Goal: Task Accomplishment & Management: Complete application form

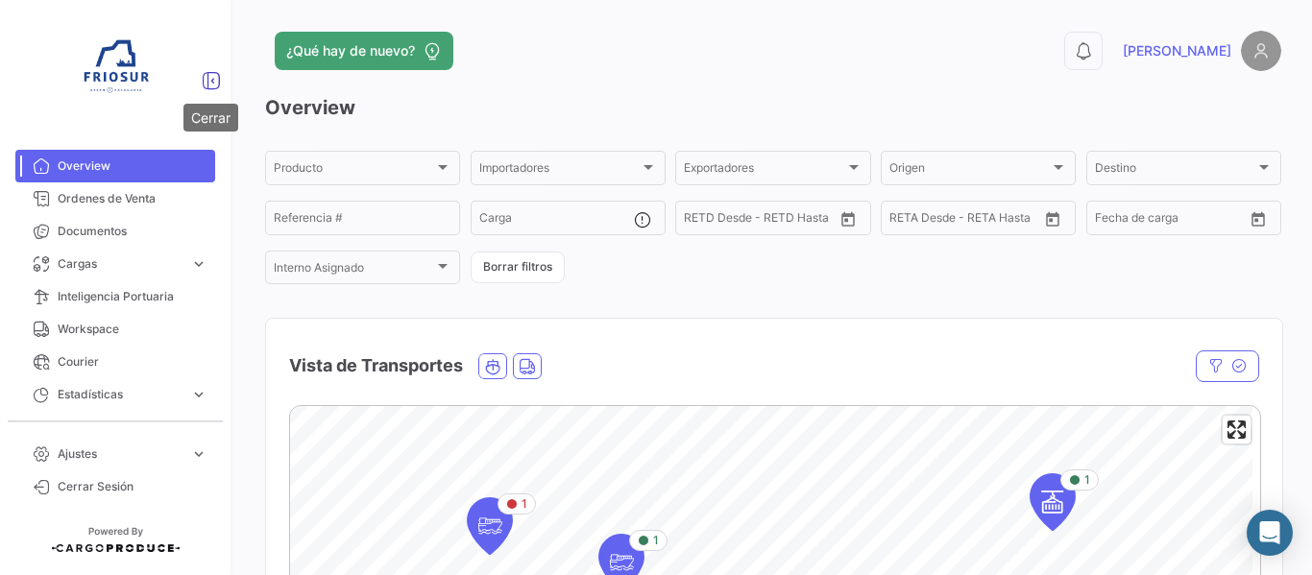
click at [213, 82] on icon at bounding box center [211, 80] width 19 height 19
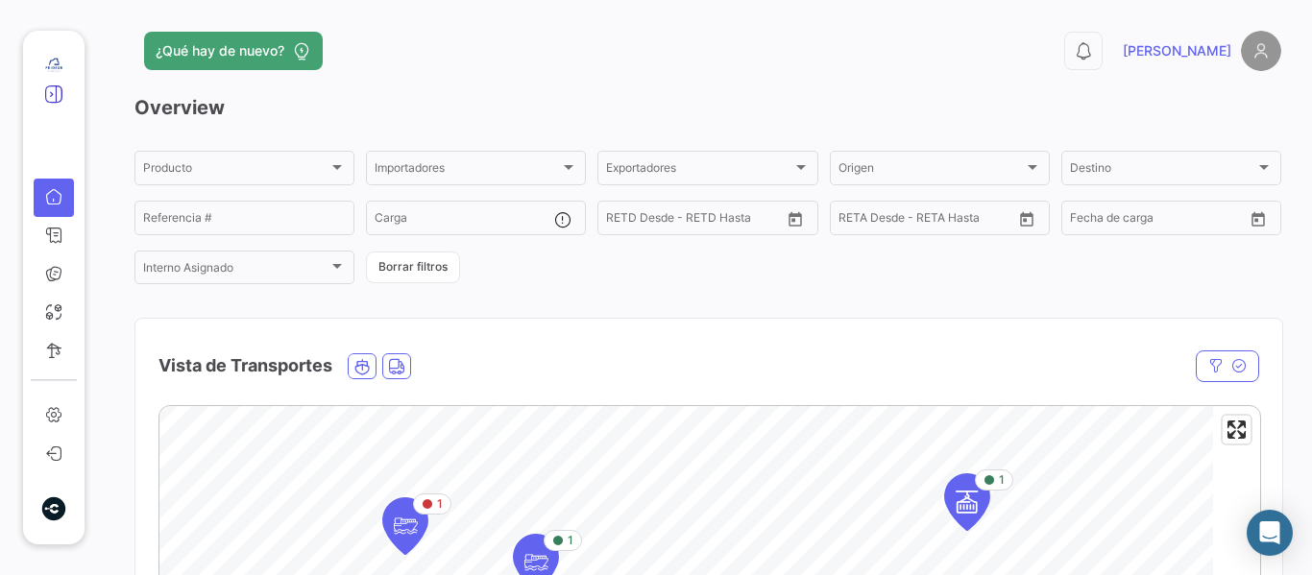
click at [53, 95] on icon at bounding box center [53, 94] width 19 height 19
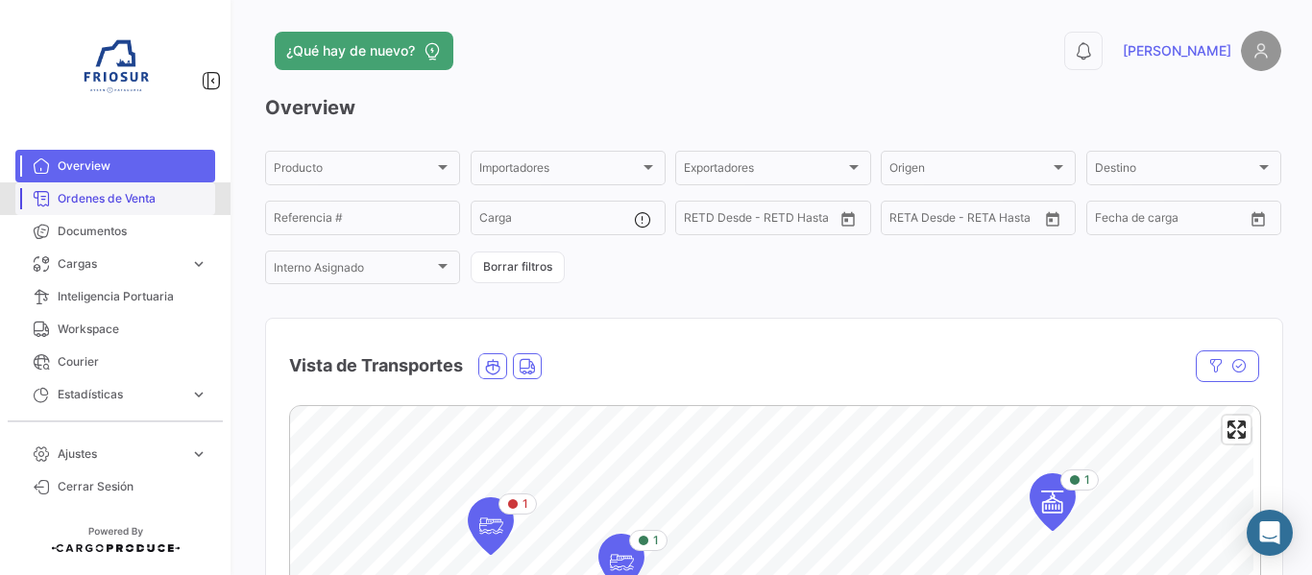
click at [103, 205] on span "Ordenes de Venta" at bounding box center [133, 198] width 150 height 17
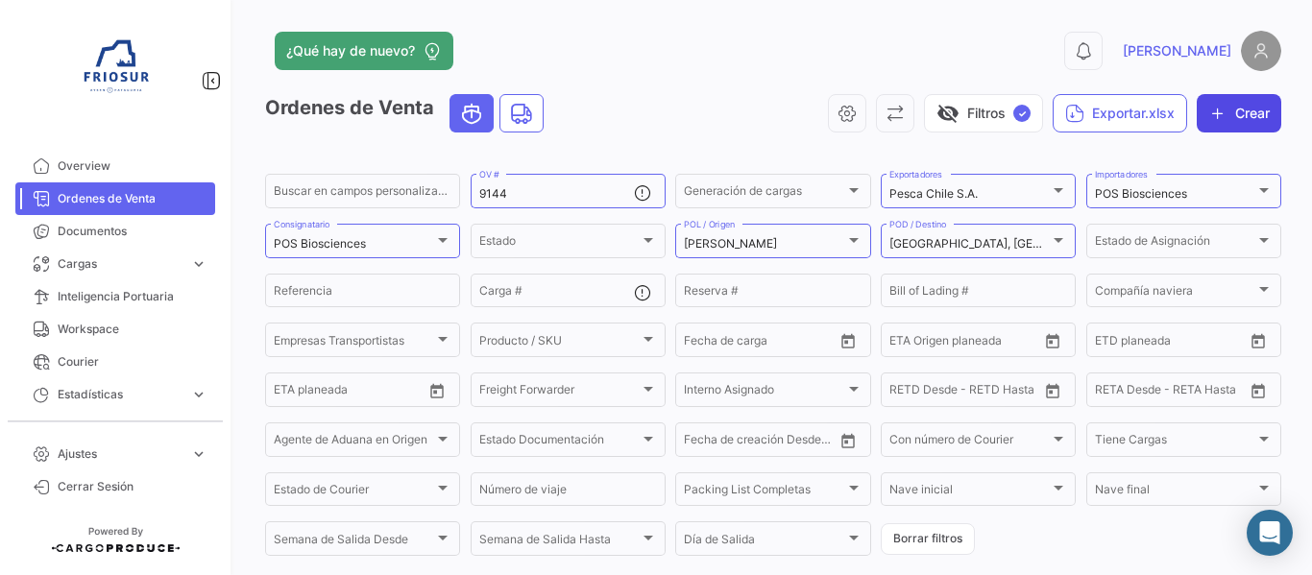
click at [1223, 102] on button "Crear" at bounding box center [1239, 113] width 85 height 38
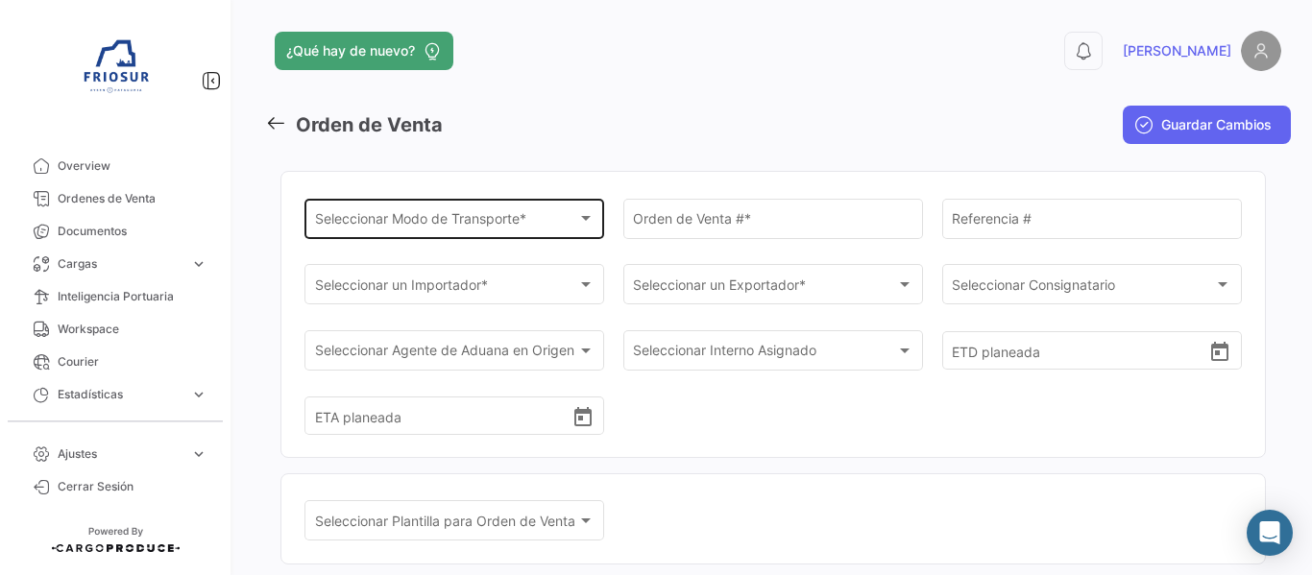
click at [577, 232] on div "Seleccionar Modo de Transporte * Seleccionar Modo de Transporte *" at bounding box center [455, 217] width 280 height 44
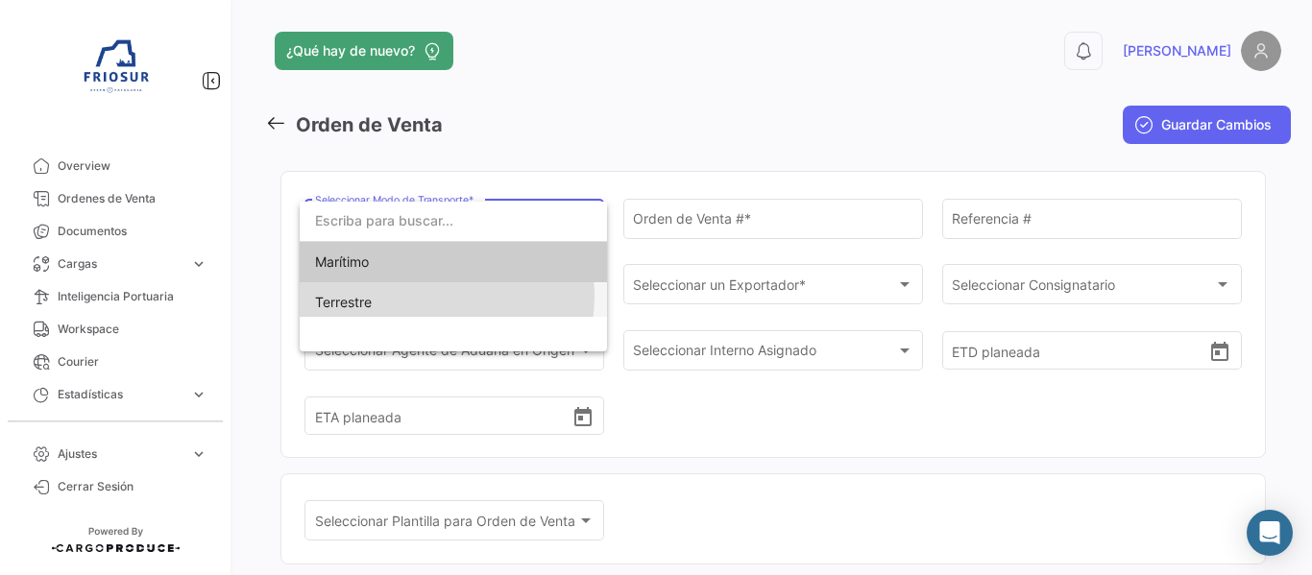
click at [428, 297] on span "Terrestre" at bounding box center [449, 302] width 269 height 40
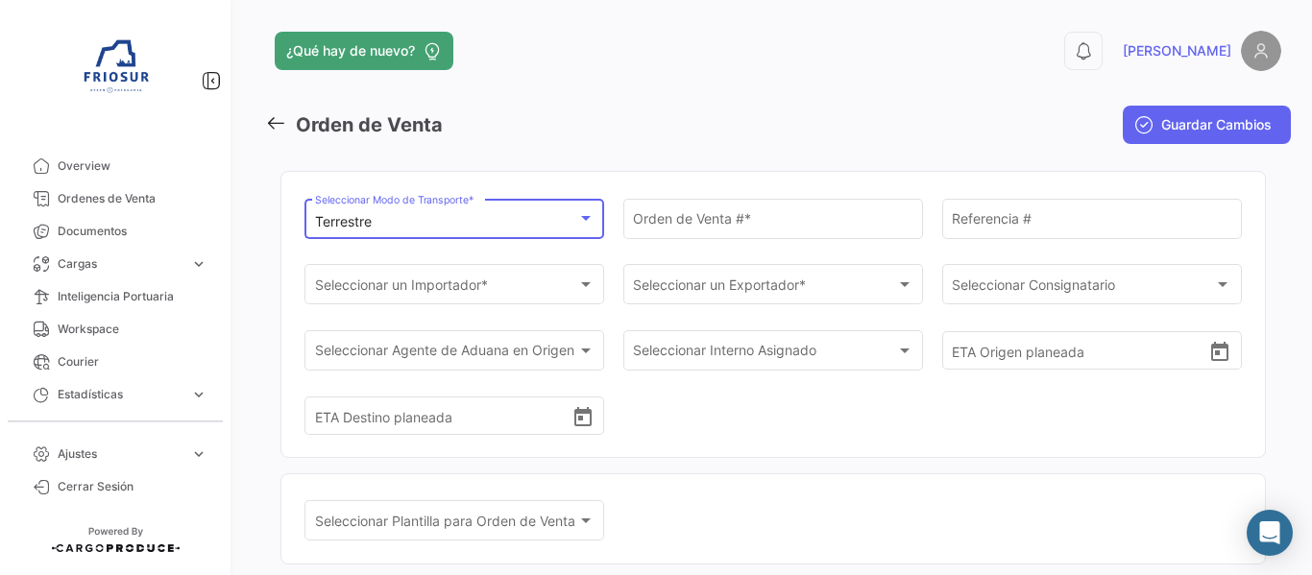
click at [507, 219] on div "Terrestre" at bounding box center [446, 222] width 262 height 16
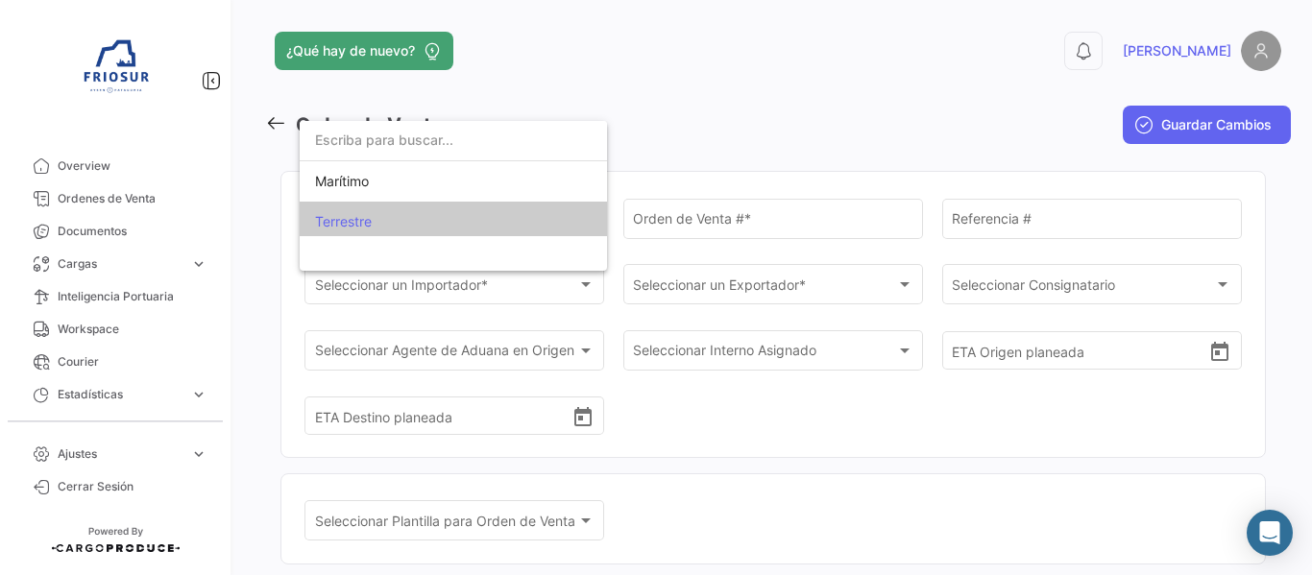
scroll to position [6, 0]
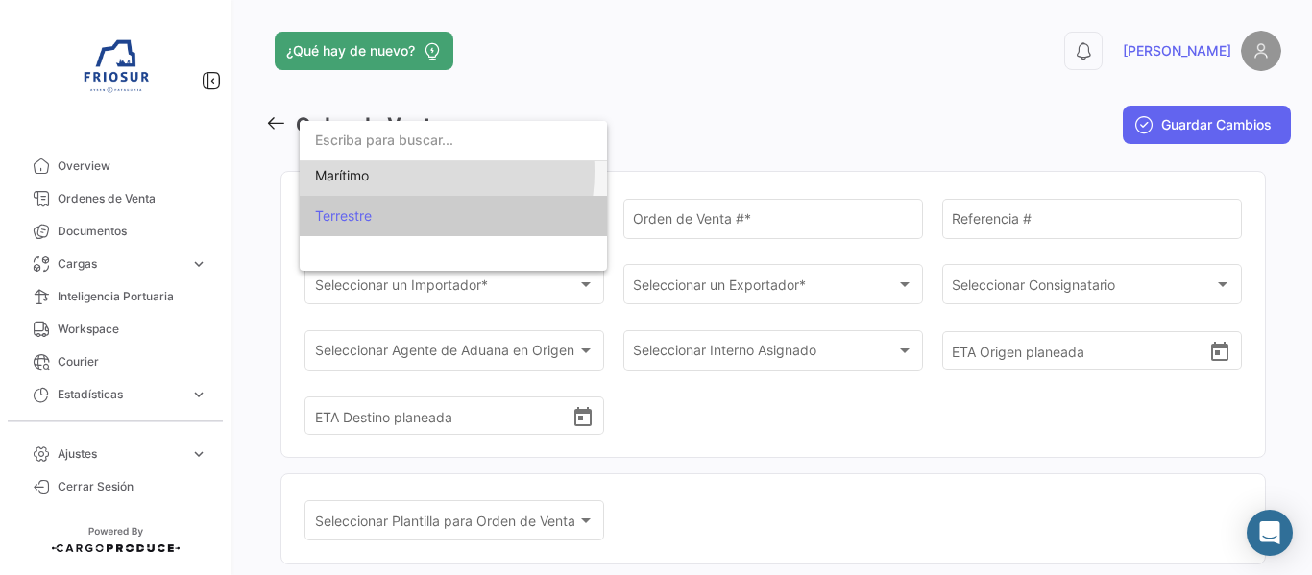
click at [404, 172] on span "Marítimo" at bounding box center [449, 176] width 269 height 40
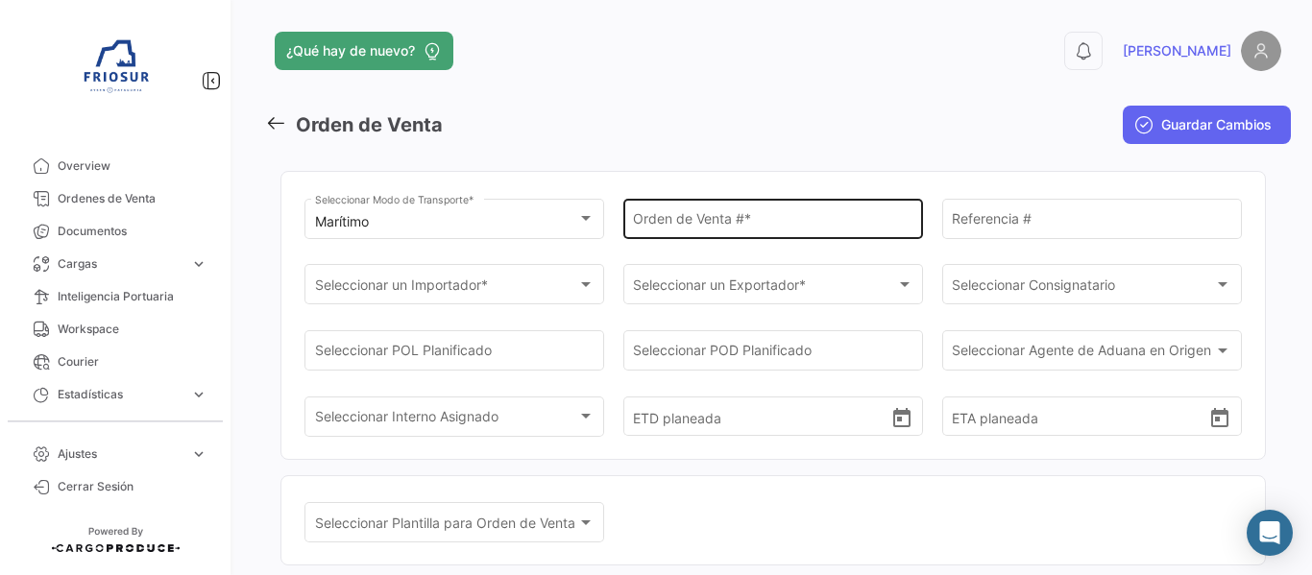
click at [823, 232] on div "Orden de Venta # *" at bounding box center [773, 217] width 280 height 44
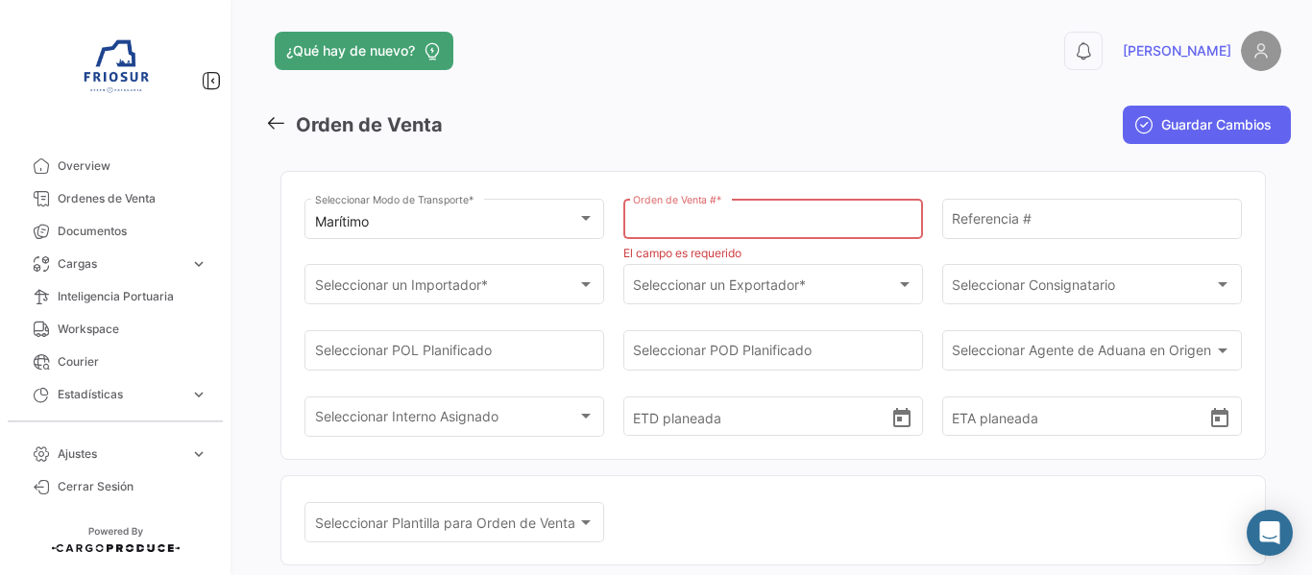
paste input "9116"
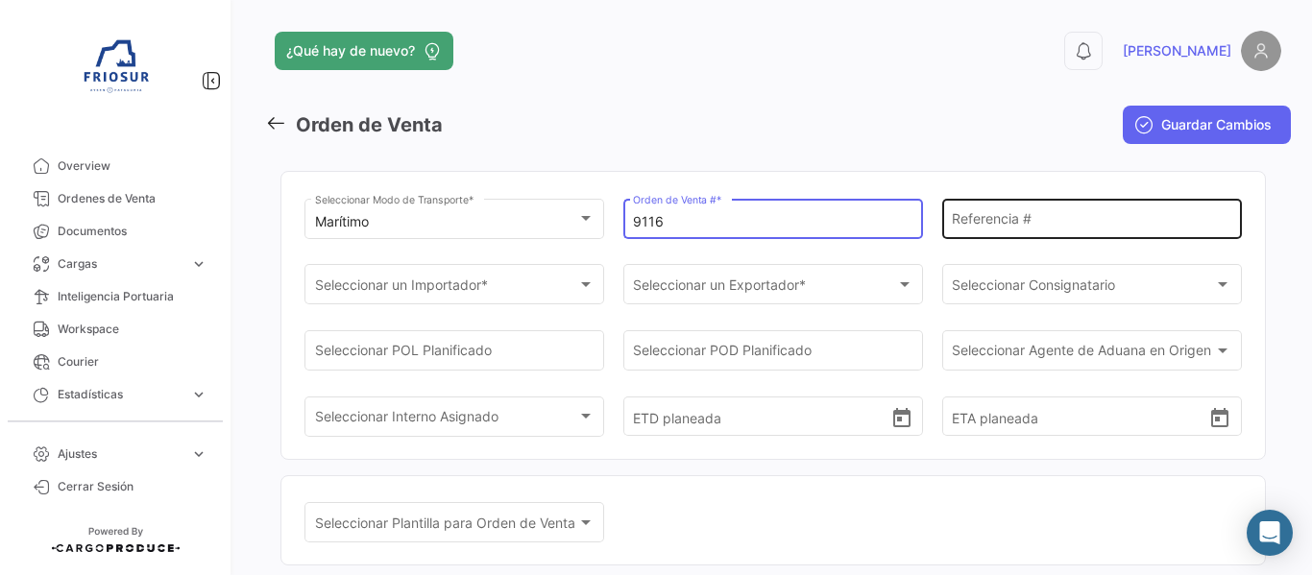
type input "9116"
click at [1116, 226] on input "Referencia #" at bounding box center [1092, 222] width 280 height 16
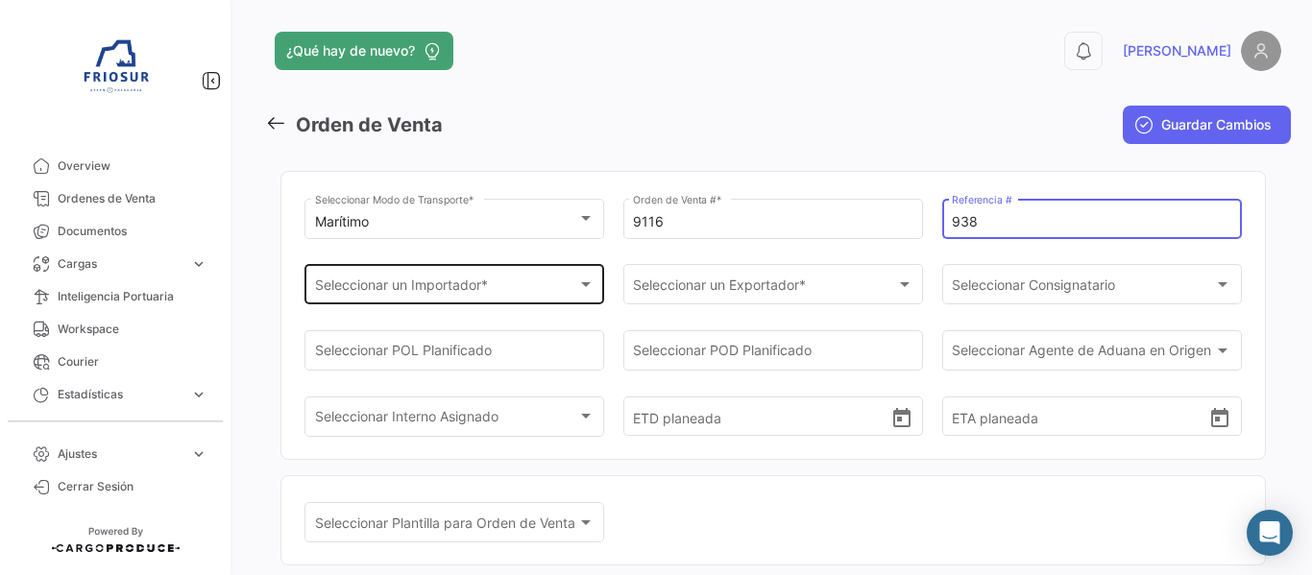
type input "938"
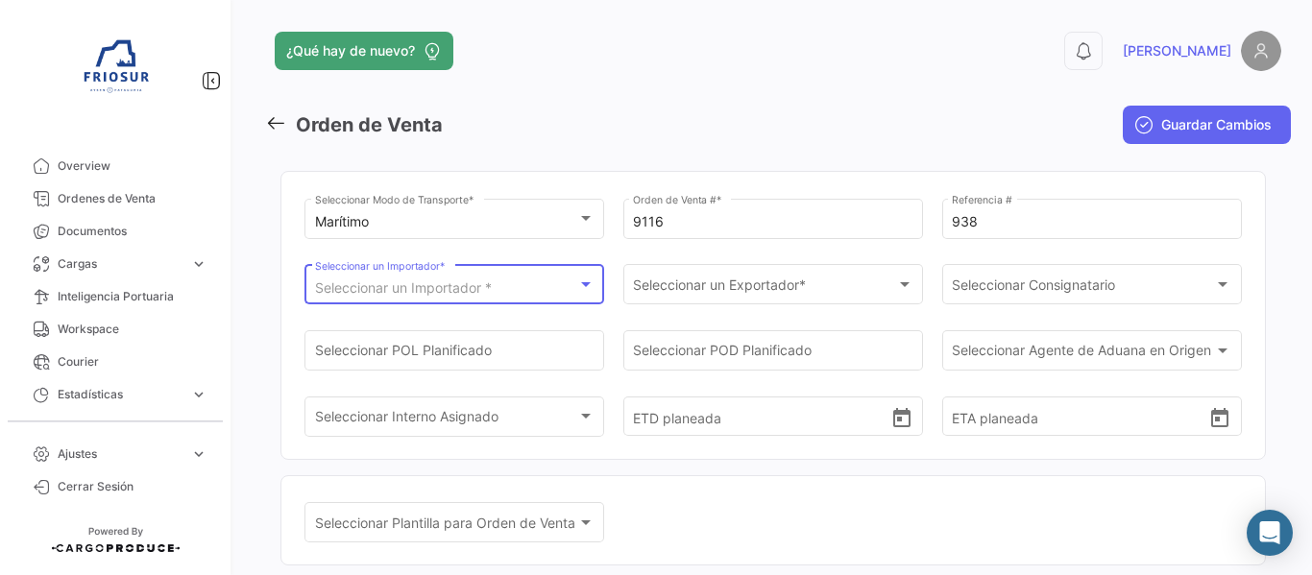
click at [455, 294] on span "Seleccionar un Importador *" at bounding box center [403, 288] width 177 height 16
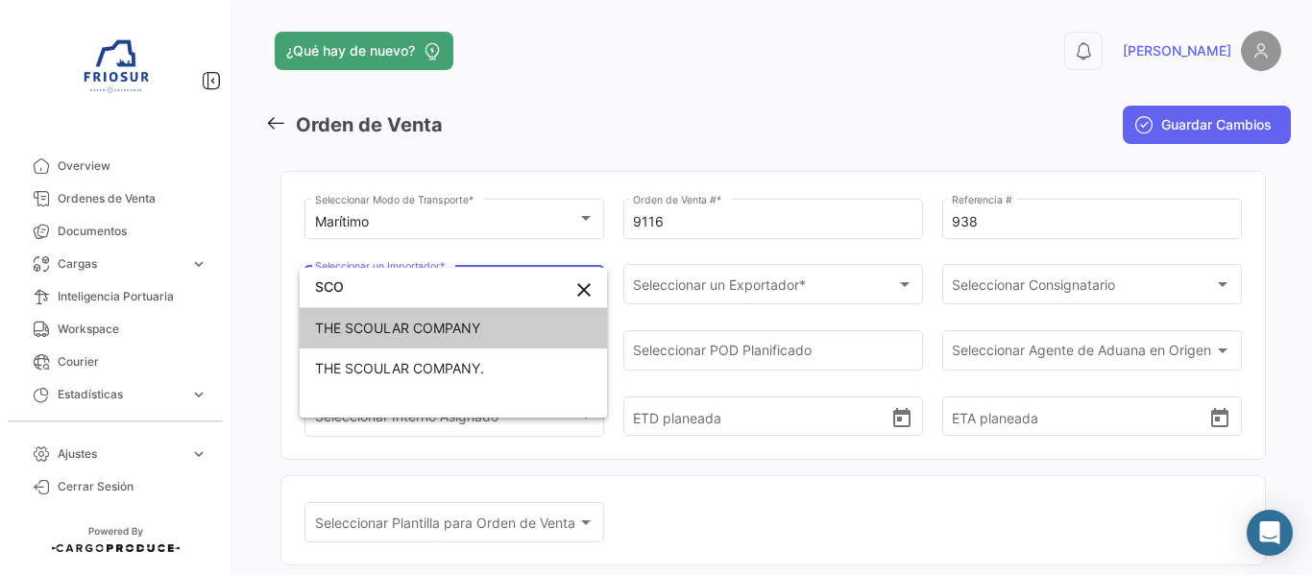
type input "SCO"
click at [462, 334] on span "THE SCOULAR COMPANY" at bounding box center [397, 328] width 165 height 16
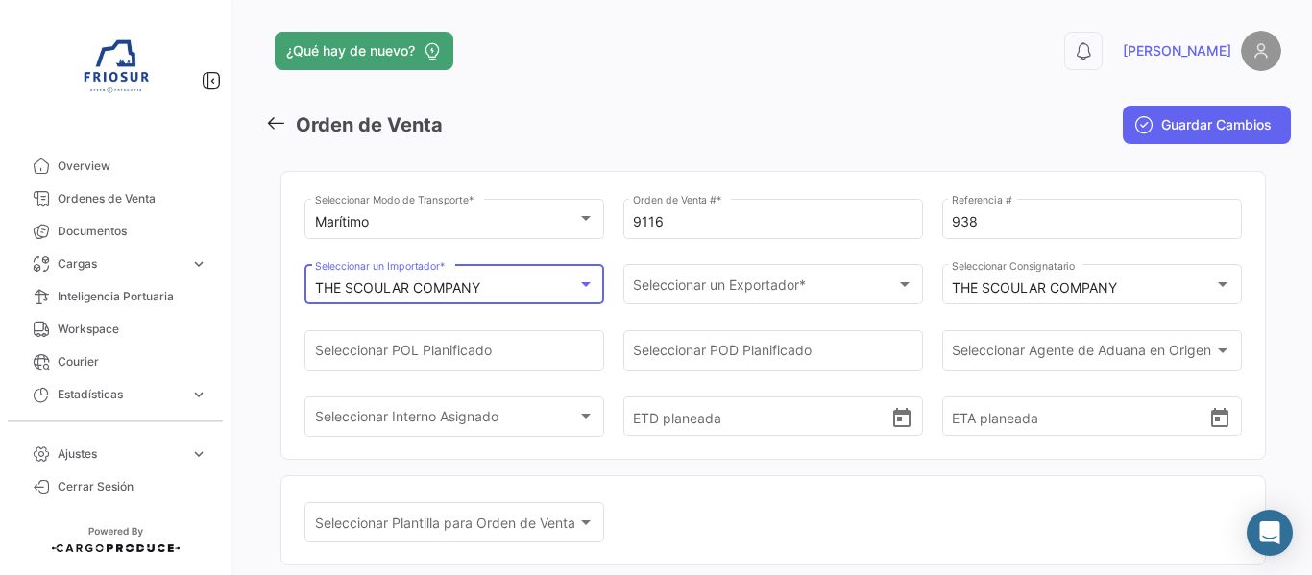
scroll to position [0, 0]
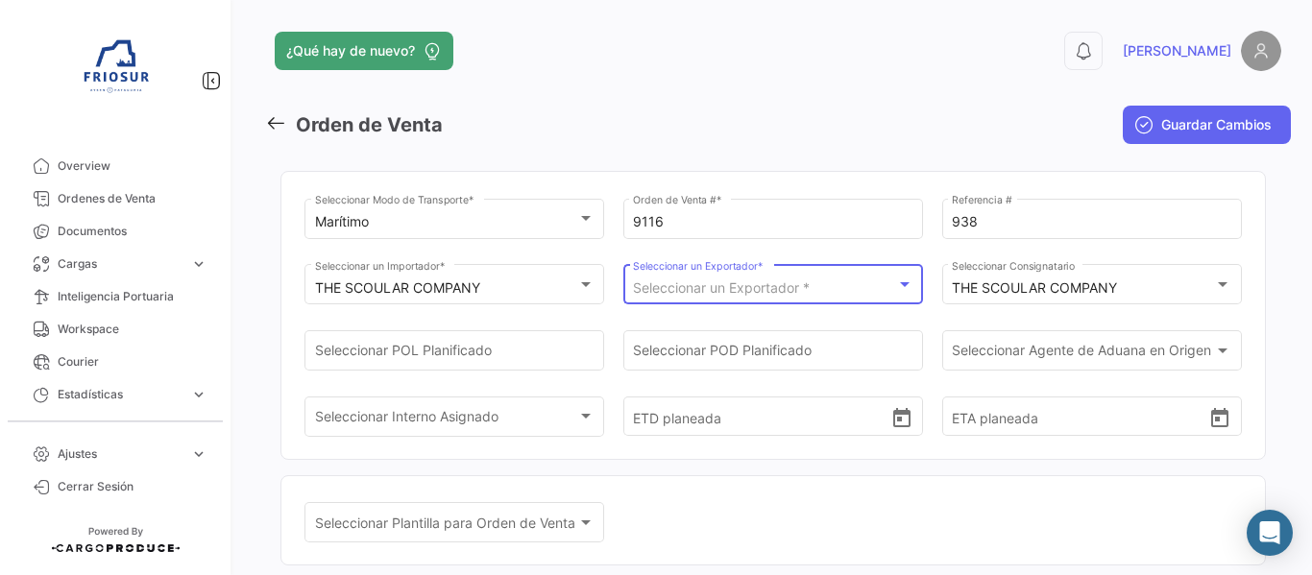
click at [751, 292] on span "Seleccionar un Exportador *" at bounding box center [721, 288] width 177 height 16
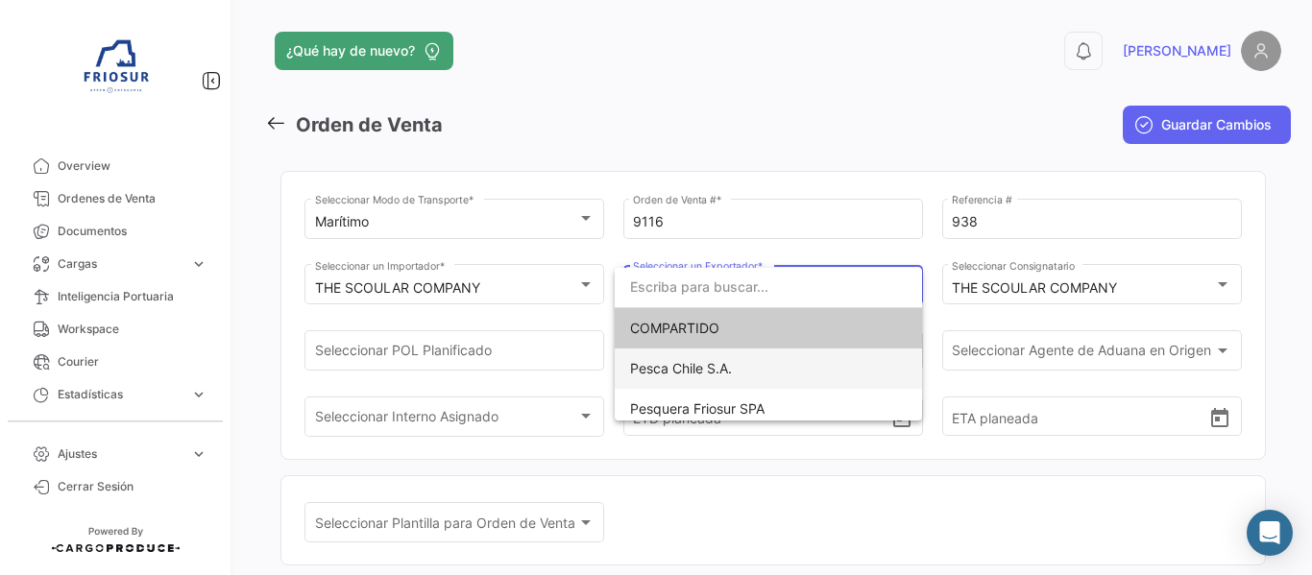
click at [744, 373] on span "Pesca Chile S.A." at bounding box center [768, 369] width 277 height 40
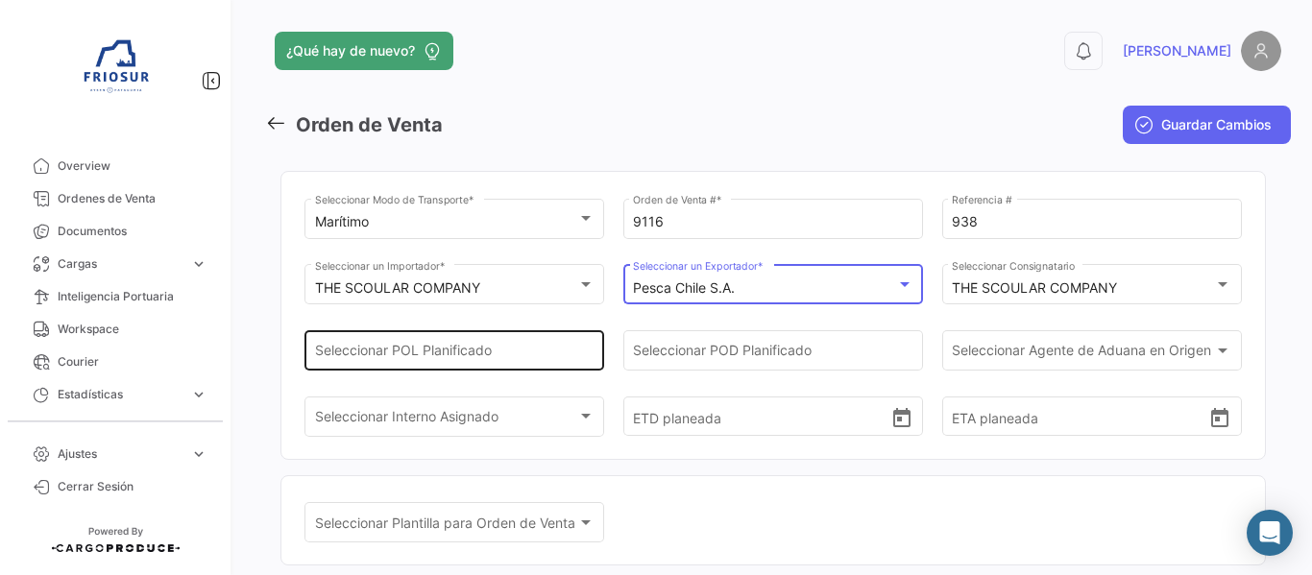
click at [442, 352] on input "Seleccionar POL Planificado" at bounding box center [455, 355] width 280 height 16
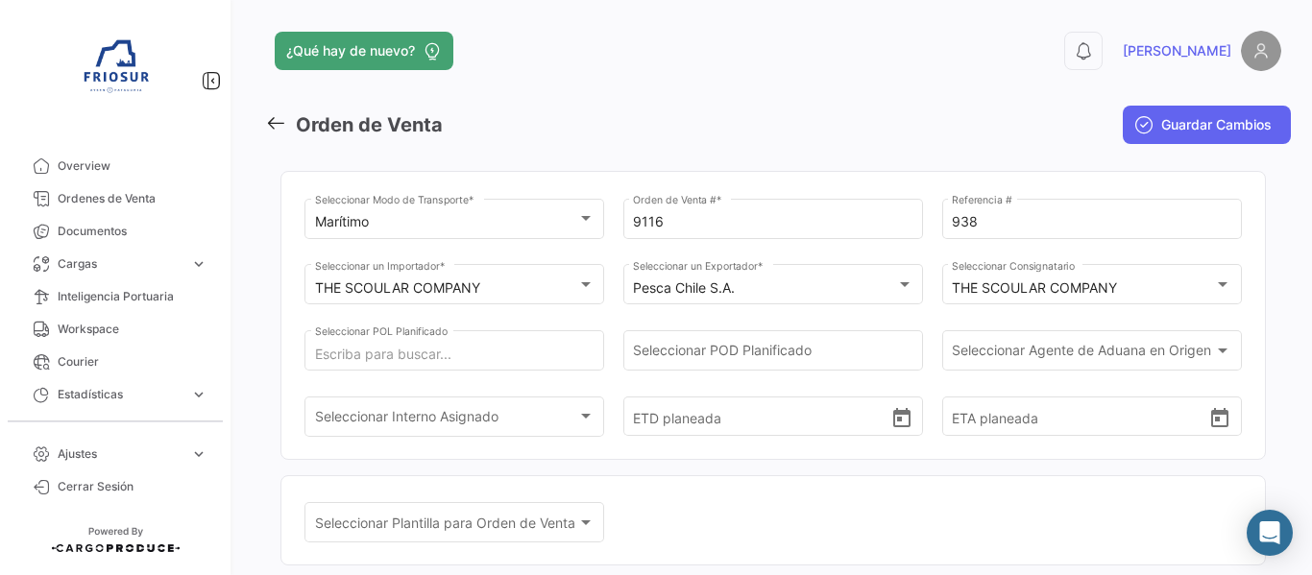
click at [939, 509] on div "Seleccionar Plantilla para Orden de Venta Seleccionar Plantilla para Orden de V…" at bounding box center [774, 533] width 938 height 66
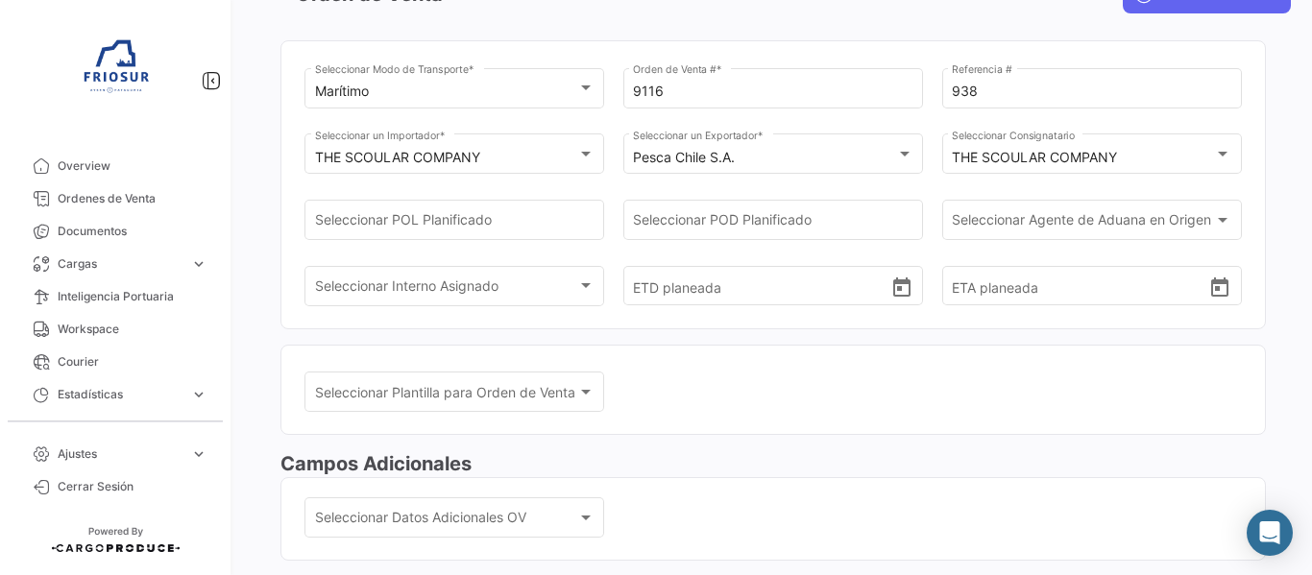
scroll to position [134, 0]
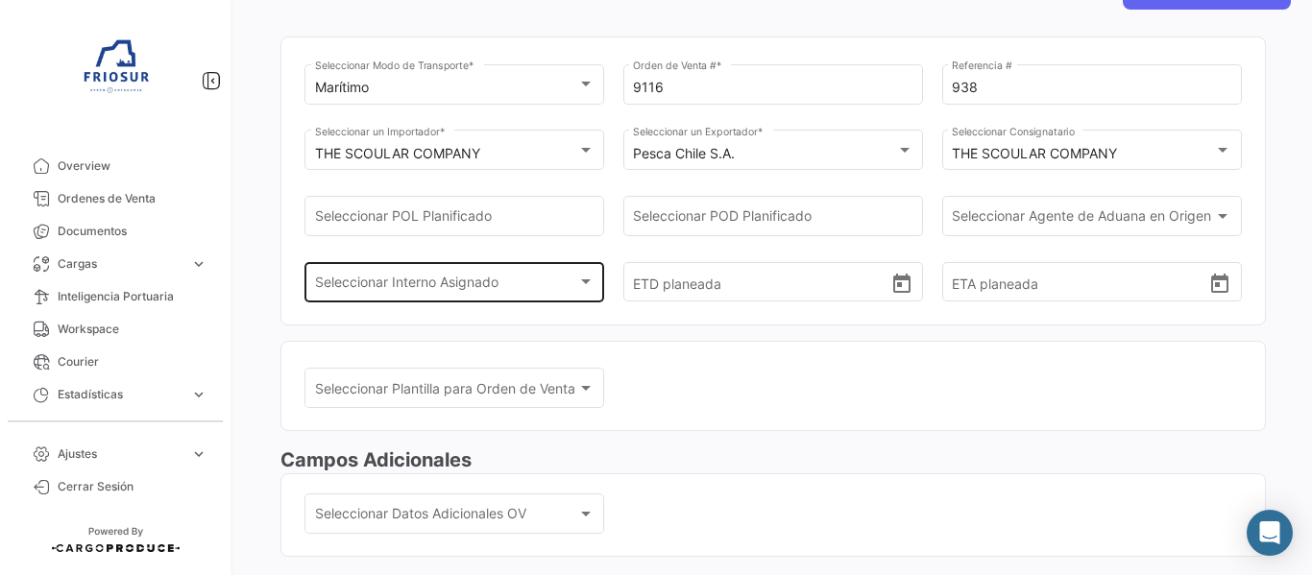
click at [437, 278] on span "Seleccionar Interno Asignado" at bounding box center [446, 286] width 262 height 16
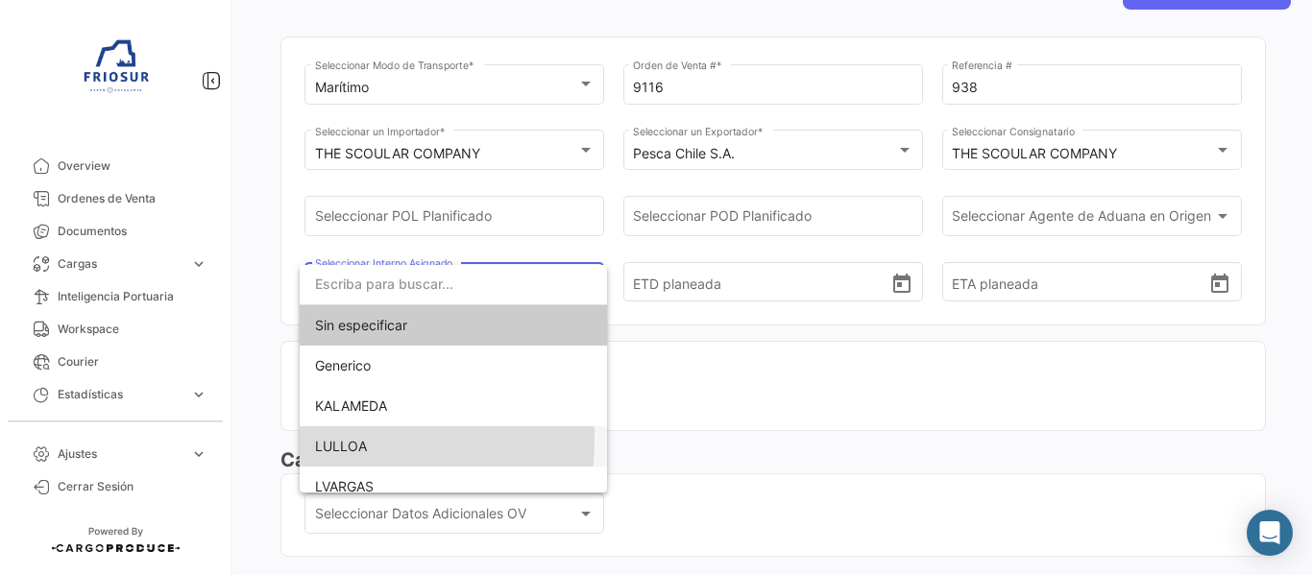
click at [335, 440] on span "LULLOA" at bounding box center [341, 446] width 52 height 16
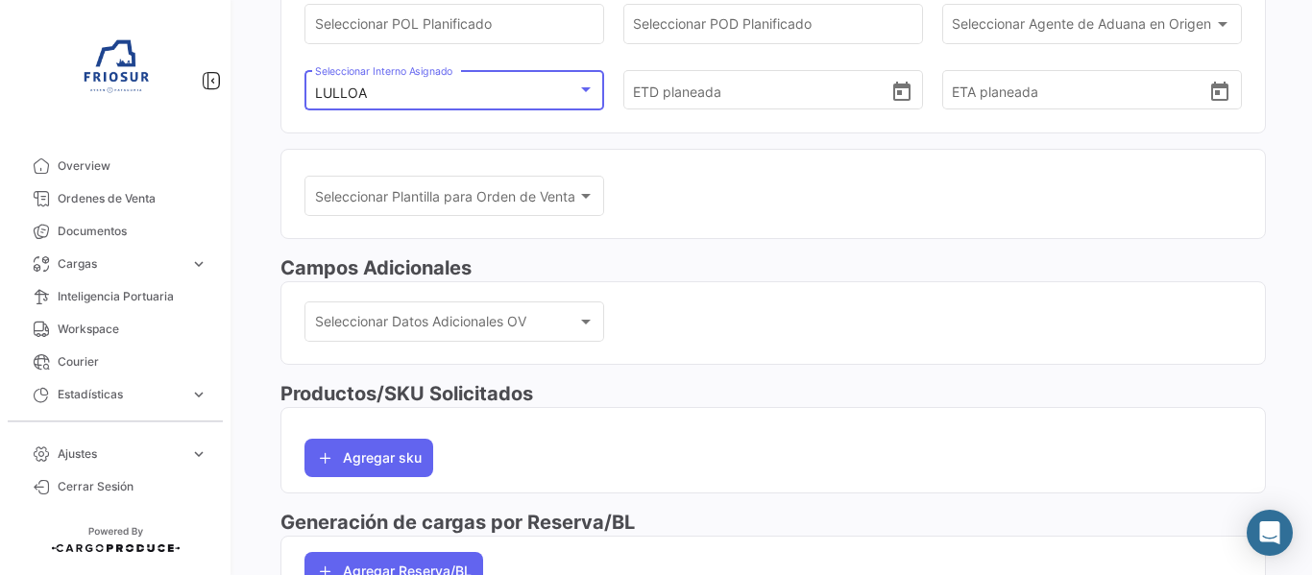
scroll to position [423, 0]
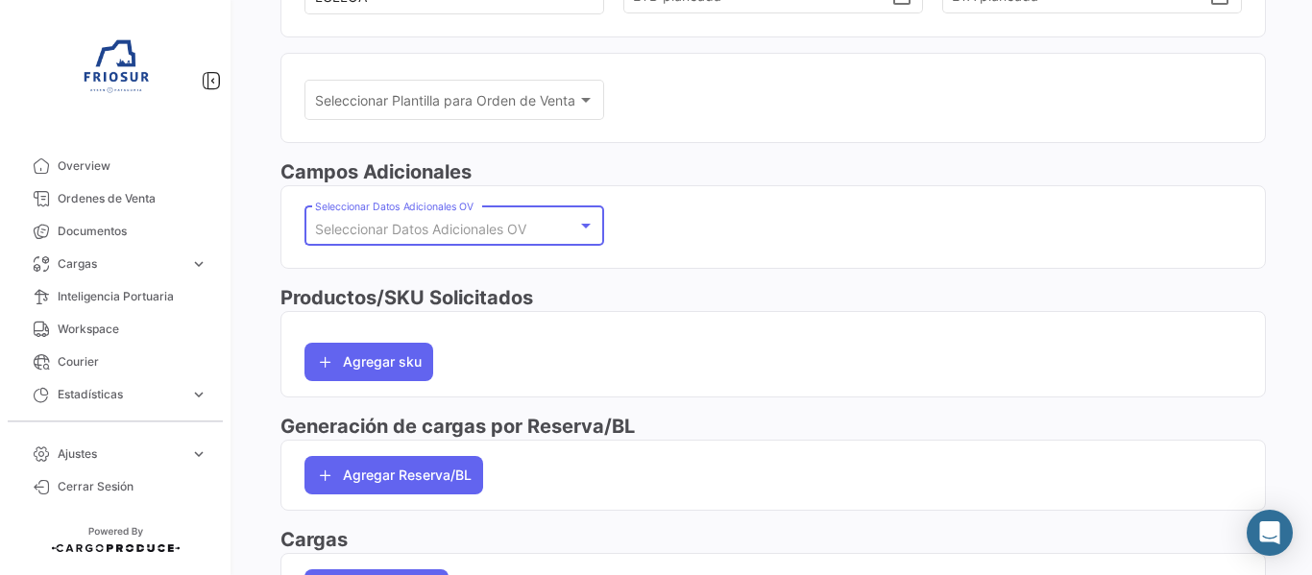
click at [587, 225] on div at bounding box center [586, 226] width 10 height 5
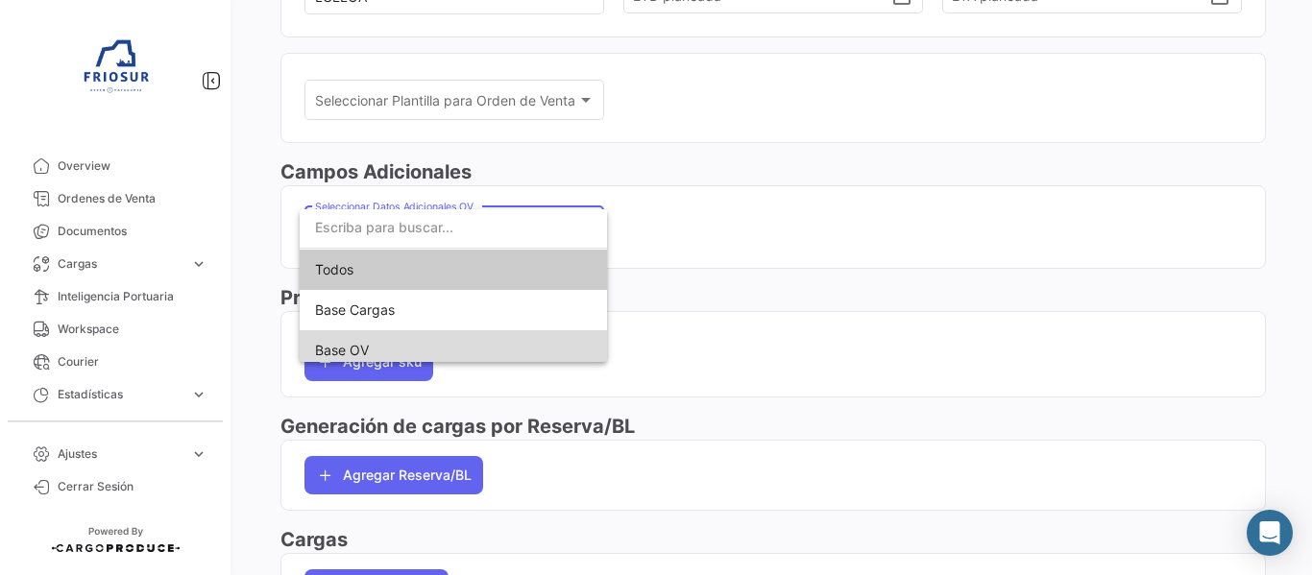
click at [454, 350] on span "Base OV" at bounding box center [453, 350] width 277 height 40
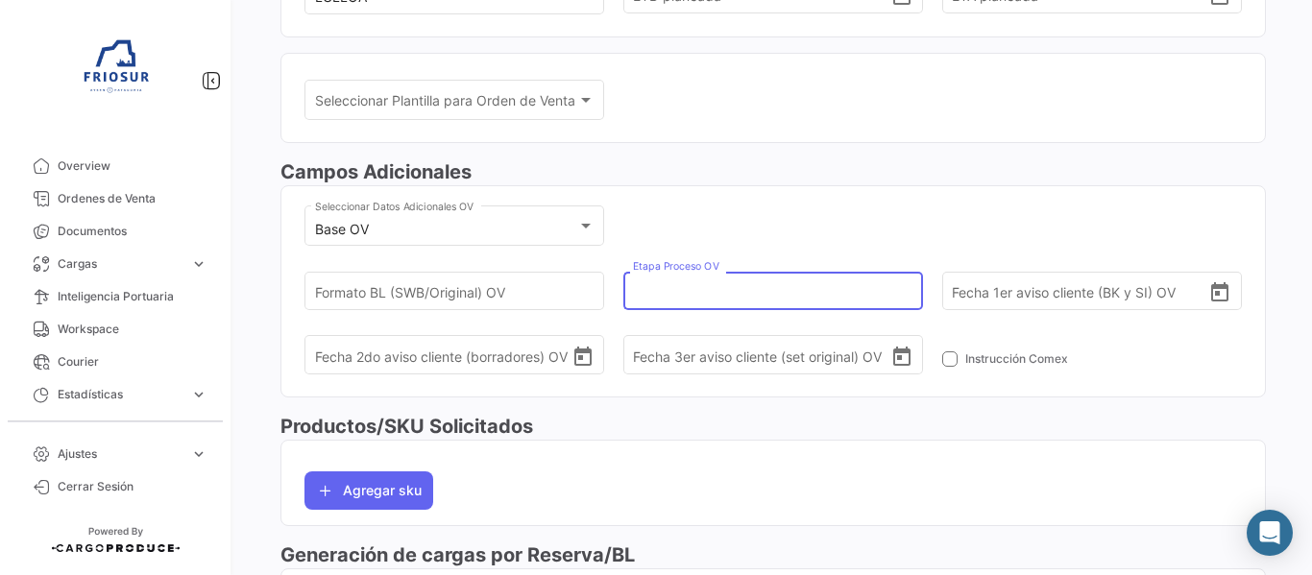
click at [748, 299] on input "Etapa Proceso OV" at bounding box center [766, 290] width 266 height 67
type input "4"
click at [885, 427] on h3 "Productos/SKU Solicitados" at bounding box center [774, 426] width 986 height 27
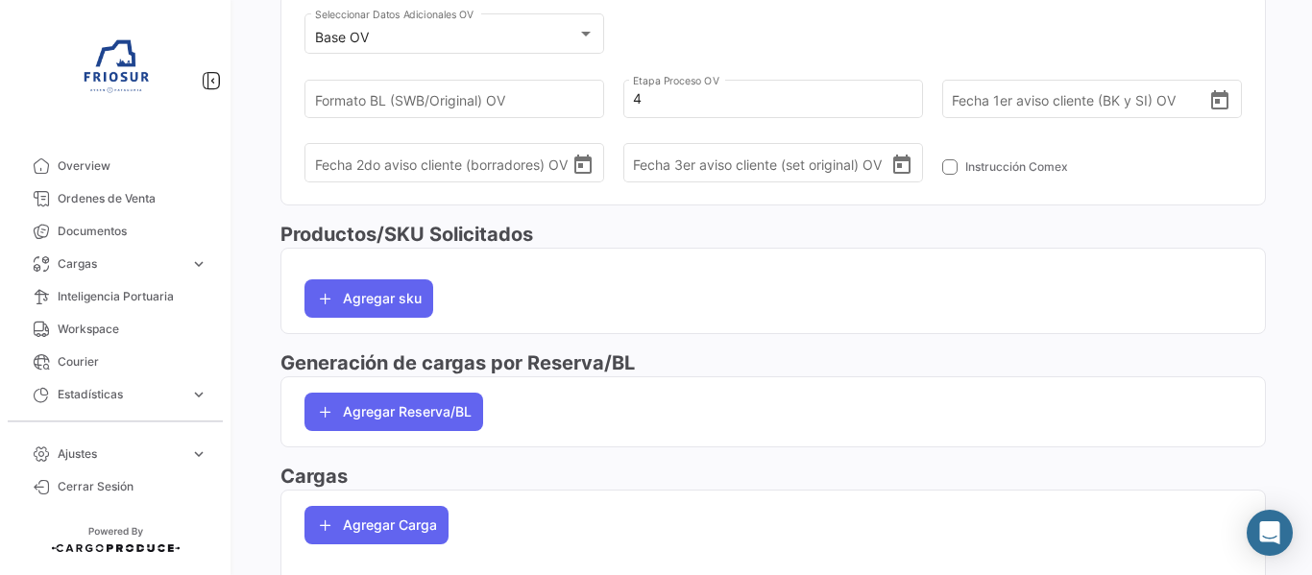
scroll to position [694, 0]
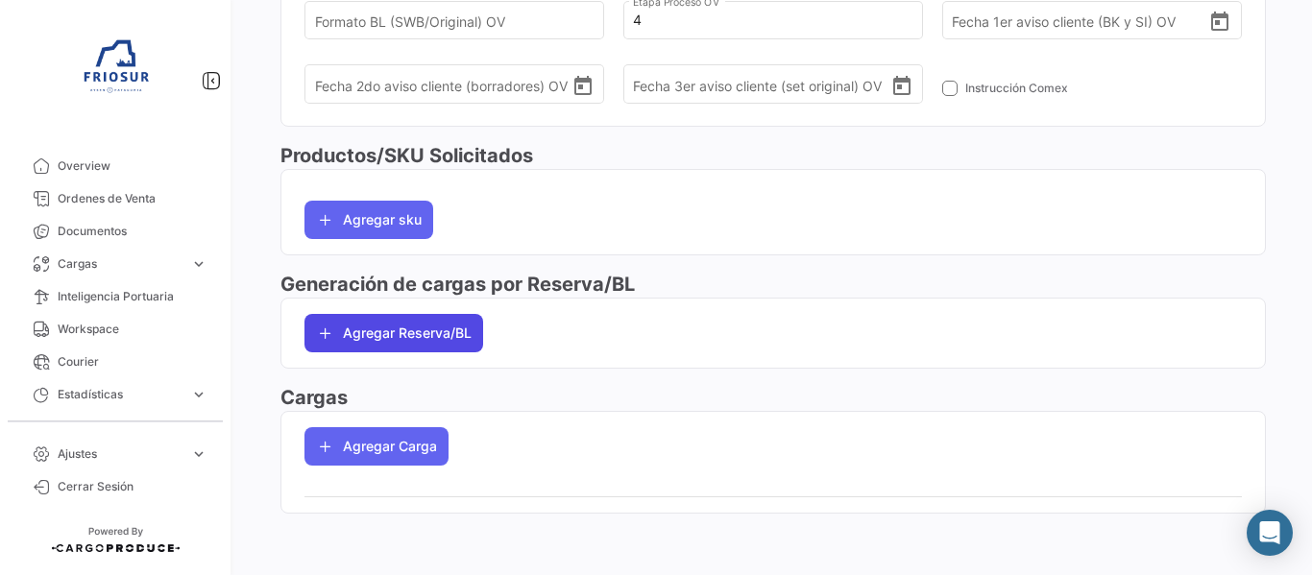
click at [442, 339] on button "Agregar Reserva/BL" at bounding box center [394, 333] width 179 height 38
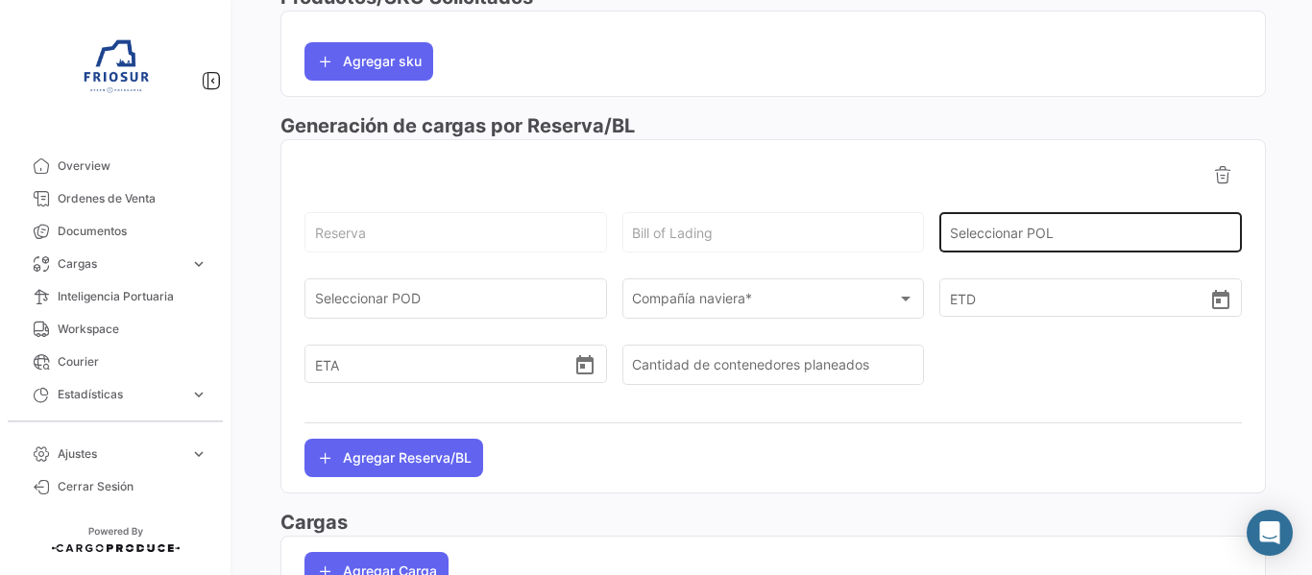
scroll to position [886, 0]
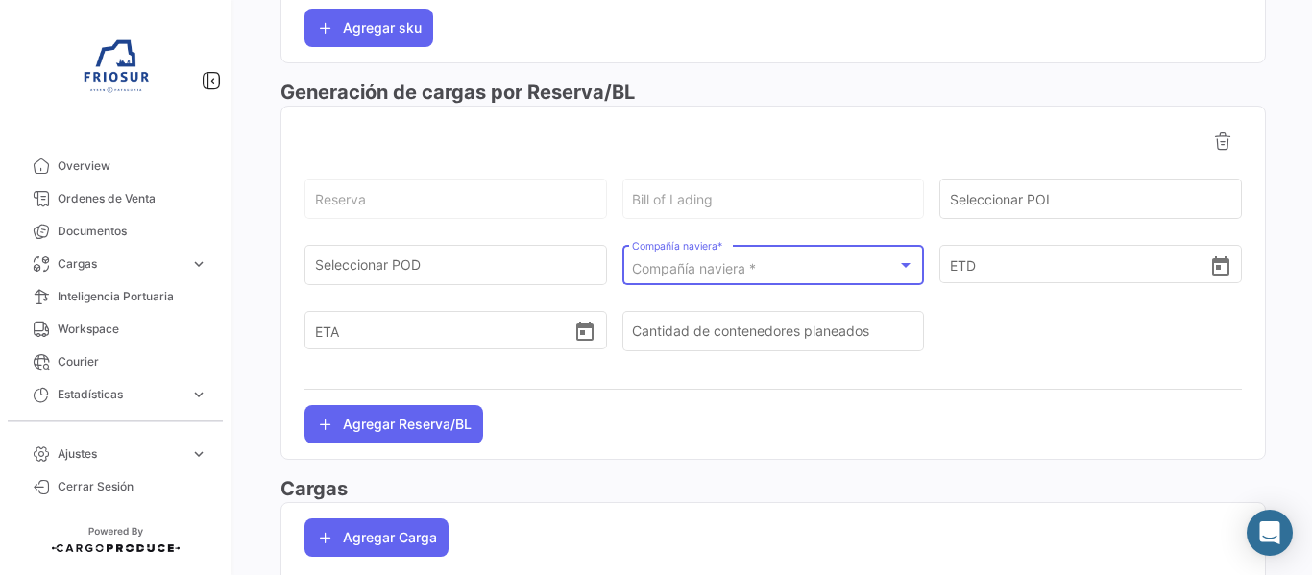
click at [786, 270] on div "Compañía naviera *" at bounding box center [764, 269] width 265 height 16
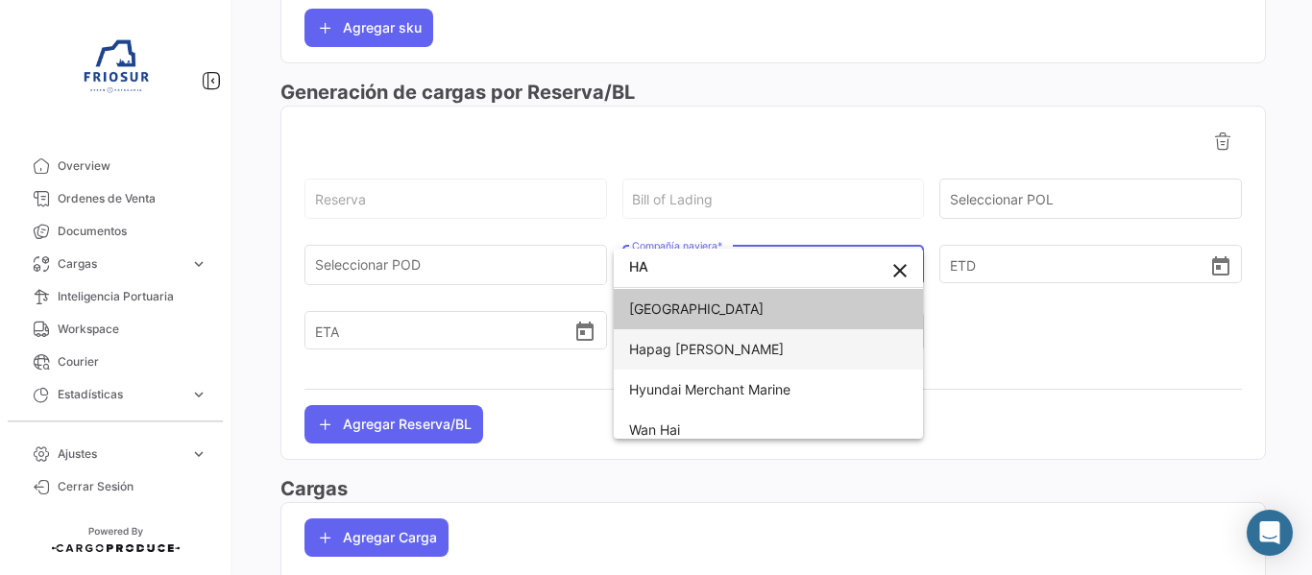
type input "HA"
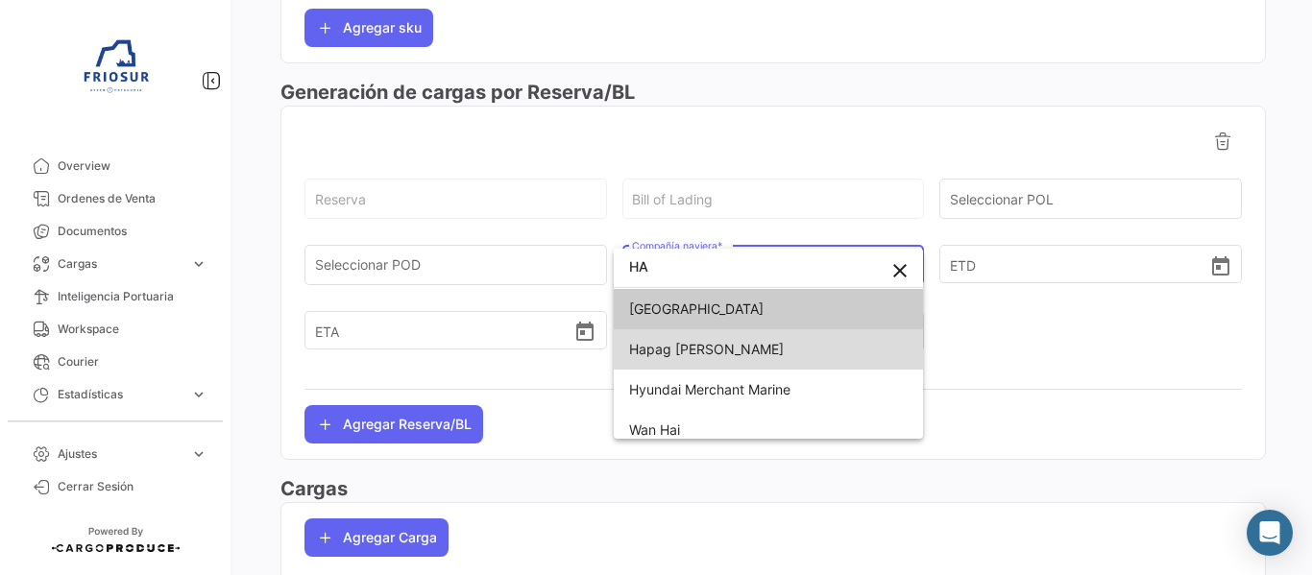
click at [793, 355] on span "Hapag [PERSON_NAME]" at bounding box center [768, 349] width 279 height 40
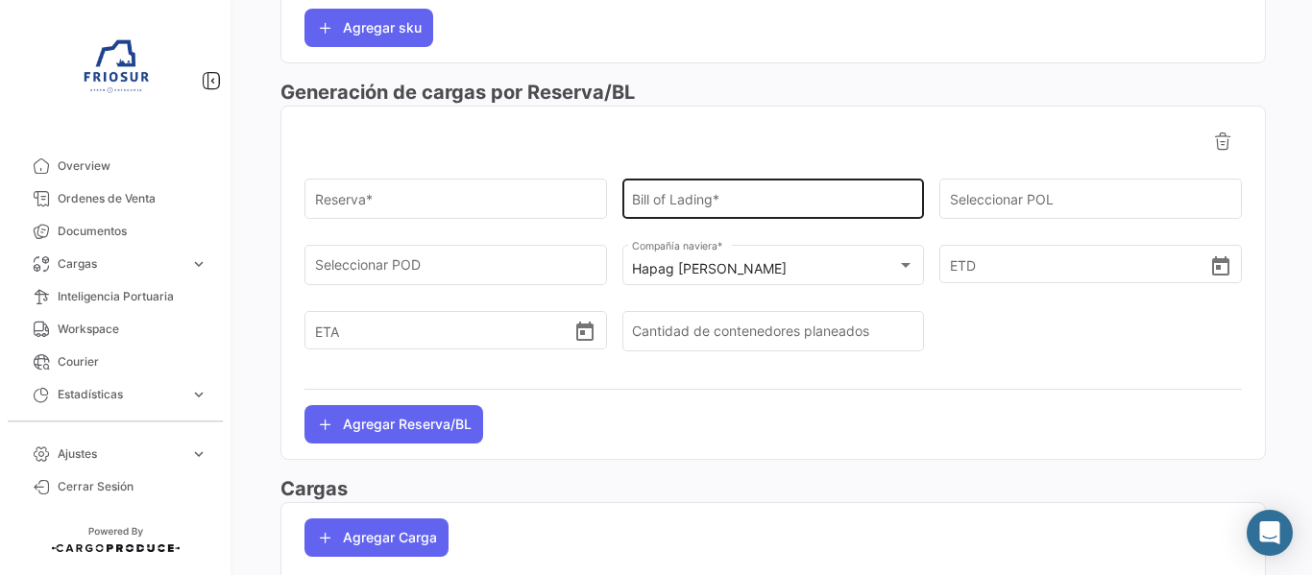
click at [867, 189] on div "Bill of Lading *" at bounding box center [773, 198] width 282 height 44
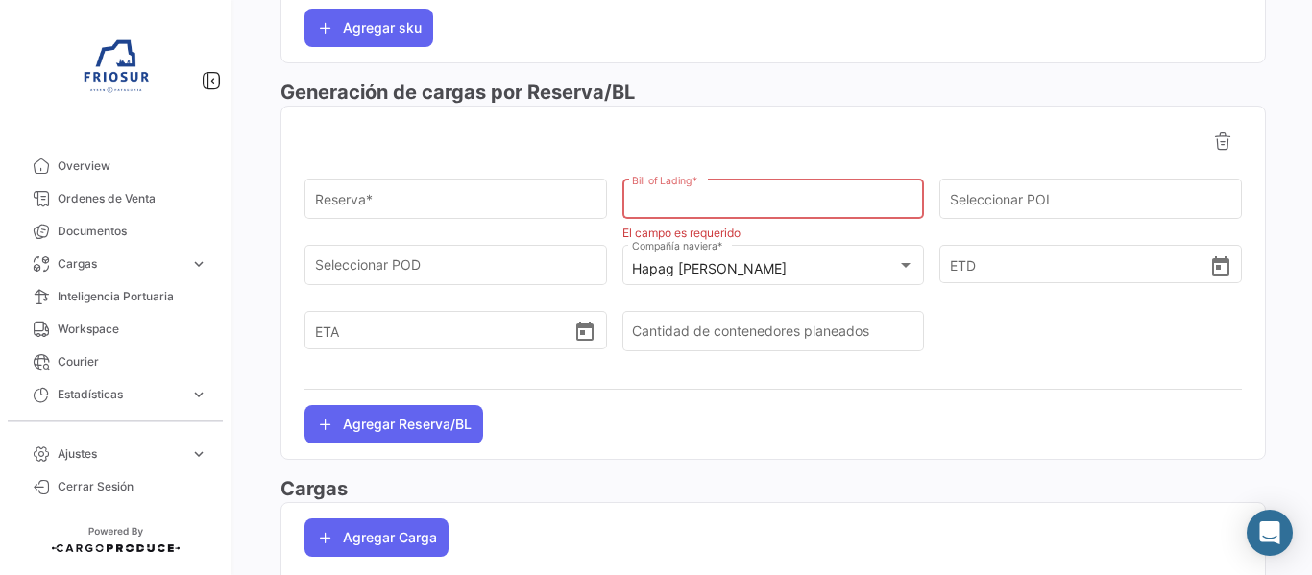
paste input "HLCUSCL250908823"
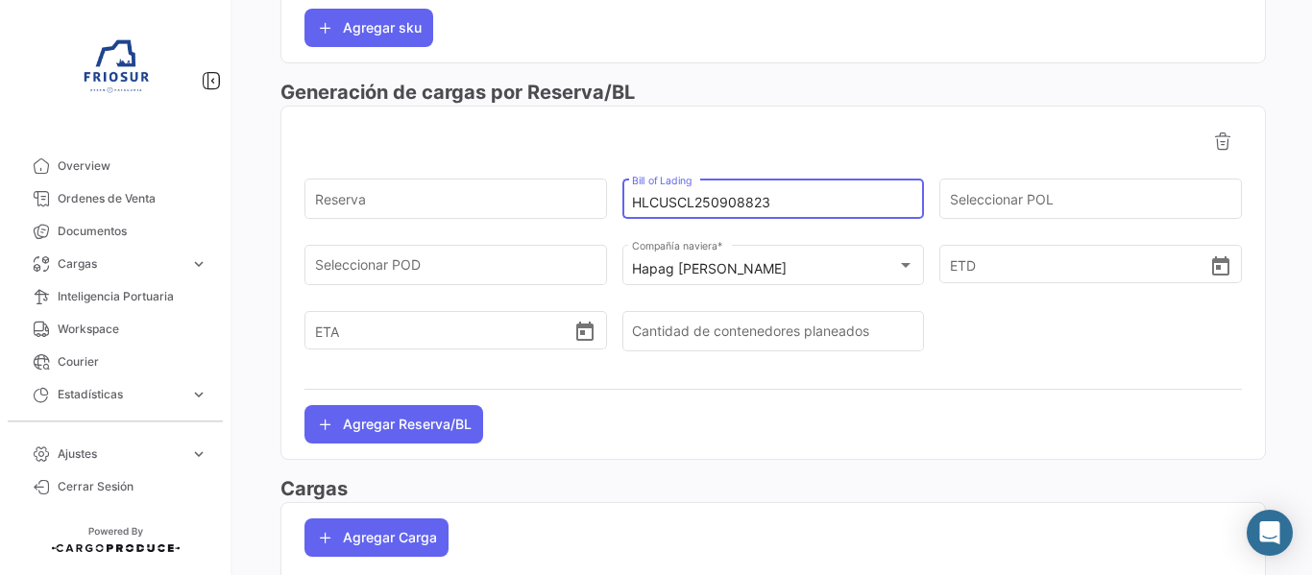
type input "HLCUSCL250908823"
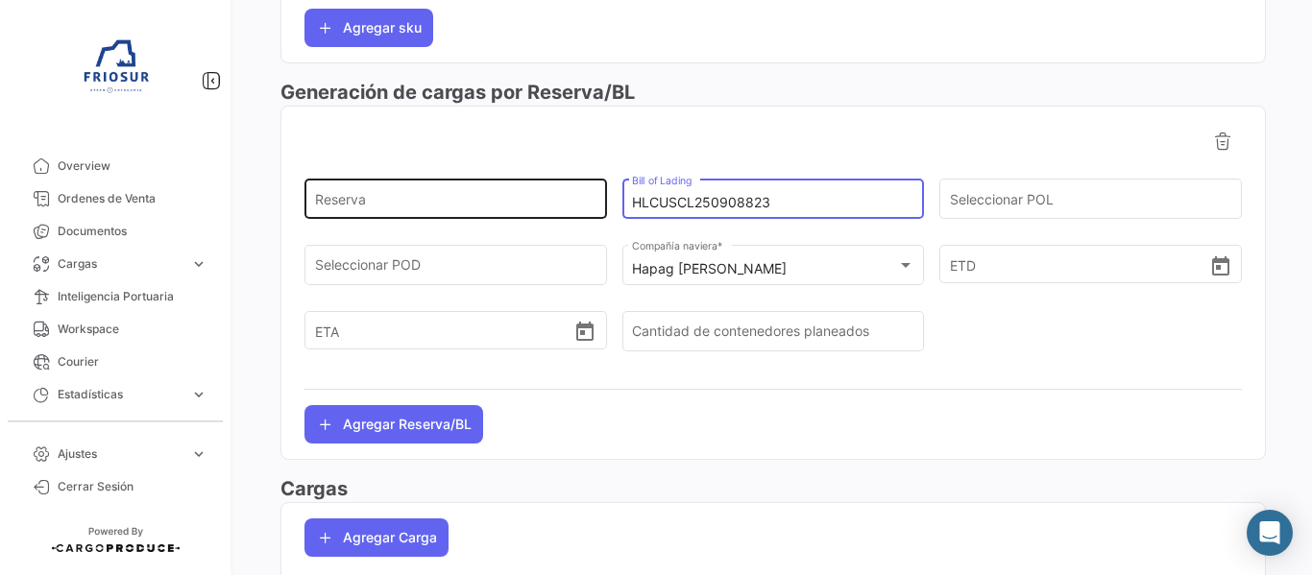
click at [504, 203] on input "Reserva" at bounding box center [456, 203] width 282 height 16
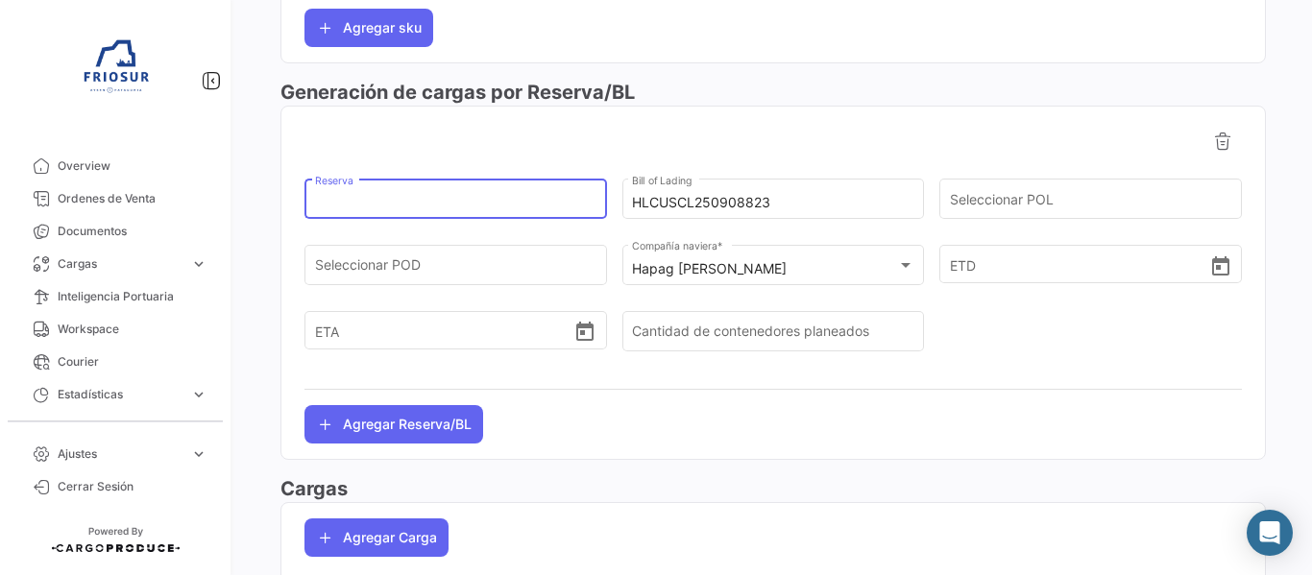
paste input "15107934"
type input "15107934"
click at [989, 420] on div "15107934 Reserva HLCUSCL250908823 Bill of Lading Seleccionar POL Seleccionar PO…" at bounding box center [774, 283] width 938 height 322
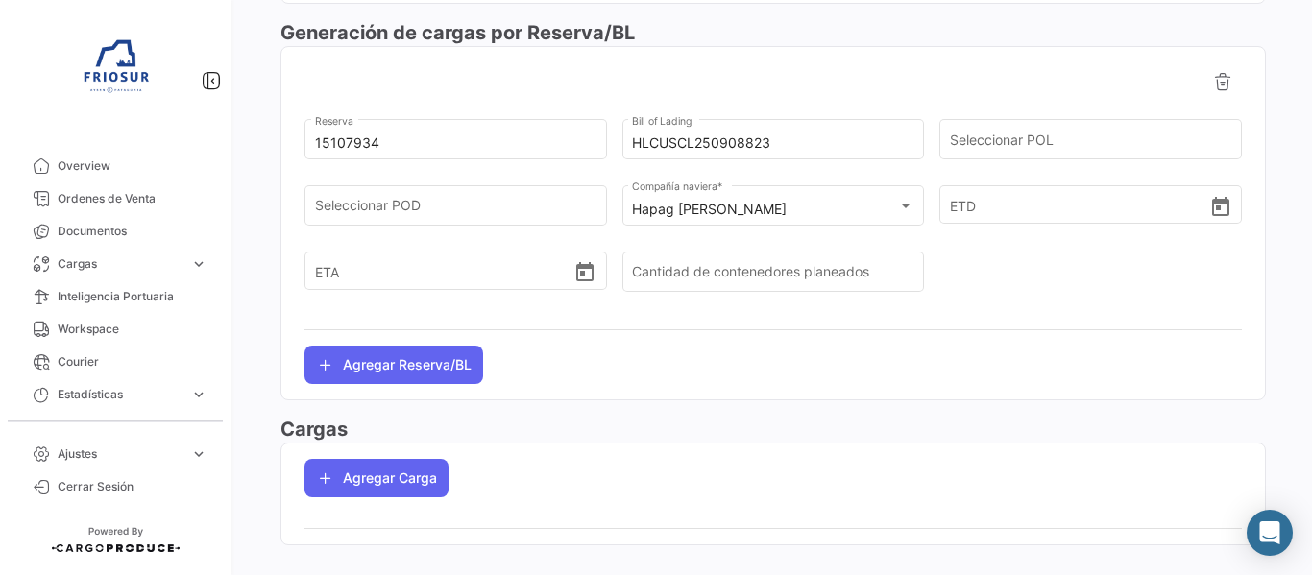
scroll to position [977, 0]
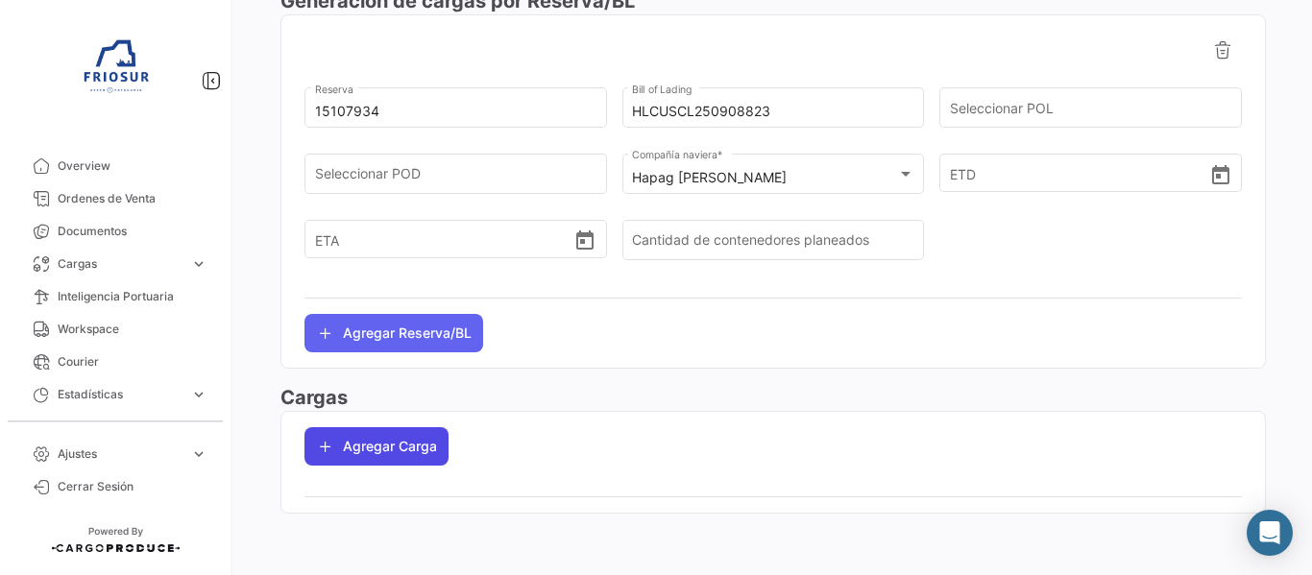
click at [379, 450] on button "Agregar Carga" at bounding box center [377, 446] width 144 height 38
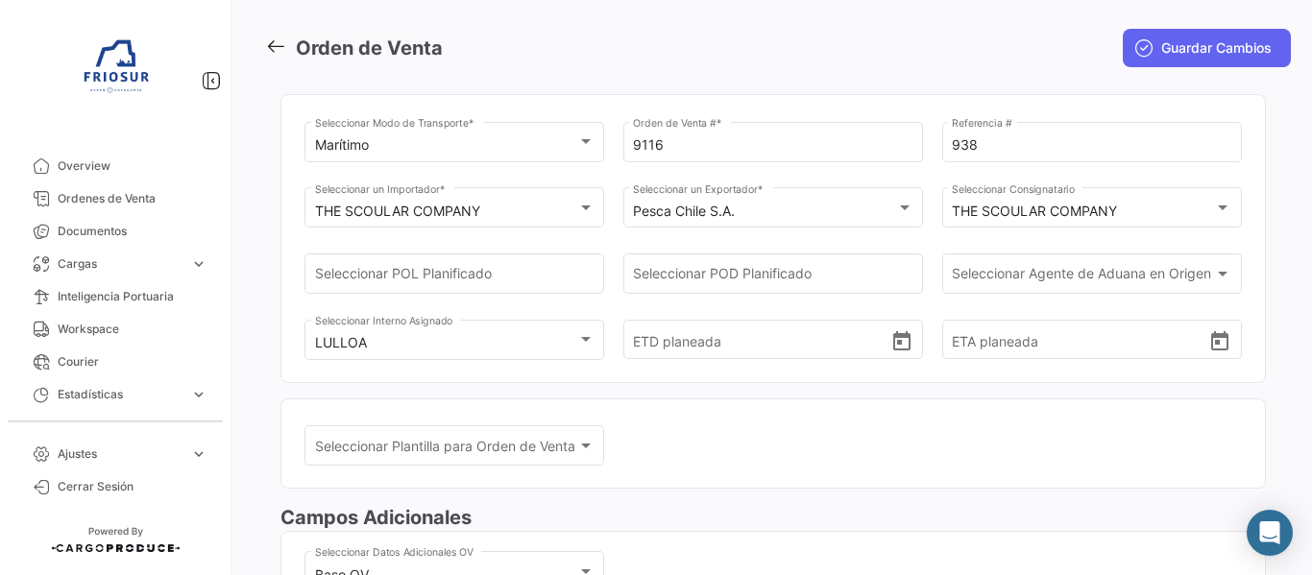
scroll to position [0, 0]
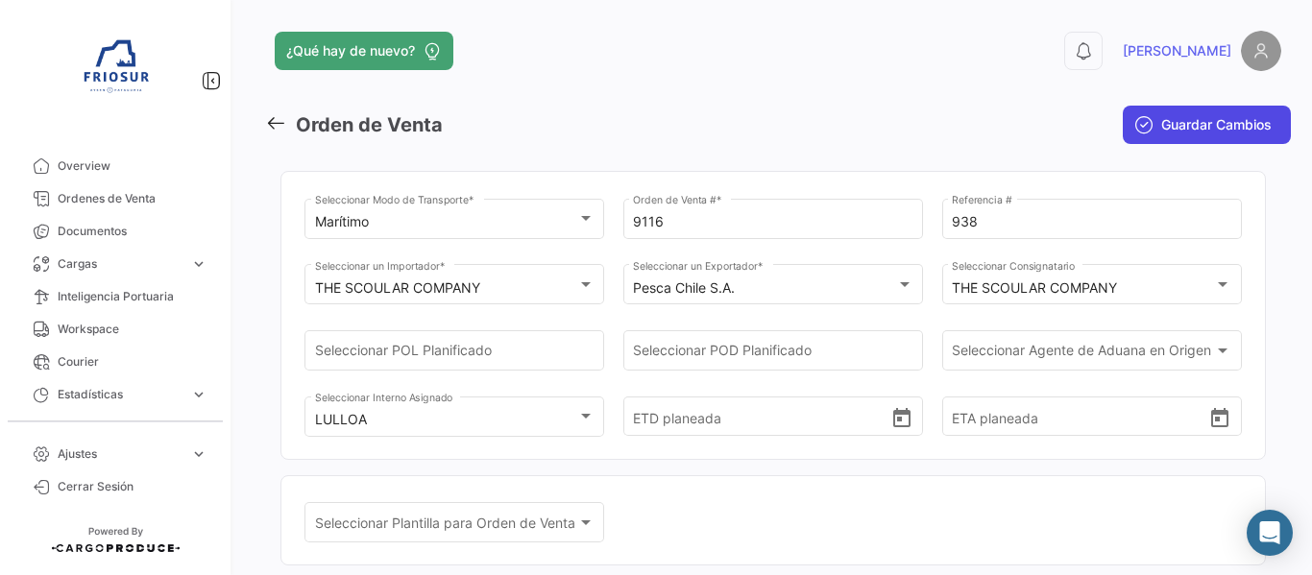
click at [1238, 121] on span "Guardar Cambios" at bounding box center [1216, 124] width 110 height 19
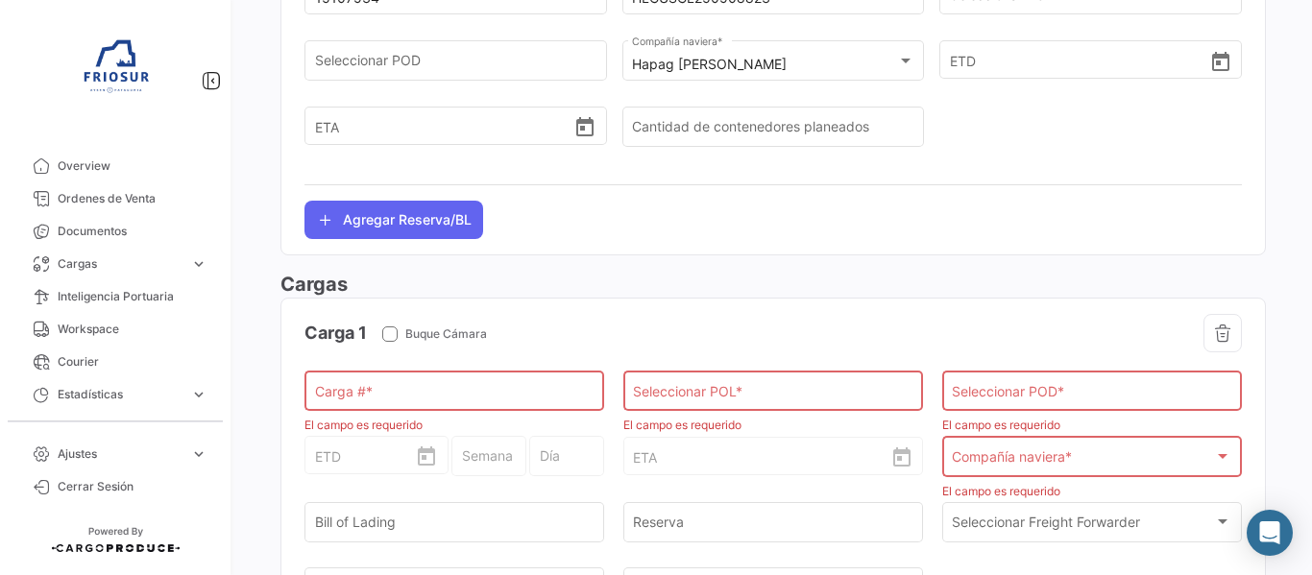
scroll to position [1159, 0]
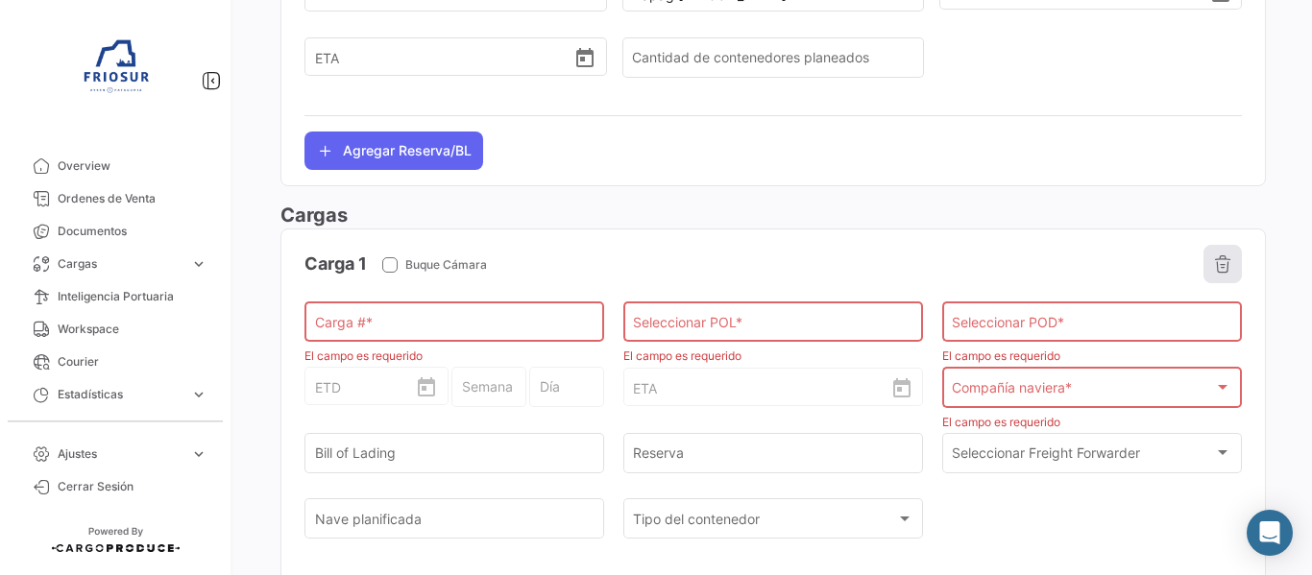
drag, startPoint x: 1221, startPoint y: 257, endPoint x: 1279, endPoint y: 264, distance: 58.0
click at [1222, 257] on icon "button" at bounding box center [1222, 264] width 19 height 19
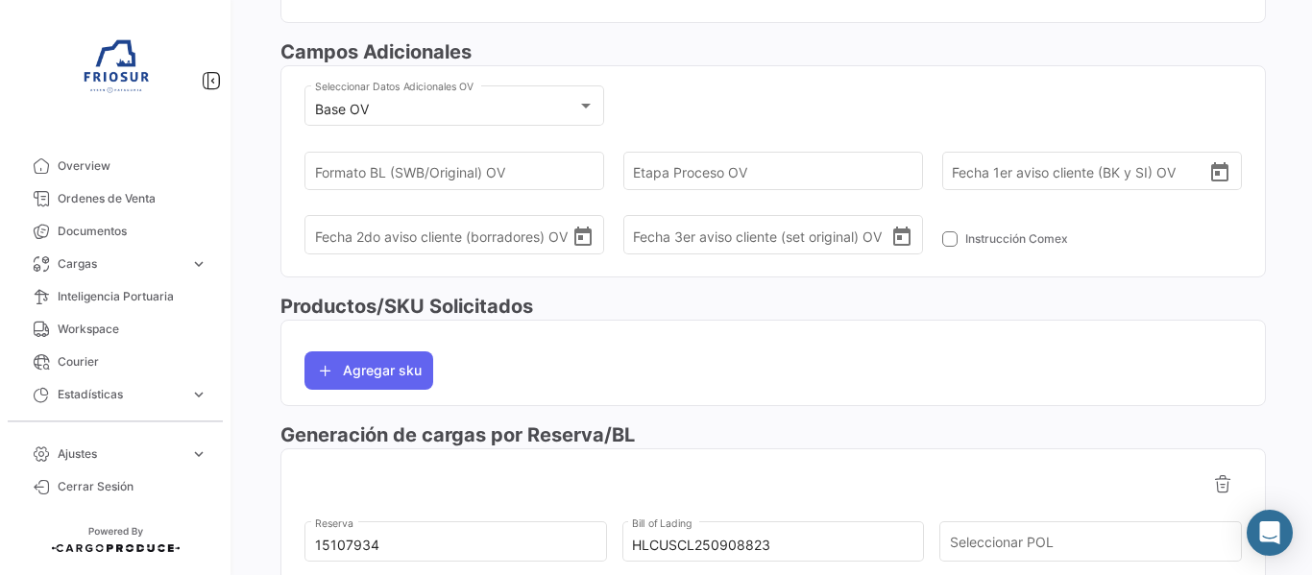
scroll to position [0, 0]
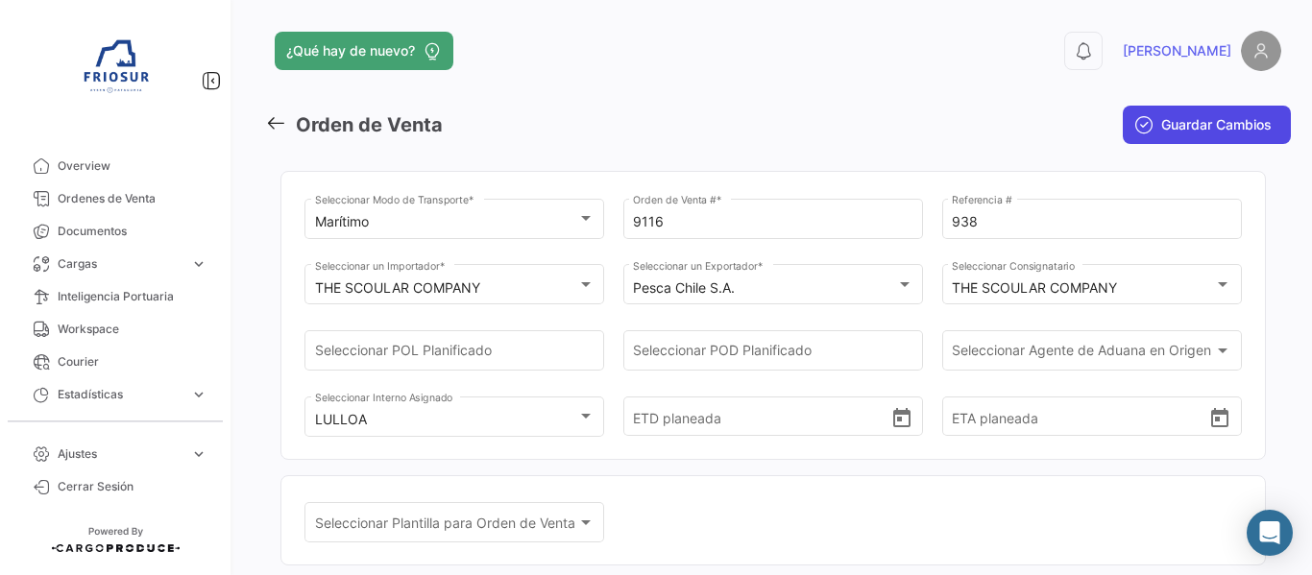
click at [1224, 127] on span "Guardar Cambios" at bounding box center [1216, 124] width 110 height 19
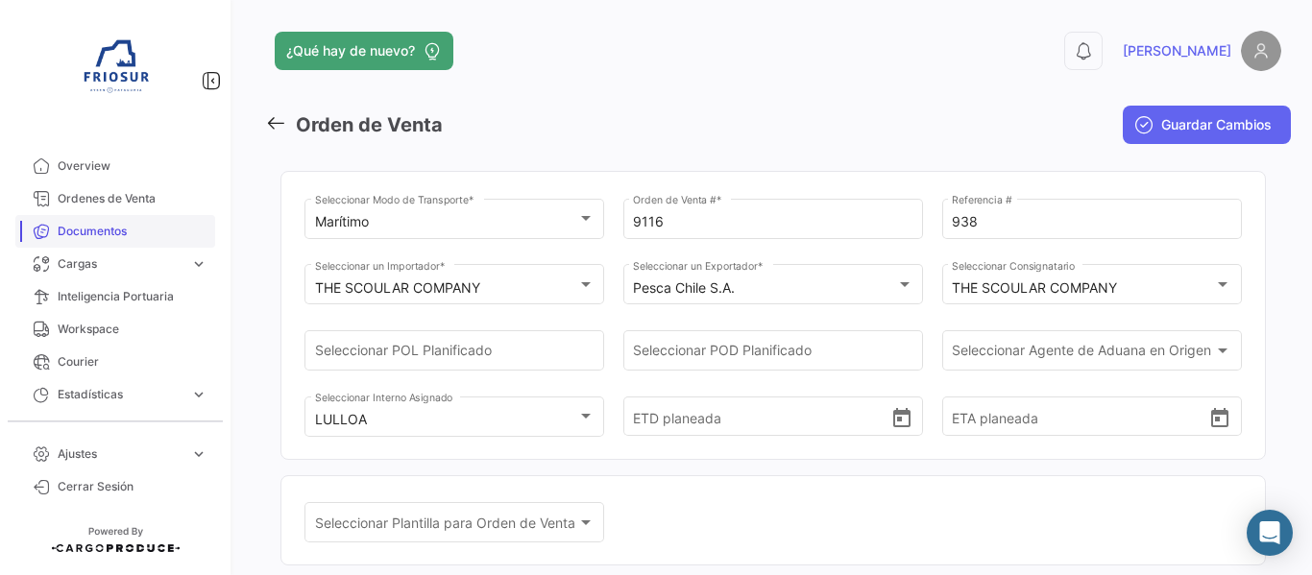
drag, startPoint x: 156, startPoint y: 236, endPoint x: 205, endPoint y: 235, distance: 49.0
click at [156, 235] on span "Documentos" at bounding box center [133, 231] width 150 height 17
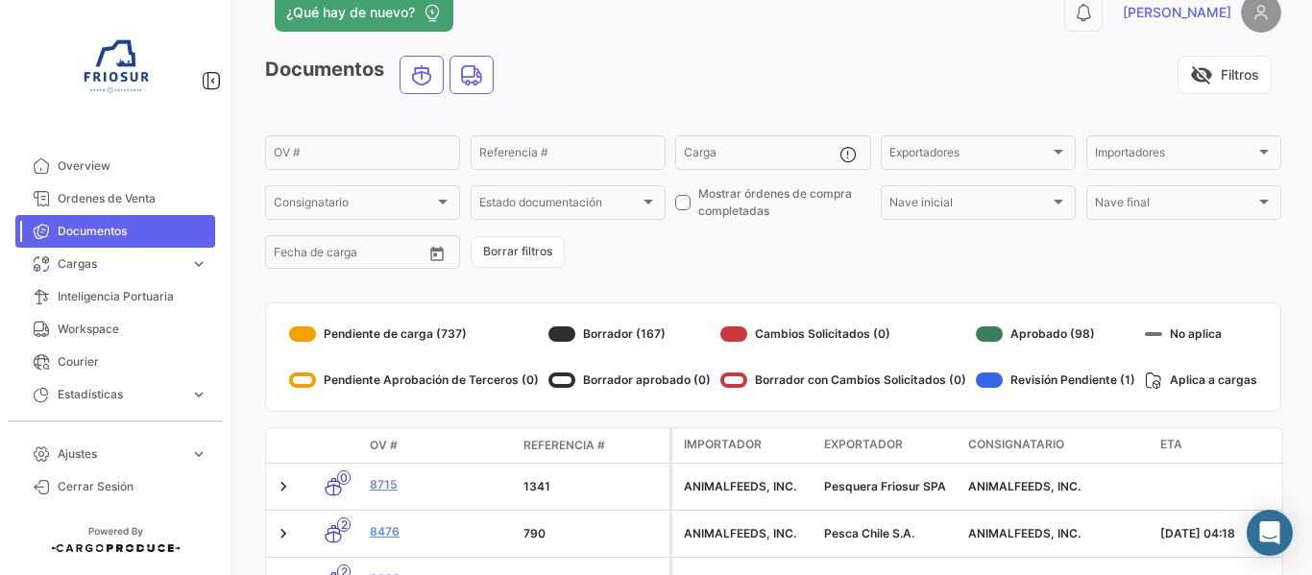
scroll to position [96, 0]
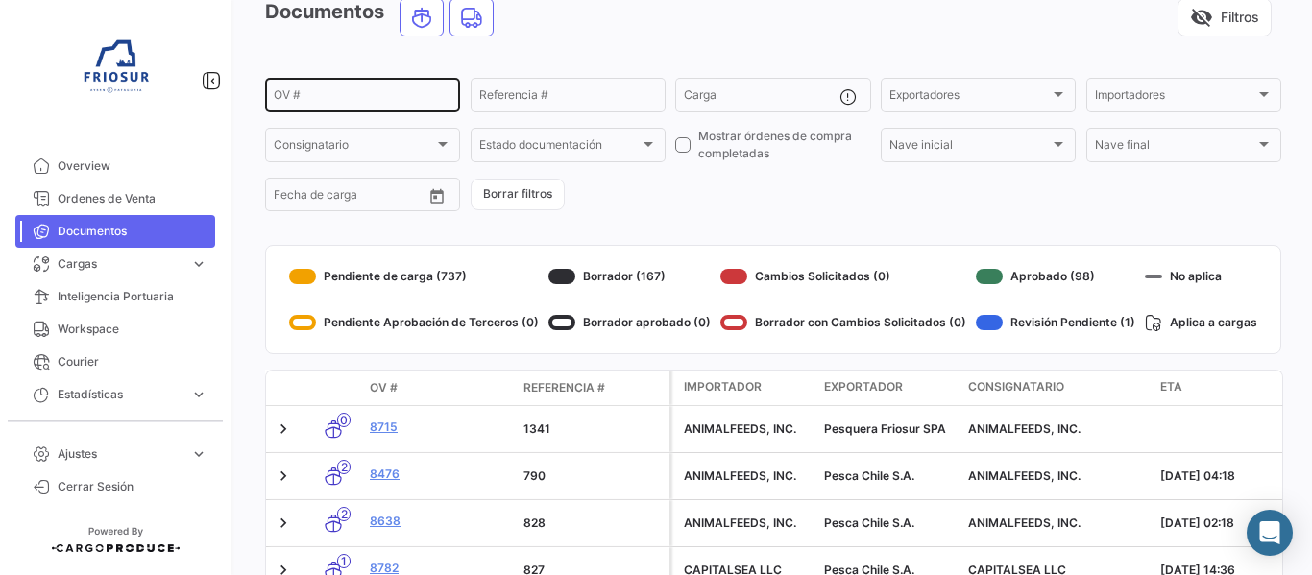
click at [388, 86] on div "OV #" at bounding box center [363, 93] width 178 height 37
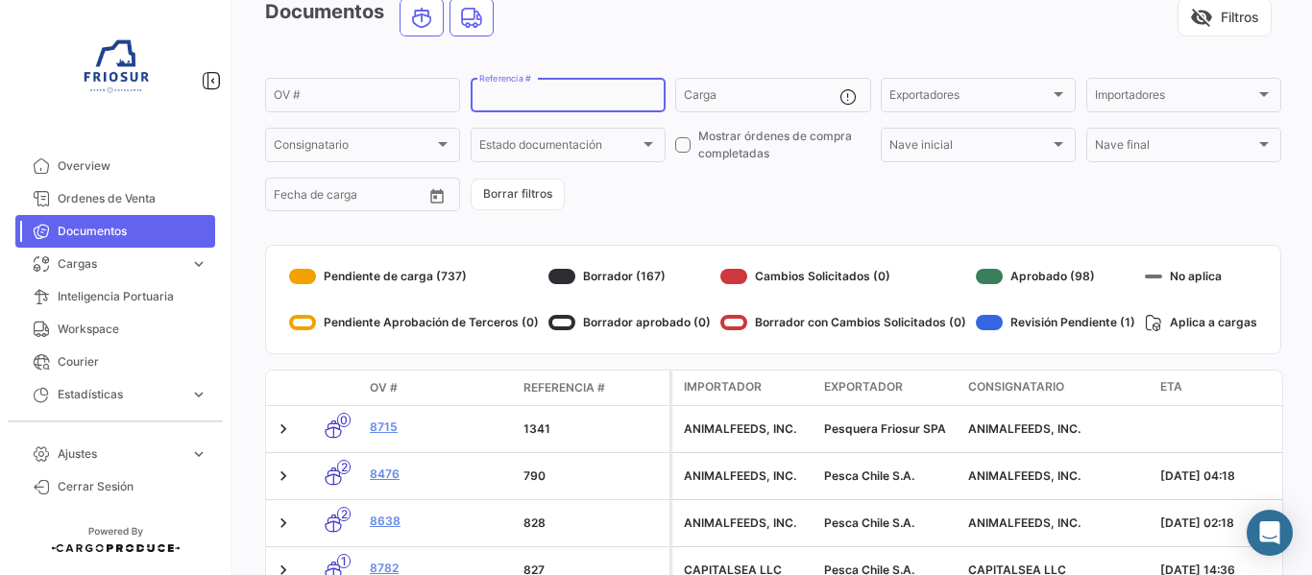
click at [531, 102] on input "Referencia #" at bounding box center [568, 97] width 178 height 13
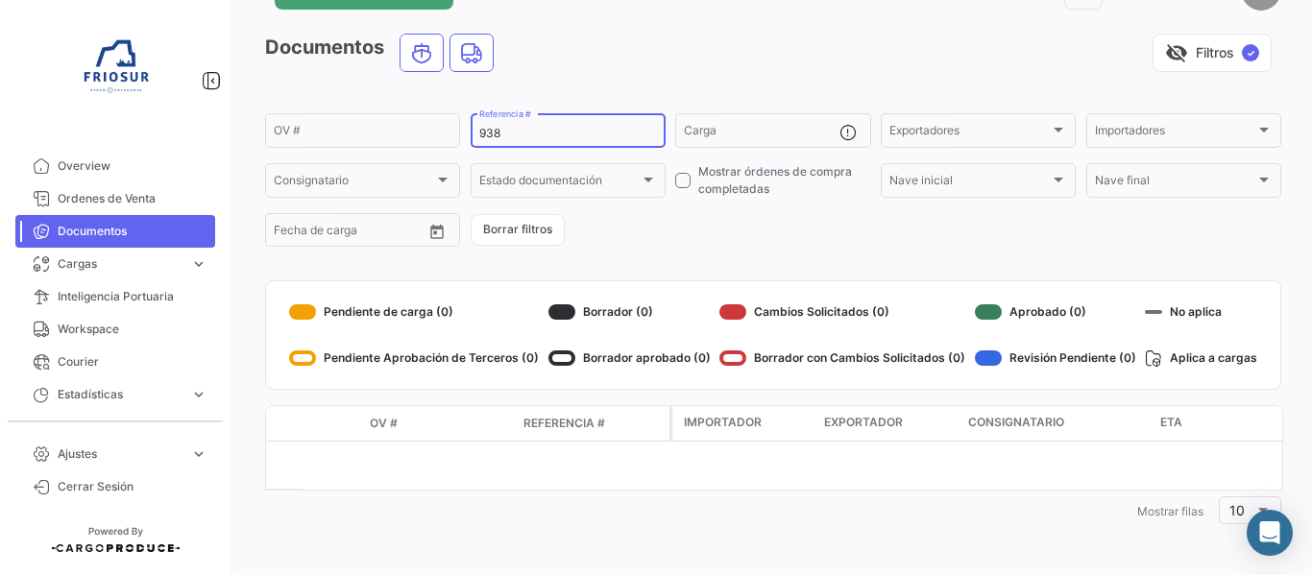
scroll to position [61, 0]
type input "9"
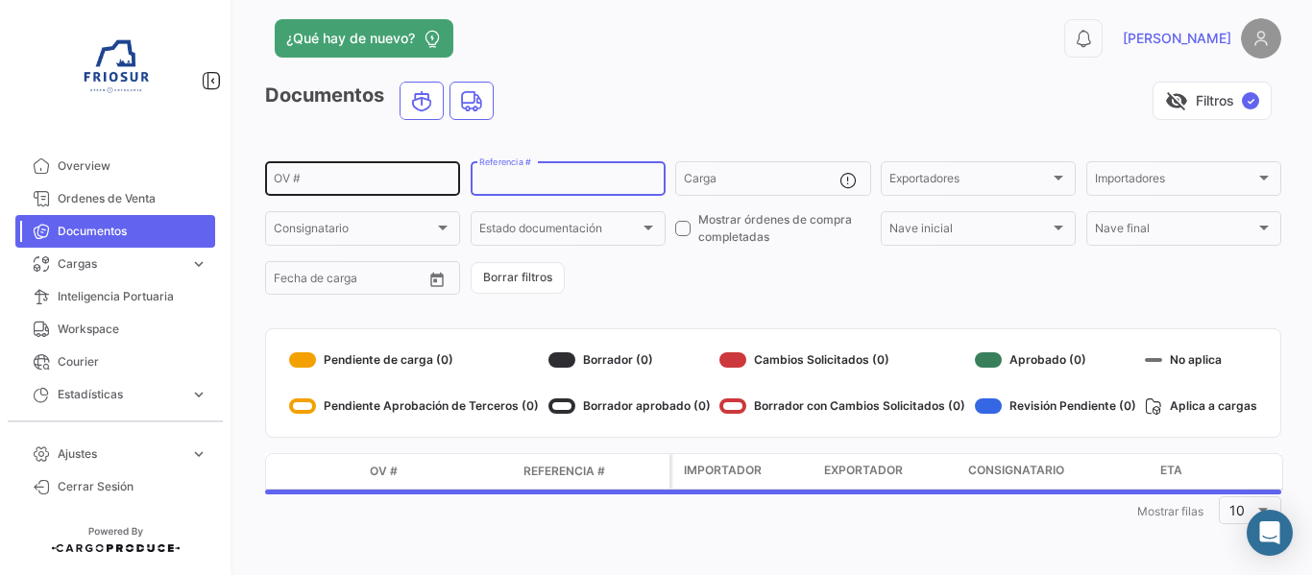
scroll to position [12, 0]
click at [388, 137] on app-list-header "Documentos visibility_off Filtros ✓ OV # Referencia # Carga Exportadores Export…" at bounding box center [773, 190] width 1016 height 216
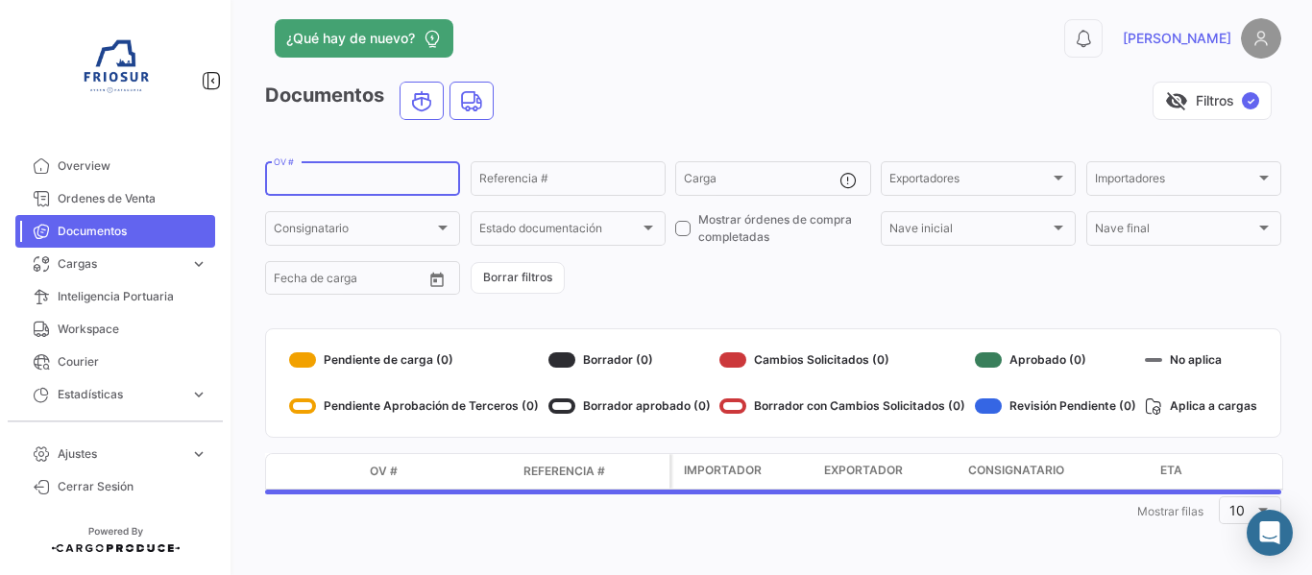
click at [363, 177] on input "OV #" at bounding box center [363, 181] width 178 height 13
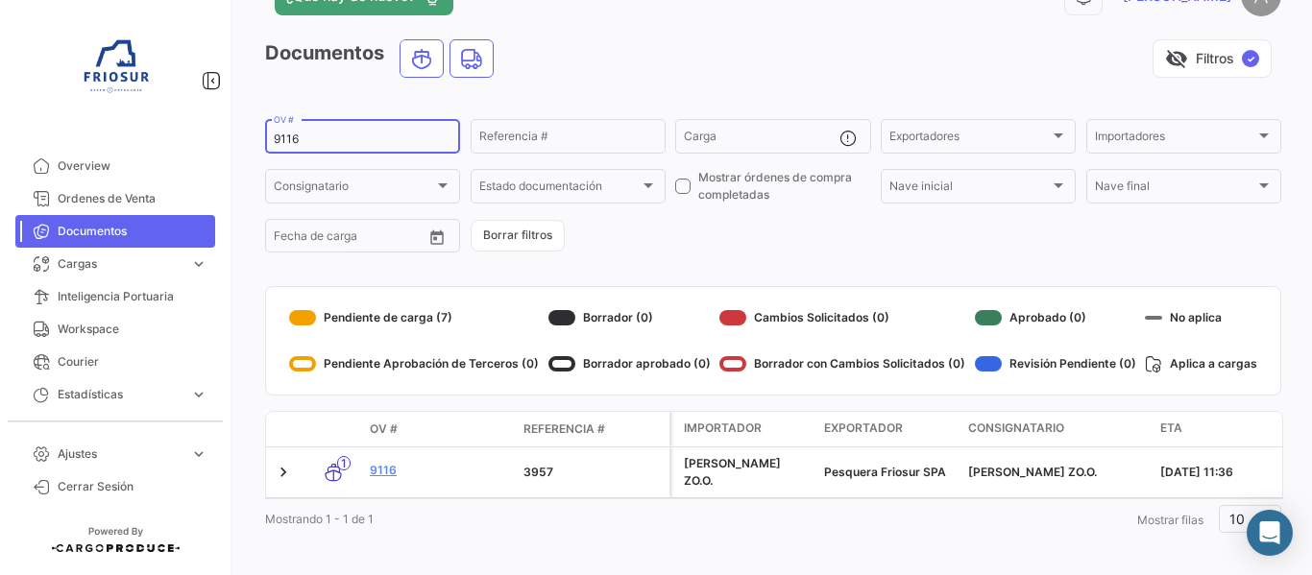
scroll to position [78, 0]
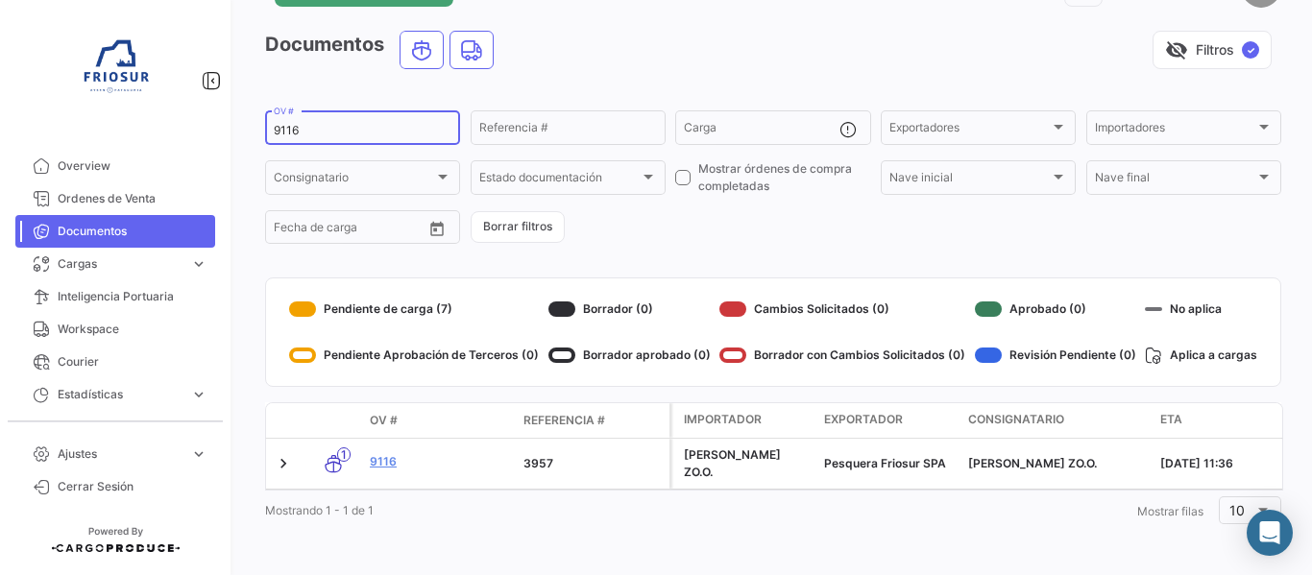
type input "9116"
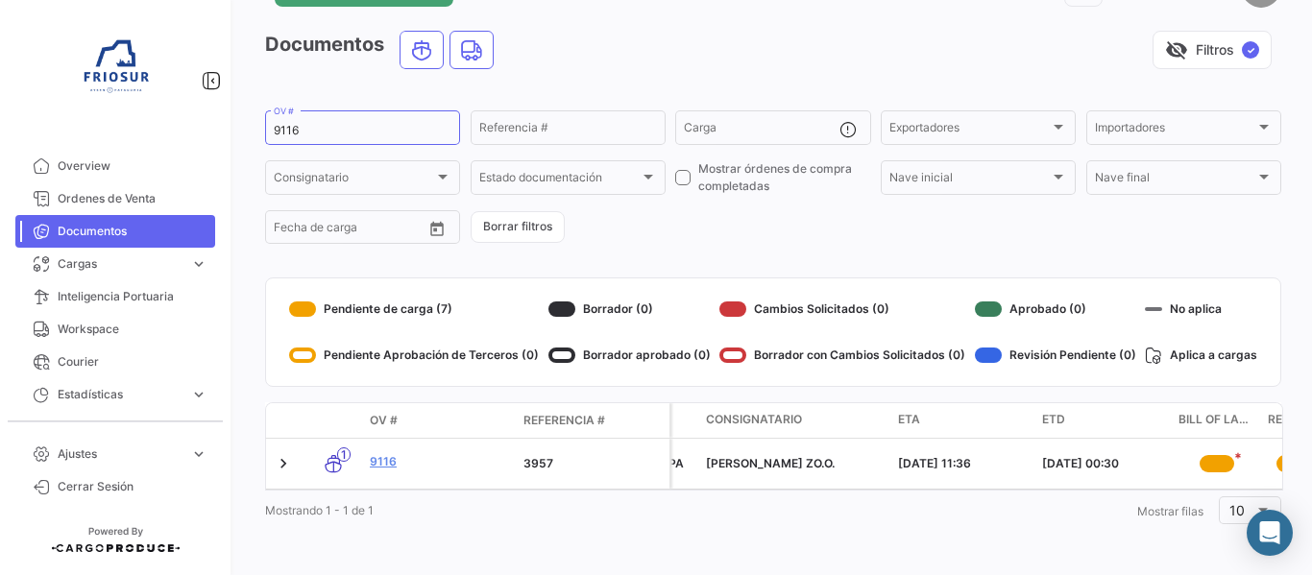
scroll to position [0, 251]
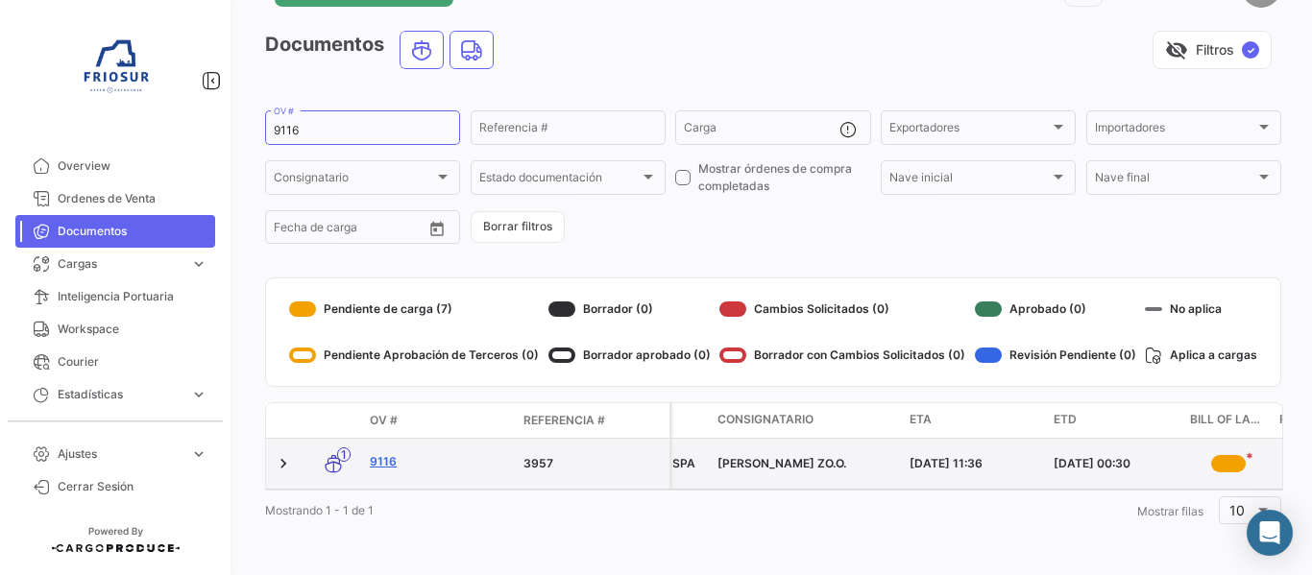
click at [389, 453] on link "9116" at bounding box center [439, 461] width 138 height 17
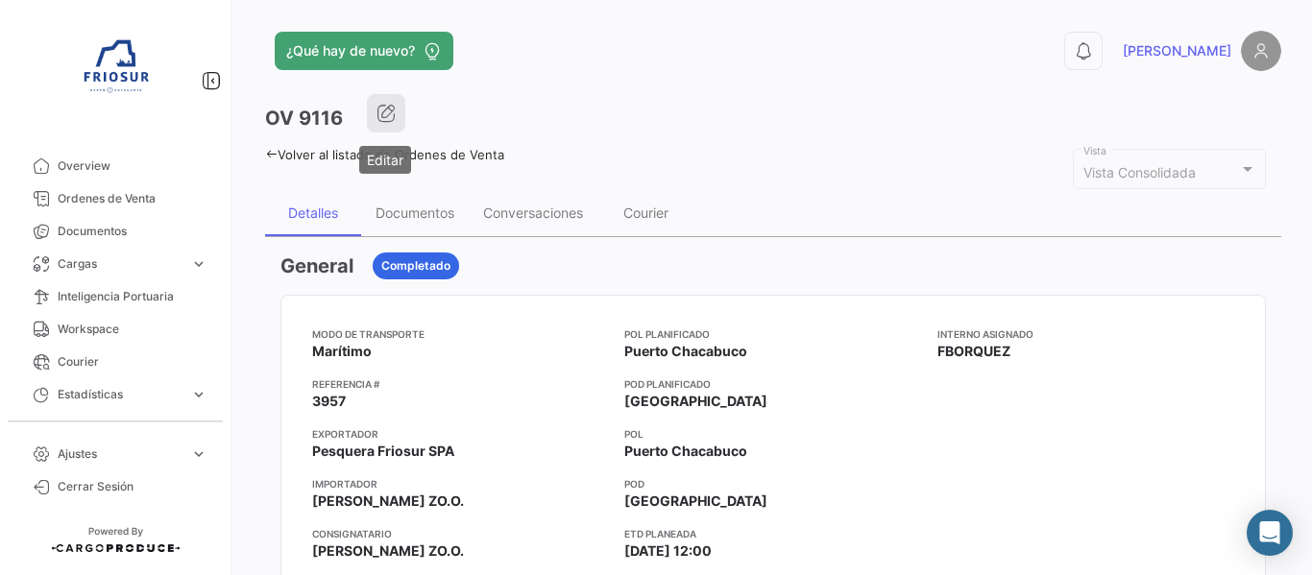
click at [374, 108] on button "button" at bounding box center [386, 113] width 38 height 38
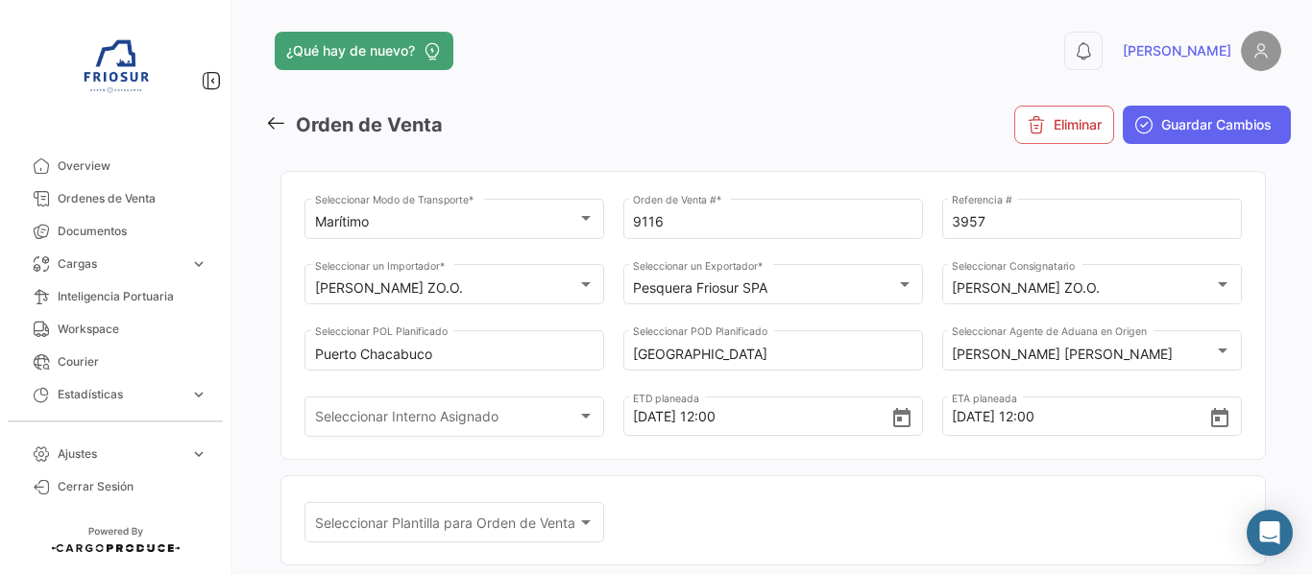
click at [272, 114] on icon at bounding box center [275, 122] width 21 height 21
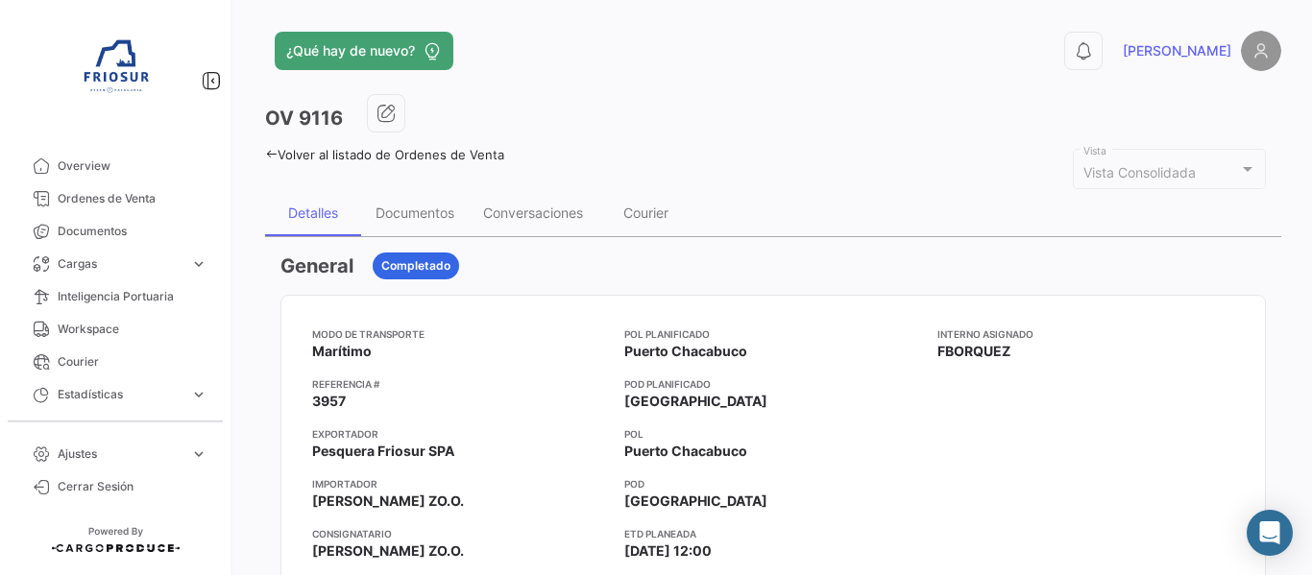
click at [273, 159] on icon at bounding box center [271, 154] width 12 height 12
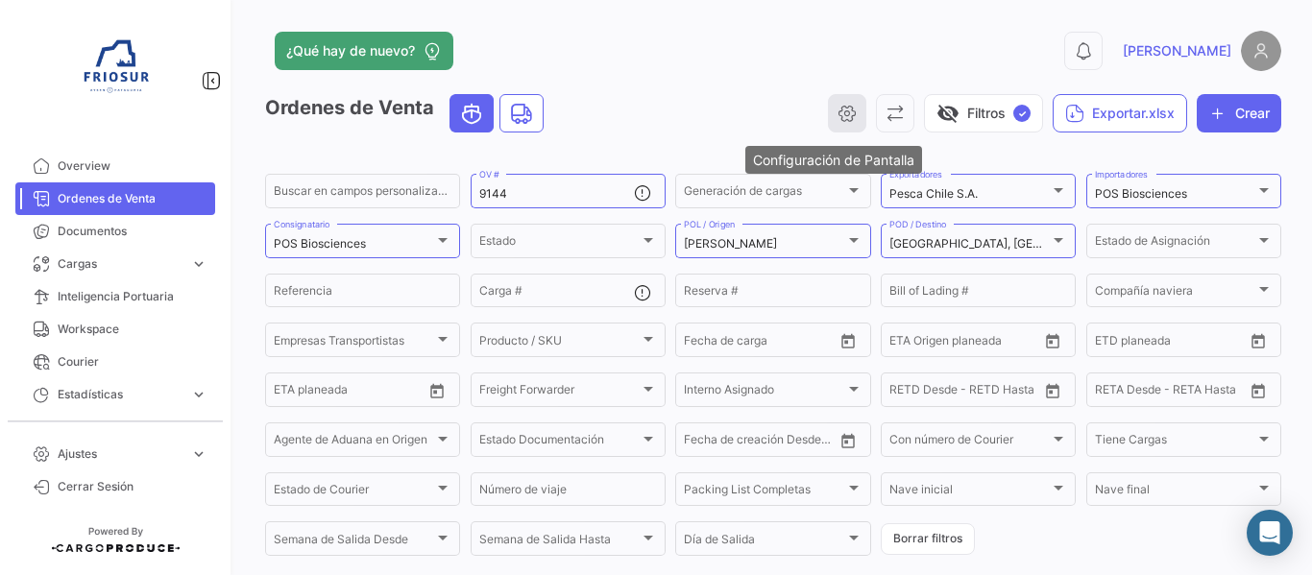
click at [843, 120] on icon "button" at bounding box center [847, 113] width 19 height 19
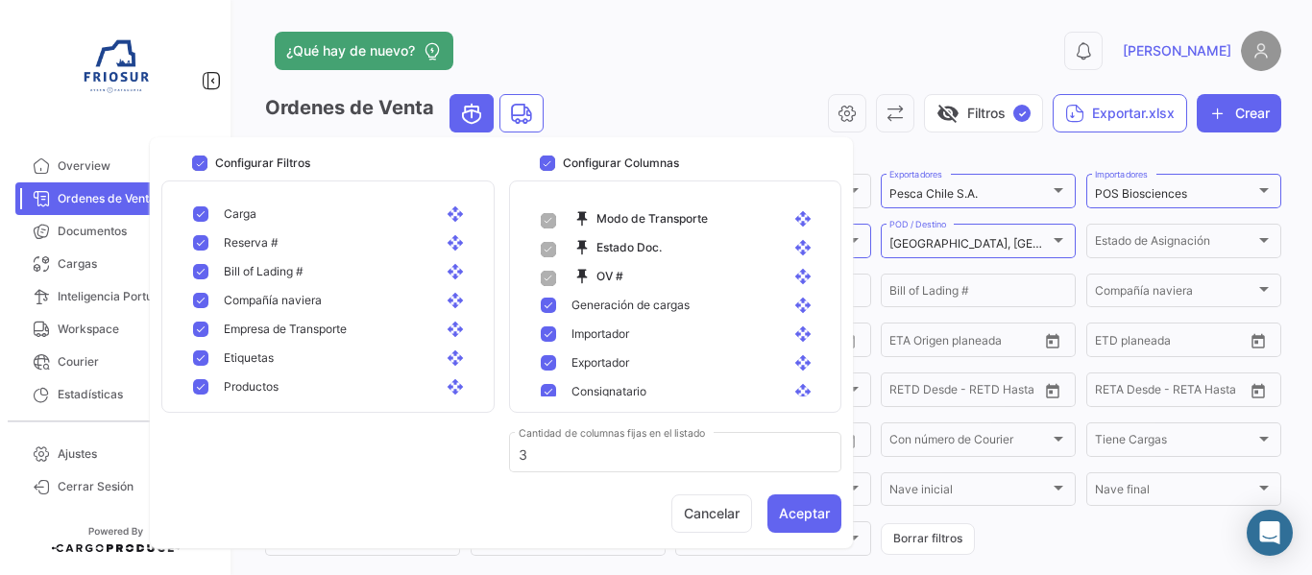
scroll to position [384, 0]
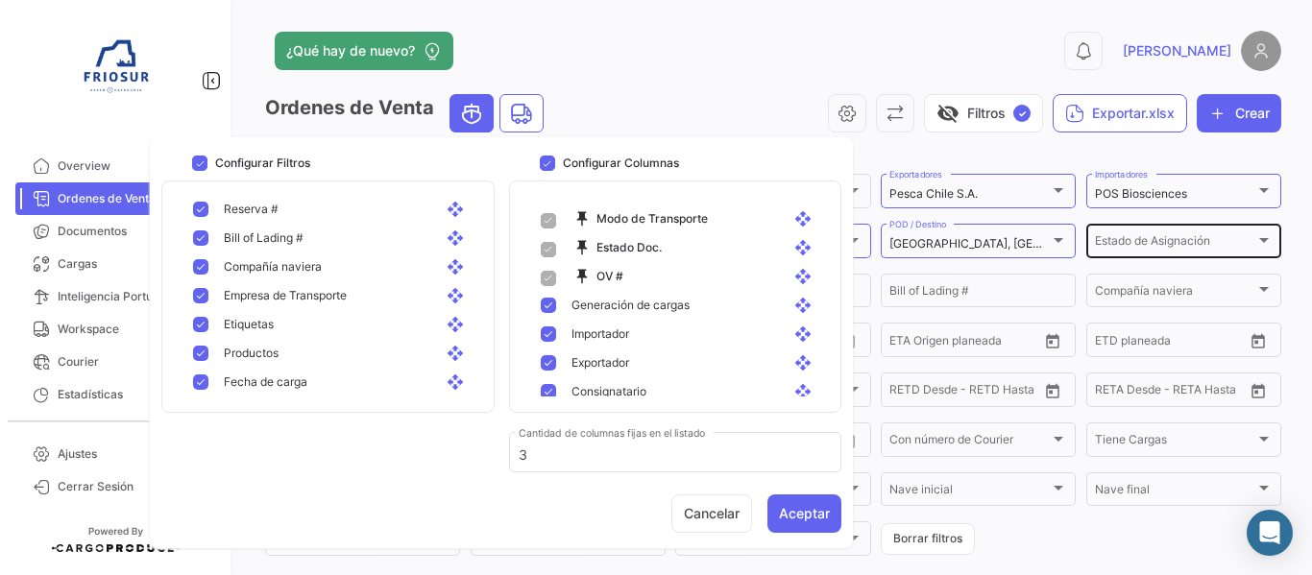
click at [1265, 244] on div "Estado de Asignación Estado de Asignación" at bounding box center [1183, 239] width 195 height 37
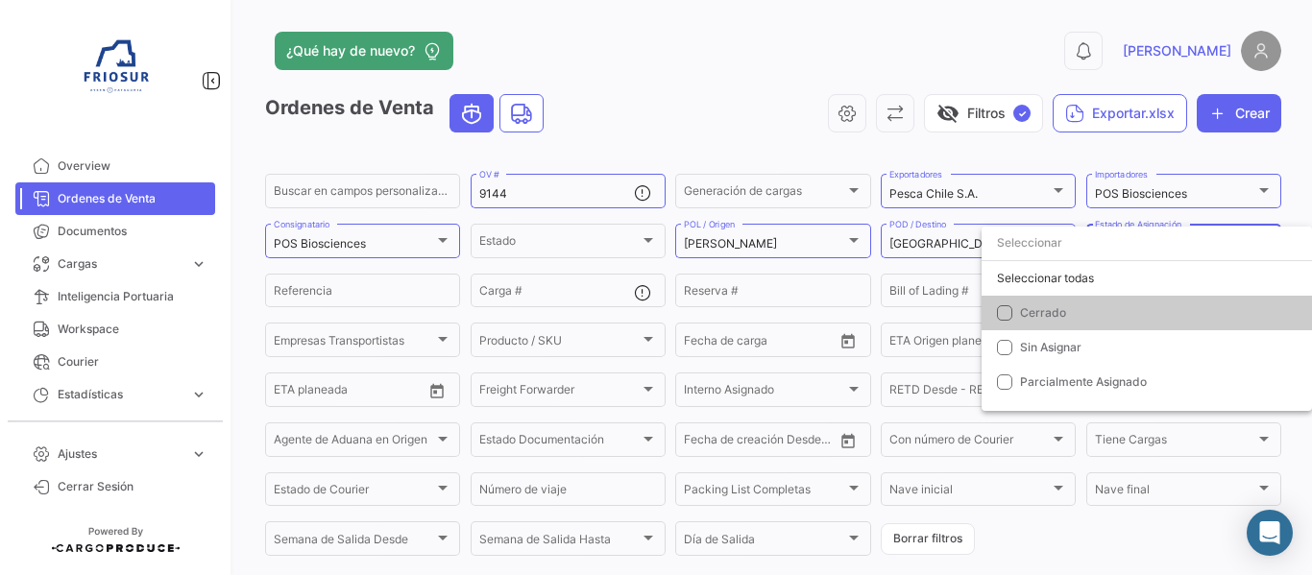
click at [1309, 191] on div at bounding box center [656, 287] width 1312 height 575
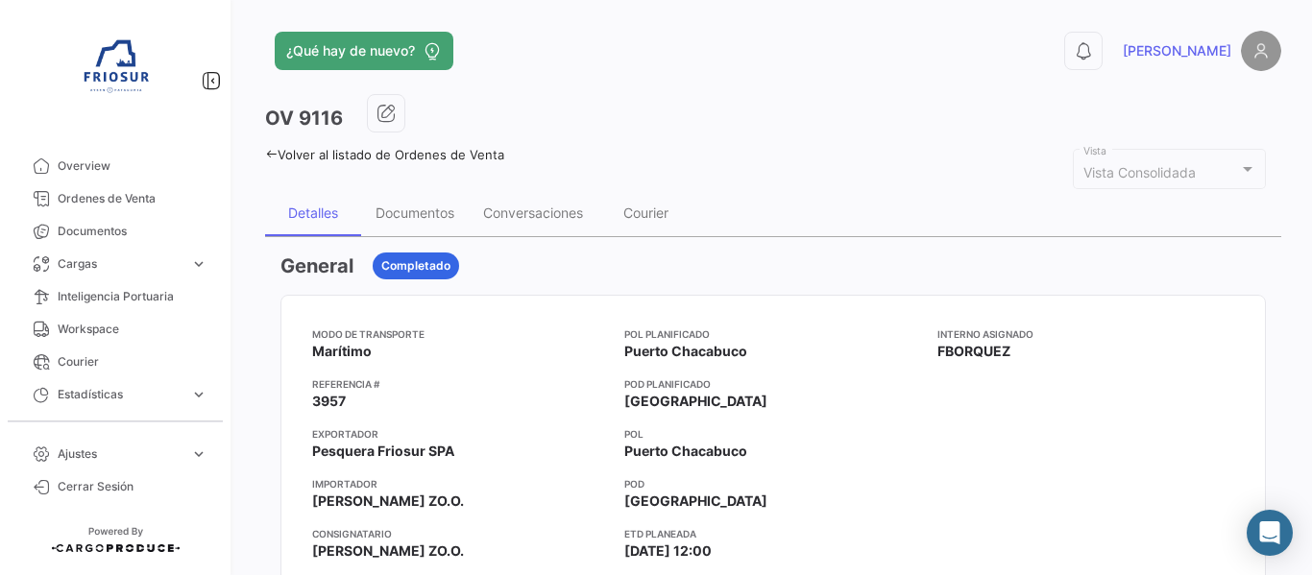
drag, startPoint x: 137, startPoint y: 193, endPoint x: 218, endPoint y: 204, distance: 81.4
click at [137, 193] on span "Ordenes de Venta" at bounding box center [133, 198] width 150 height 17
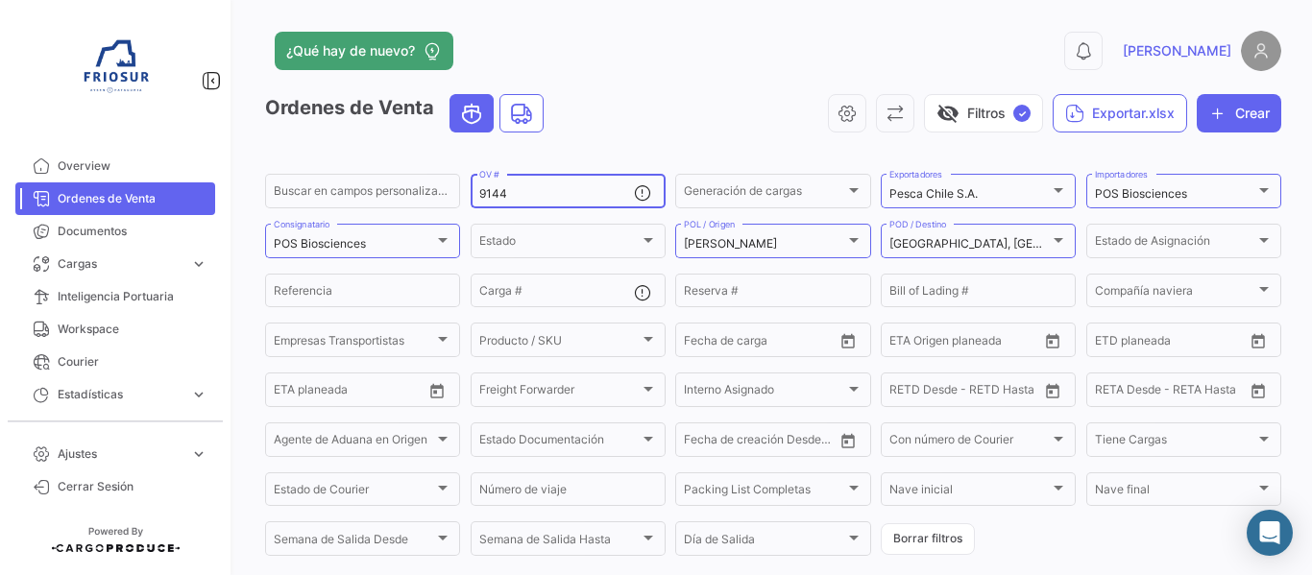
click at [580, 191] on input "9144" at bounding box center [556, 193] width 155 height 13
click at [151, 236] on span "Documentos" at bounding box center [133, 231] width 150 height 17
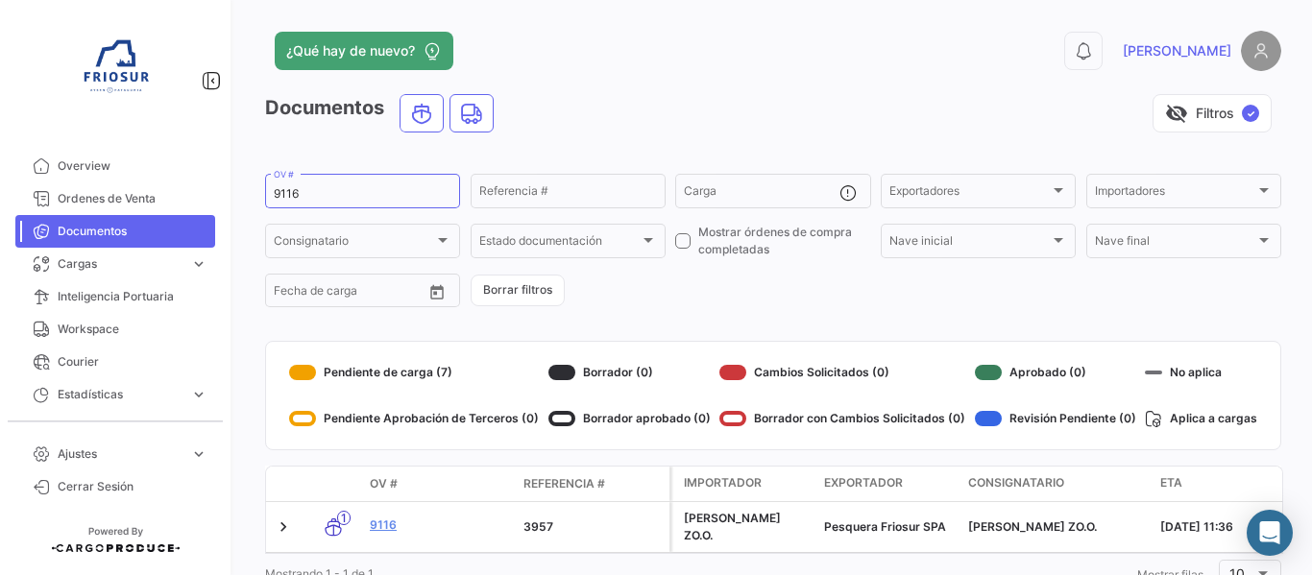
scroll to position [78, 0]
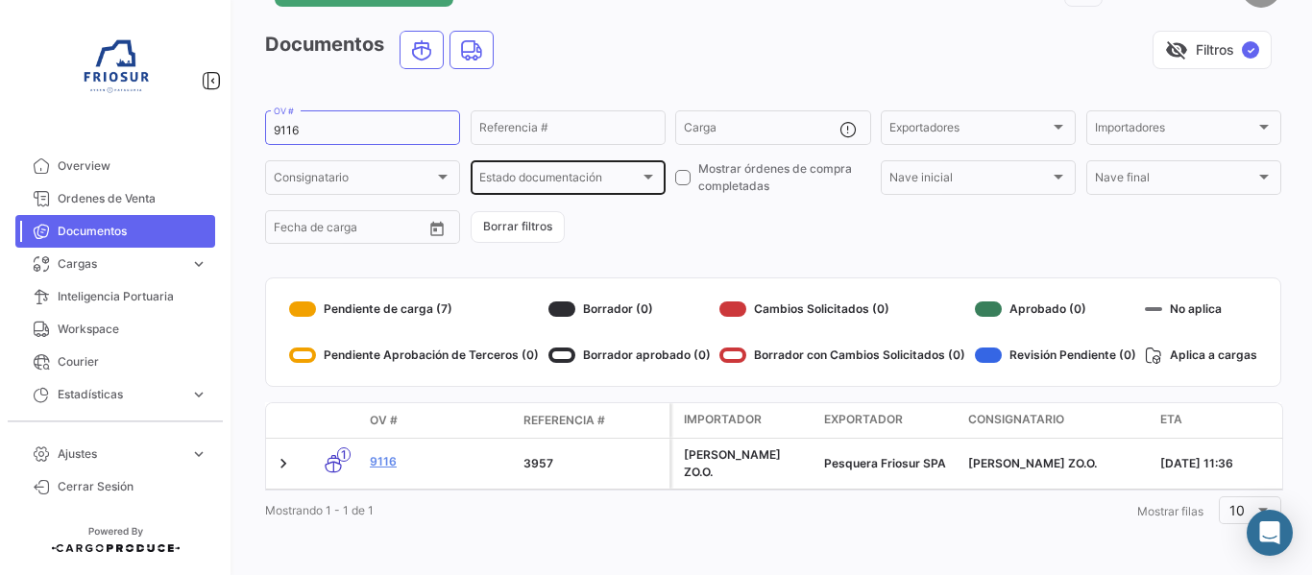
click at [584, 174] on span "Estado documentación" at bounding box center [559, 180] width 160 height 13
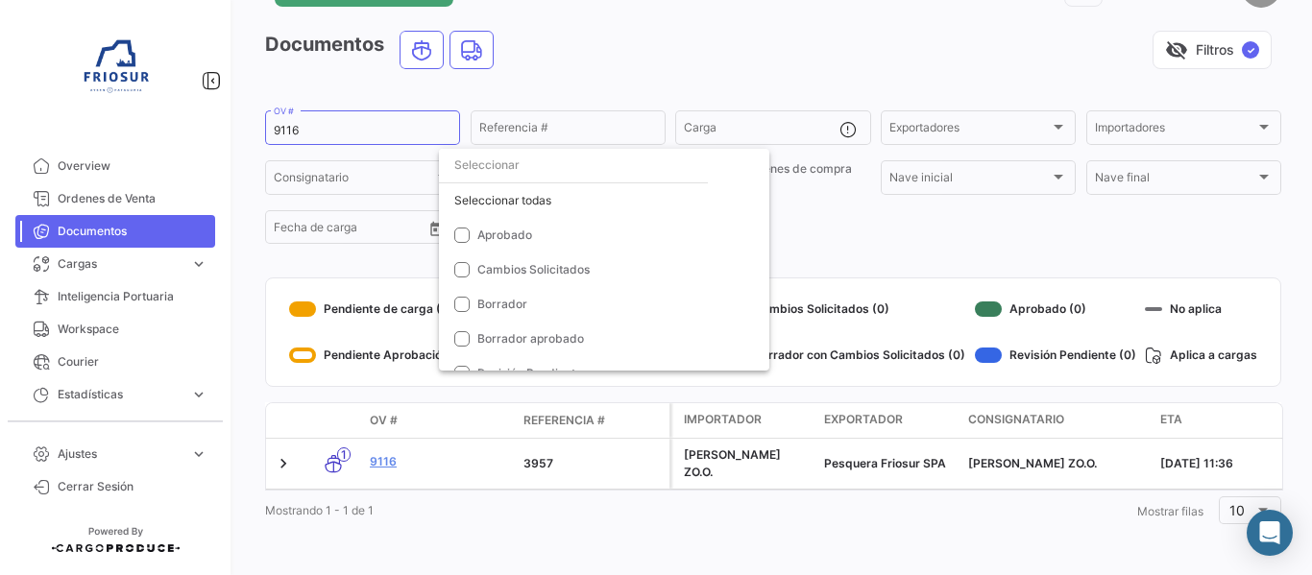
click at [356, 170] on div at bounding box center [656, 287] width 1312 height 575
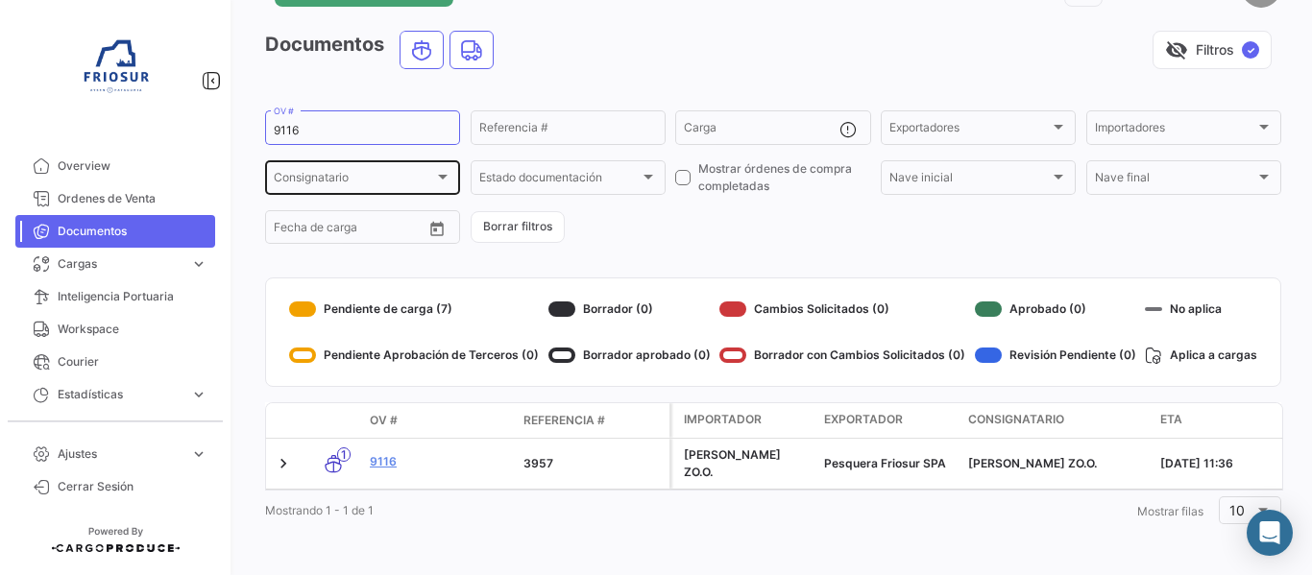
click at [356, 174] on div "Consignatario" at bounding box center [354, 180] width 160 height 13
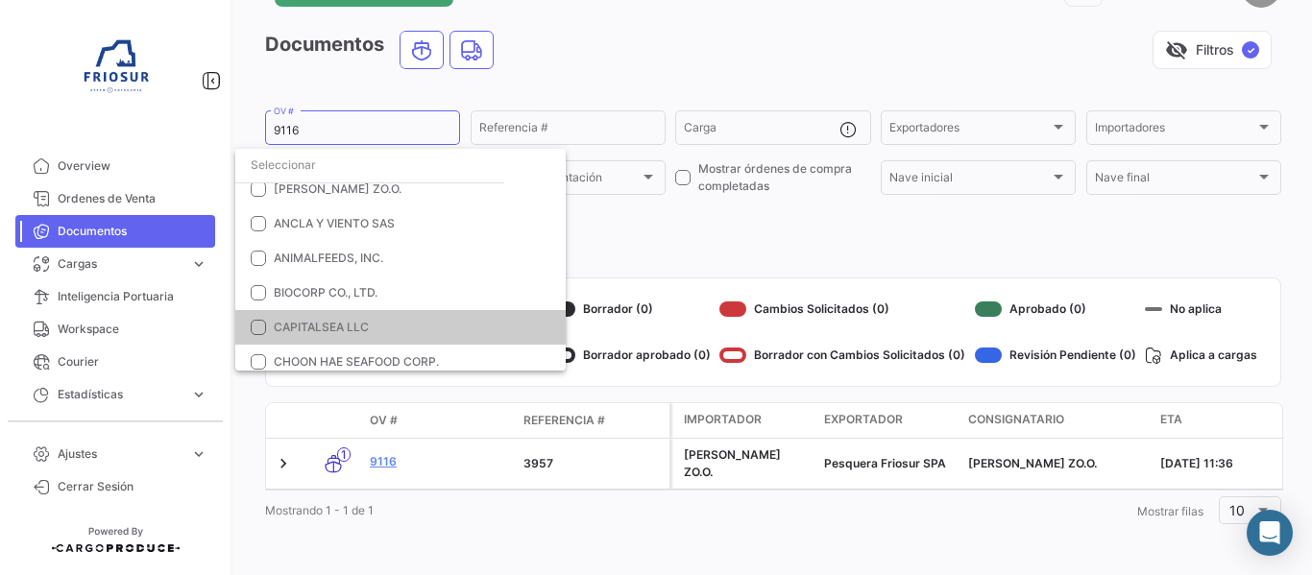
scroll to position [0, 0]
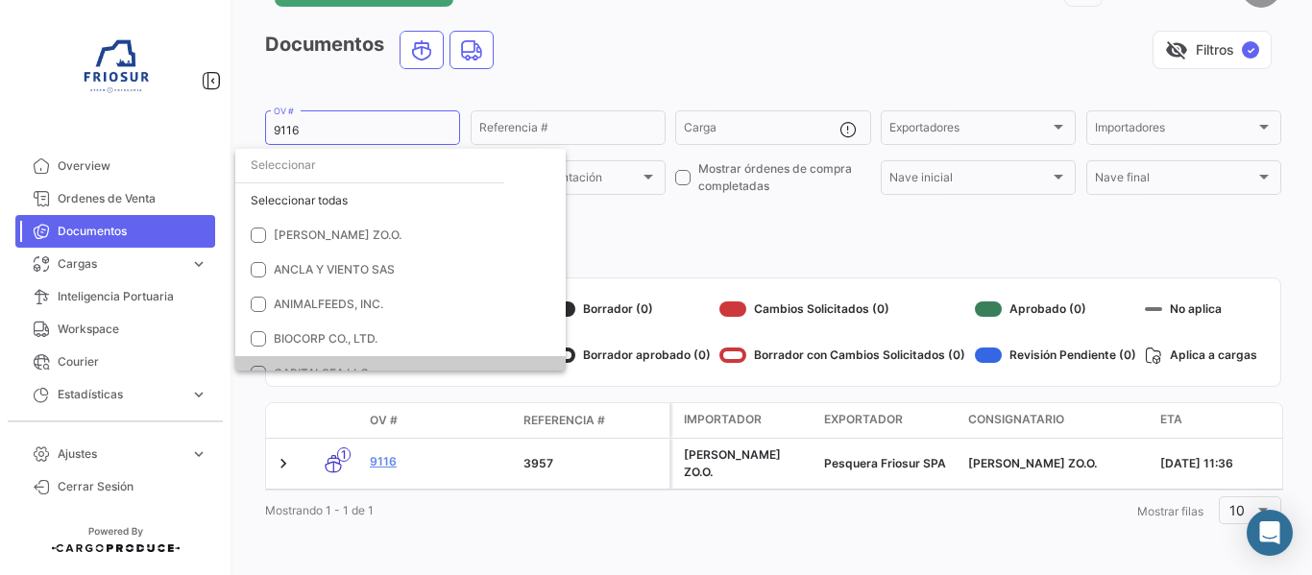
click at [351, 176] on input "dropdown search" at bounding box center [369, 165] width 269 height 35
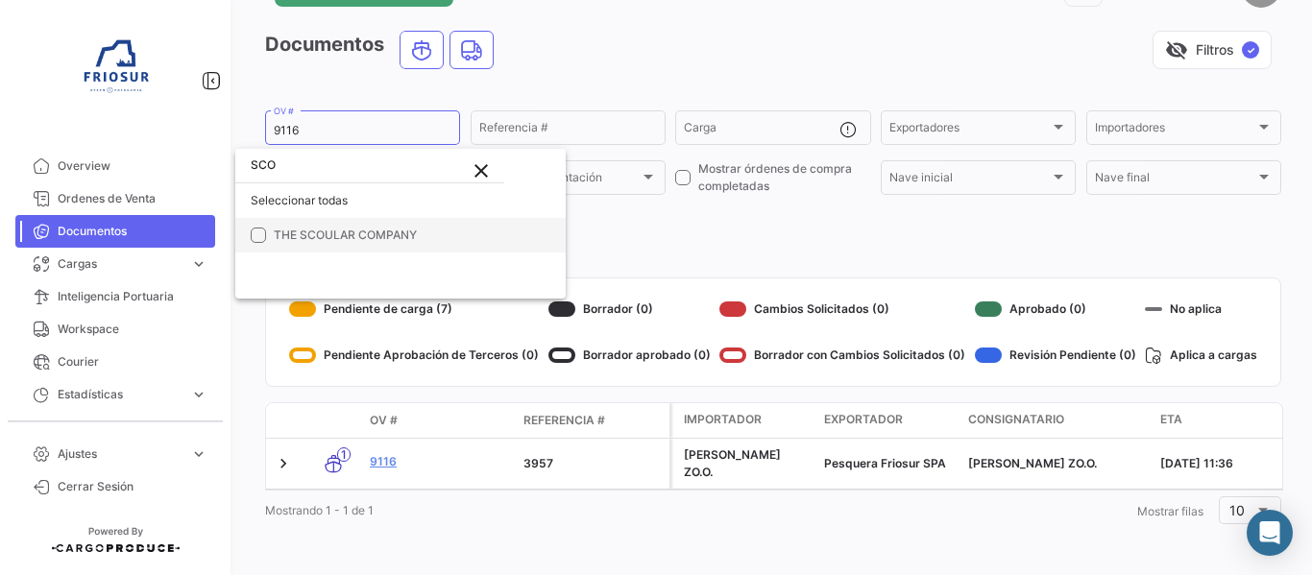
type input "SCO"
click at [381, 230] on span "THE SCOULAR COMPANY" at bounding box center [345, 235] width 143 height 14
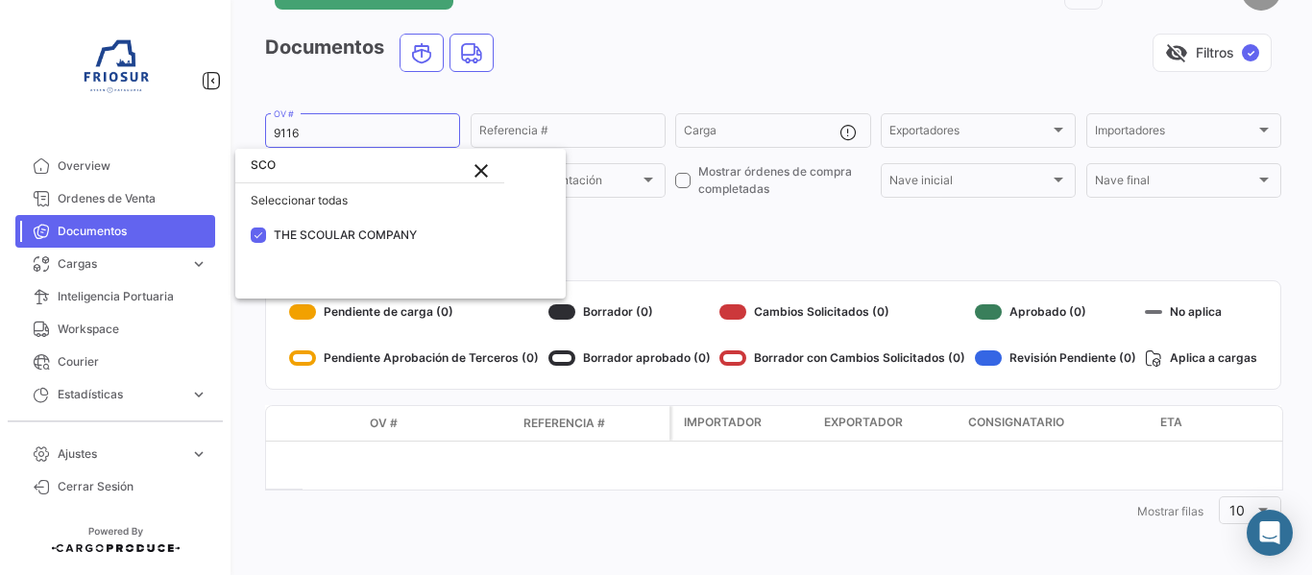
scroll to position [61, 0]
click at [480, 170] on mat-icon "close" at bounding box center [481, 170] width 23 height 23
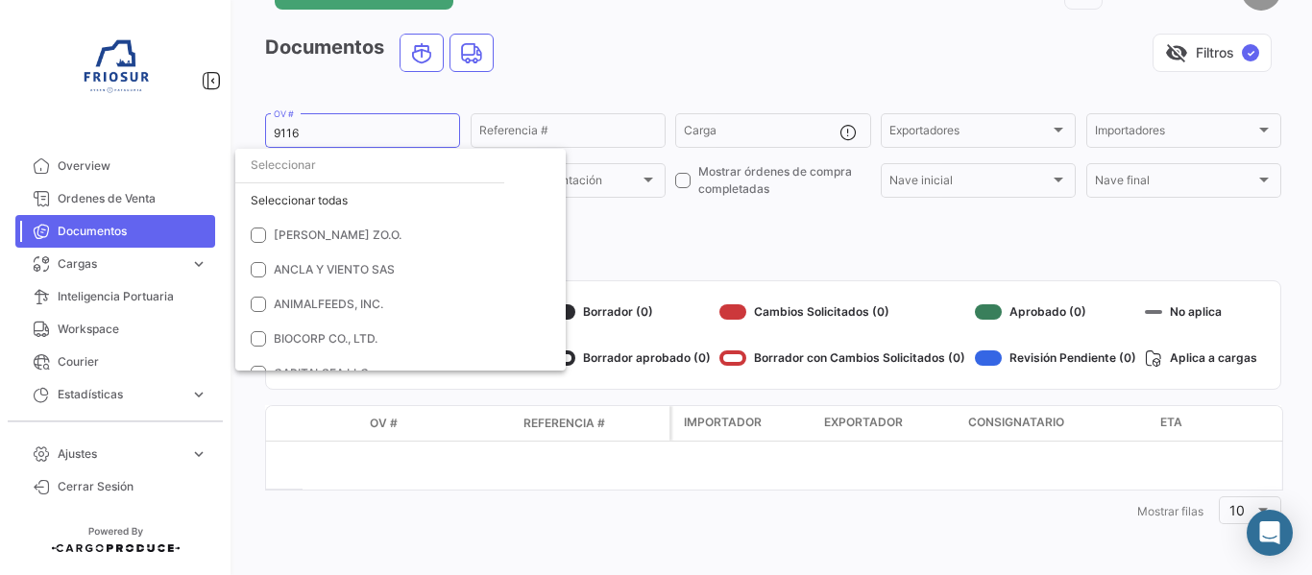
click at [329, 138] on div at bounding box center [656, 287] width 1312 height 575
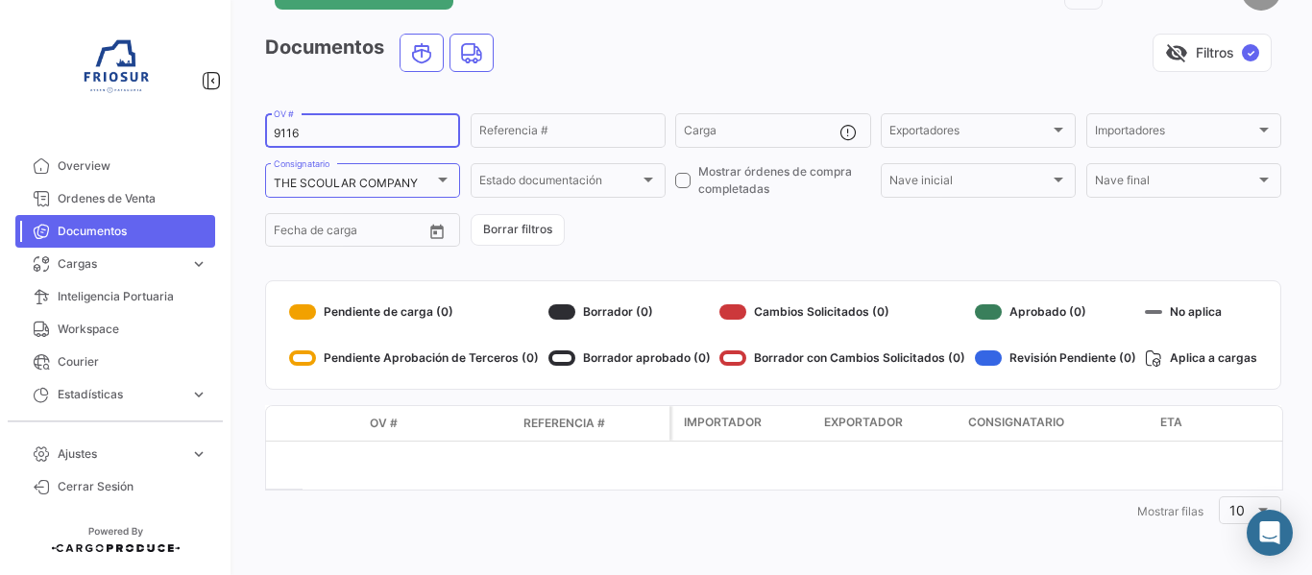
click at [329, 136] on input "9116" at bounding box center [363, 133] width 178 height 13
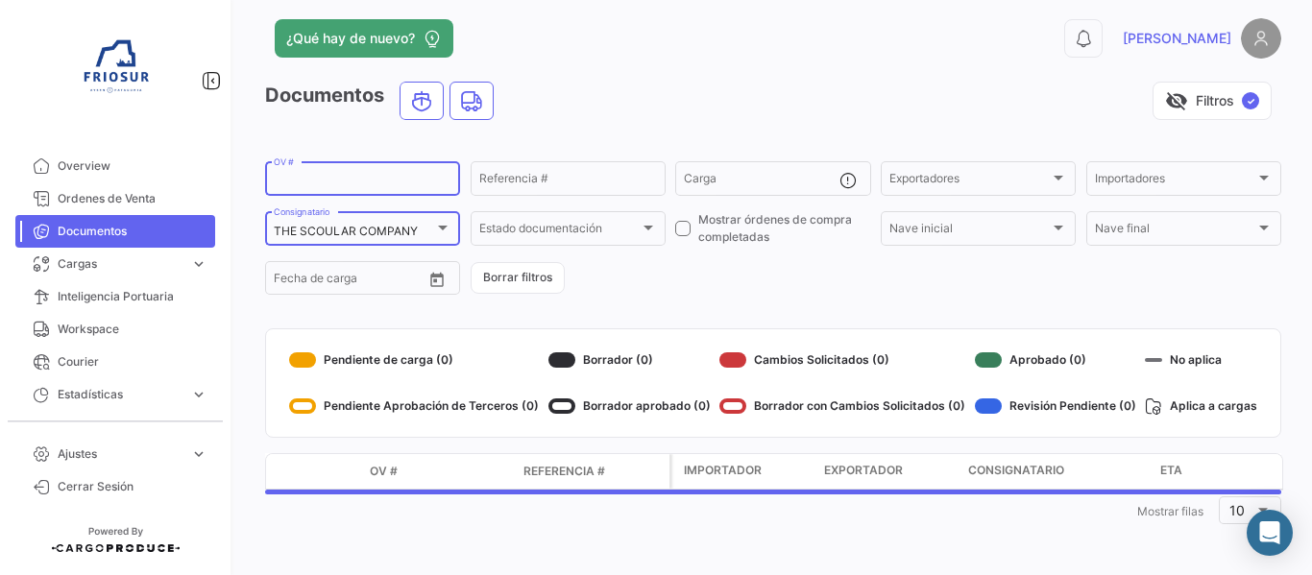
scroll to position [12, 0]
click at [440, 175] on input "OV #" at bounding box center [363, 181] width 178 height 13
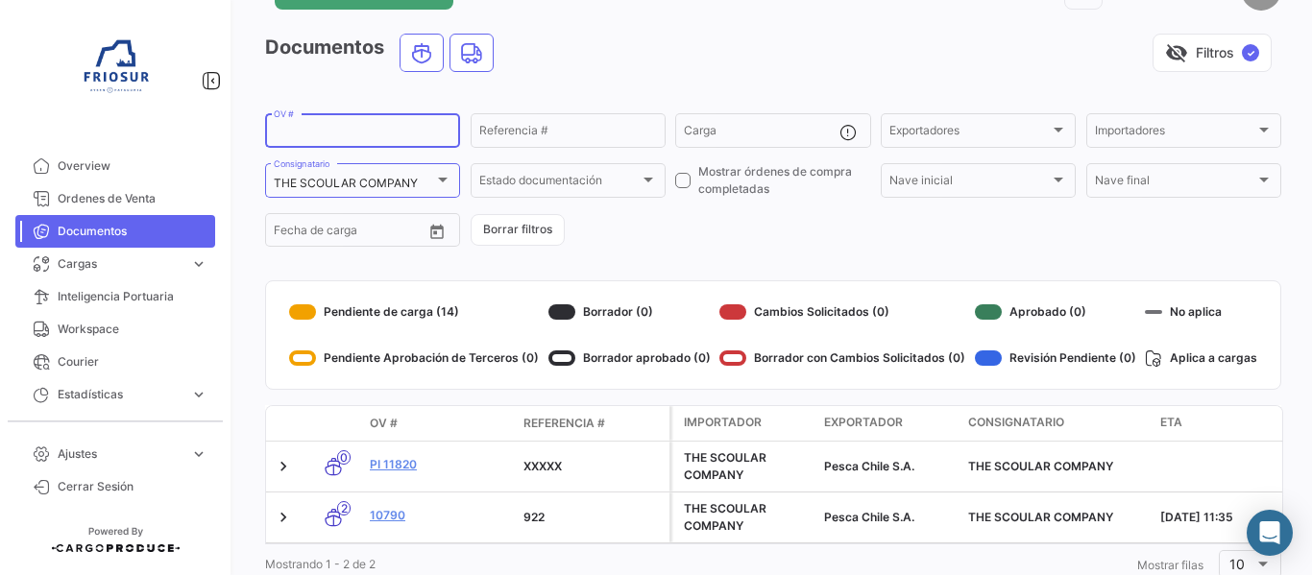
scroll to position [129, 0]
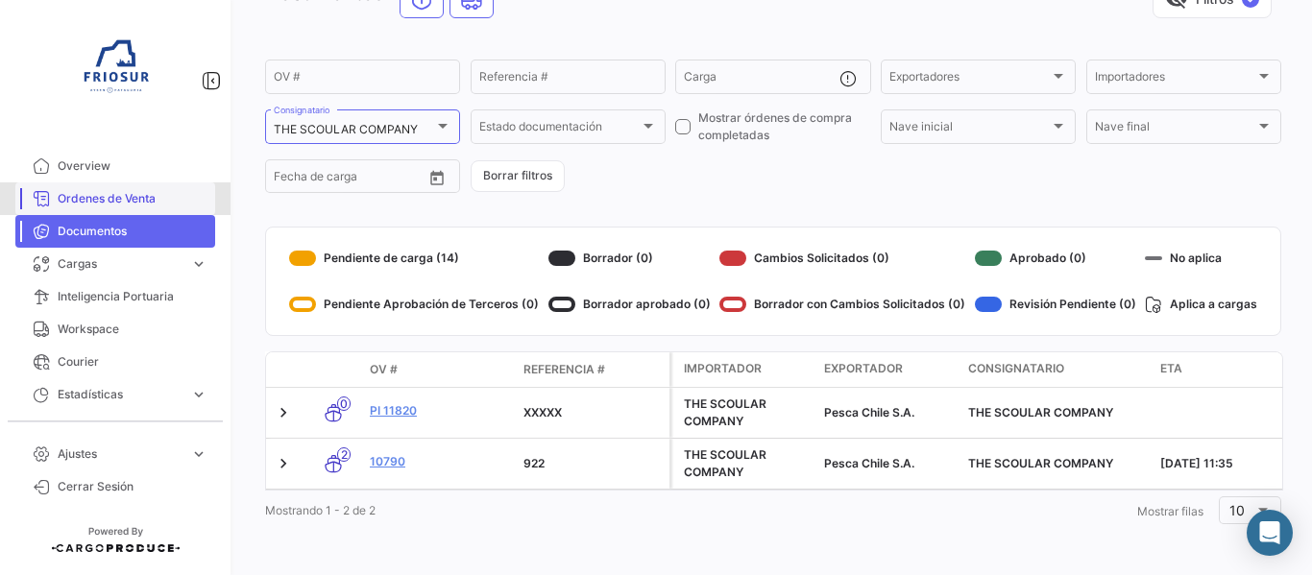
click at [131, 194] on span "Ordenes de Venta" at bounding box center [133, 198] width 150 height 17
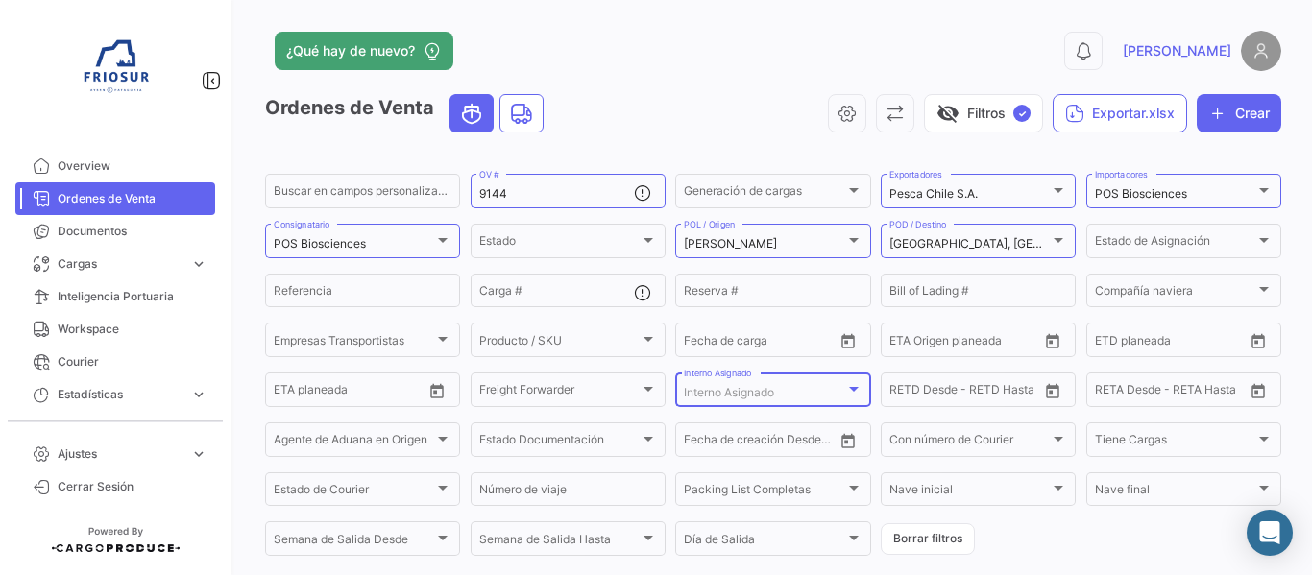
click at [704, 389] on span "Interno Asignado" at bounding box center [729, 392] width 90 height 14
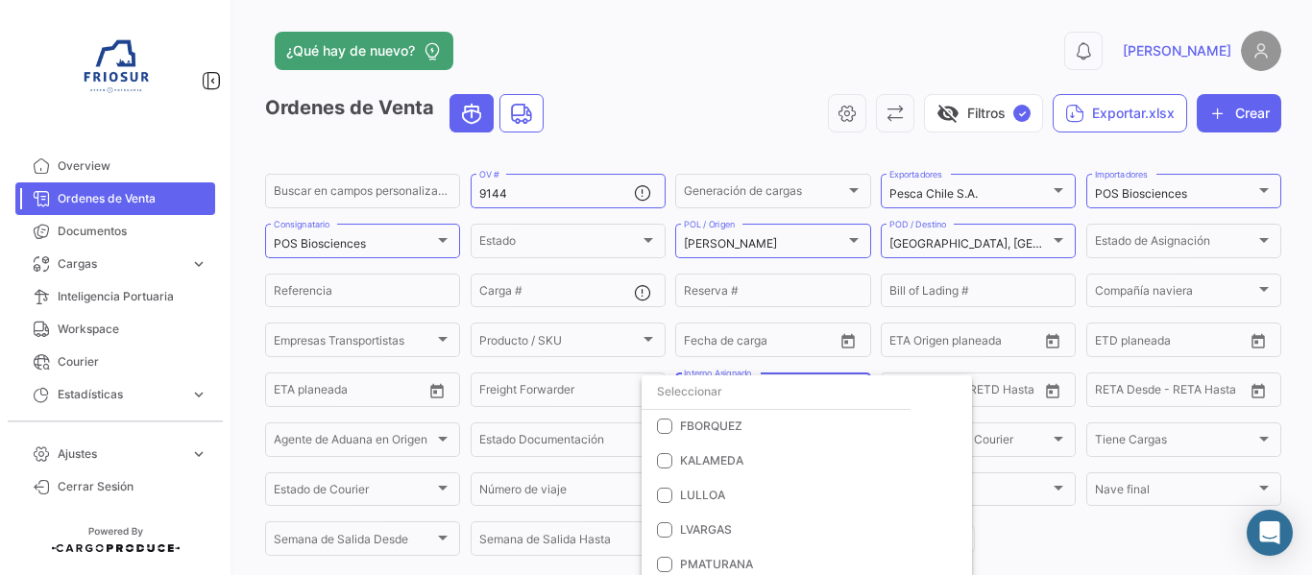
scroll to position [55, 0]
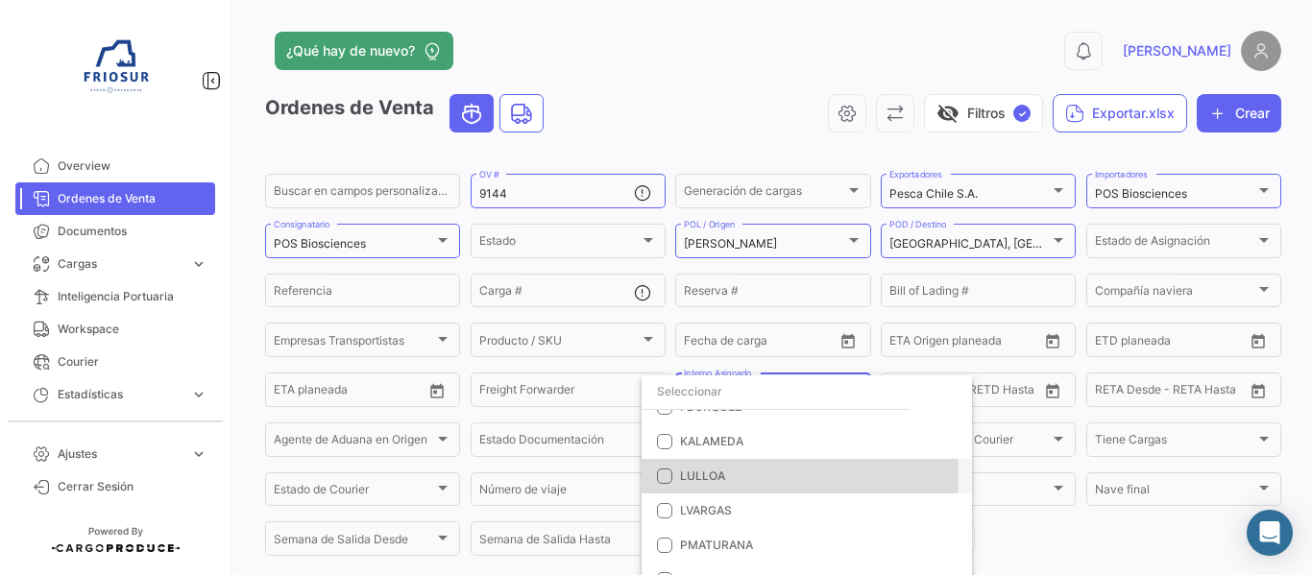
click at [659, 474] on mat-pseudo-checkbox at bounding box center [664, 476] width 15 height 15
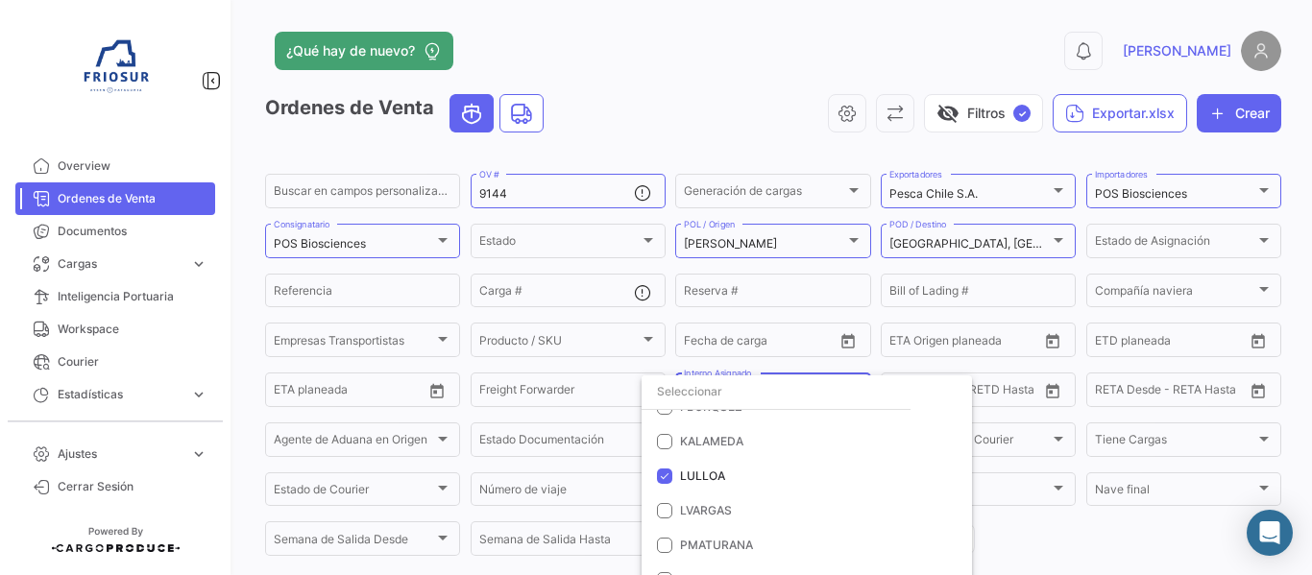
click at [1074, 529] on div at bounding box center [656, 287] width 1312 height 575
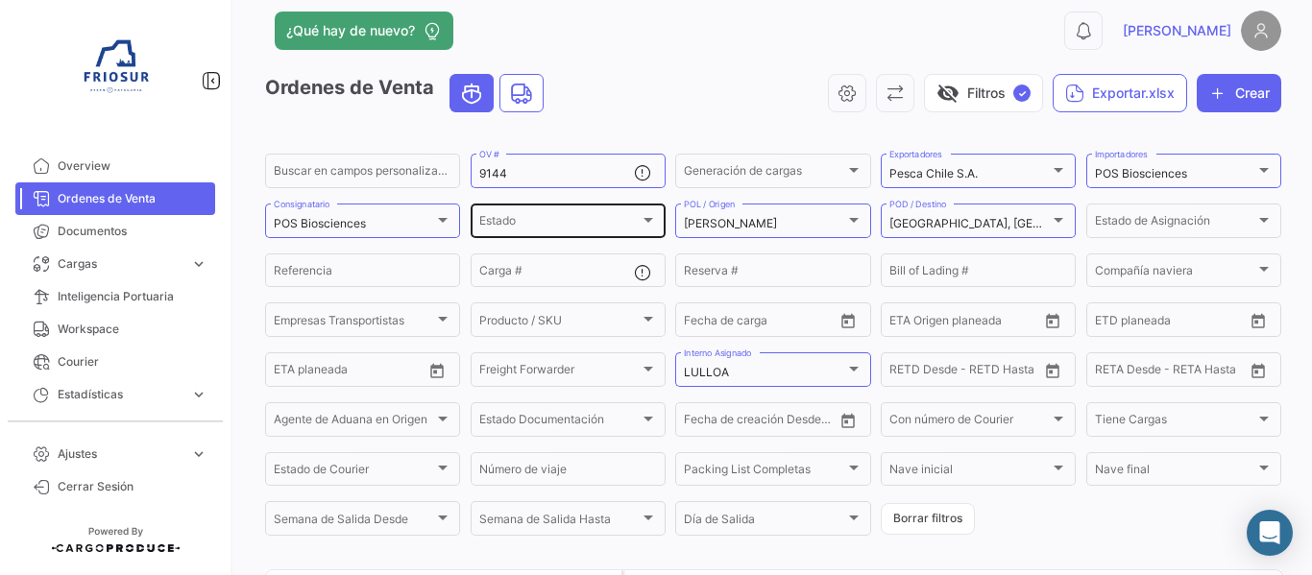
scroll to position [0, 0]
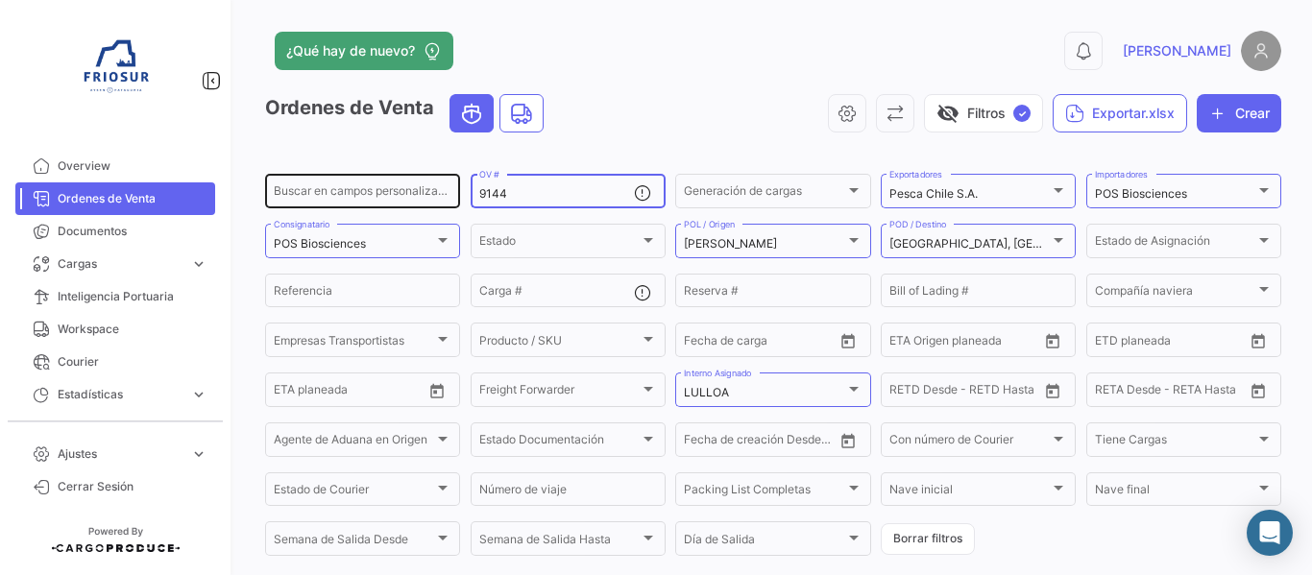
drag, startPoint x: 534, startPoint y: 196, endPoint x: 383, endPoint y: 191, distance: 150.9
click at [0, 0] on div "Buscar en [PERSON_NAME] personalizados... 9144 OV # Generación [PERSON_NAME] Ge…" at bounding box center [0, 0] width 0 height 0
click at [980, 201] on div "Pesca Chile S.A." at bounding box center [970, 193] width 160 height 13
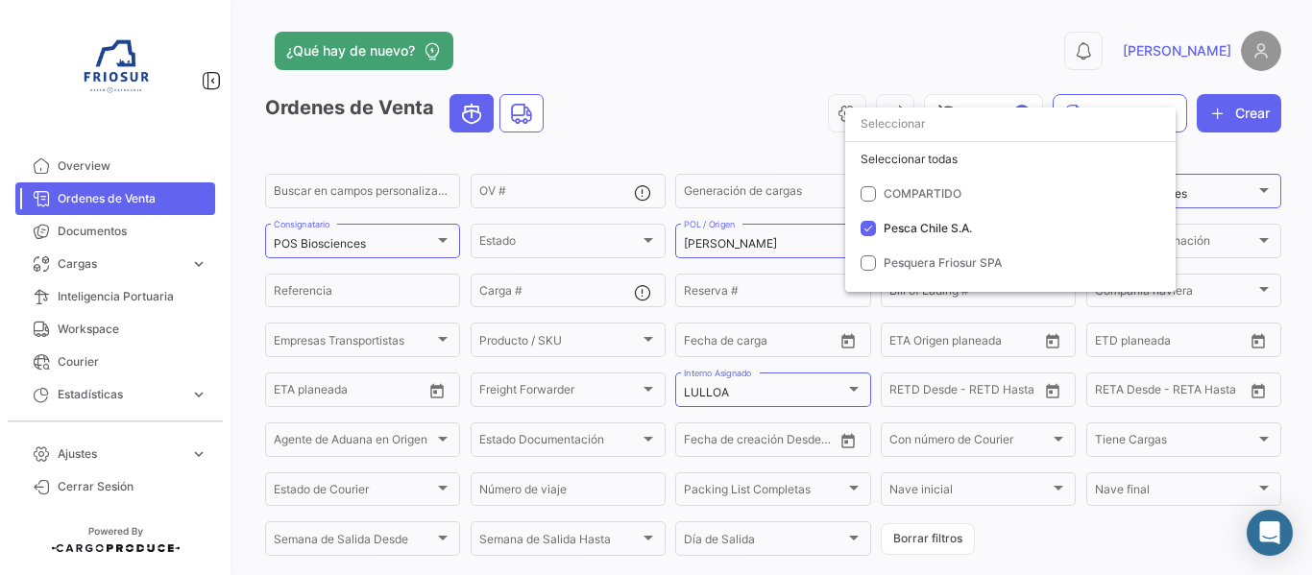
click at [400, 244] on div at bounding box center [656, 287] width 1312 height 575
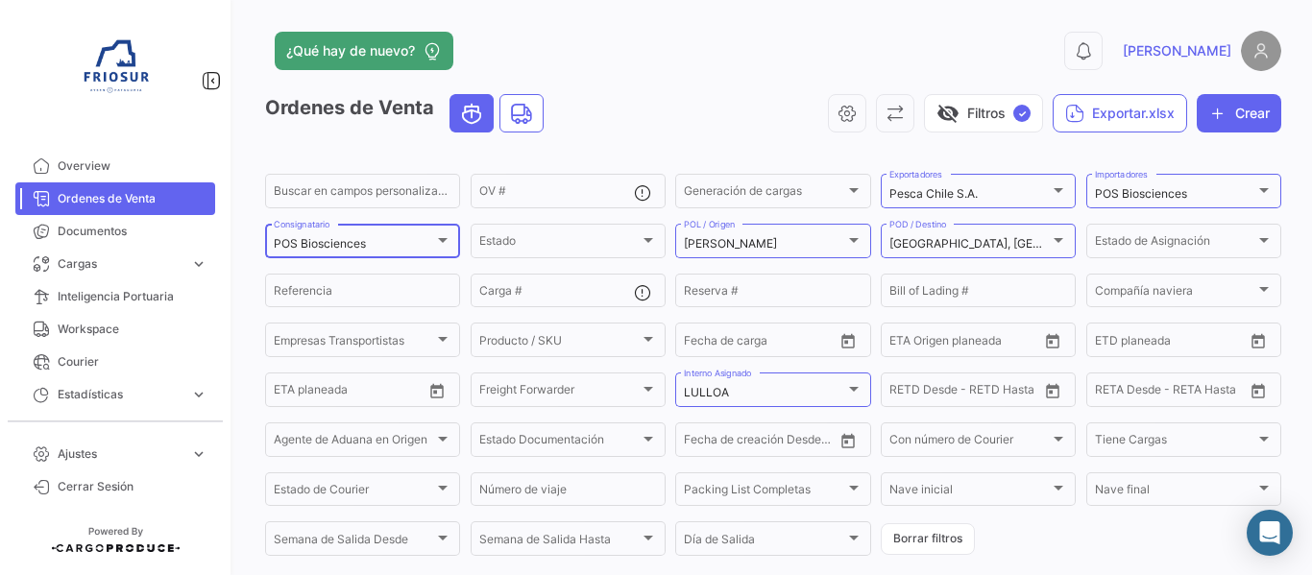
click at [406, 237] on div "POS Biosciences" at bounding box center [354, 243] width 160 height 13
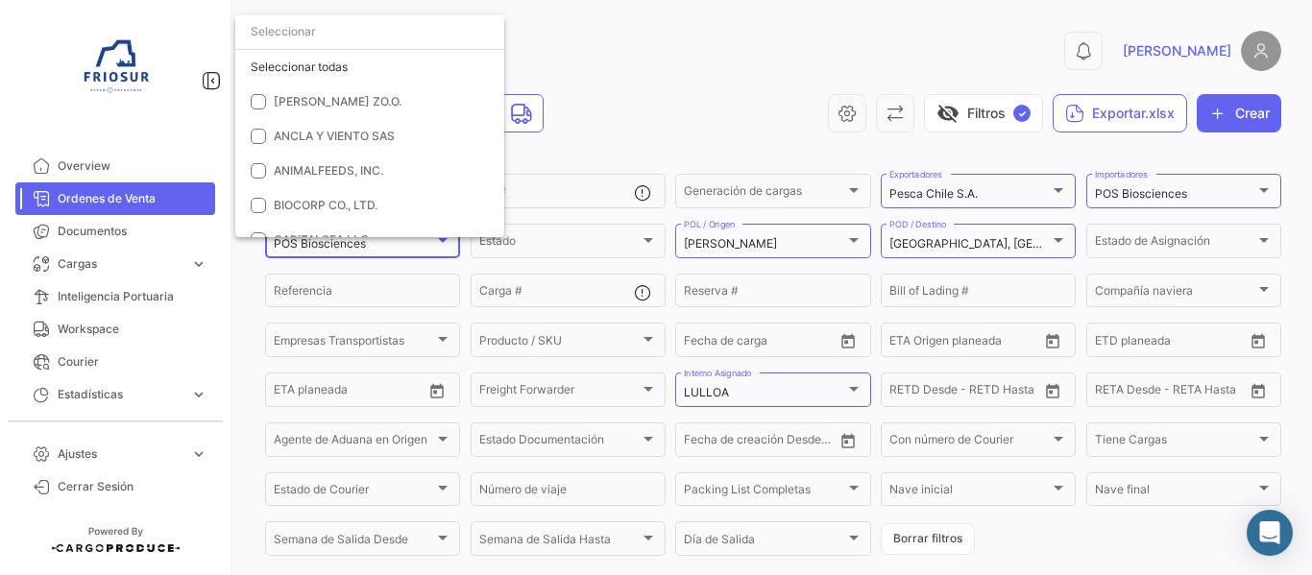
scroll to position [1424, 0]
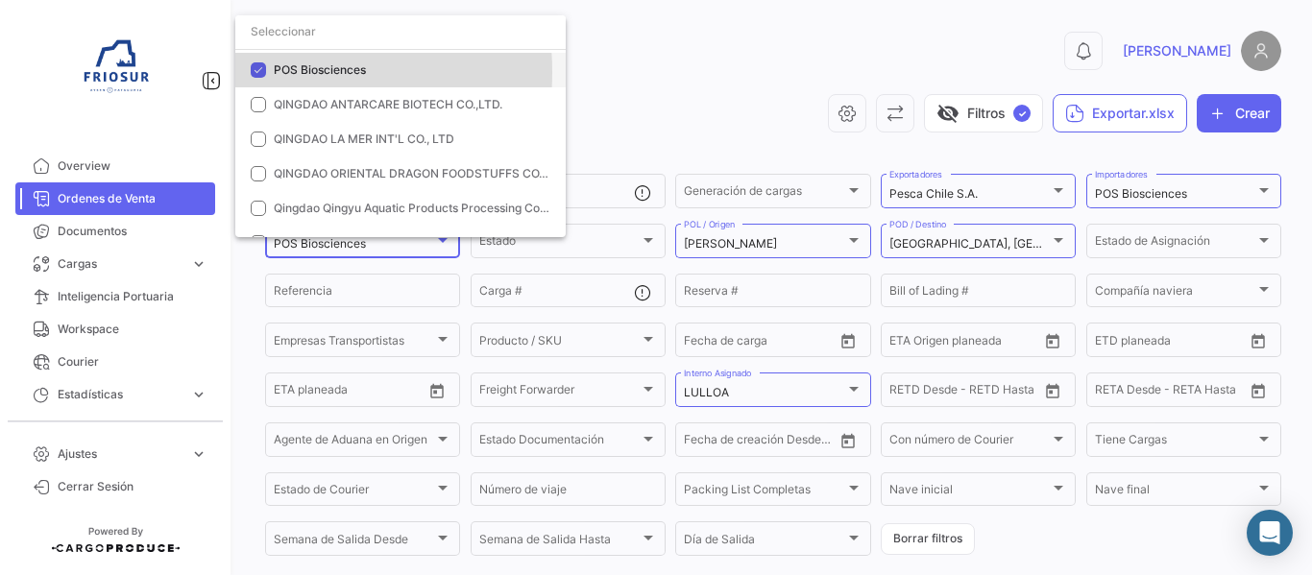
click at [265, 72] on mat-pseudo-checkbox at bounding box center [258, 69] width 15 height 15
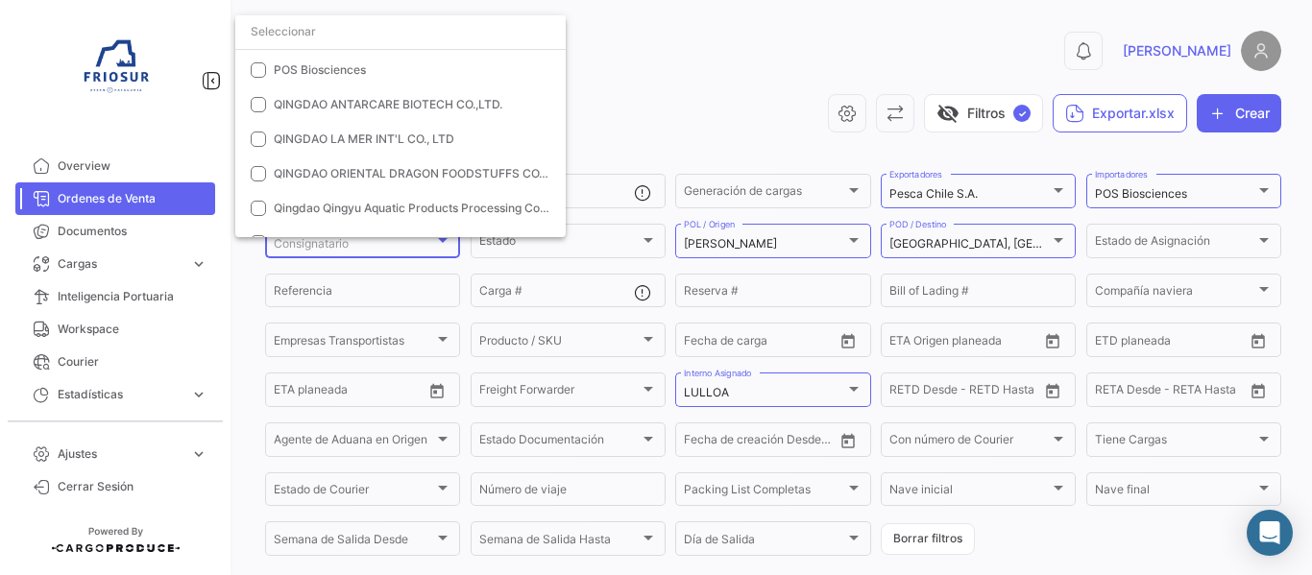
click at [653, 118] on div at bounding box center [656, 287] width 1312 height 575
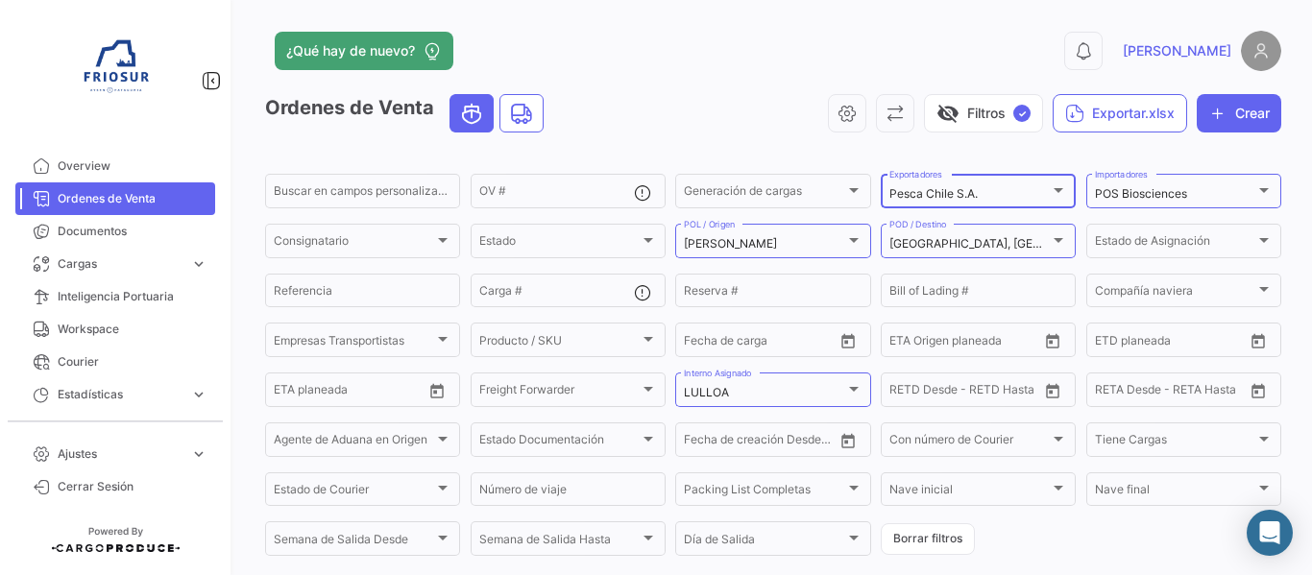
click at [999, 192] on div "Pesca Chile S.A." at bounding box center [970, 193] width 160 height 13
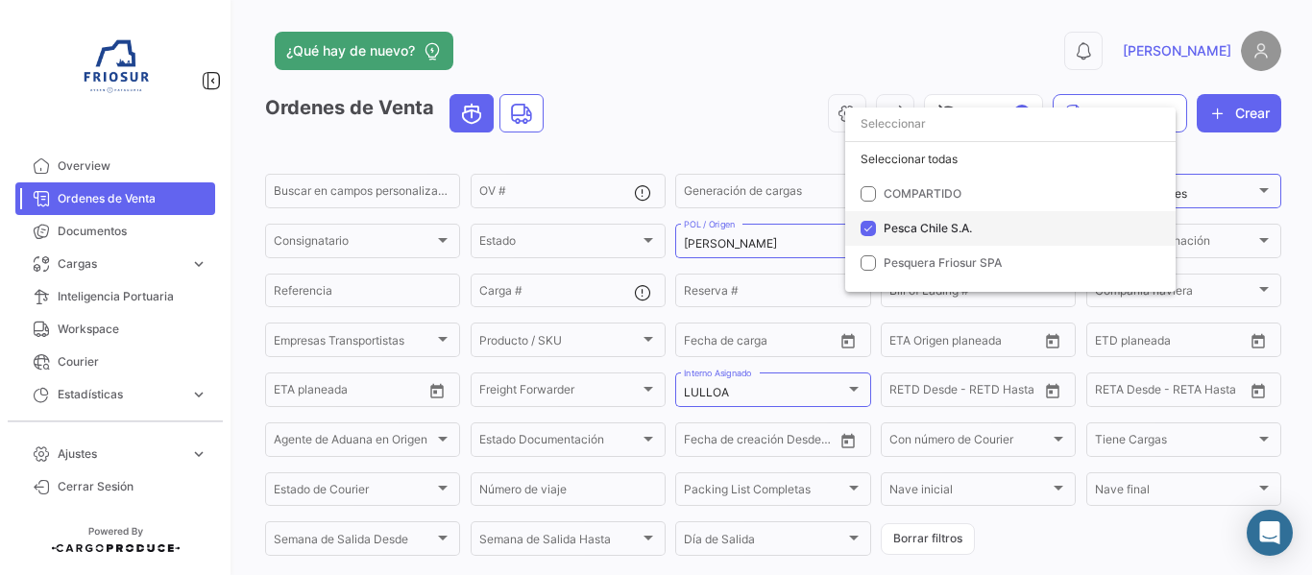
click at [870, 223] on mat-pseudo-checkbox at bounding box center [868, 228] width 15 height 15
click at [888, 55] on div at bounding box center [656, 287] width 1312 height 575
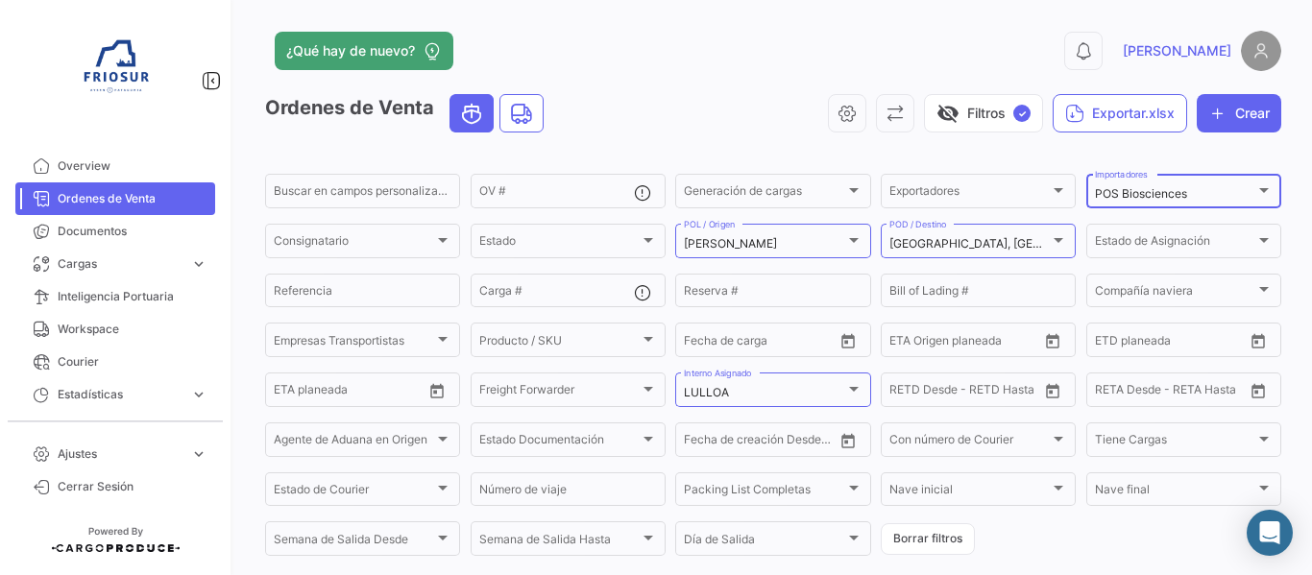
click at [1182, 181] on div "POS Biosciences Importadores" at bounding box center [1184, 189] width 178 height 37
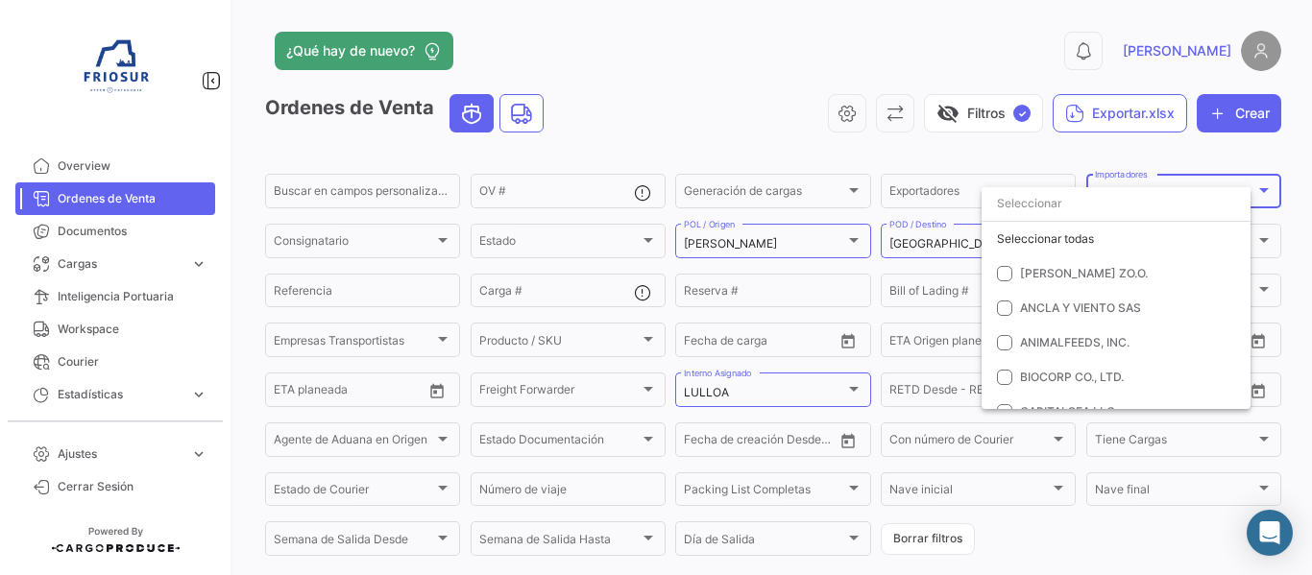
scroll to position [1499, 0]
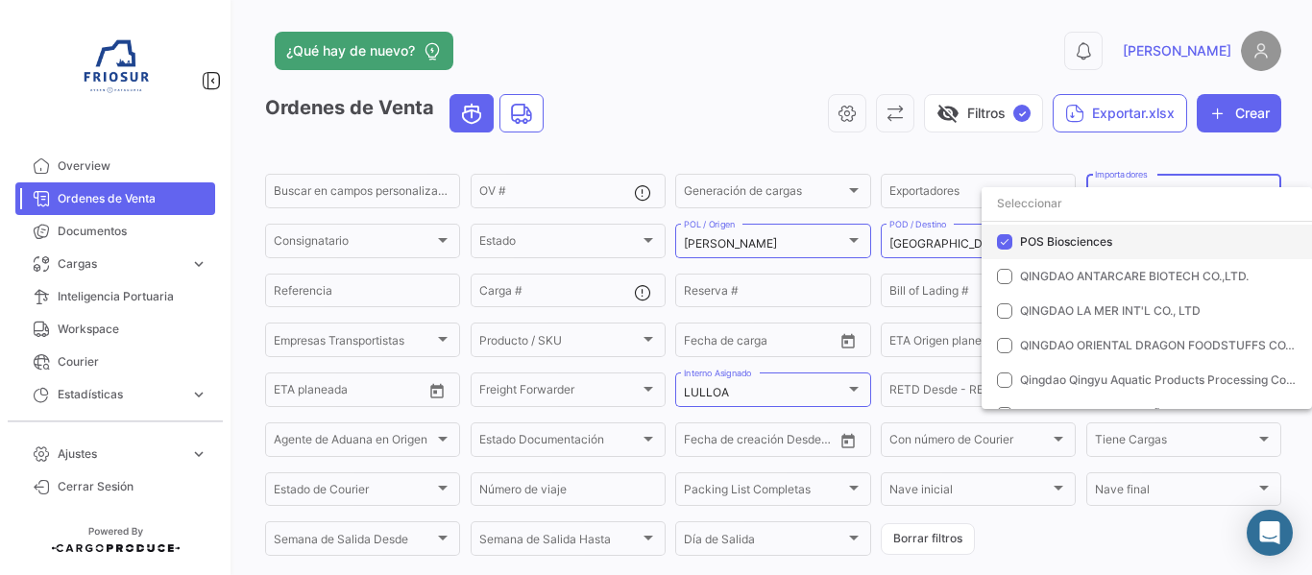
click at [1013, 240] on mat-option "POS Biosciences" at bounding box center [1147, 242] width 330 height 35
click at [811, 236] on div at bounding box center [656, 287] width 1312 height 575
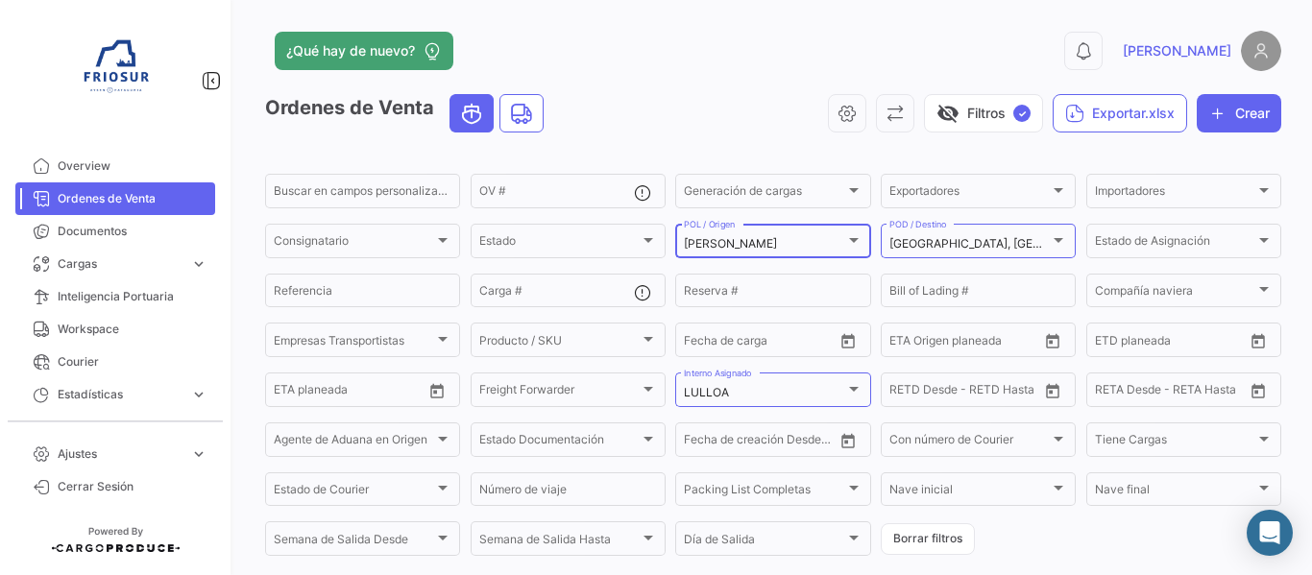
click at [831, 233] on div "[PERSON_NAME] / Origen" at bounding box center [773, 239] width 178 height 37
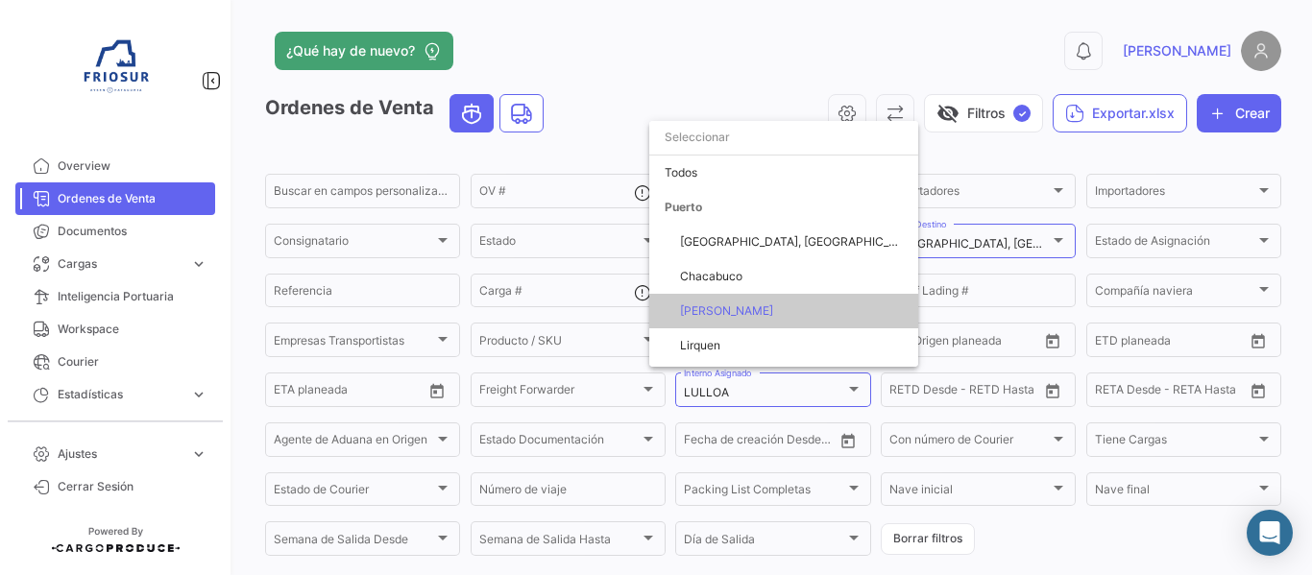
scroll to position [67, 0]
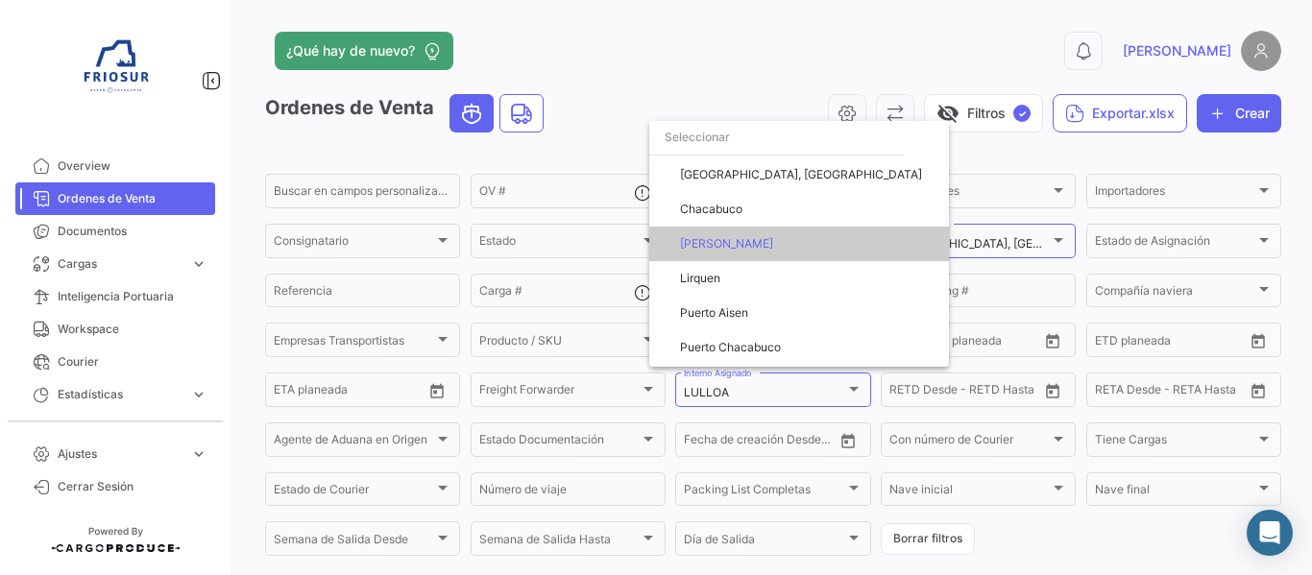
click at [740, 236] on span "[PERSON_NAME]" at bounding box center [807, 244] width 254 height 35
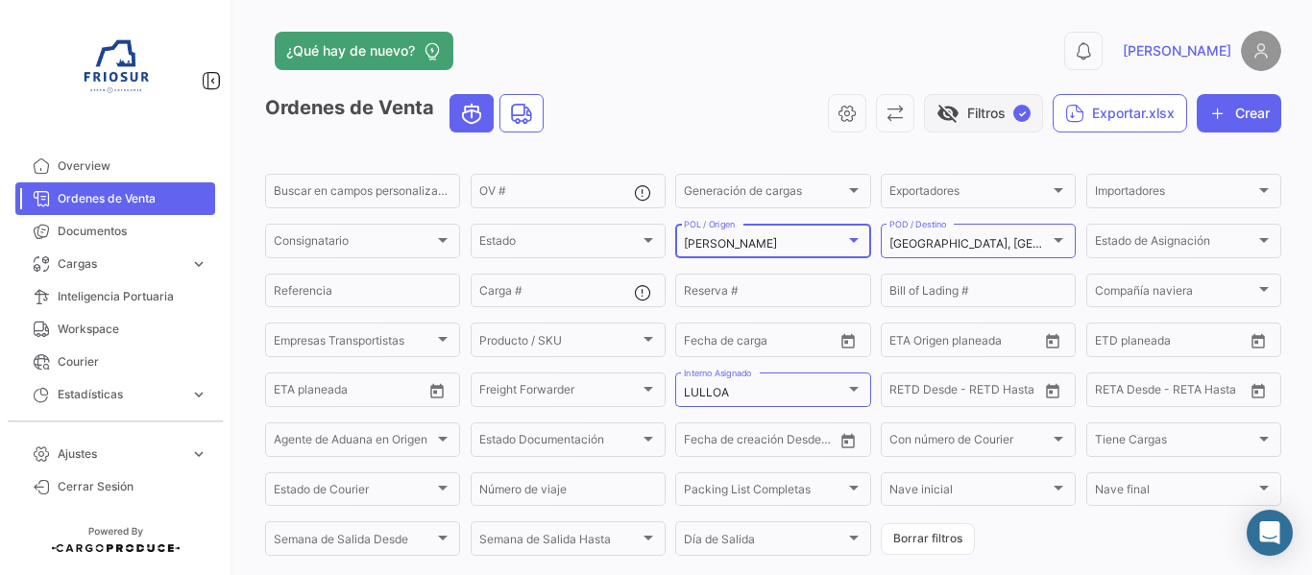
click at [938, 123] on span "visibility_off" at bounding box center [948, 113] width 23 height 23
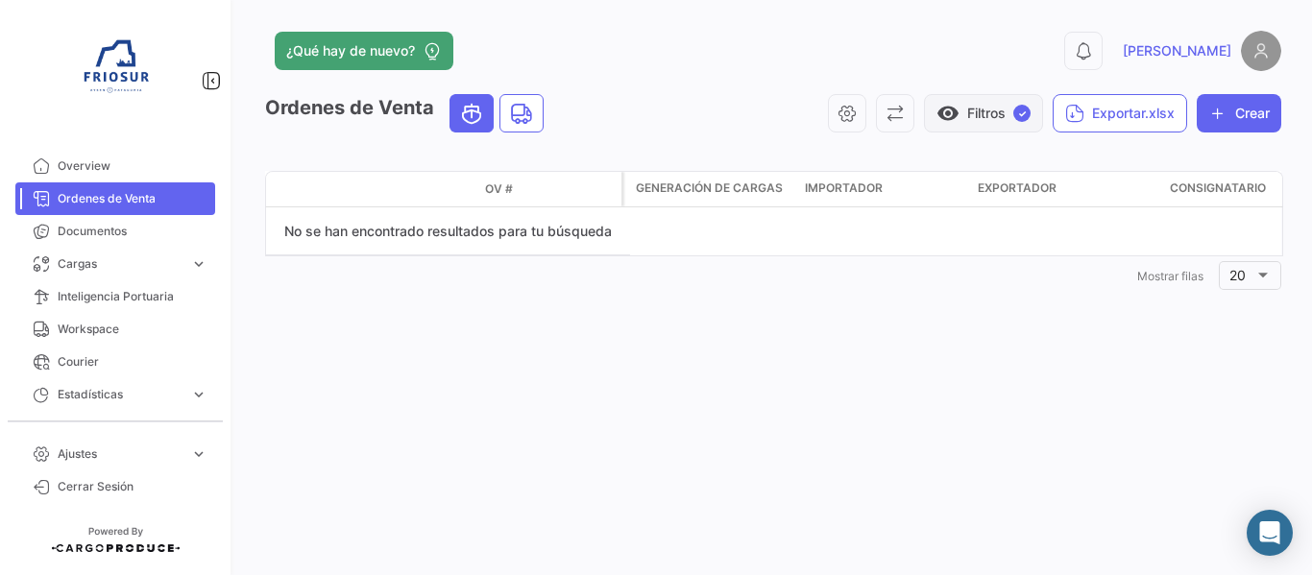
click at [959, 115] on button "visibility Filtros ✓" at bounding box center [983, 113] width 119 height 38
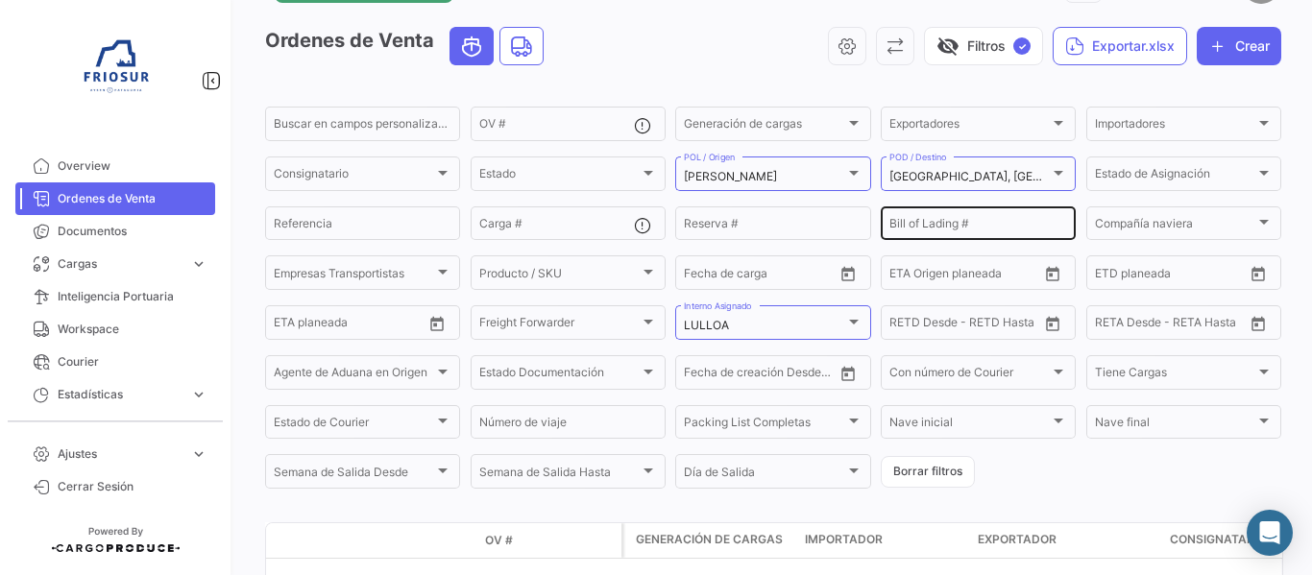
scroll to position [96, 0]
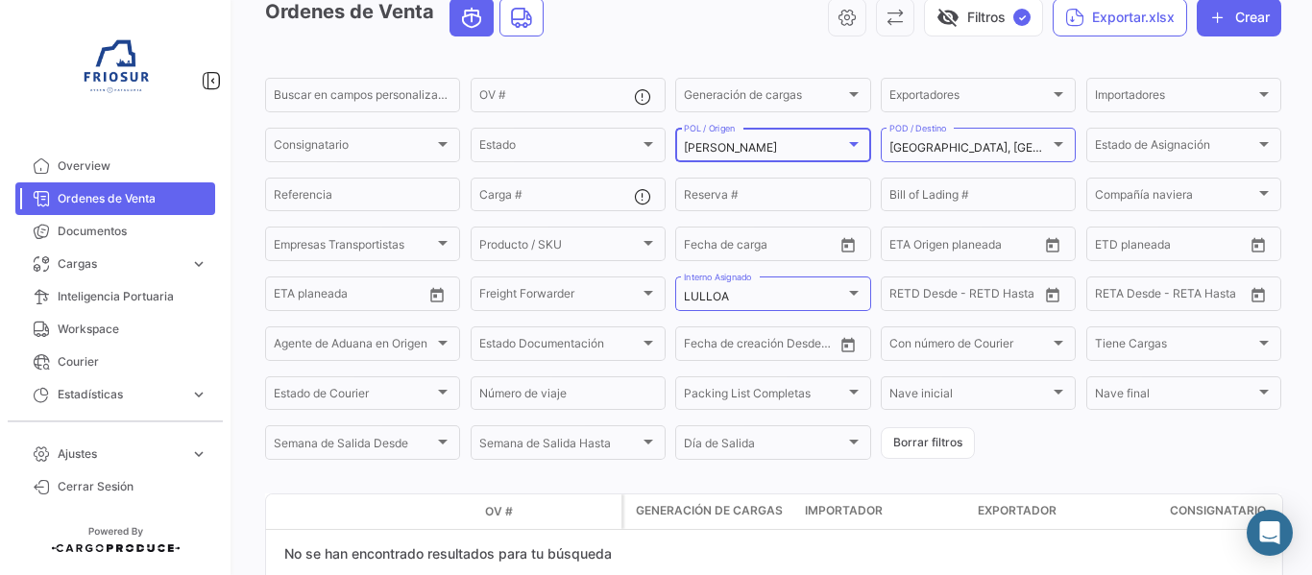
click at [764, 154] on div "[PERSON_NAME]" at bounding box center [764, 147] width 160 height 13
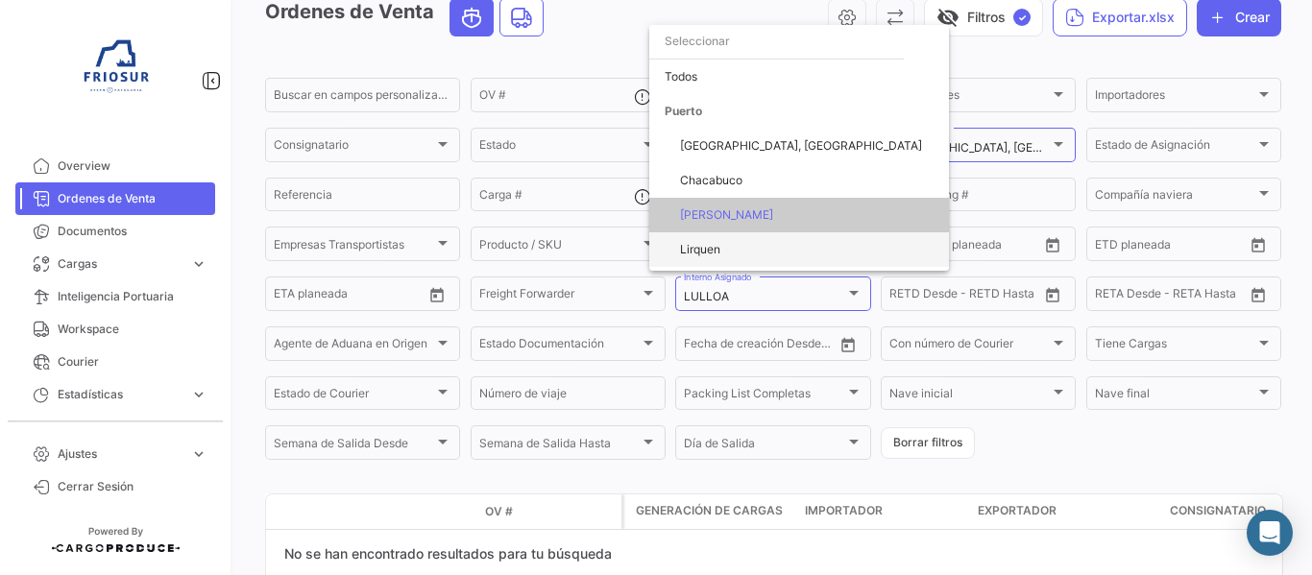
scroll to position [67, 0]
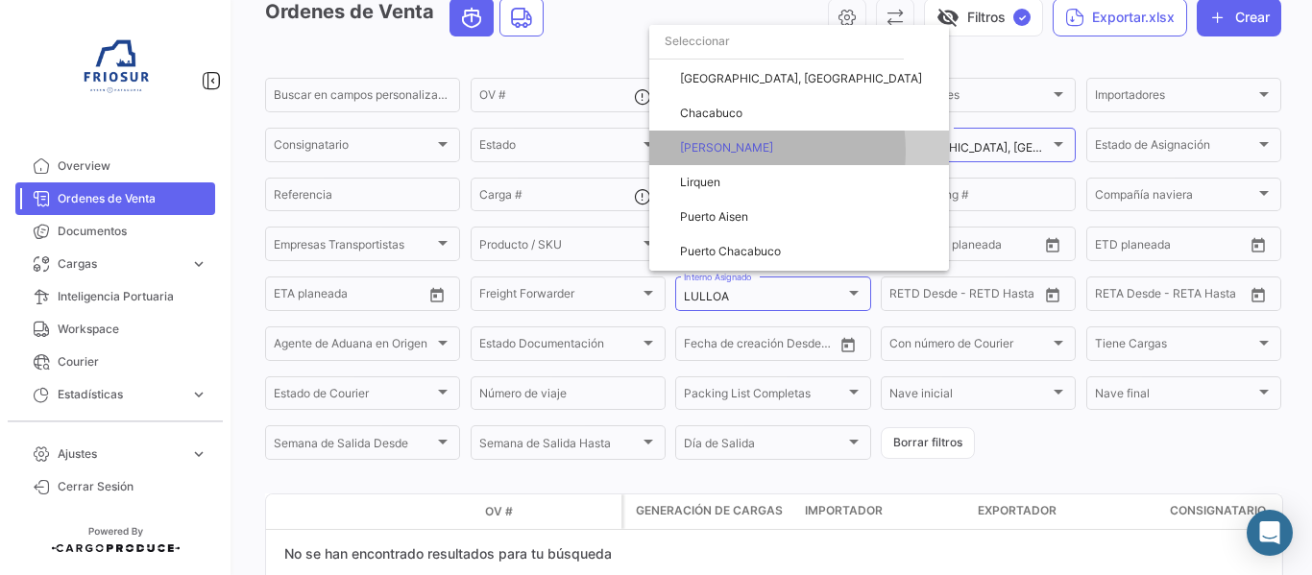
click at [748, 151] on span "[PERSON_NAME]" at bounding box center [807, 148] width 254 height 35
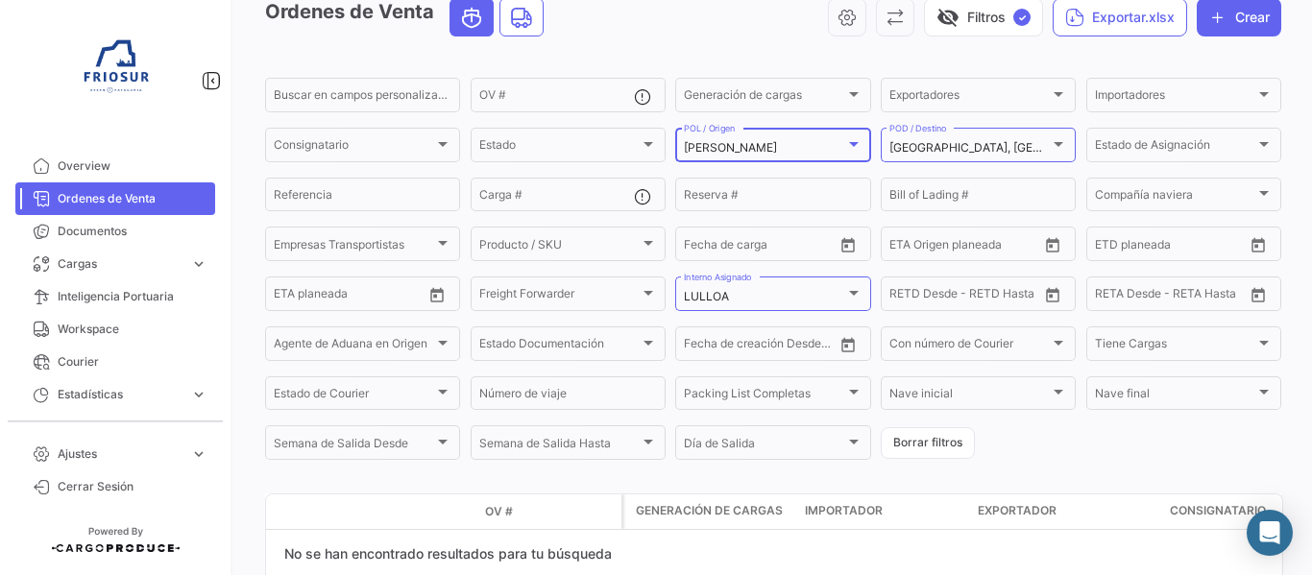
click at [752, 148] on div "[PERSON_NAME]" at bounding box center [764, 147] width 160 height 13
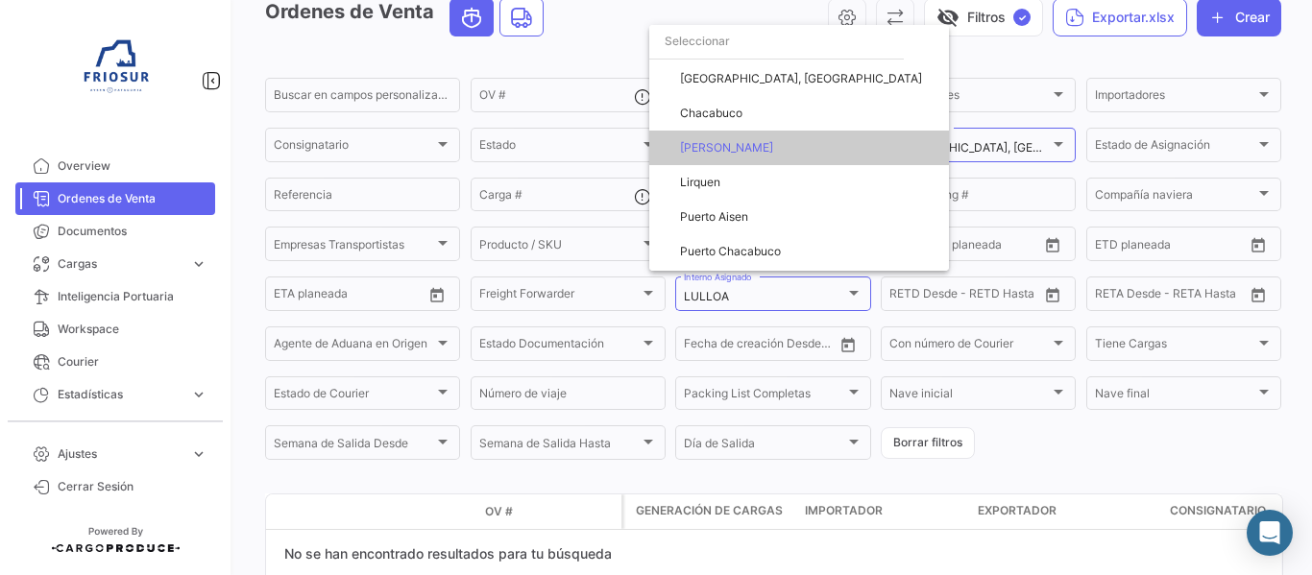
scroll to position [0, 0]
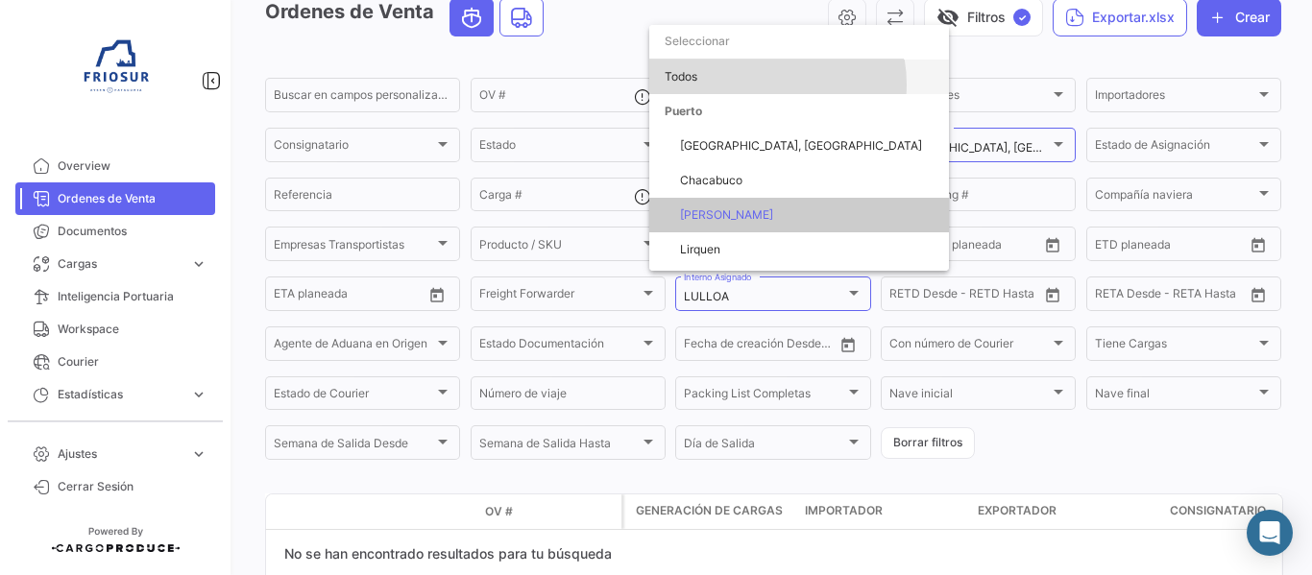
click at [763, 85] on span "Todos" at bounding box center [799, 77] width 269 height 35
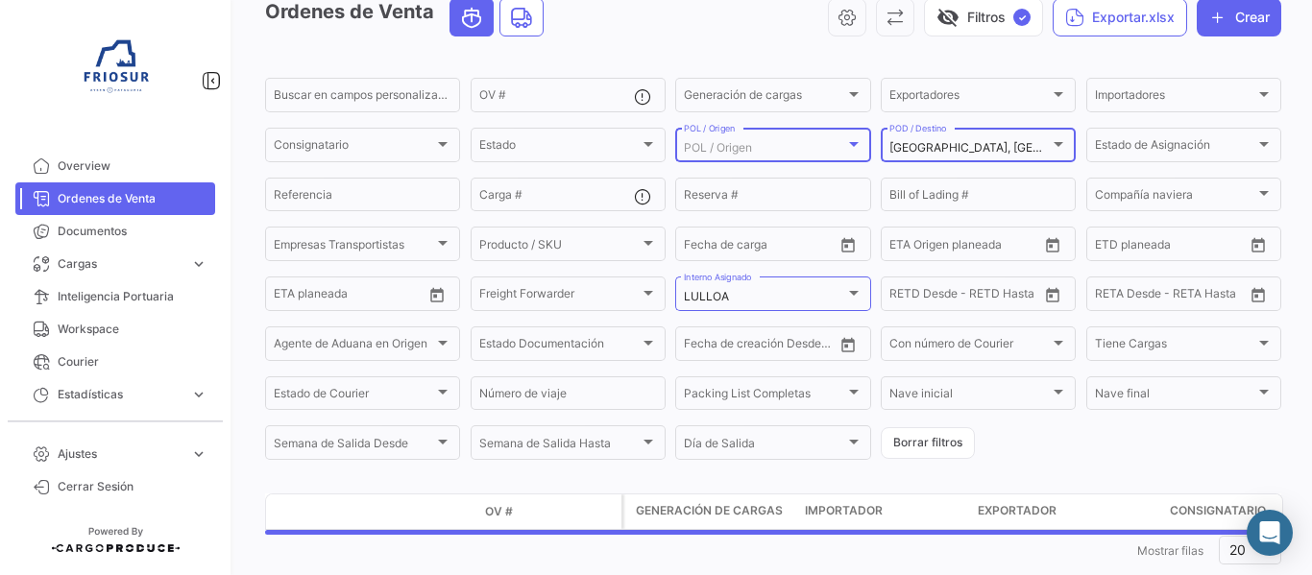
click at [911, 150] on span "[GEOGRAPHIC_DATA], [GEOGRAPHIC_DATA]" at bounding box center [1011, 147] width 242 height 14
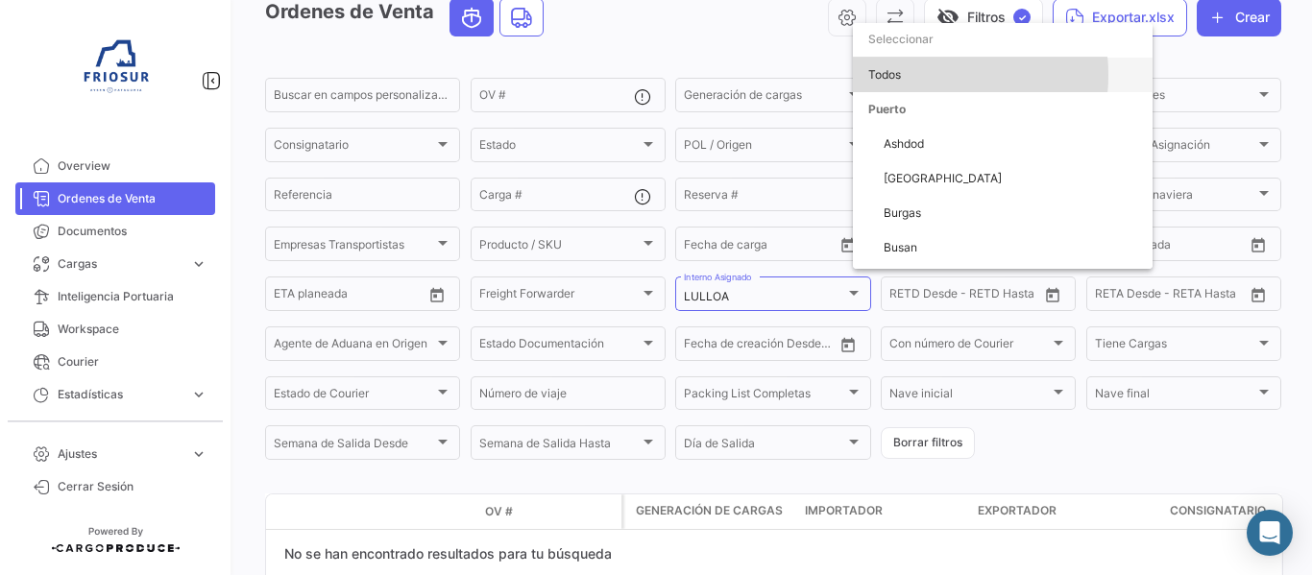
click at [915, 75] on span "Todos" at bounding box center [1002, 75] width 269 height 35
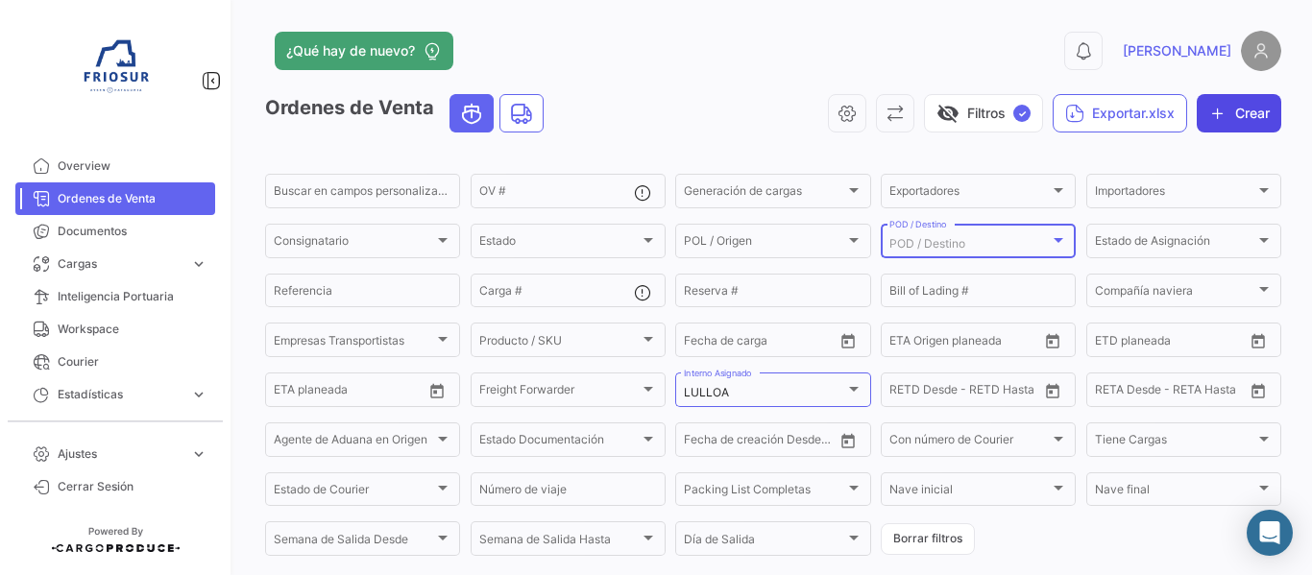
click at [1208, 121] on icon "button" at bounding box center [1217, 113] width 19 height 19
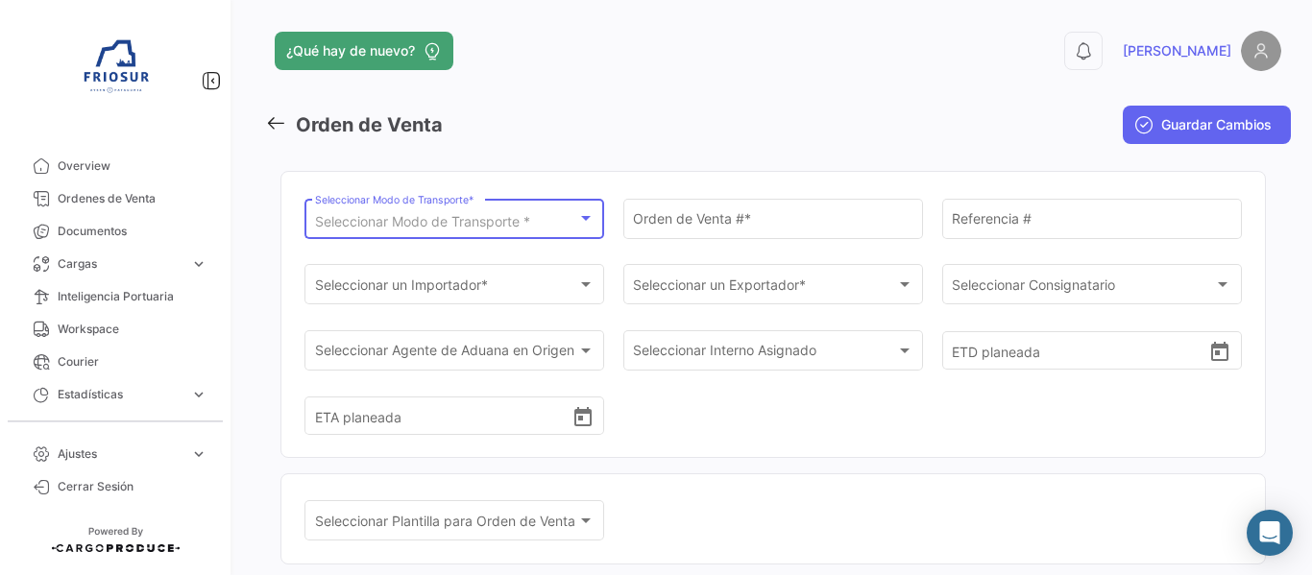
click at [589, 229] on div "Seleccionar Modo de Transporte *" at bounding box center [455, 222] width 280 height 16
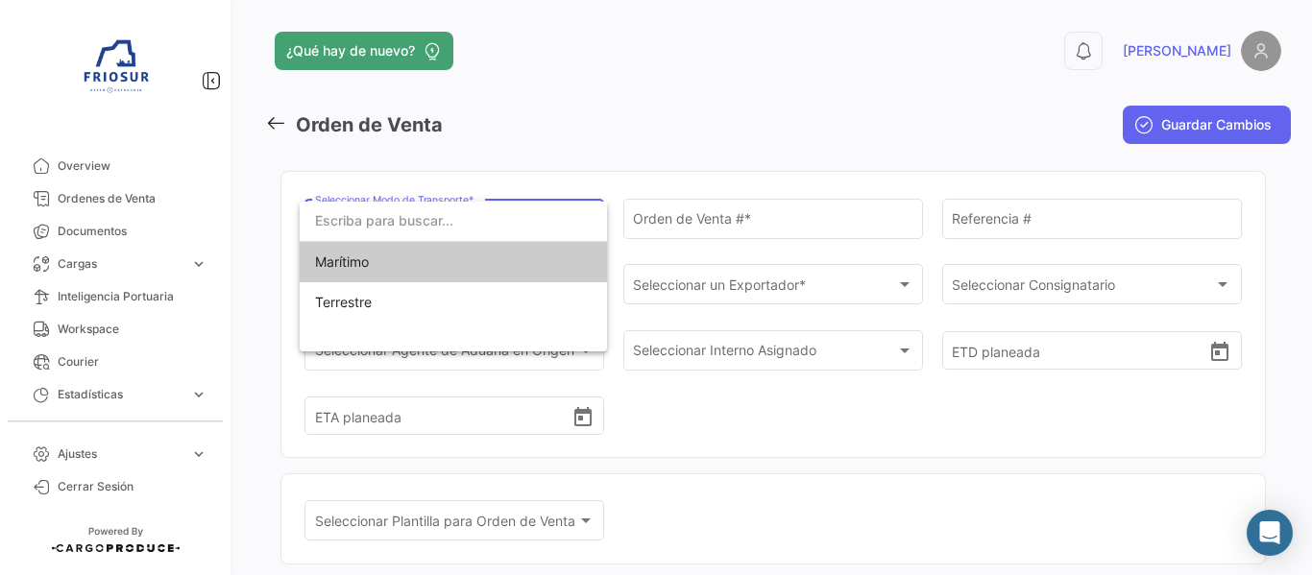
click at [456, 268] on span "Marítimo" at bounding box center [453, 262] width 277 height 40
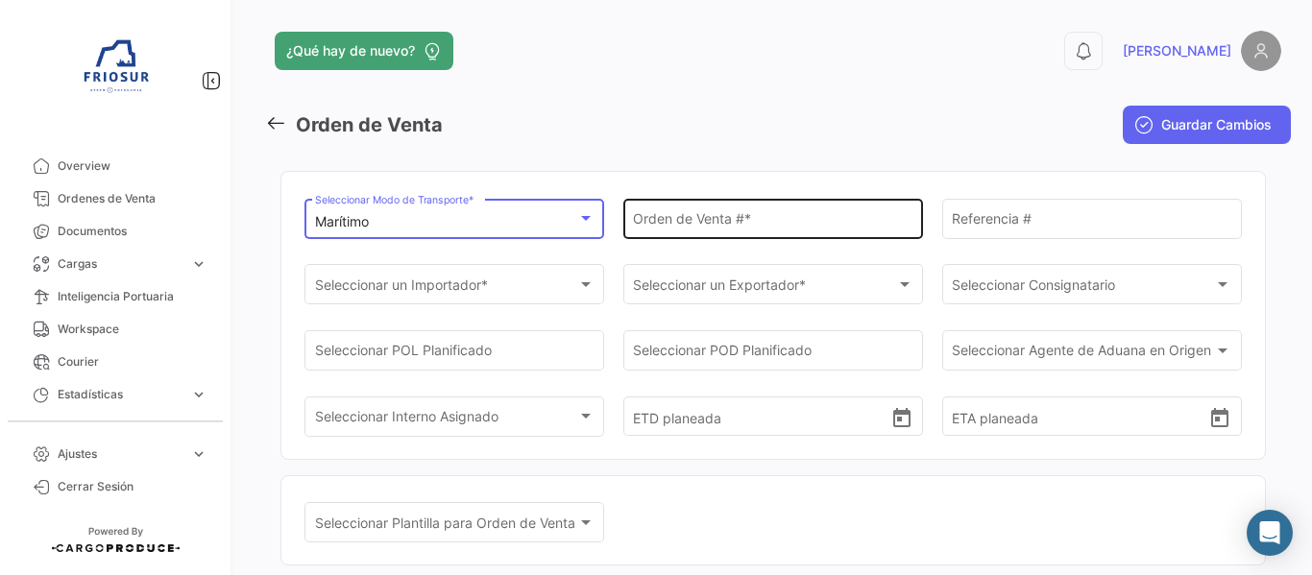
click at [695, 235] on div "Orden de Venta # *" at bounding box center [773, 217] width 280 height 44
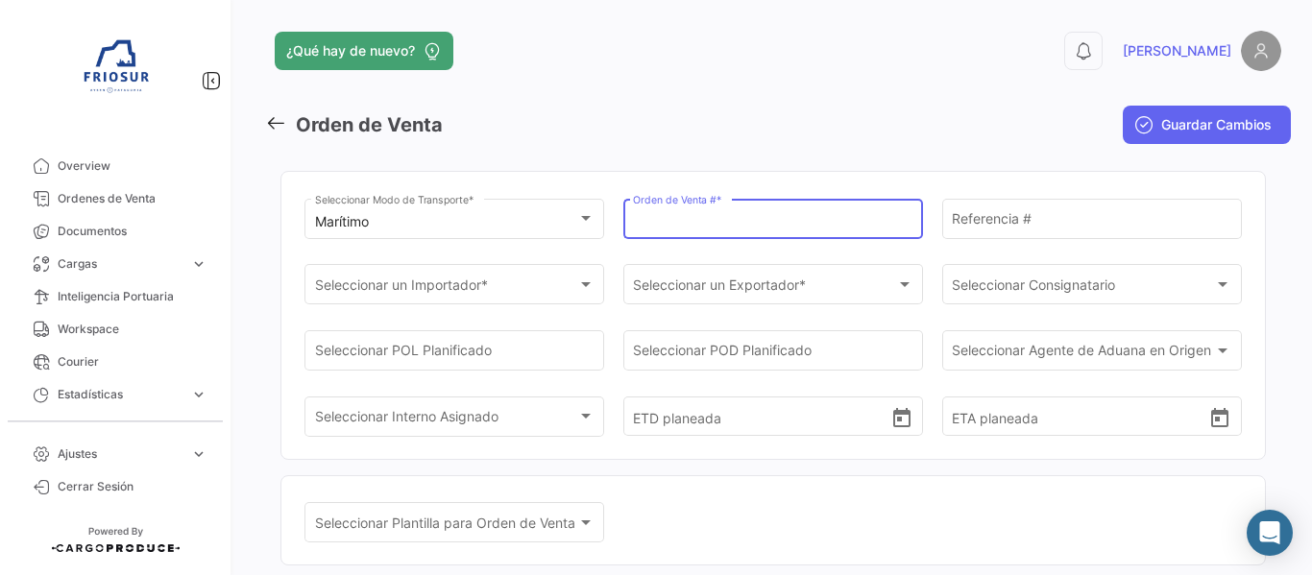
paste input "009116"
type input "009116"
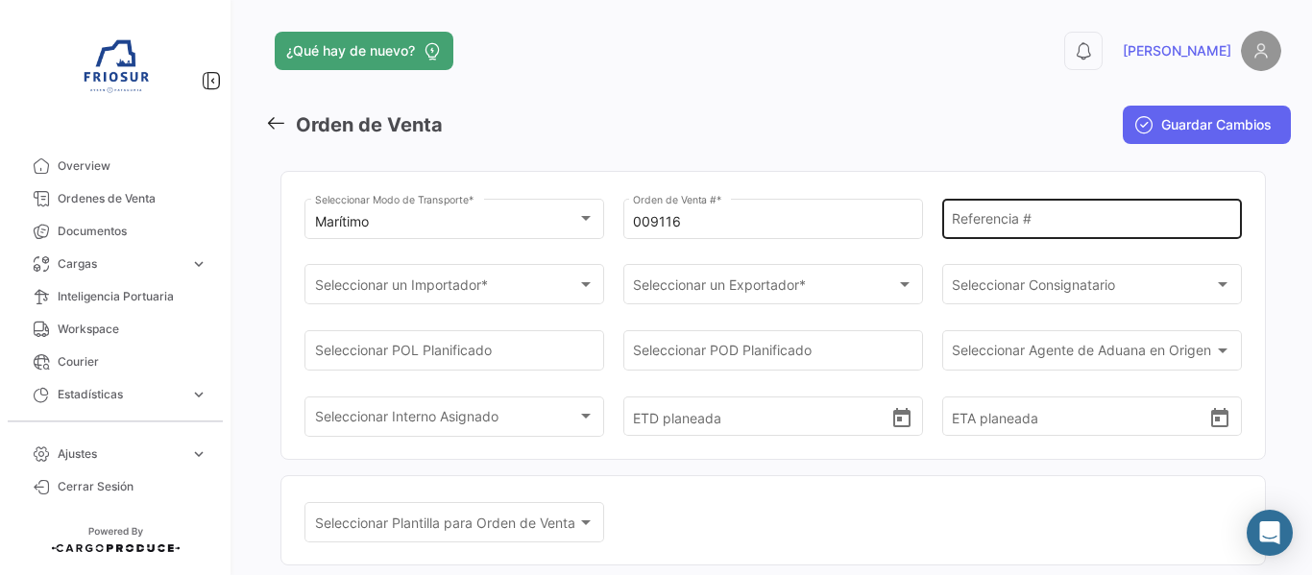
click at [973, 236] on div "Referencia #" at bounding box center [1092, 217] width 280 height 44
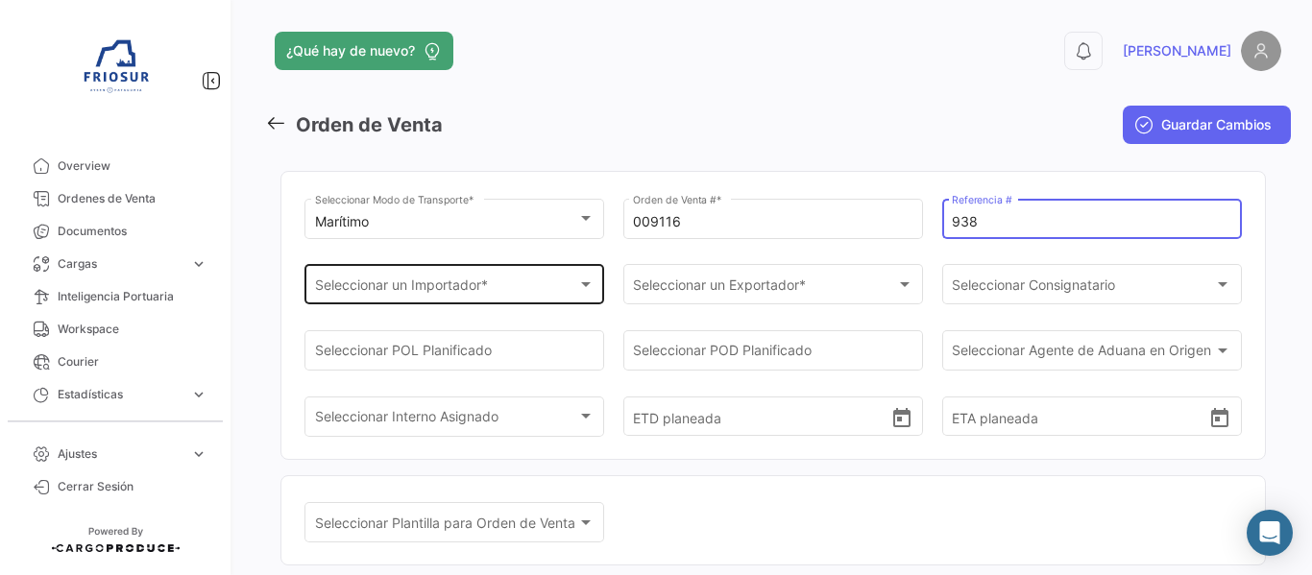
type input "938"
click at [363, 278] on div "Seleccionar un Importador * Seleccionar un Importador *" at bounding box center [455, 283] width 280 height 44
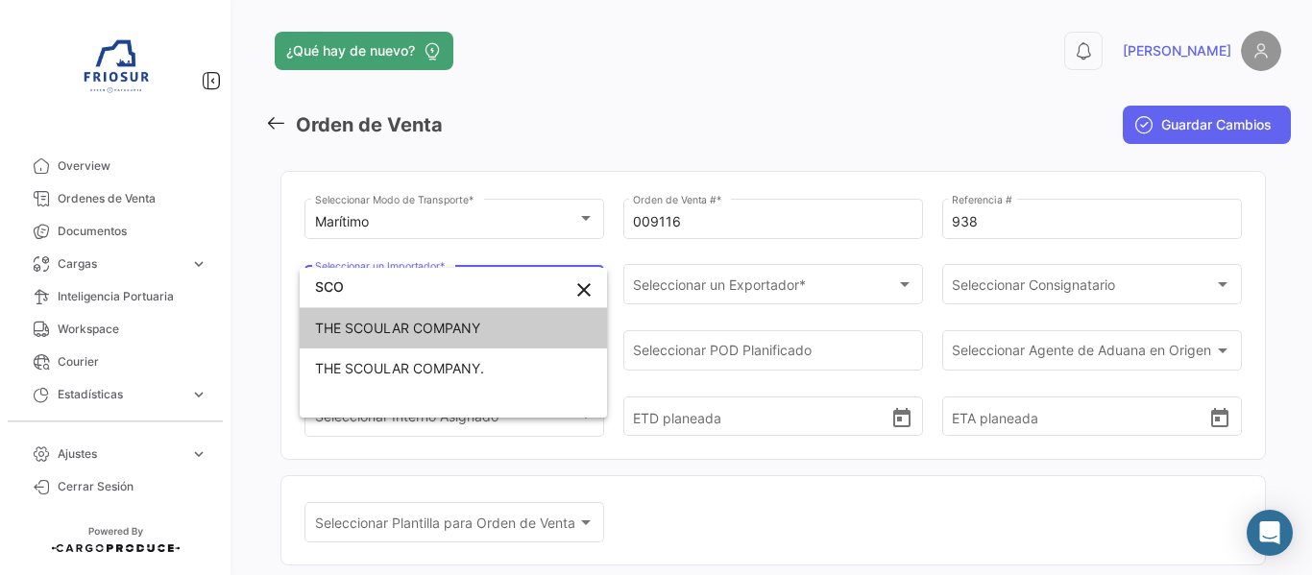
type input "SCO"
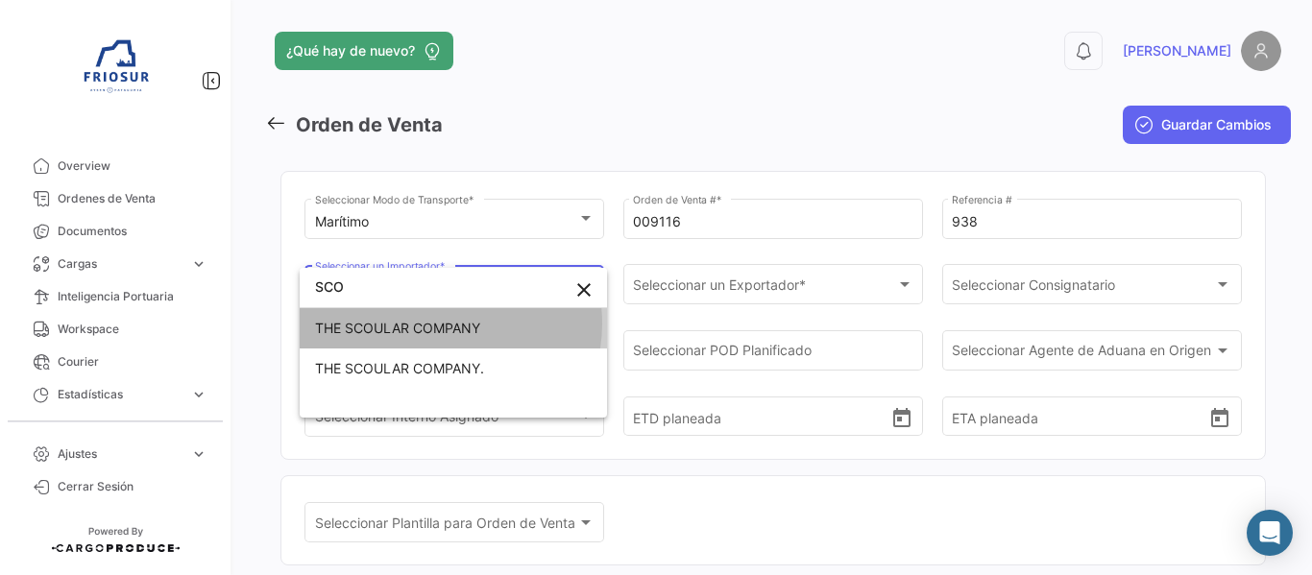
click at [450, 324] on span "THE SCOULAR COMPANY" at bounding box center [397, 328] width 165 height 16
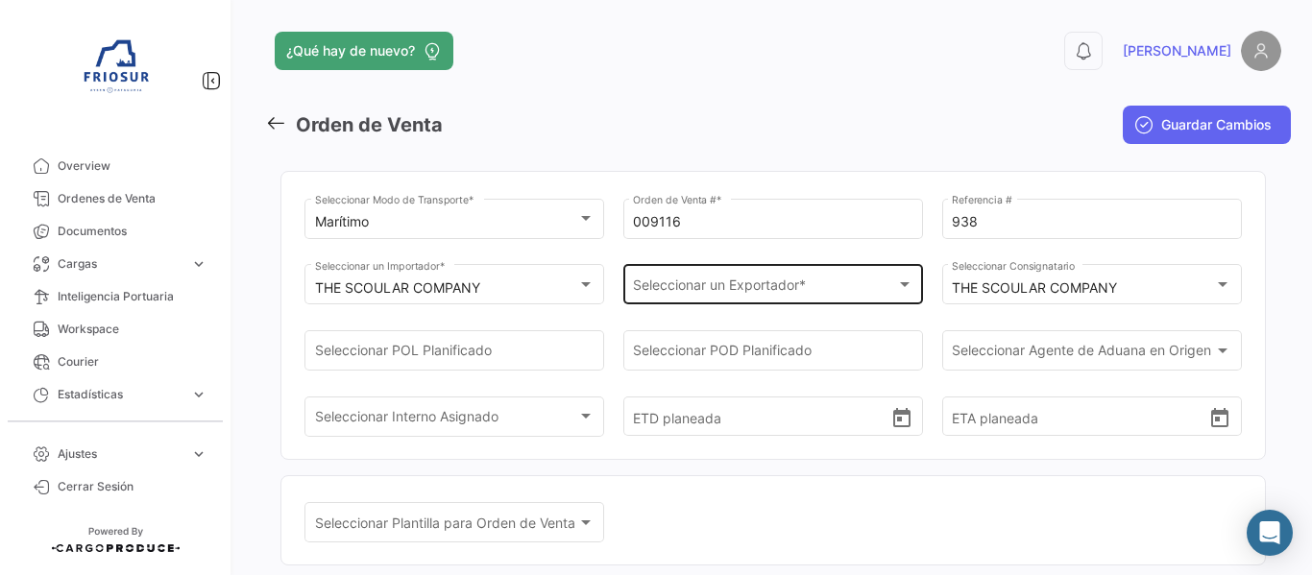
click at [698, 298] on div "Seleccionar un Exportador * Seleccionar un Exportador *" at bounding box center [773, 283] width 280 height 44
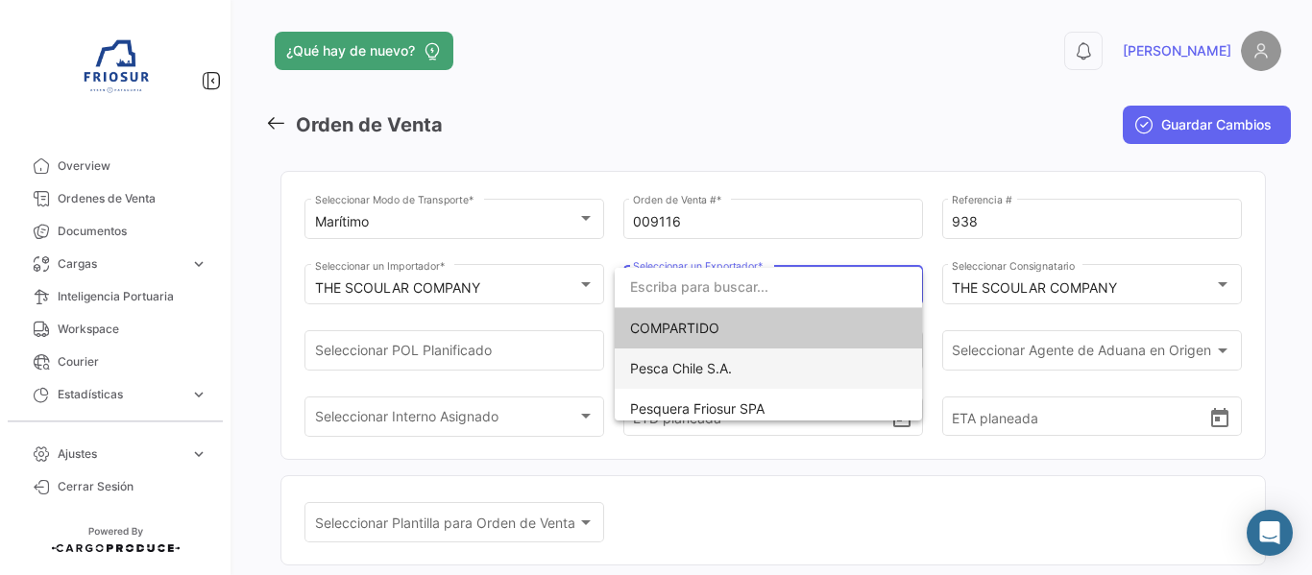
click at [728, 373] on span "Pesca Chile S.A." at bounding box center [681, 368] width 102 height 16
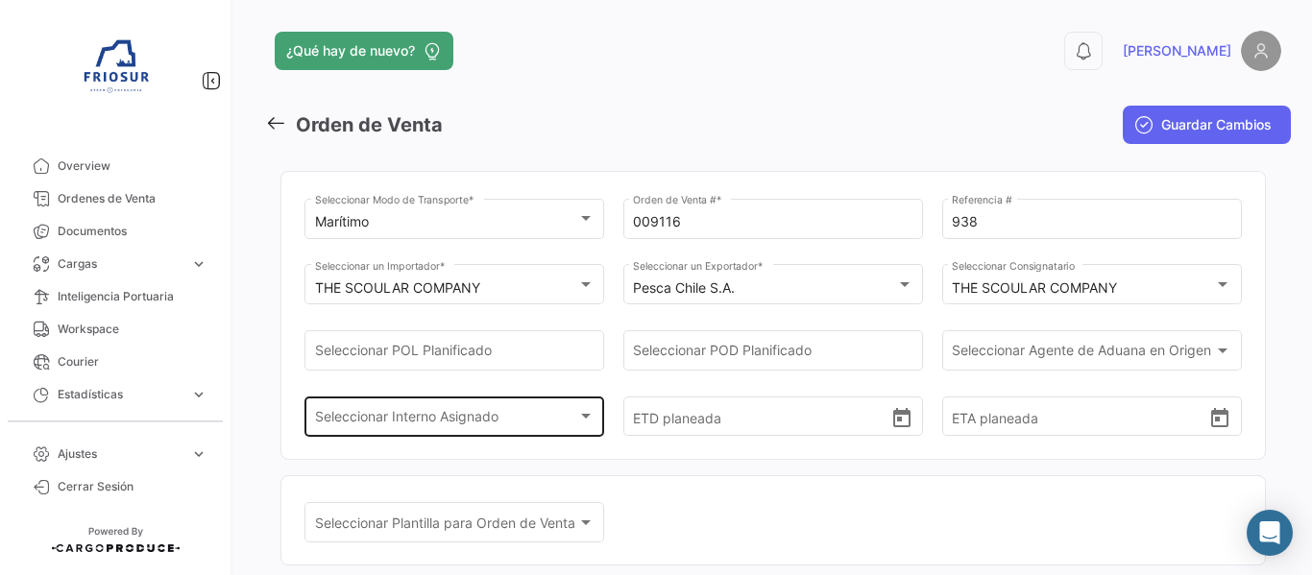
click at [531, 408] on div "Seleccionar Interno Asignado Seleccionar Interno Asignado" at bounding box center [455, 415] width 280 height 44
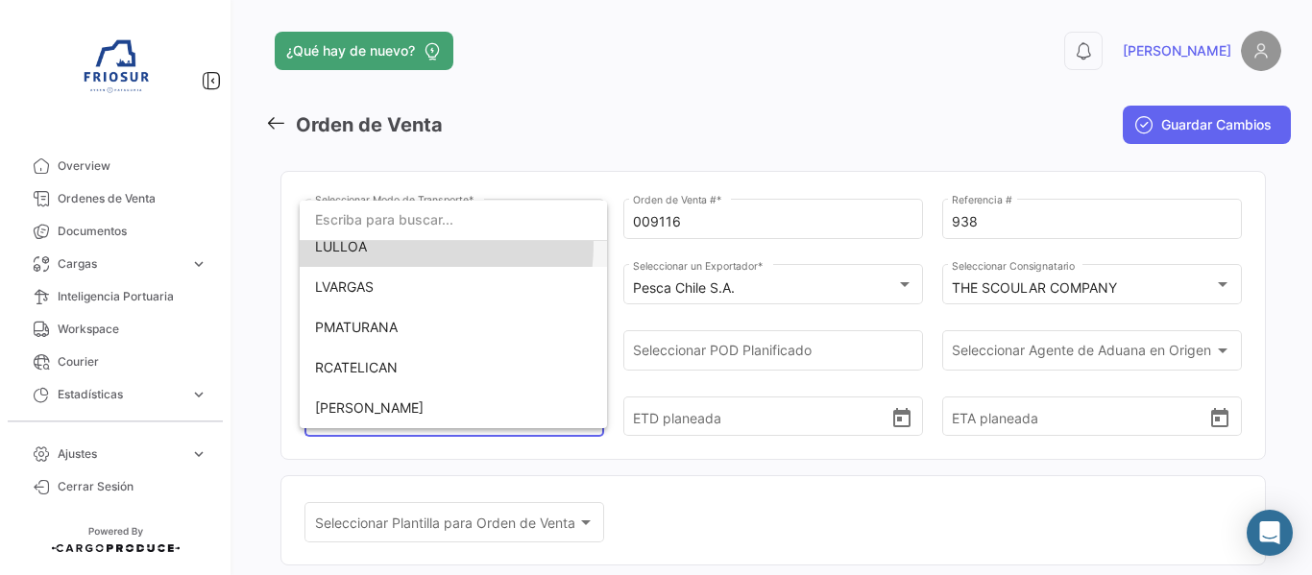
click at [383, 244] on span "LULLOA" at bounding box center [453, 247] width 277 height 40
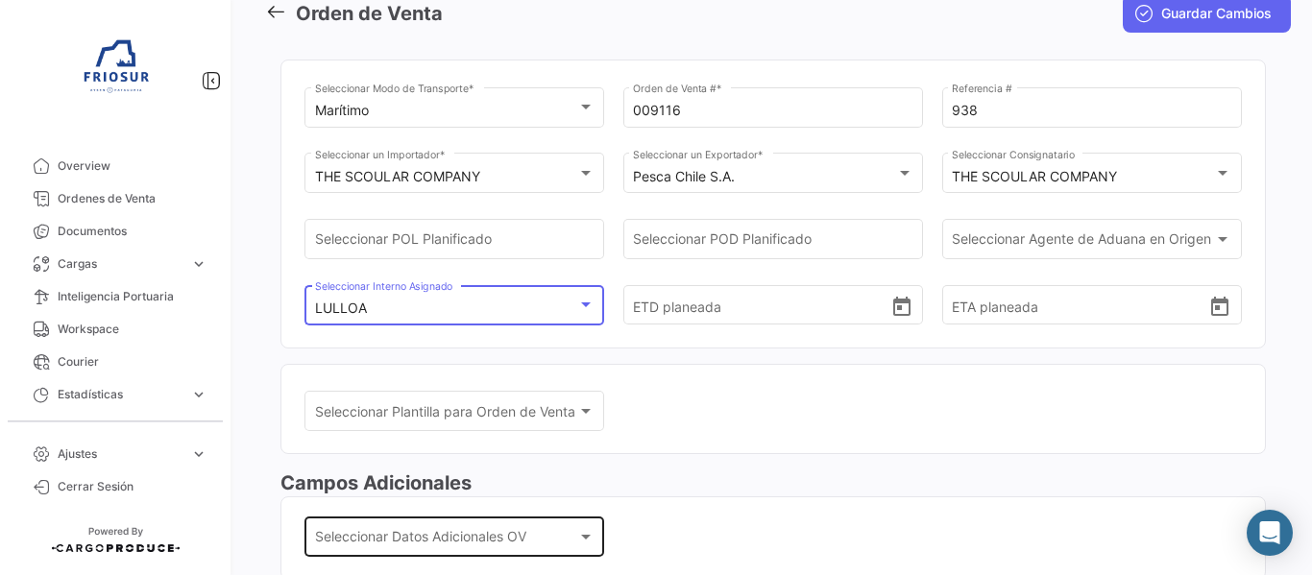
scroll to position [288, 0]
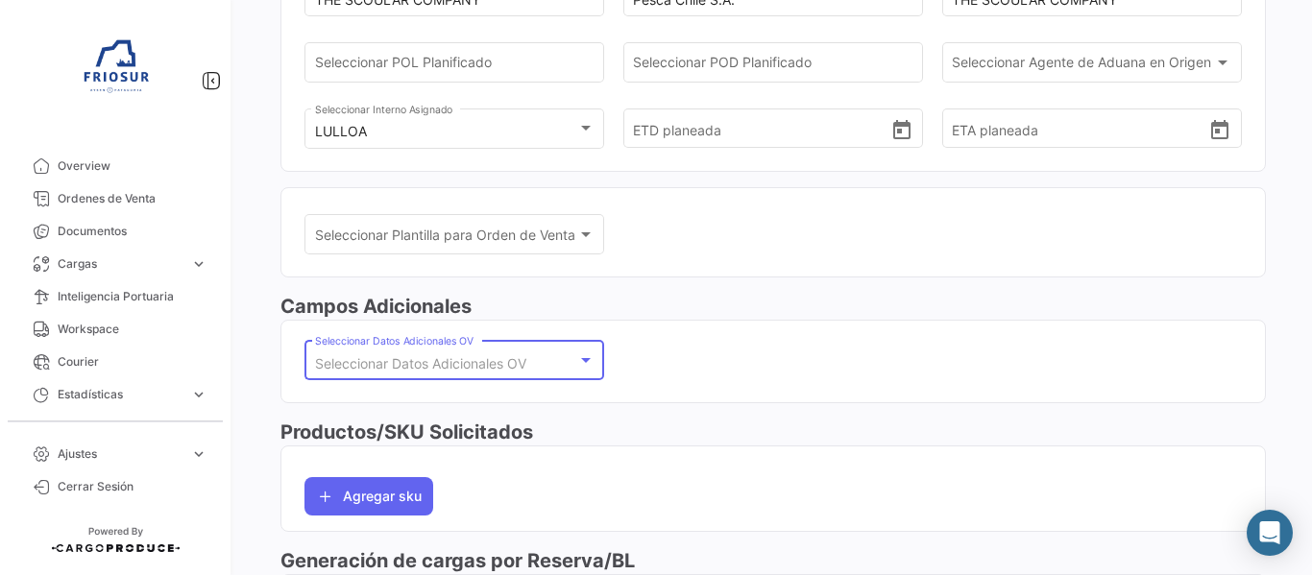
click at [472, 360] on span "Seleccionar Datos Adicionales OV" at bounding box center [420, 363] width 211 height 16
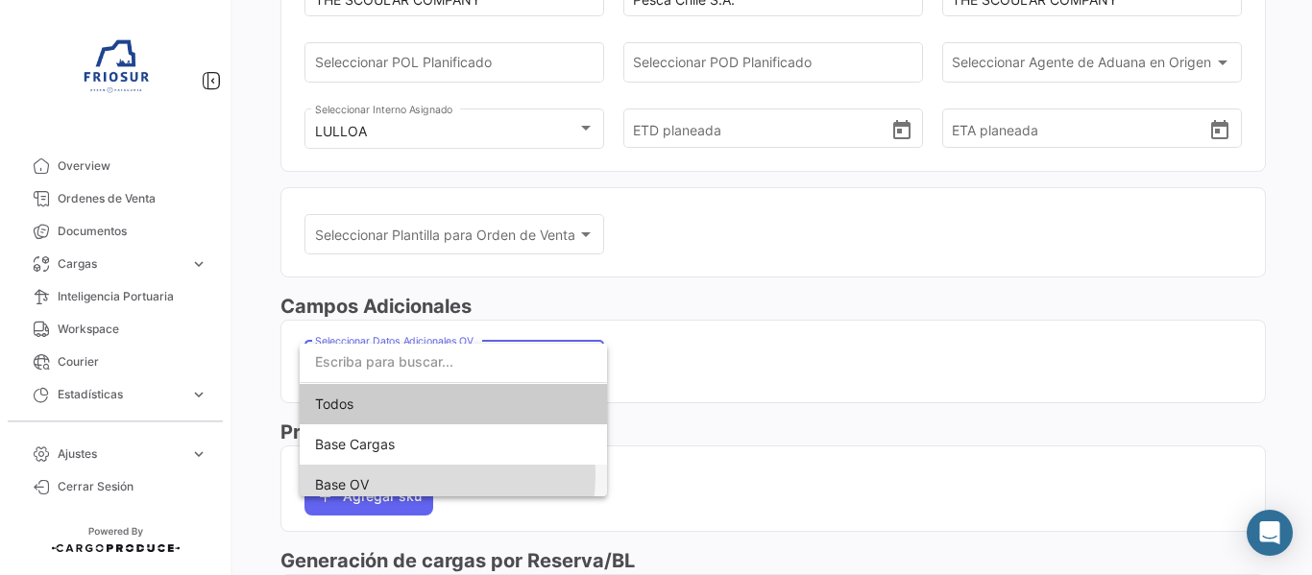
click at [403, 476] on span "Base OV" at bounding box center [453, 485] width 277 height 40
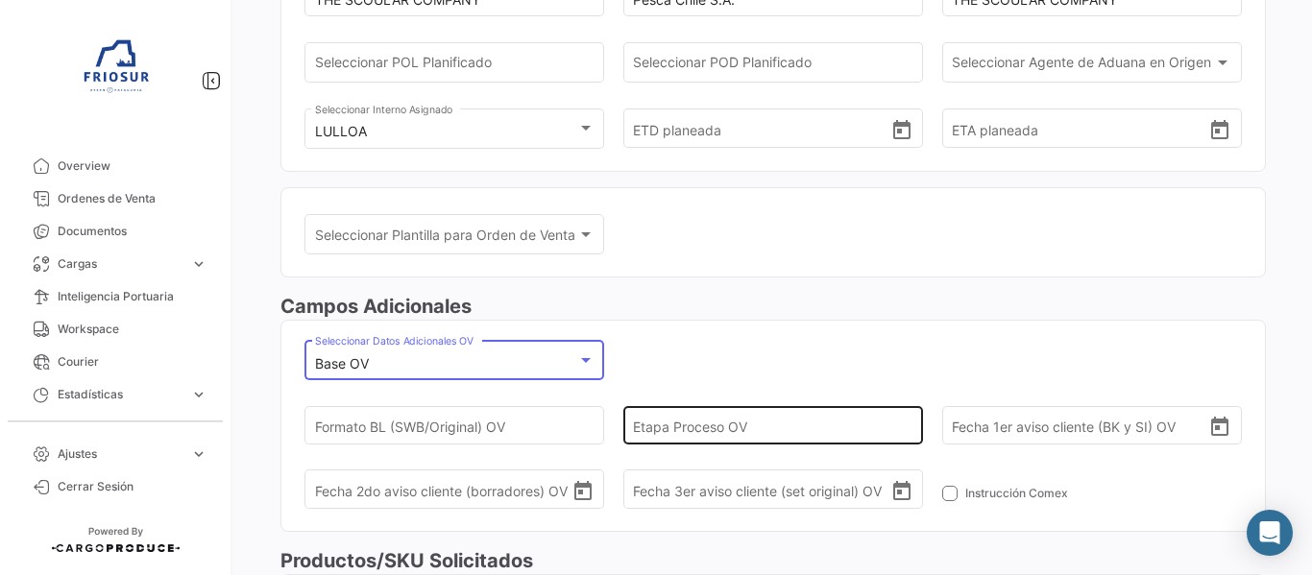
click at [701, 427] on input "Etapa Proceso OV" at bounding box center [766, 425] width 266 height 67
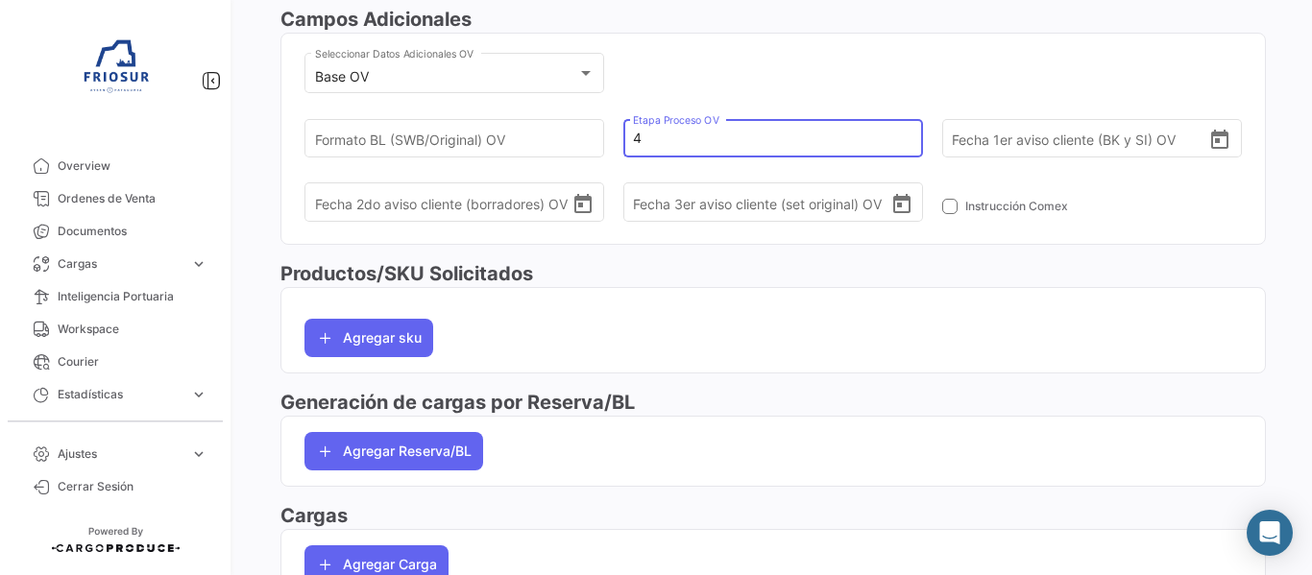
scroll to position [576, 0]
type input "4"
click at [464, 448] on button "Agregar Reserva/BL" at bounding box center [394, 450] width 179 height 38
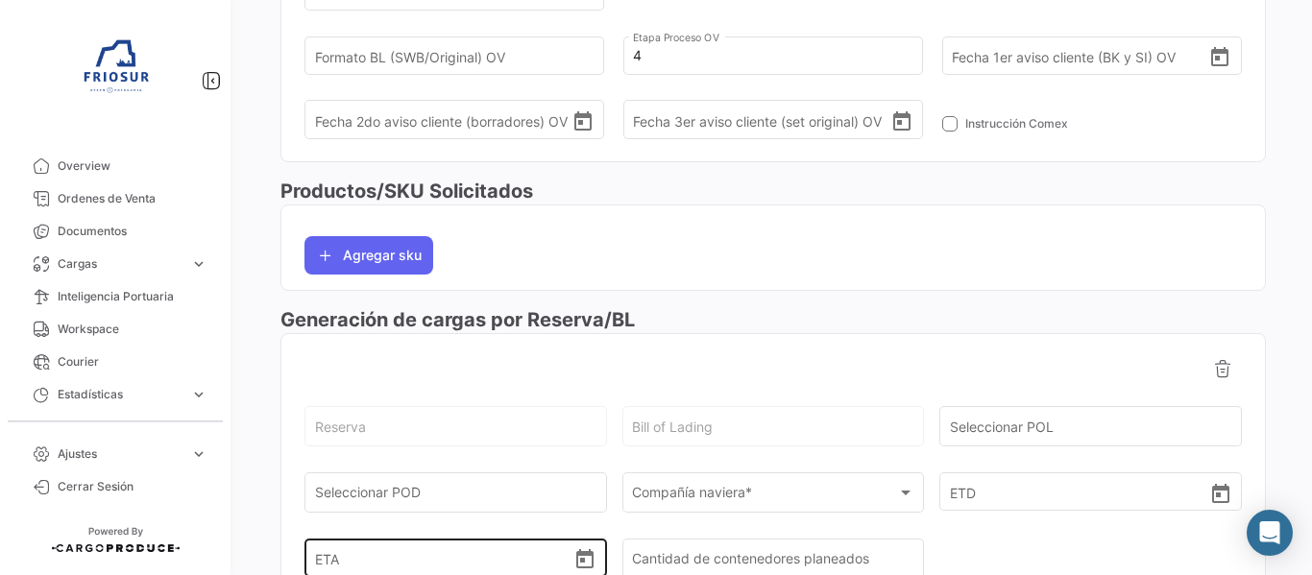
scroll to position [769, 0]
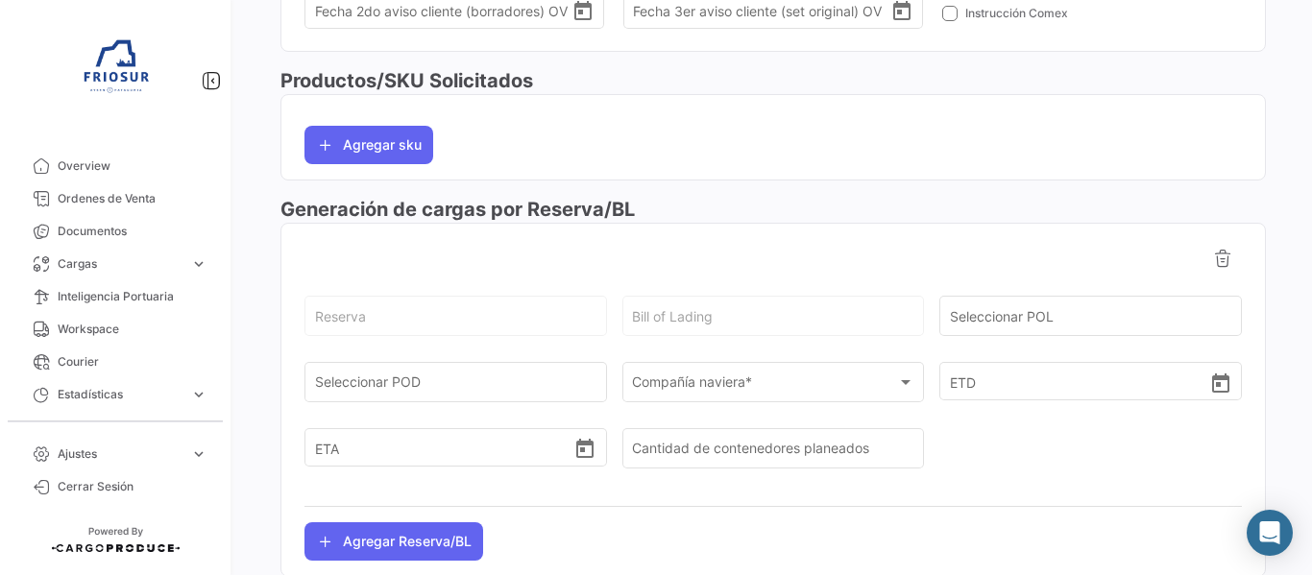
click at [677, 311] on div "Bill of Lading" at bounding box center [773, 315] width 282 height 44
click at [678, 310] on div "Bill of Lading" at bounding box center [773, 315] width 282 height 44
click at [649, 377] on div "Compañía naviera * Compañía naviera *" at bounding box center [773, 380] width 282 height 44
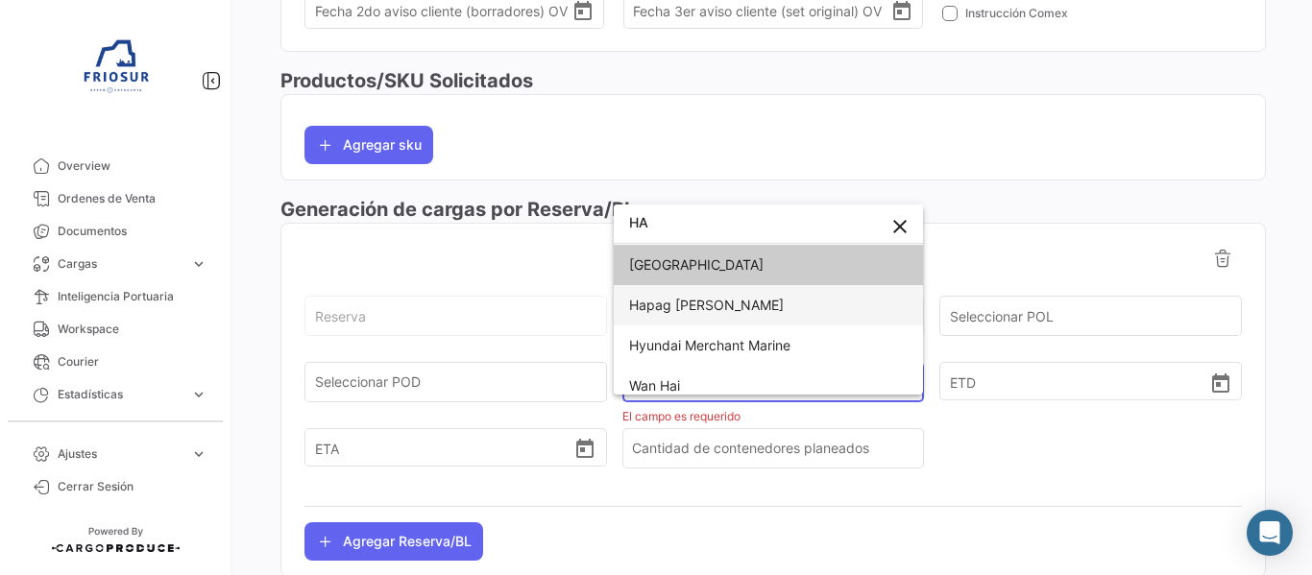
type input "HA"
click at [688, 299] on span "Hapag [PERSON_NAME]" at bounding box center [706, 305] width 155 height 16
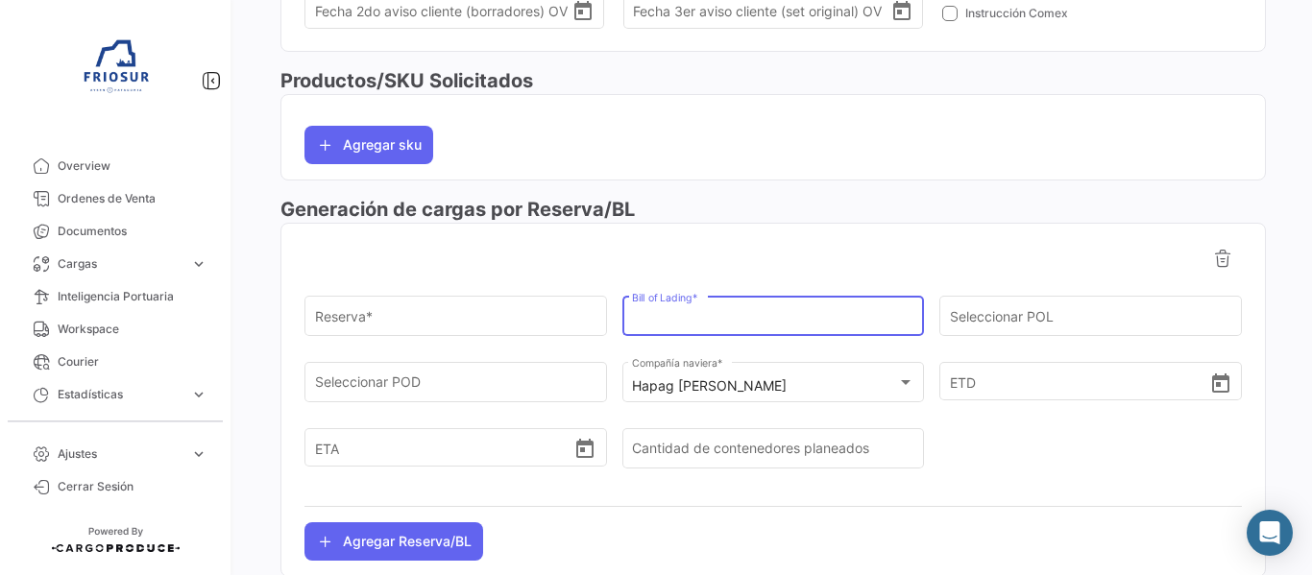
click at [708, 312] on input "Bill of Lading *" at bounding box center [773, 320] width 282 height 16
paste input "HLCUSCL250908823"
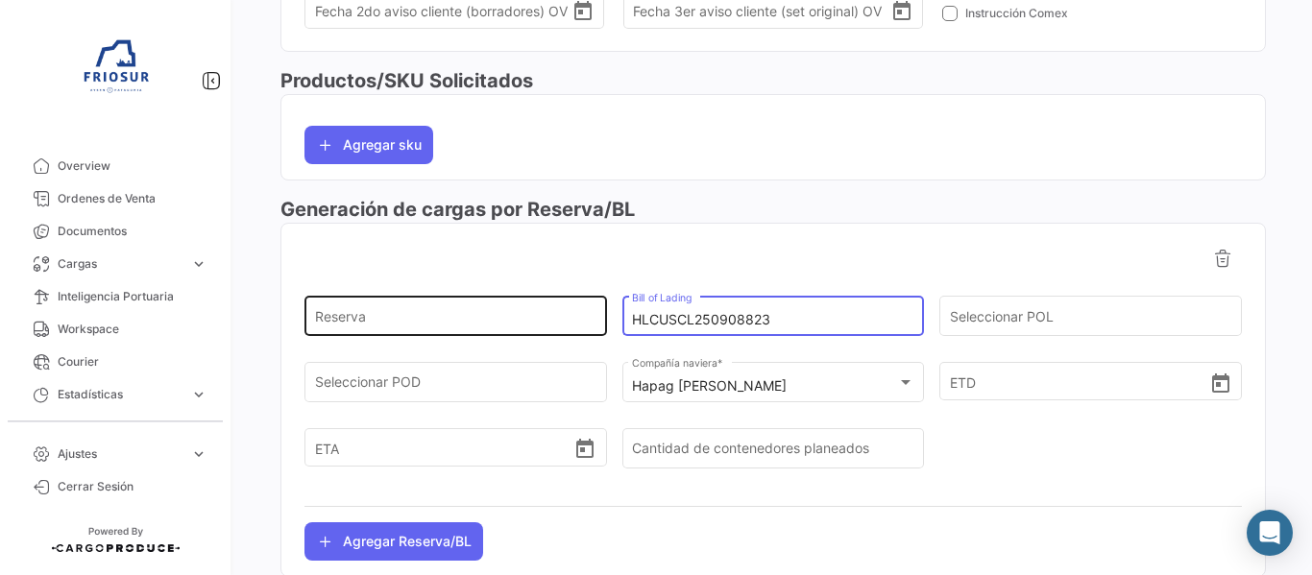
type input "HLCUSCL250908823"
click at [517, 308] on div "Reserva" at bounding box center [456, 315] width 282 height 44
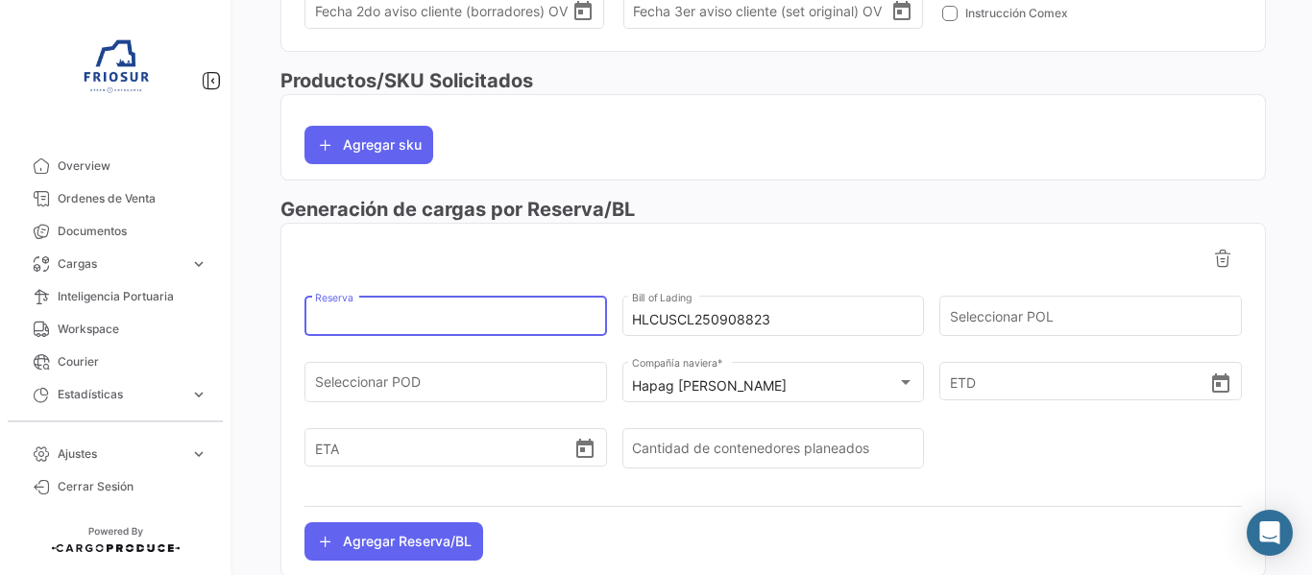
paste input "15107934"
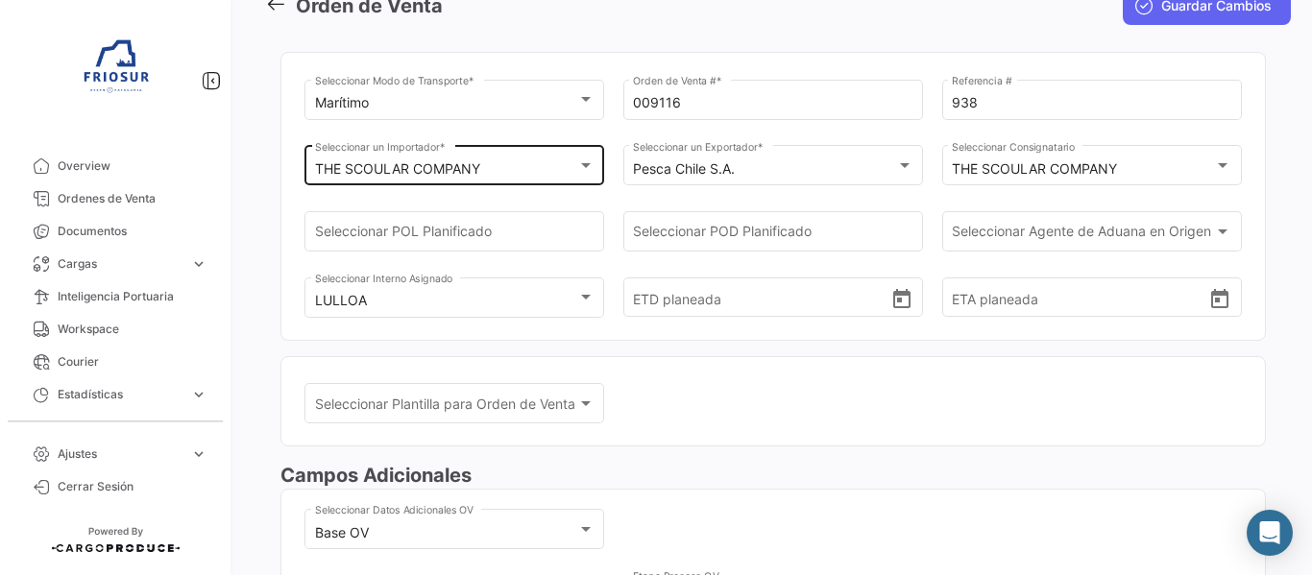
scroll to position [0, 0]
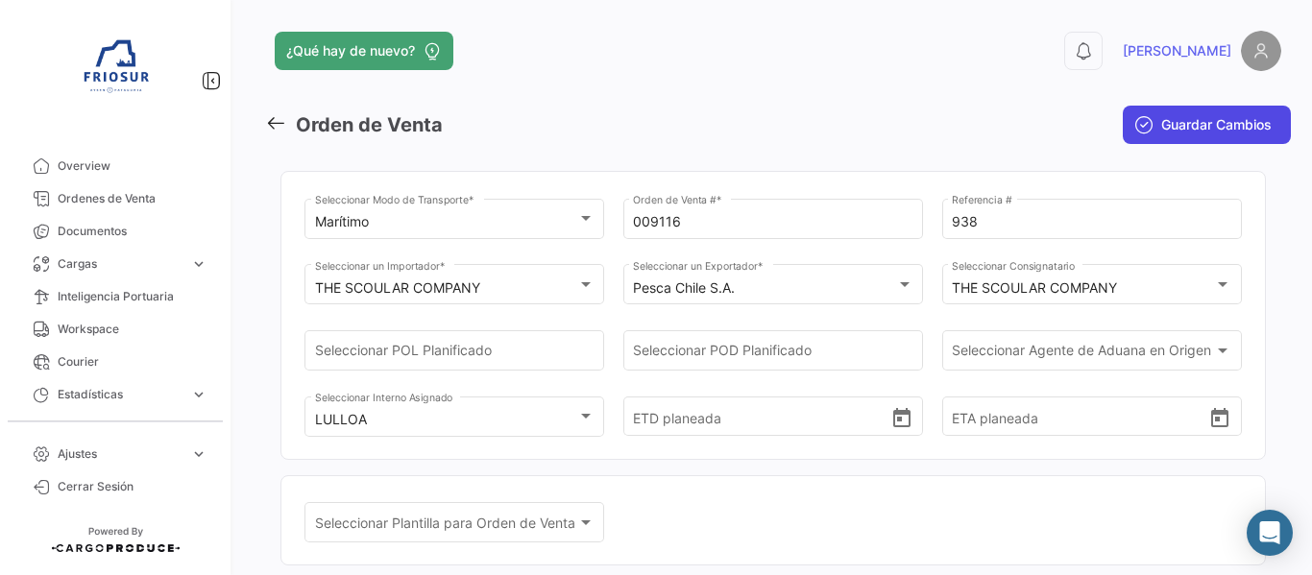
type input "15107934"
click at [1175, 116] on span "Guardar Cambios" at bounding box center [1216, 124] width 110 height 19
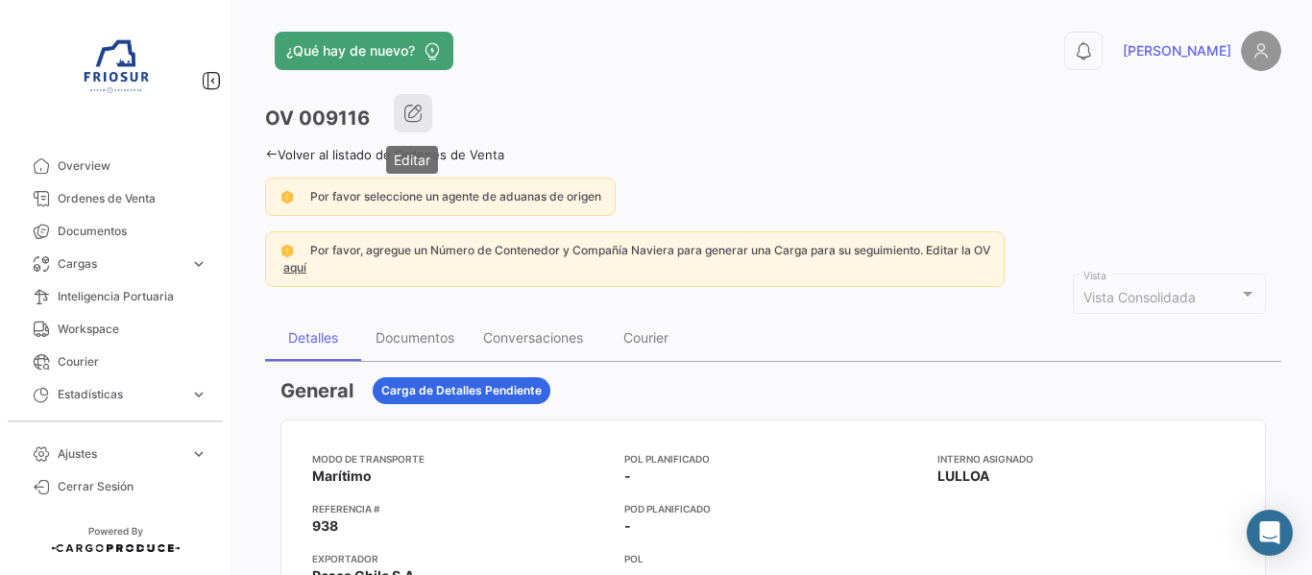
click at [426, 125] on button "button" at bounding box center [413, 113] width 38 height 38
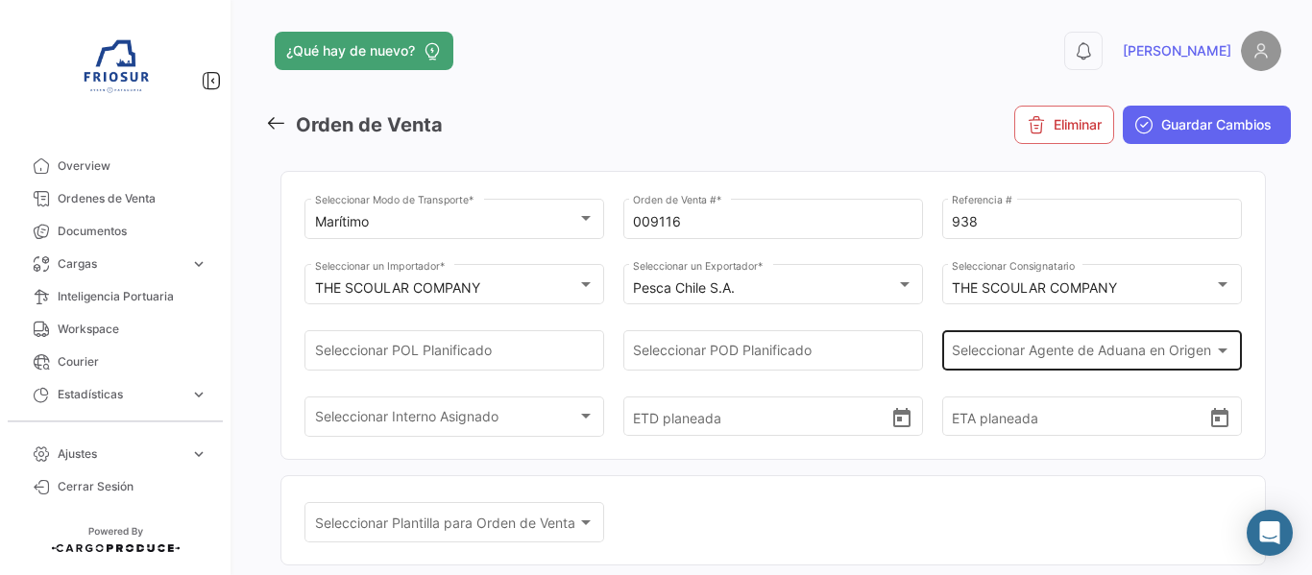
click at [1044, 333] on div "Seleccionar Agente de Aduana en Origen Seleccionar Agente de Aduana en Origen" at bounding box center [1092, 349] width 280 height 44
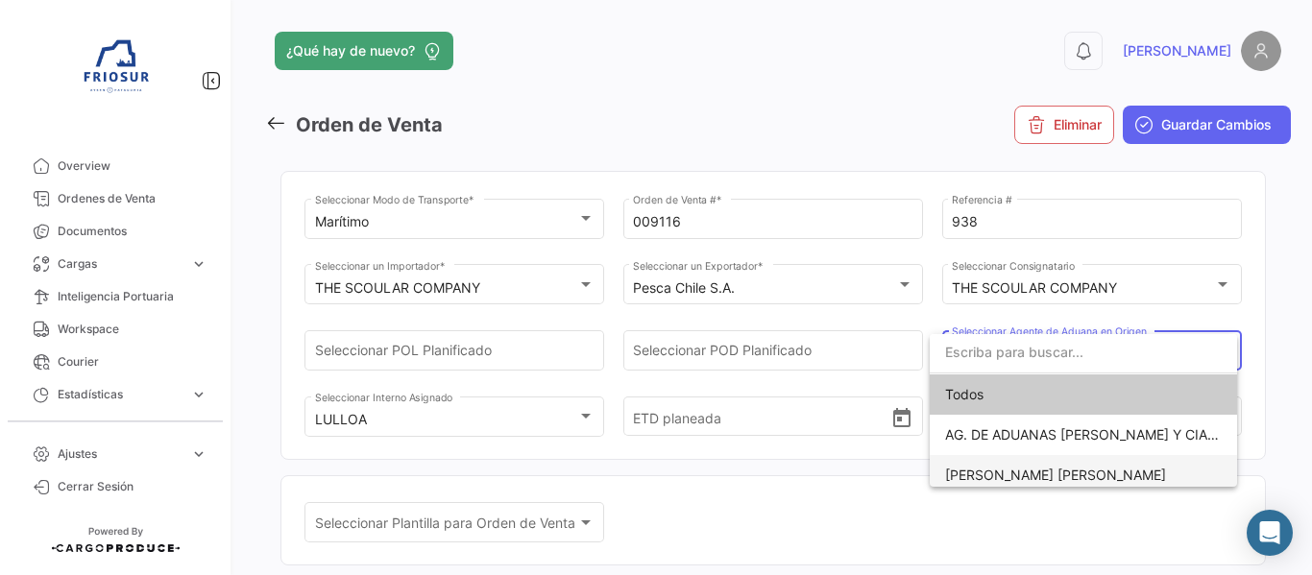
click at [1016, 476] on span "[PERSON_NAME] [PERSON_NAME]" at bounding box center [1055, 475] width 221 height 16
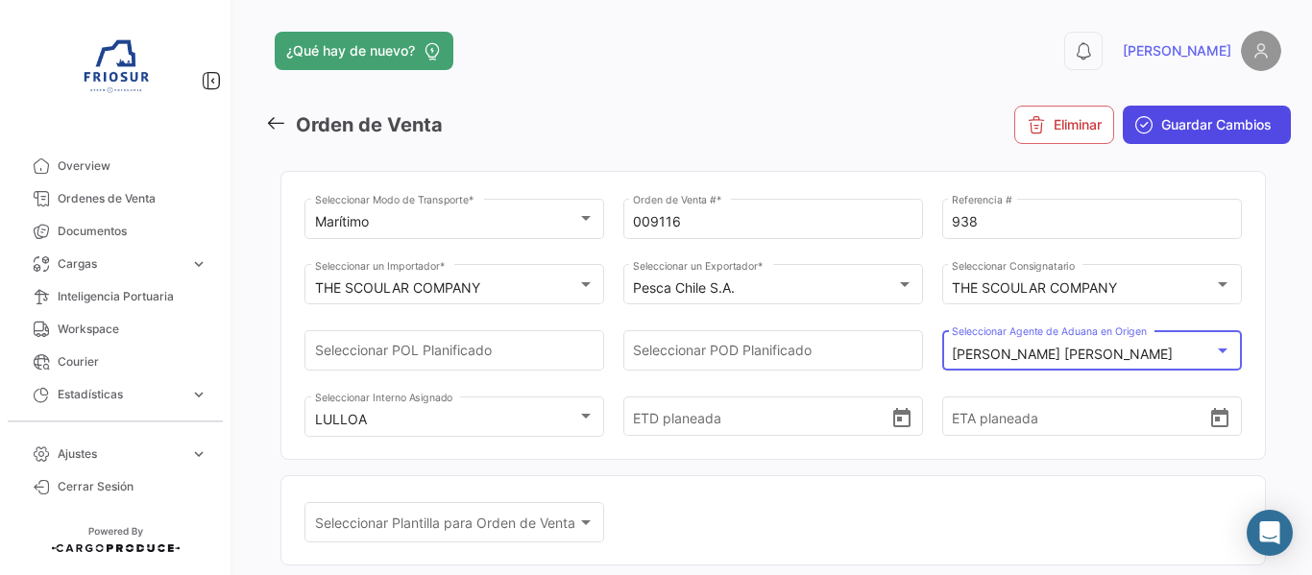
click at [1141, 124] on icon "submit" at bounding box center [1144, 124] width 19 height 19
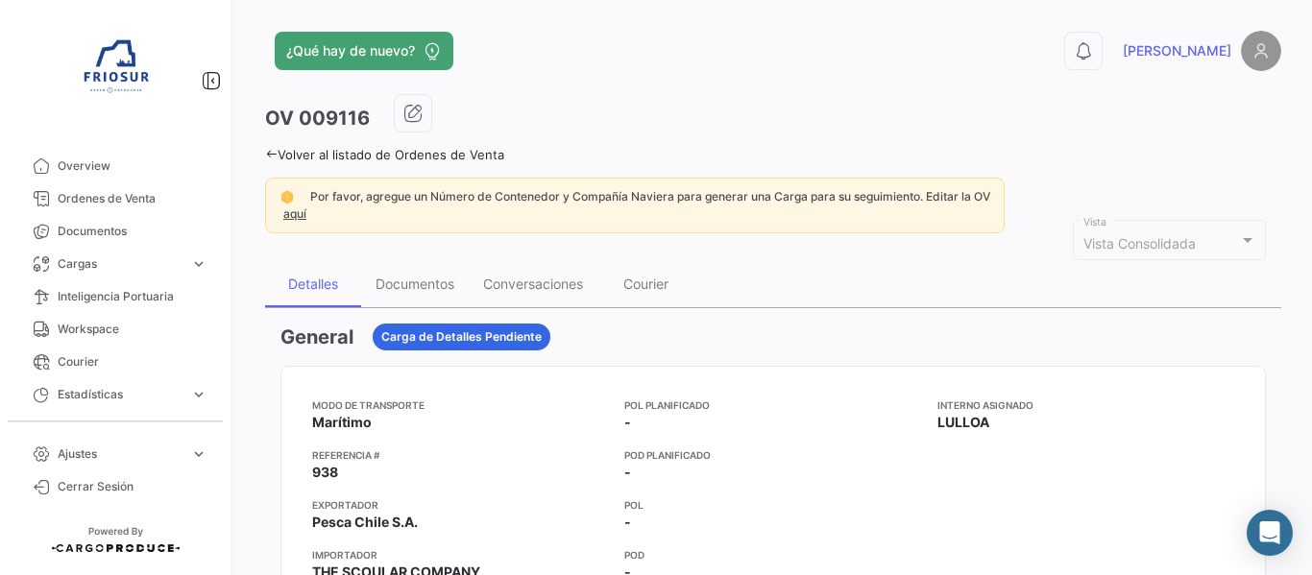
click at [306, 214] on link "aquí" at bounding box center [295, 214] width 31 height 14
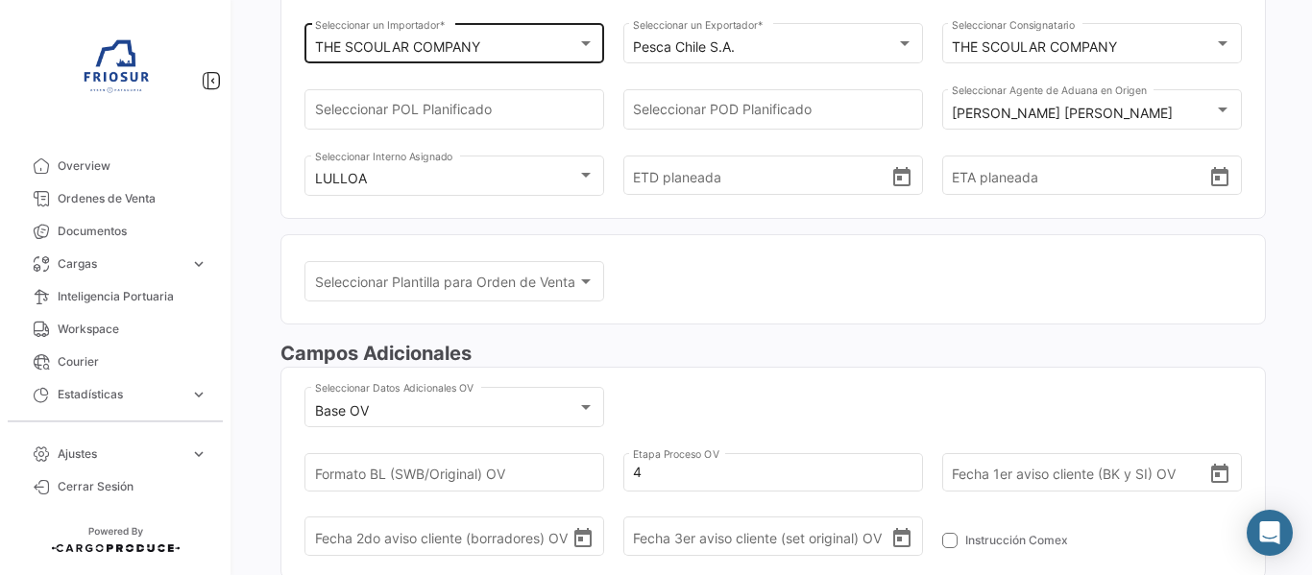
scroll to position [36, 0]
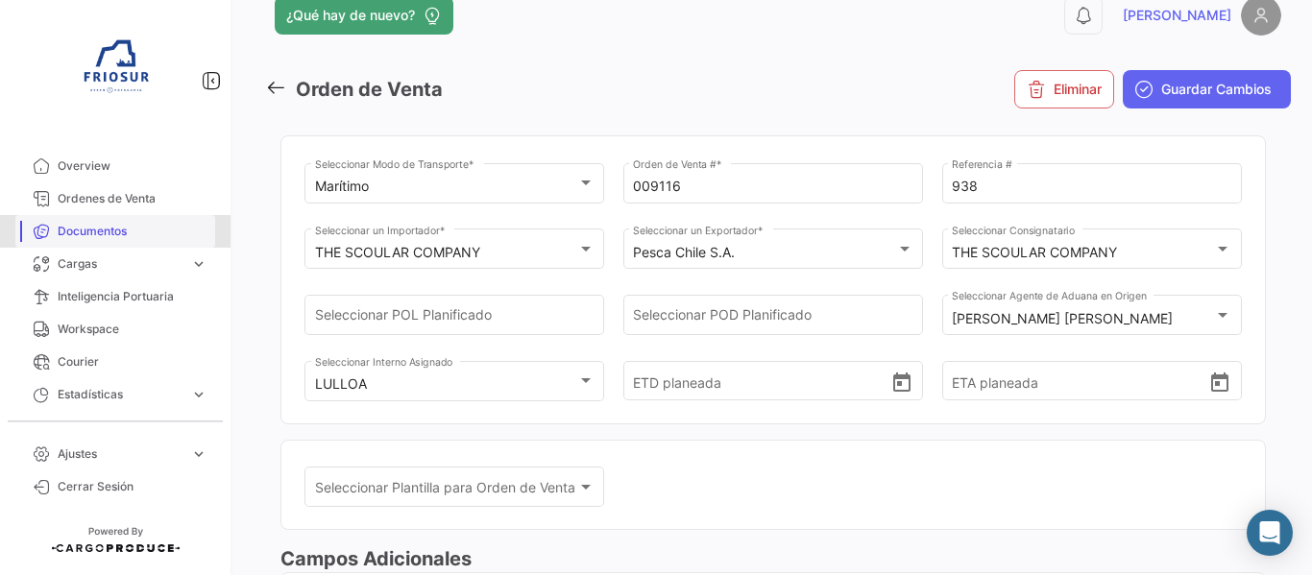
click at [110, 232] on span "Documentos" at bounding box center [133, 231] width 150 height 17
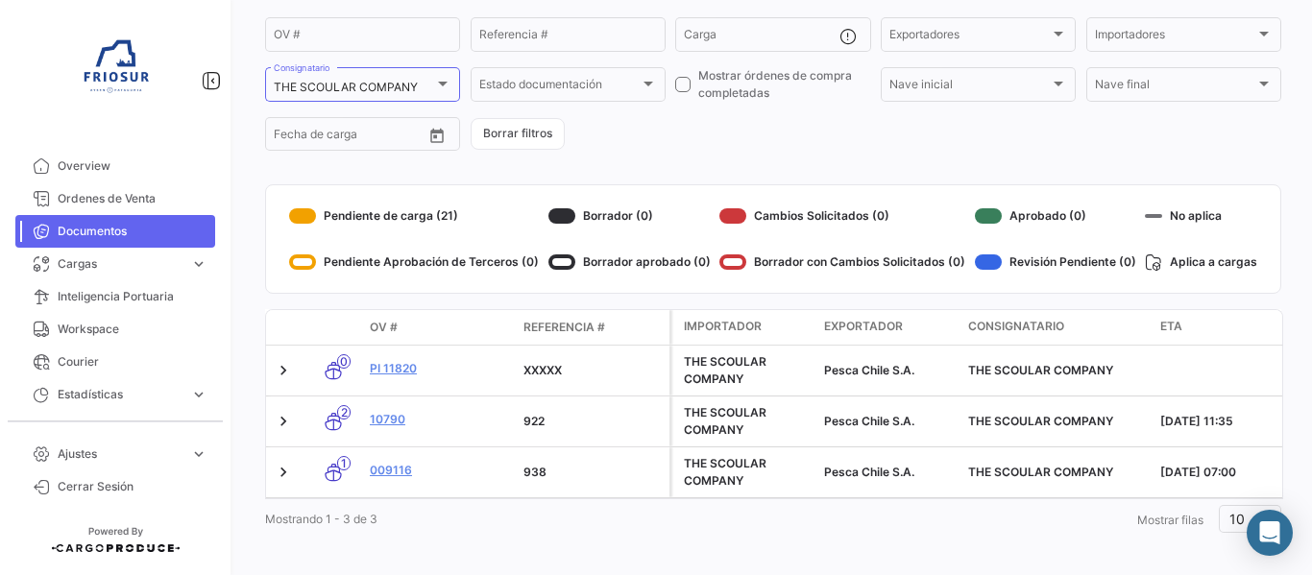
scroll to position [180, 0]
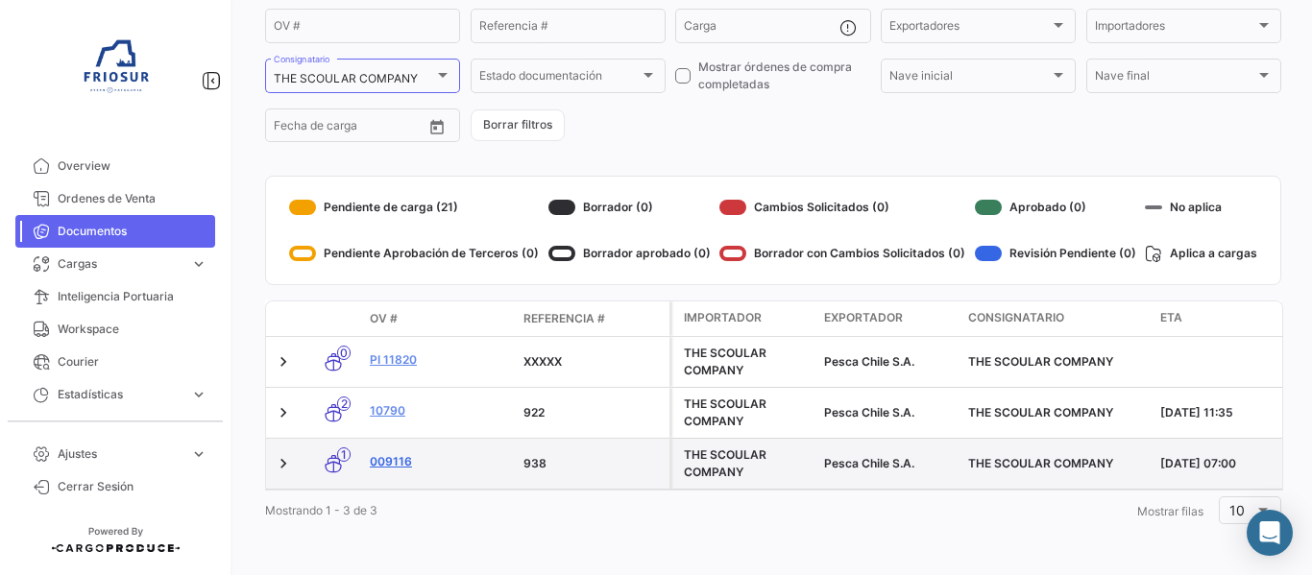
click at [404, 453] on link "009116" at bounding box center [439, 461] width 138 height 17
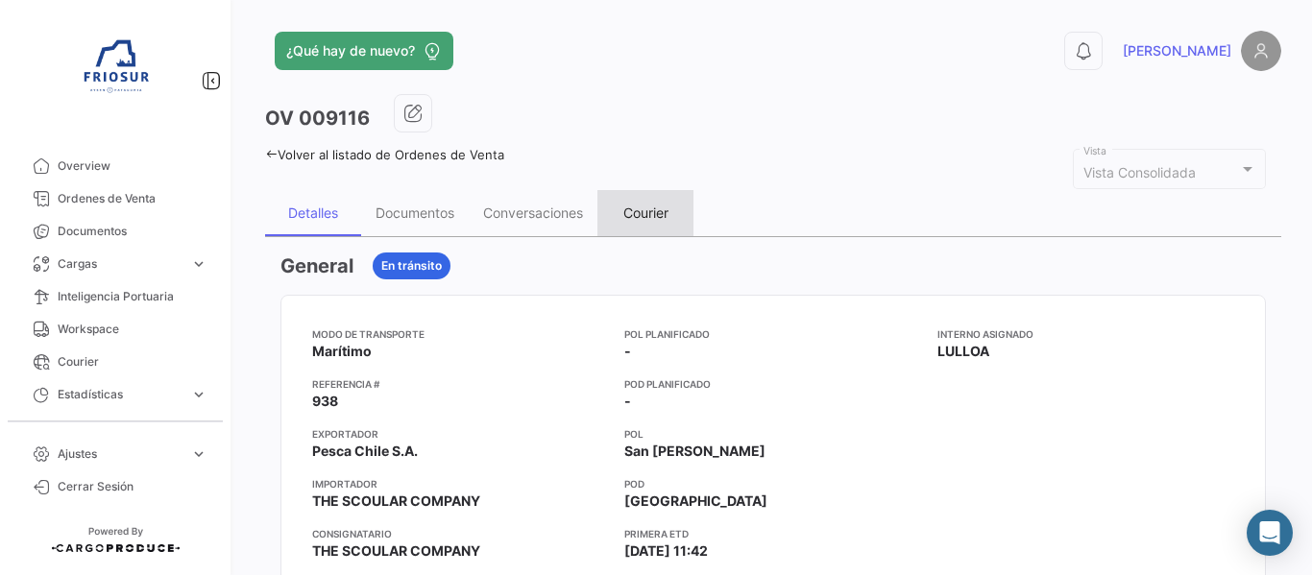
click at [646, 226] on div "Courier" at bounding box center [646, 213] width 96 height 46
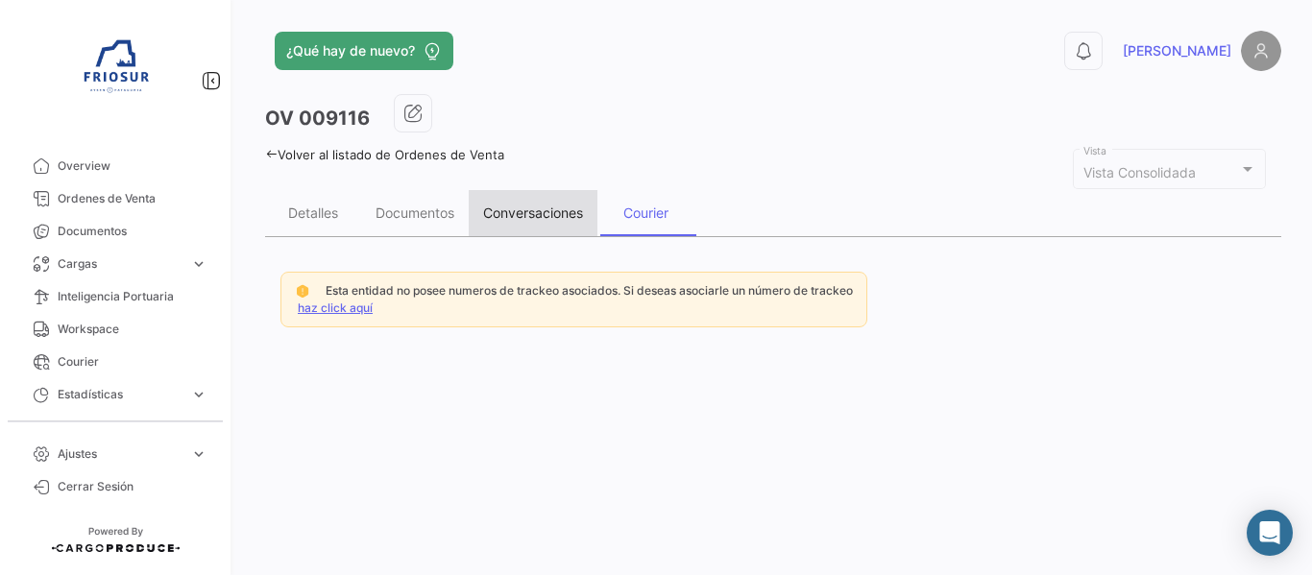
click at [507, 207] on div "Conversaciones" at bounding box center [533, 213] width 100 height 16
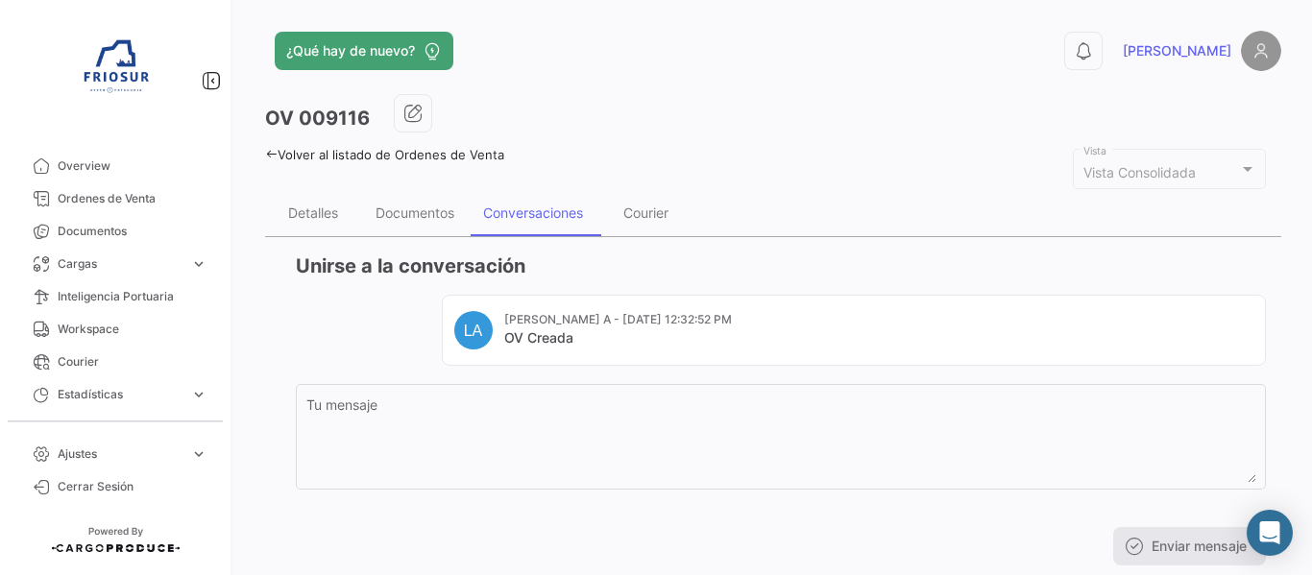
scroll to position [52, 0]
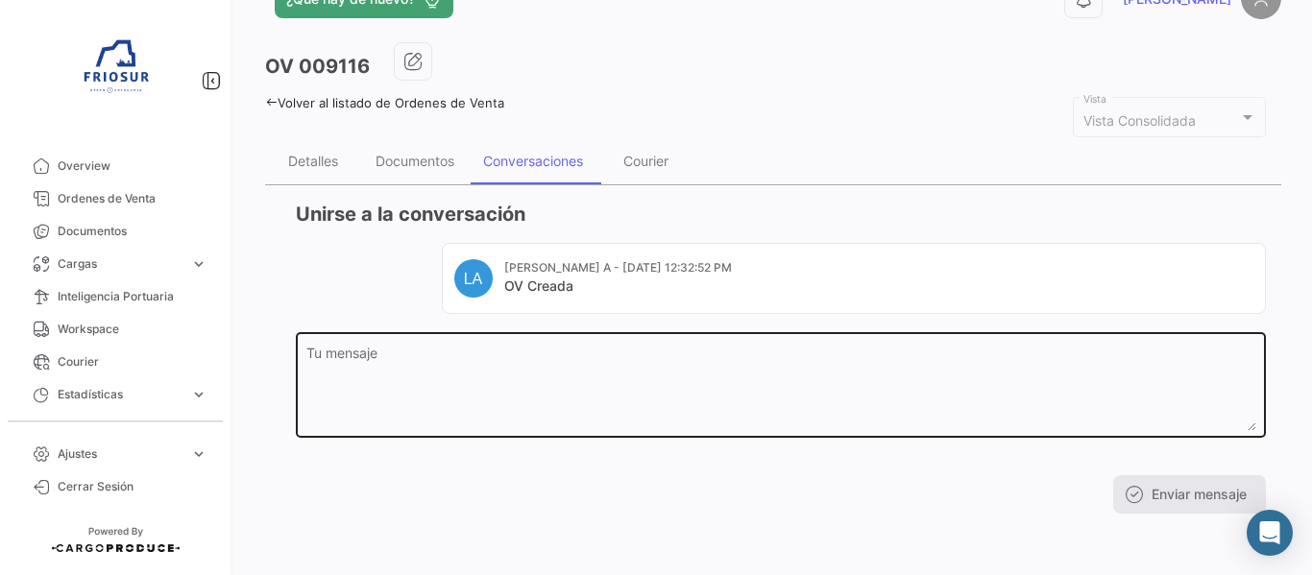
click at [442, 346] on div "Tu mensaje" at bounding box center [781, 383] width 950 height 109
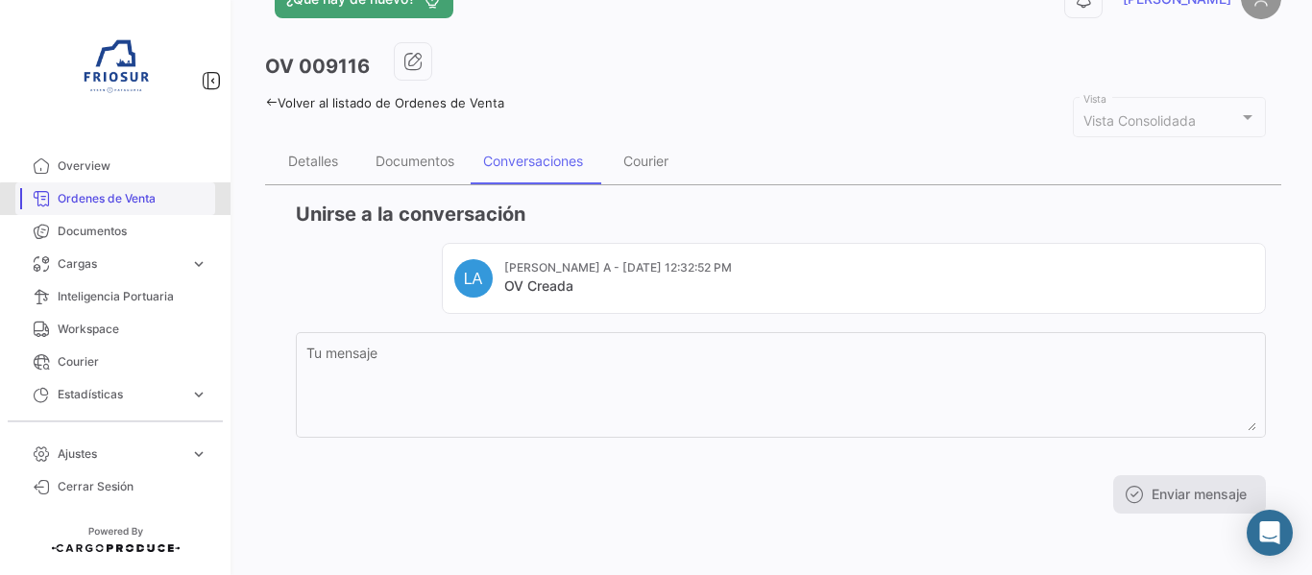
click at [147, 207] on link "Ordenes de Venta" at bounding box center [115, 199] width 200 height 33
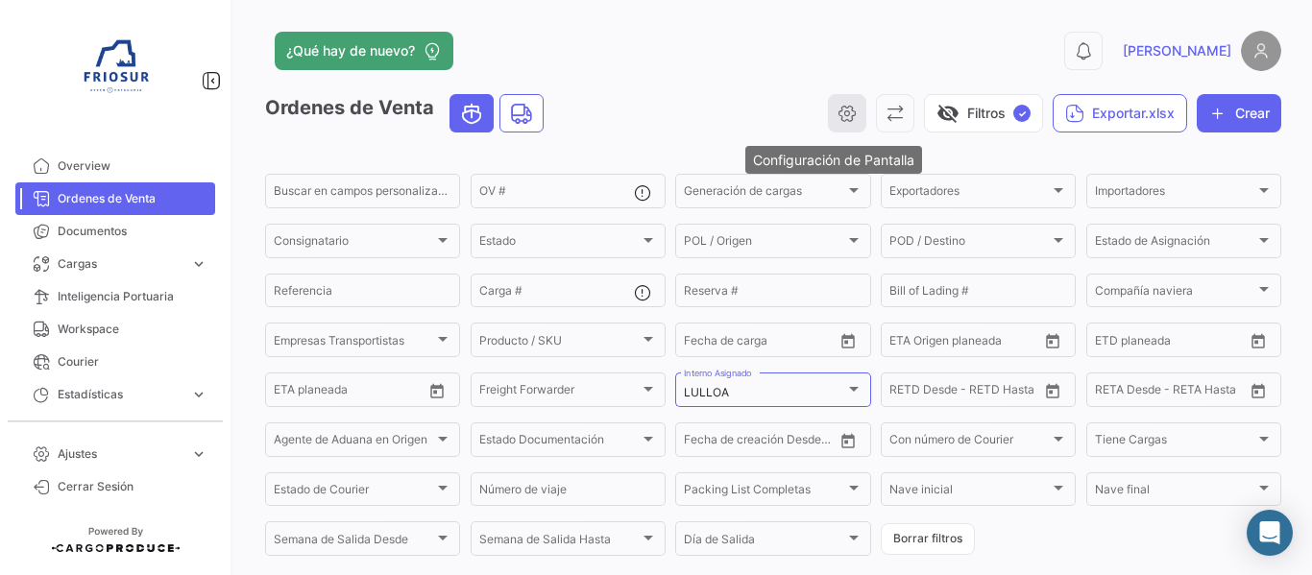
click at [838, 110] on icon "button" at bounding box center [847, 113] width 19 height 19
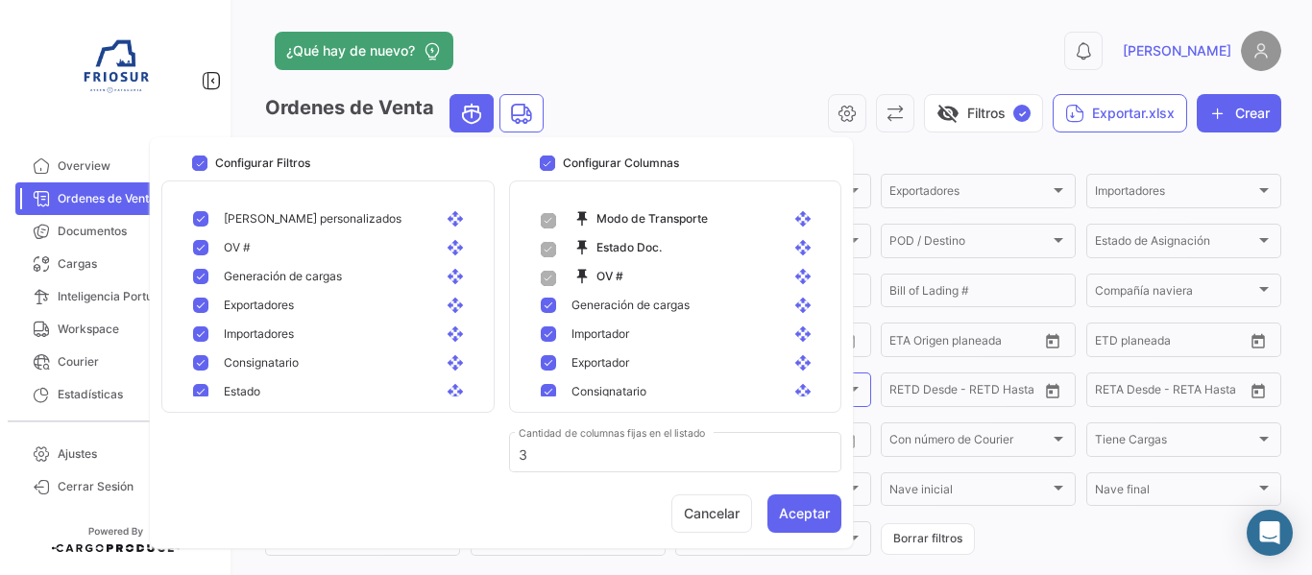
click at [211, 161] on label "Configurar Filtros" at bounding box center [251, 163] width 118 height 17
click at [200, 171] on input "Configurar Filtros" at bounding box center [199, 171] width 1 height 1
checkbox input "false"
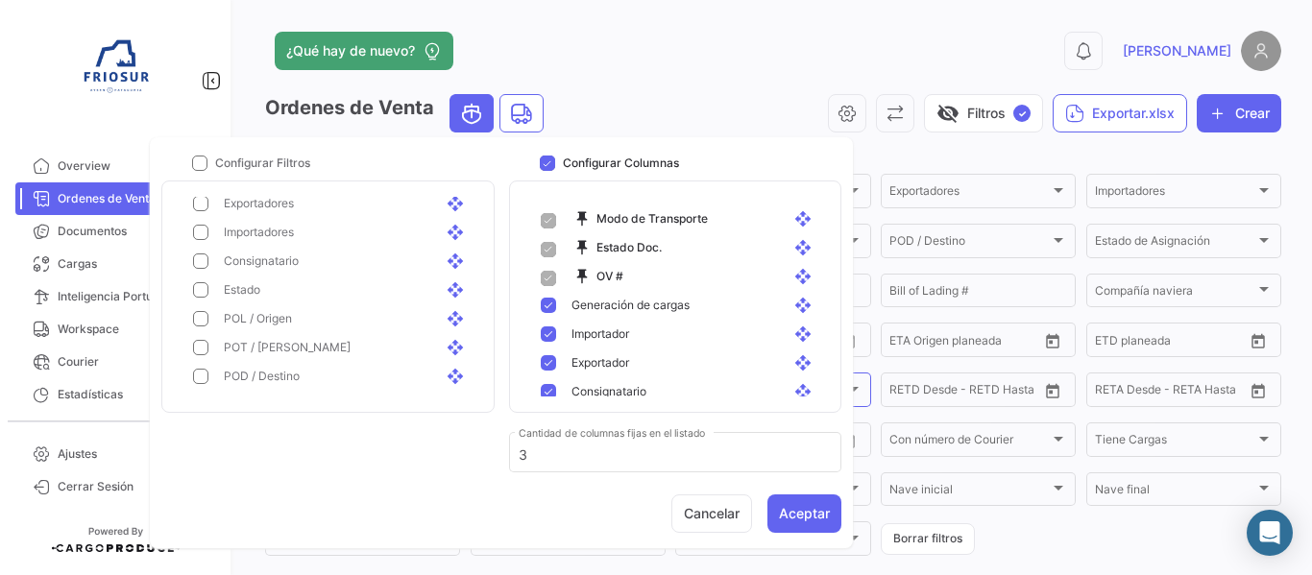
scroll to position [192, 0]
click at [713, 67] on div "¿Qué hay de nuevo?" at bounding box center [544, 51] width 559 height 38
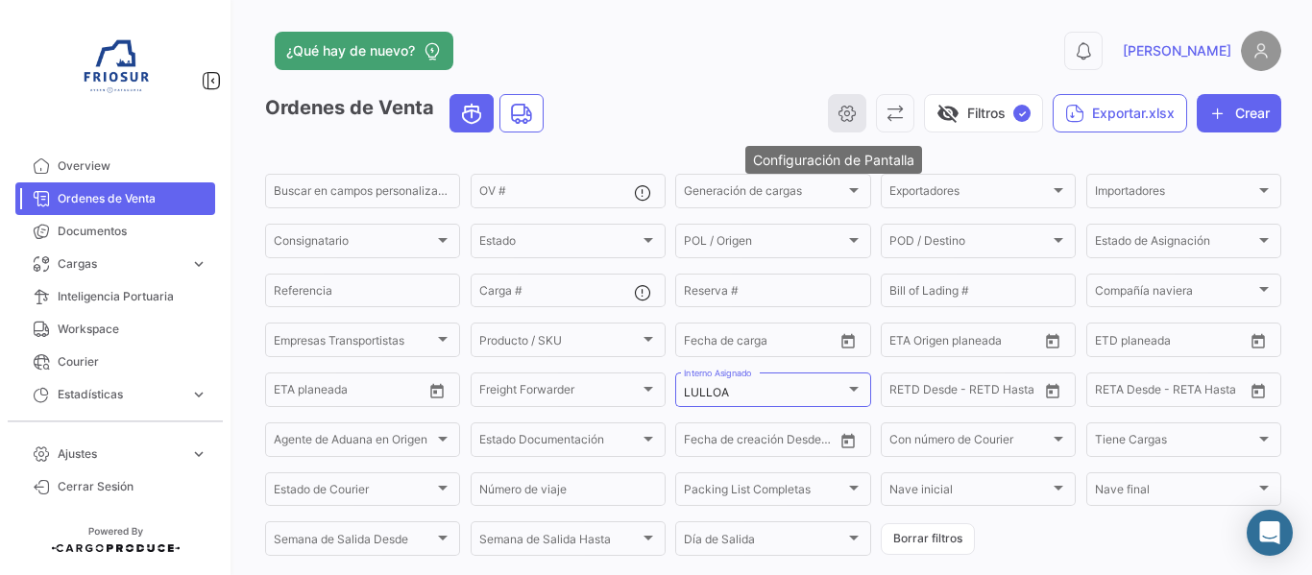
click at [828, 119] on button "button" at bounding box center [847, 113] width 38 height 38
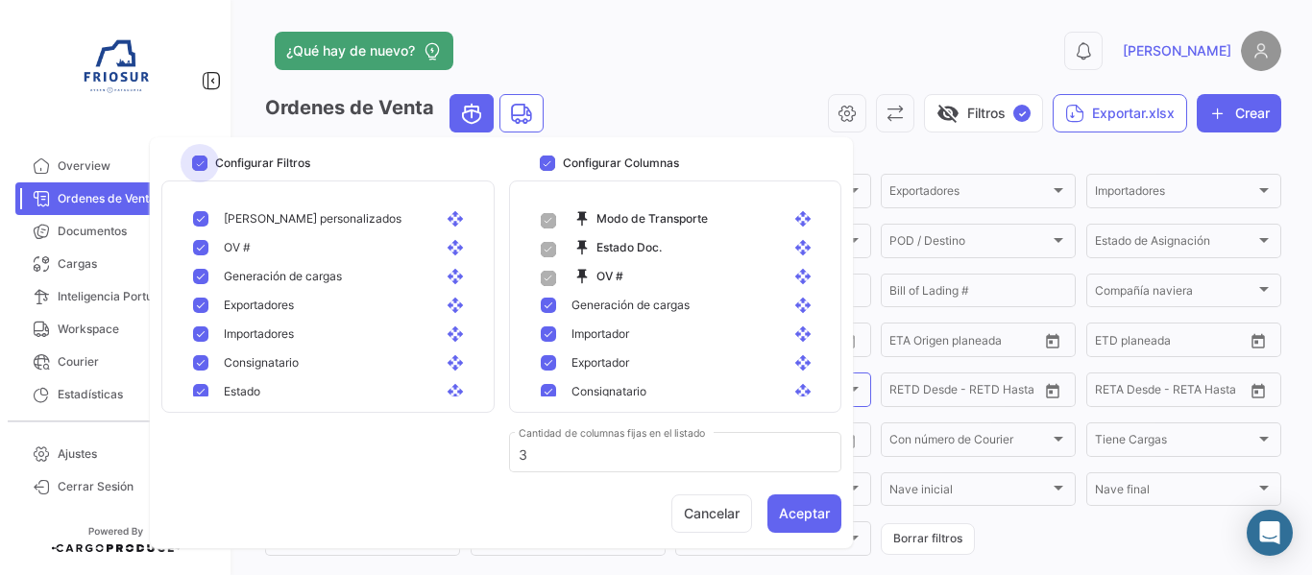
click at [197, 158] on span at bounding box center [199, 163] width 15 height 15
click at [199, 171] on input "Configurar Filtros" at bounding box center [199, 171] width 1 height 1
checkbox input "false"
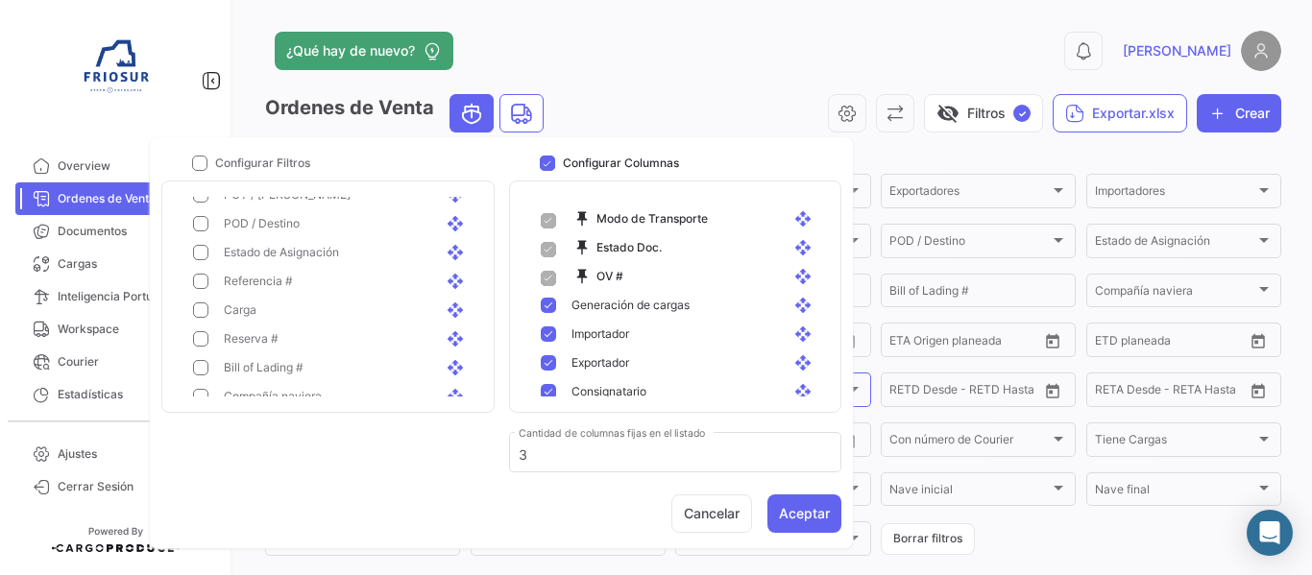
scroll to position [288, 0]
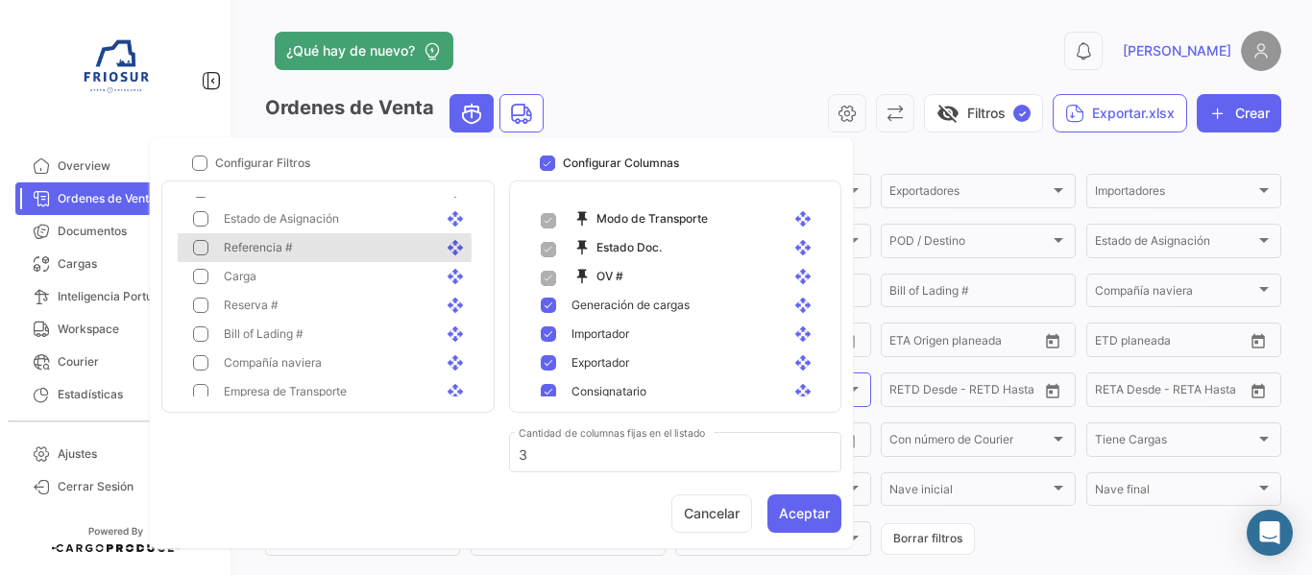
click at [206, 249] on mat-pseudo-checkbox at bounding box center [200, 247] width 15 height 15
click at [202, 340] on mat-pseudo-checkbox at bounding box center [200, 334] width 15 height 15
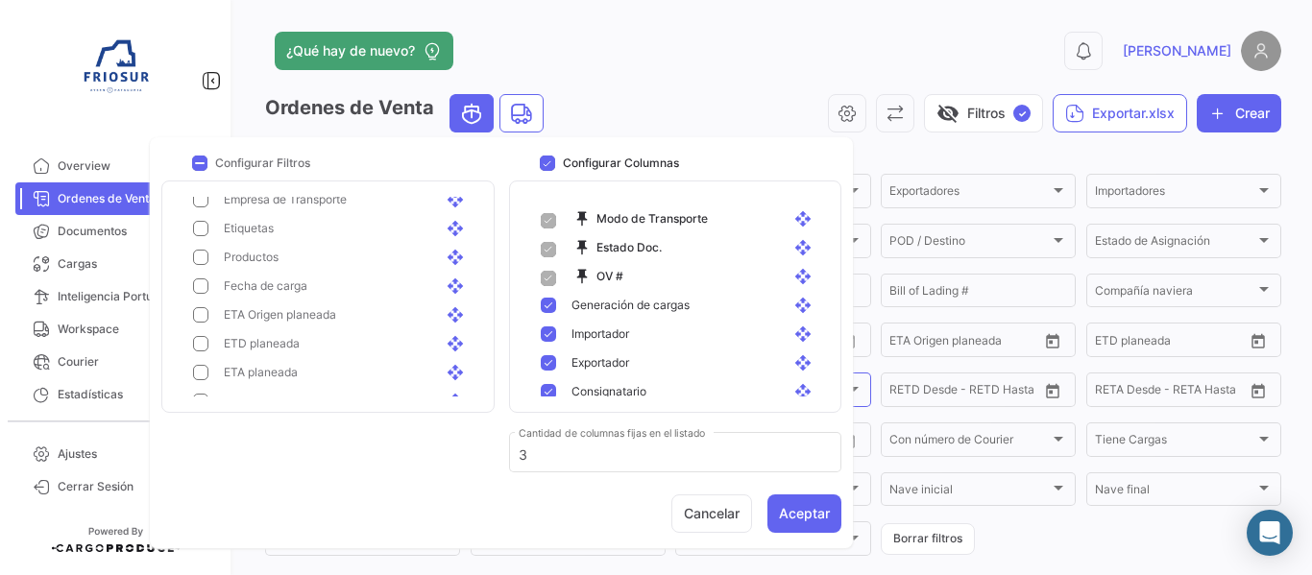
scroll to position [576, 0]
click at [208, 329] on mat-pseudo-checkbox at bounding box center [200, 334] width 15 height 15
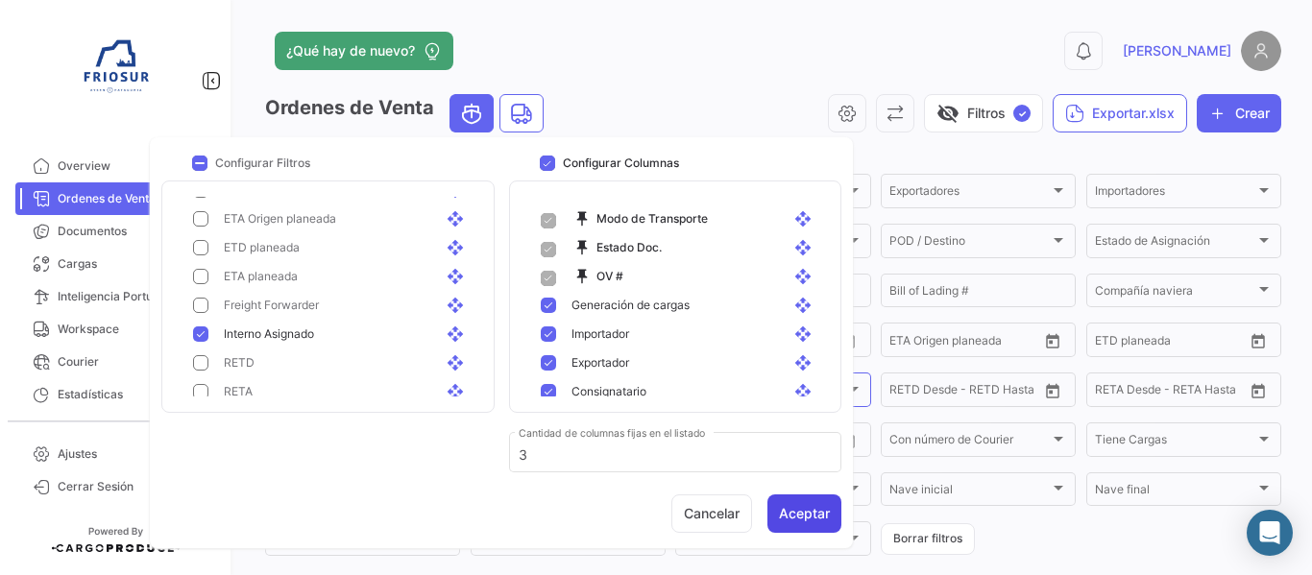
click at [808, 500] on button "Aceptar" at bounding box center [805, 514] width 74 height 38
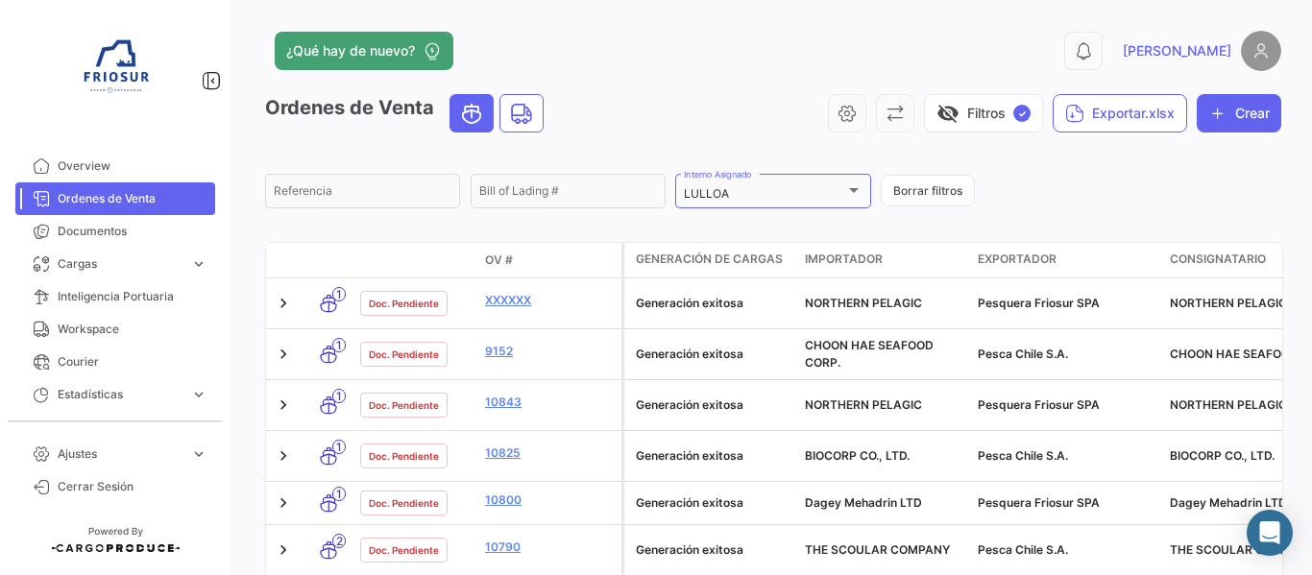
click at [764, 168] on app-list-header "Ordenes de Venta visibility_off Filtros ✓ Exportar.xlsx Crear Referencia Bill o…" at bounding box center [773, 152] width 1016 height 117
click at [765, 184] on div "LULLOA Interno Asignado" at bounding box center [773, 189] width 178 height 37
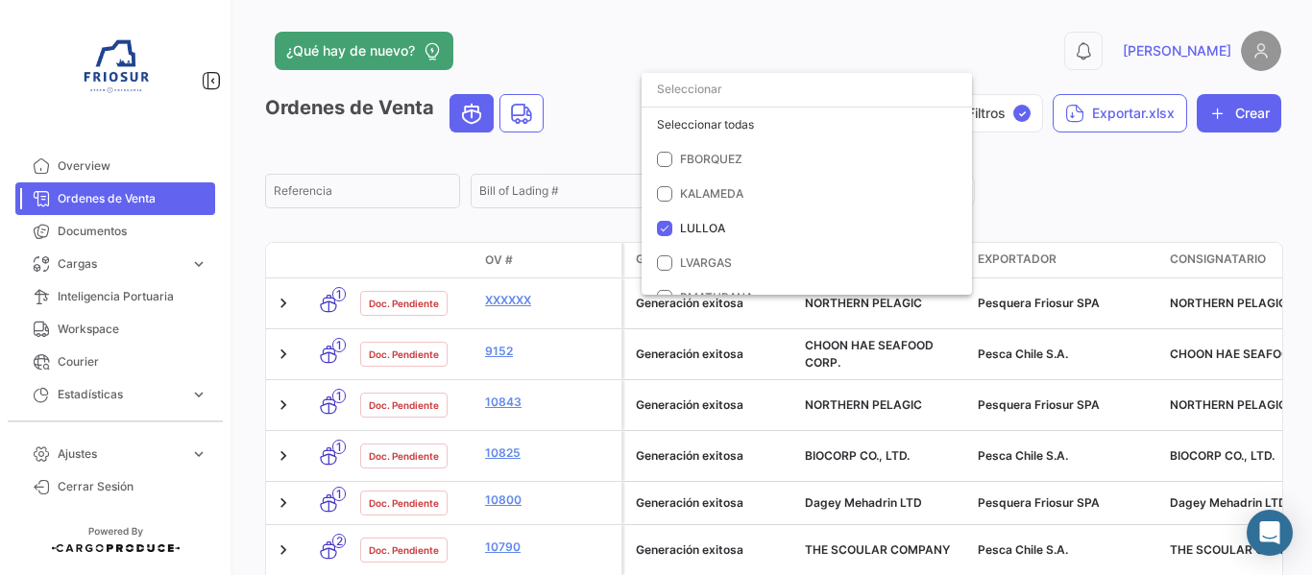
scroll to position [55, 0]
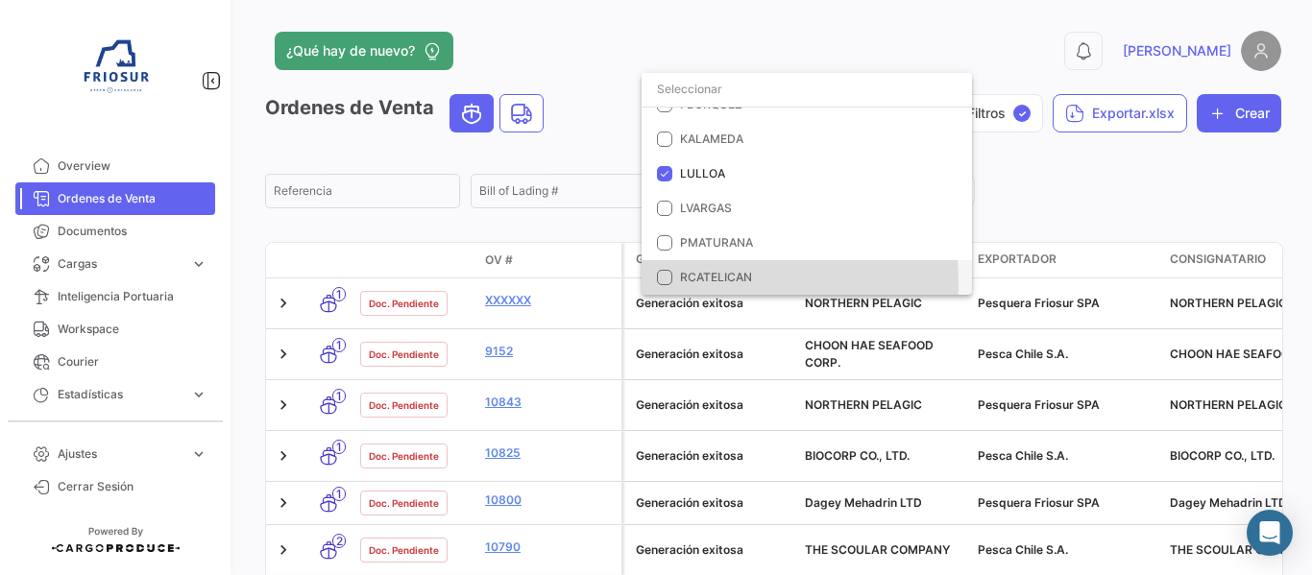
click at [674, 282] on mat-option "RCATELICAN" at bounding box center [807, 277] width 330 height 35
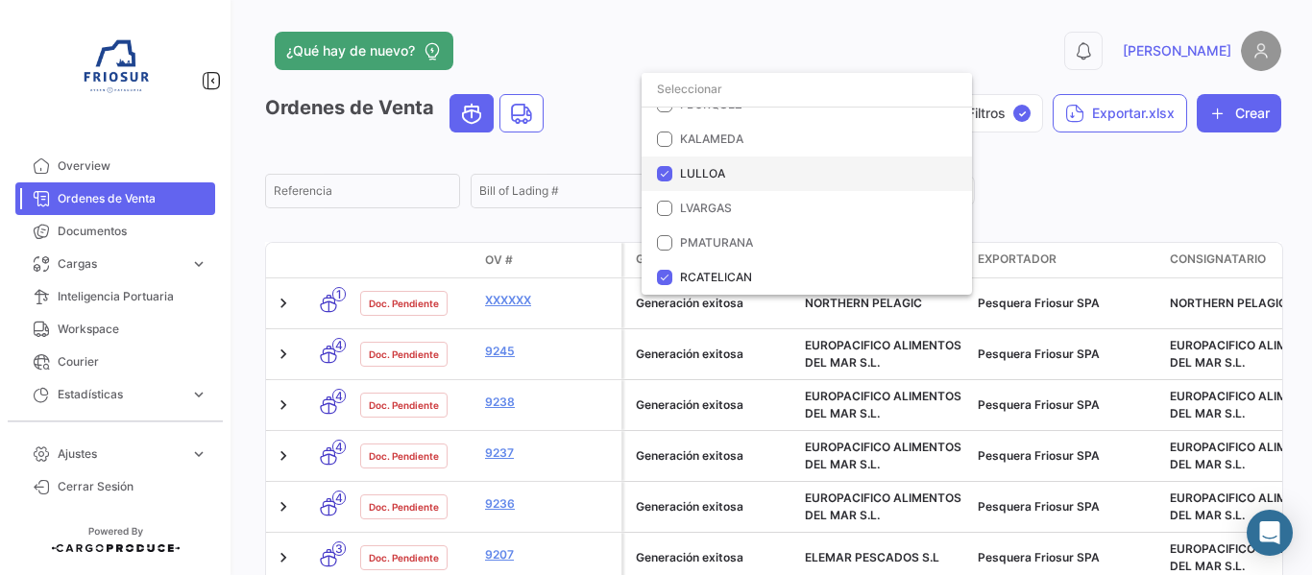
click at [661, 179] on mat-pseudo-checkbox at bounding box center [664, 173] width 15 height 15
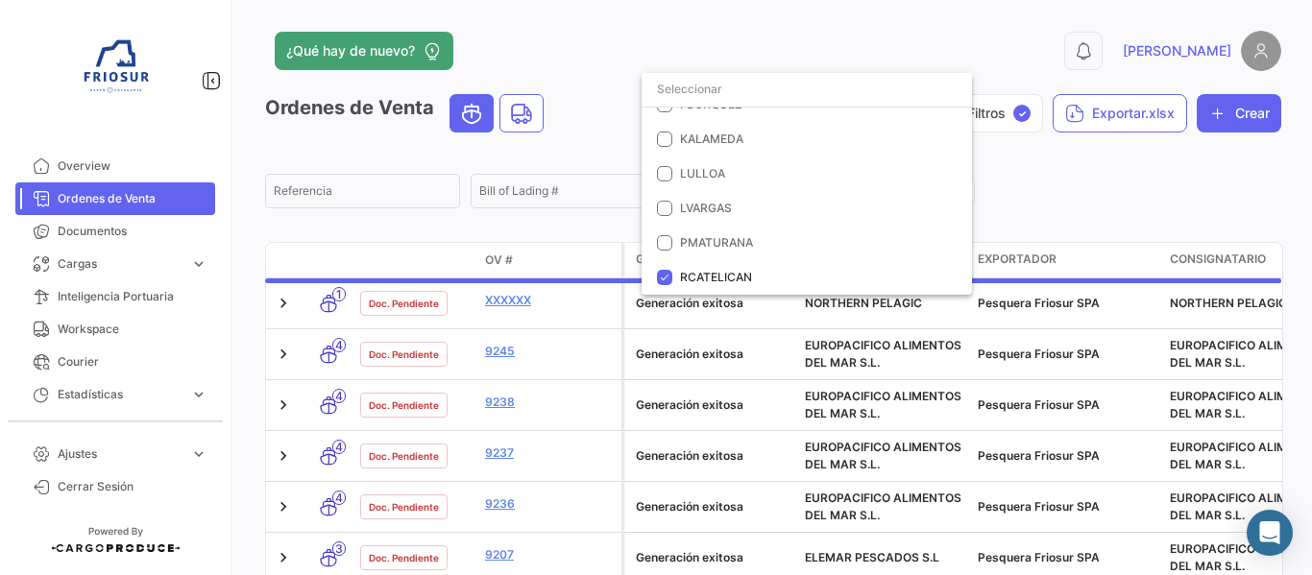
click at [985, 184] on div at bounding box center [656, 287] width 1312 height 575
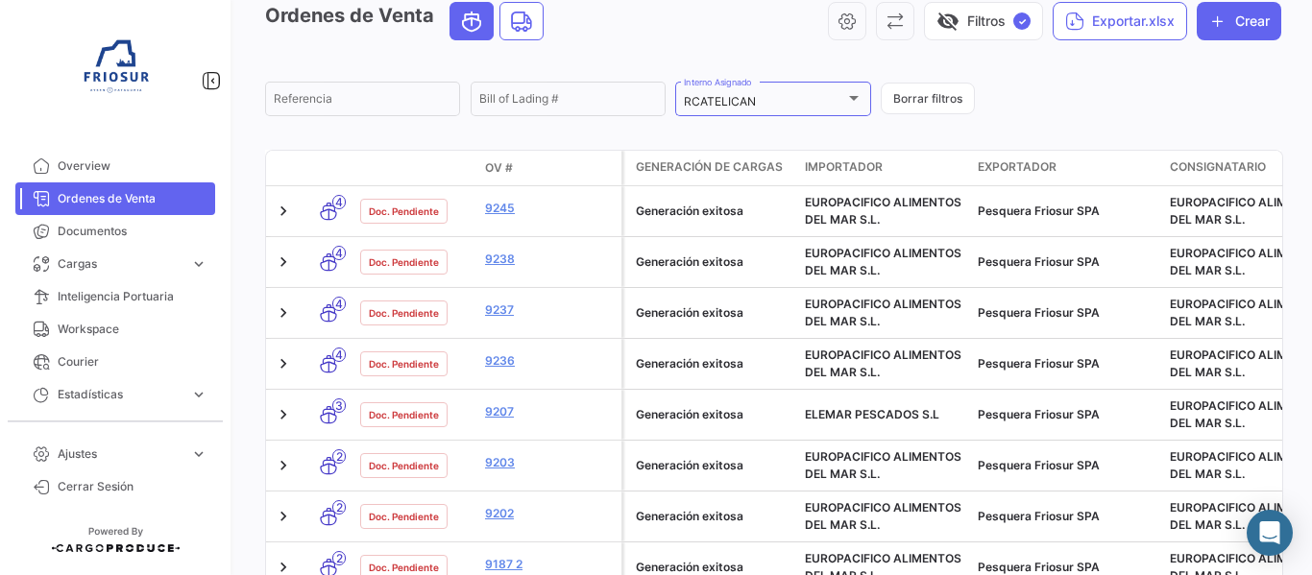
scroll to position [0, 0]
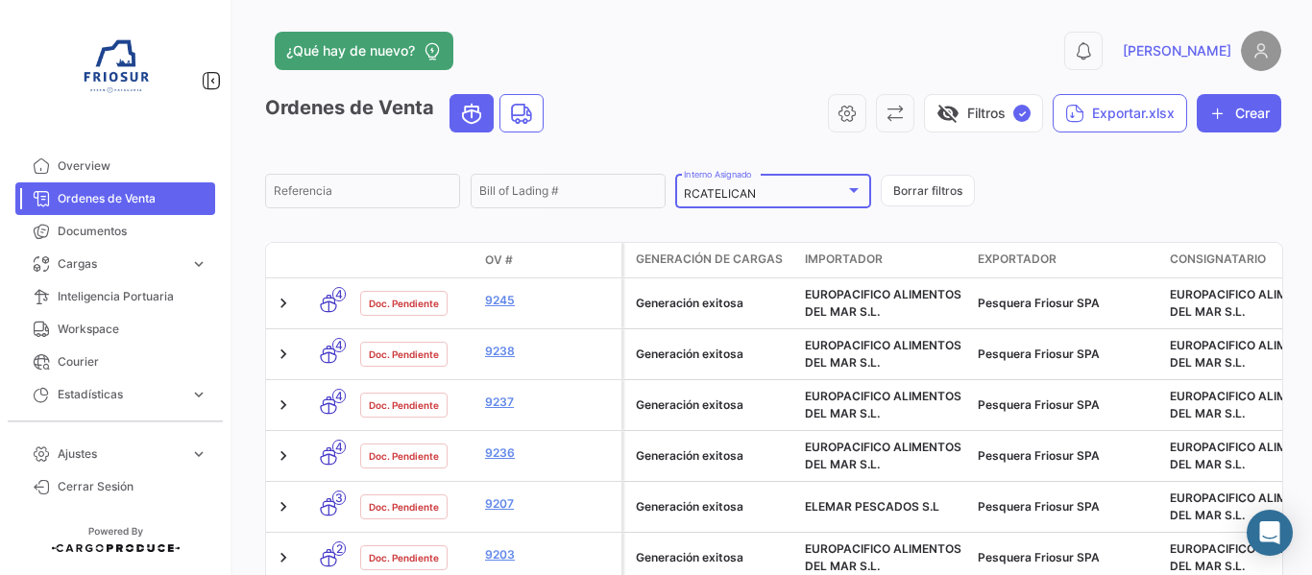
click at [821, 199] on div "RCATELICAN" at bounding box center [764, 193] width 160 height 13
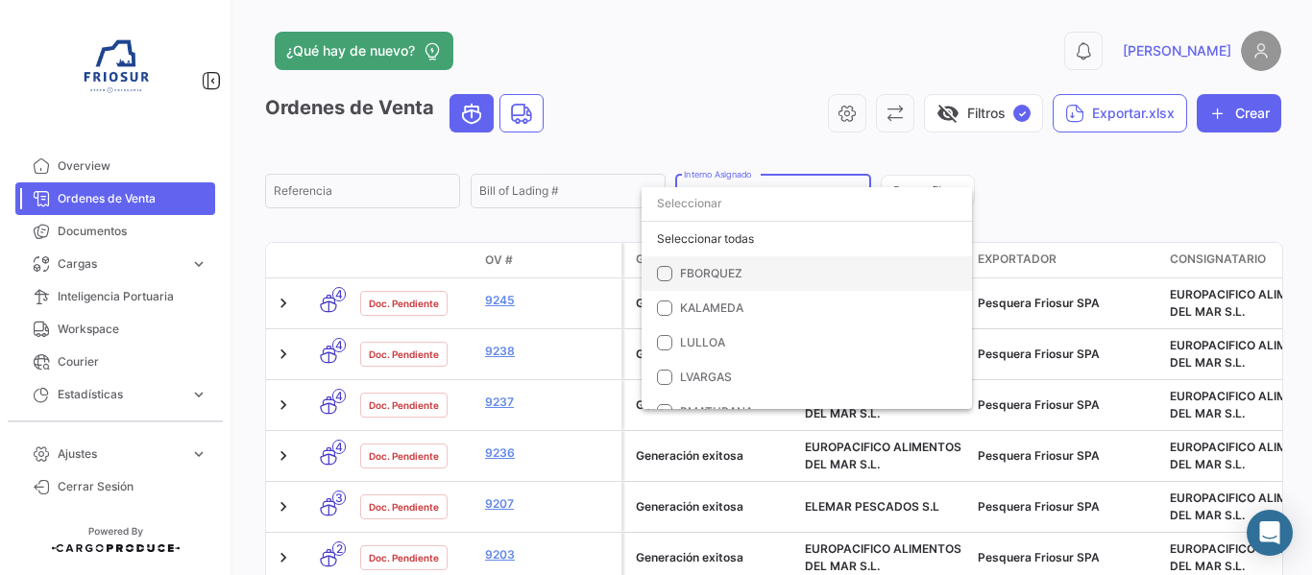
scroll to position [55, 0]
click at [757, 256] on span "KALAMEDA" at bounding box center [818, 253] width 277 height 17
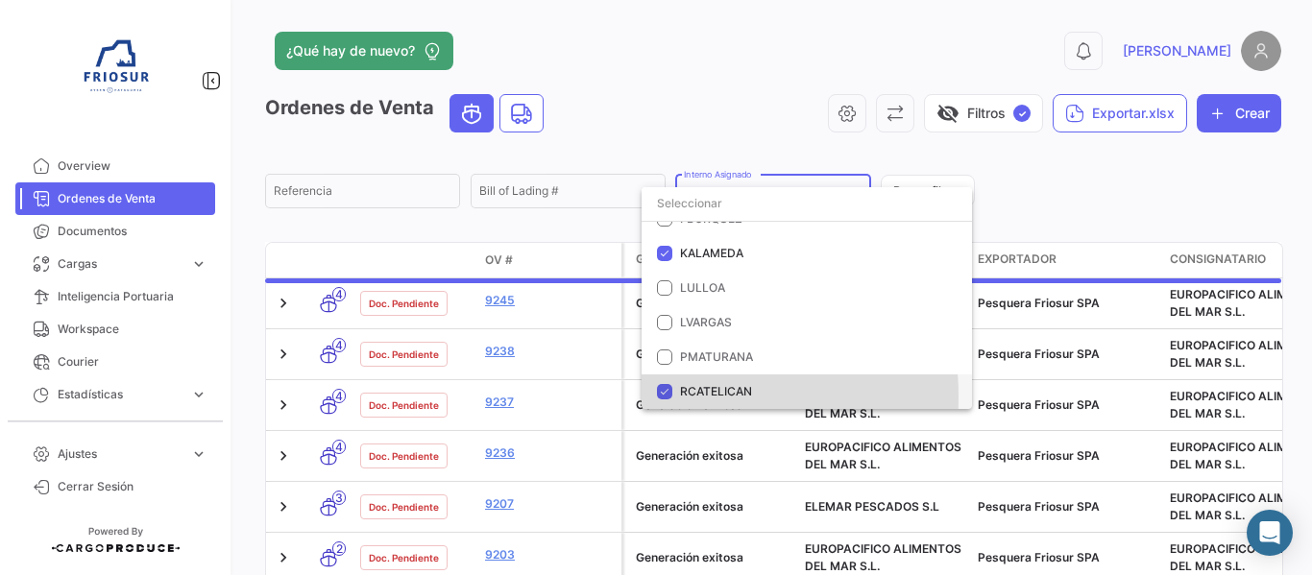
click at [664, 397] on mat-pseudo-checkbox at bounding box center [664, 391] width 15 height 15
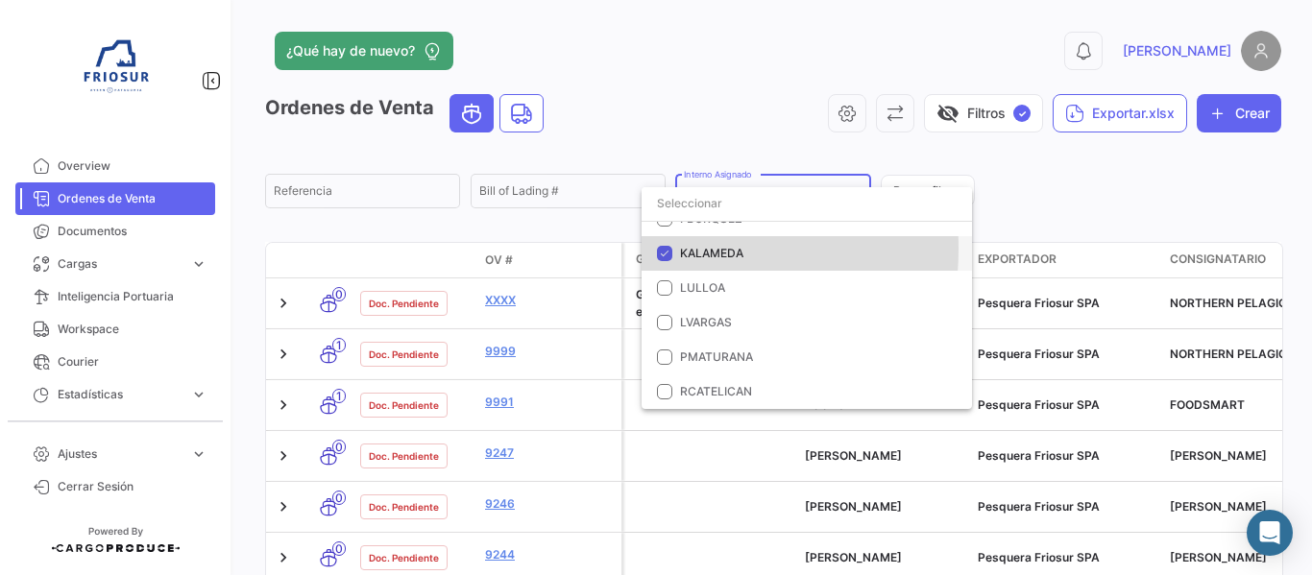
click at [660, 249] on mat-pseudo-checkbox at bounding box center [664, 253] width 15 height 15
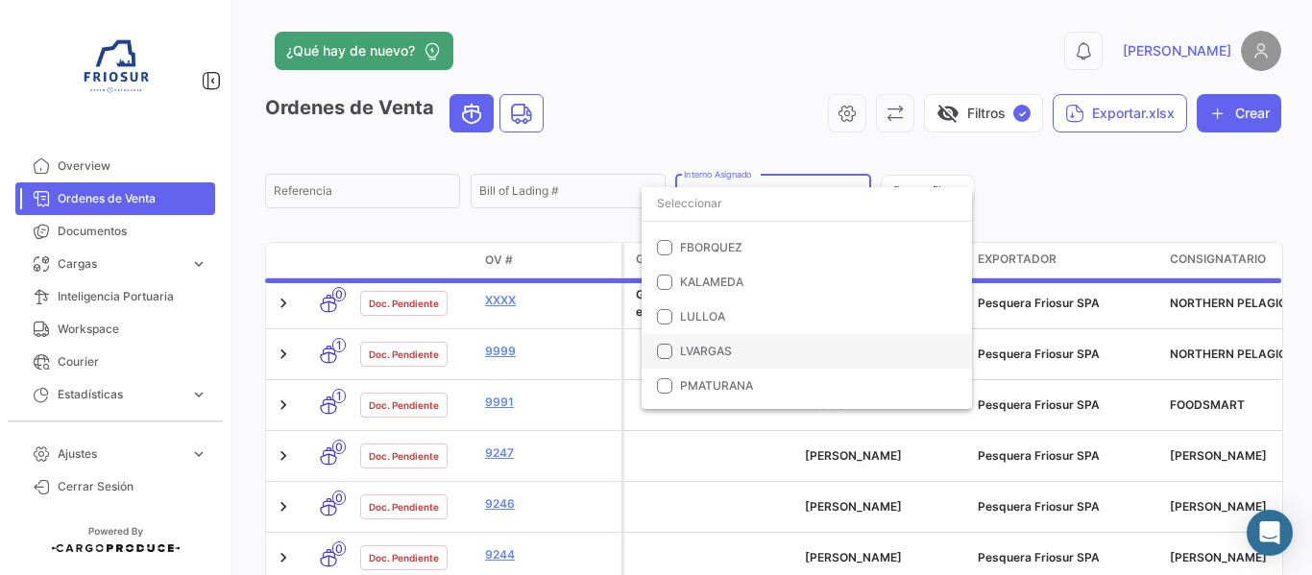
scroll to position [0, 0]
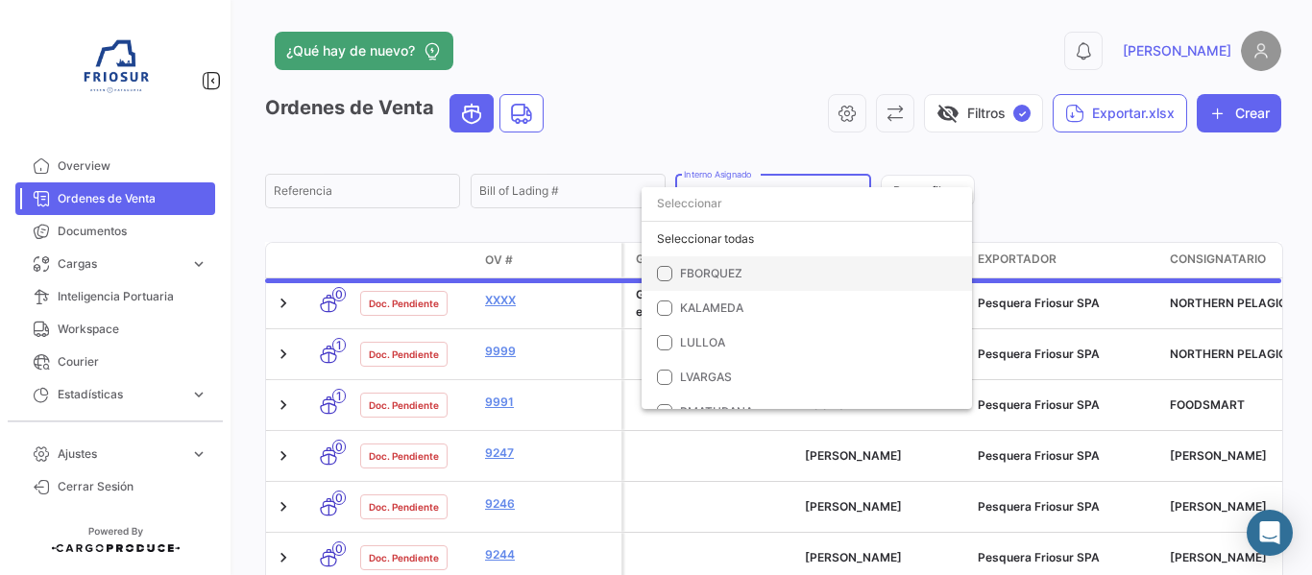
click at [658, 276] on mat-pseudo-checkbox at bounding box center [664, 273] width 15 height 15
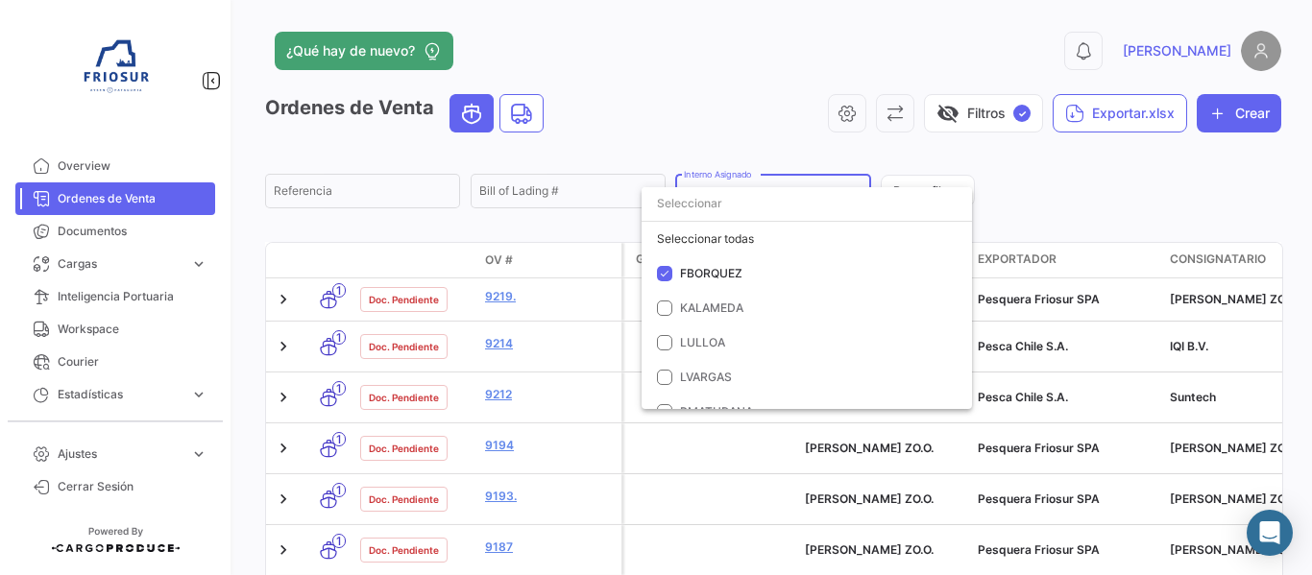
click at [1034, 176] on div at bounding box center [656, 287] width 1312 height 575
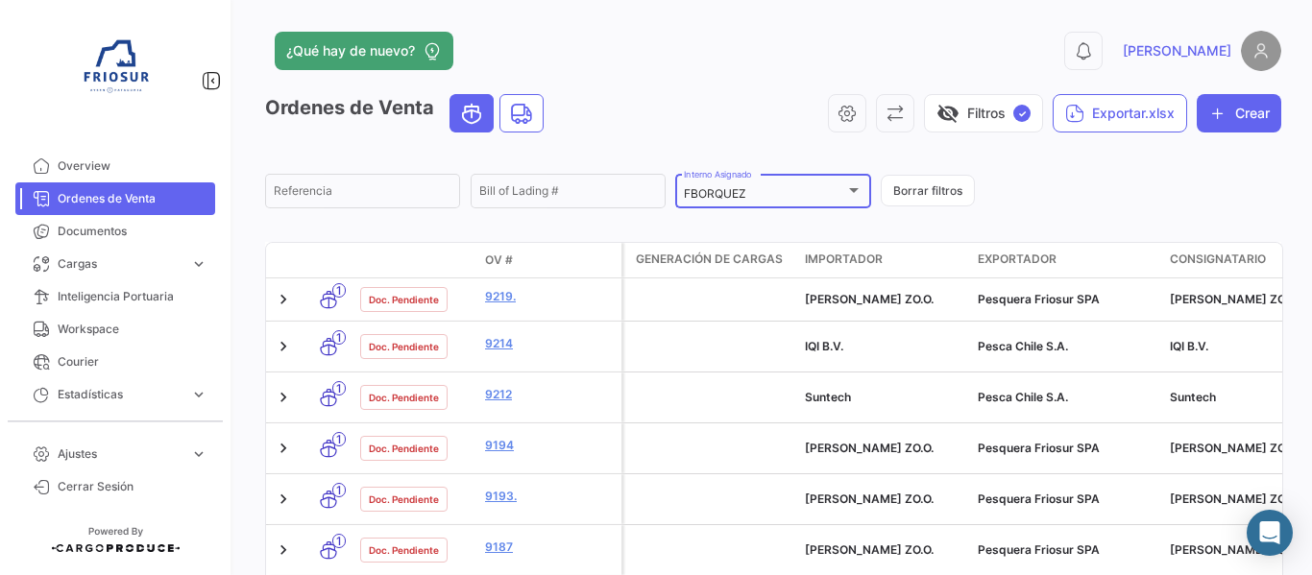
click at [784, 194] on div "FBORQUEZ" at bounding box center [764, 193] width 160 height 13
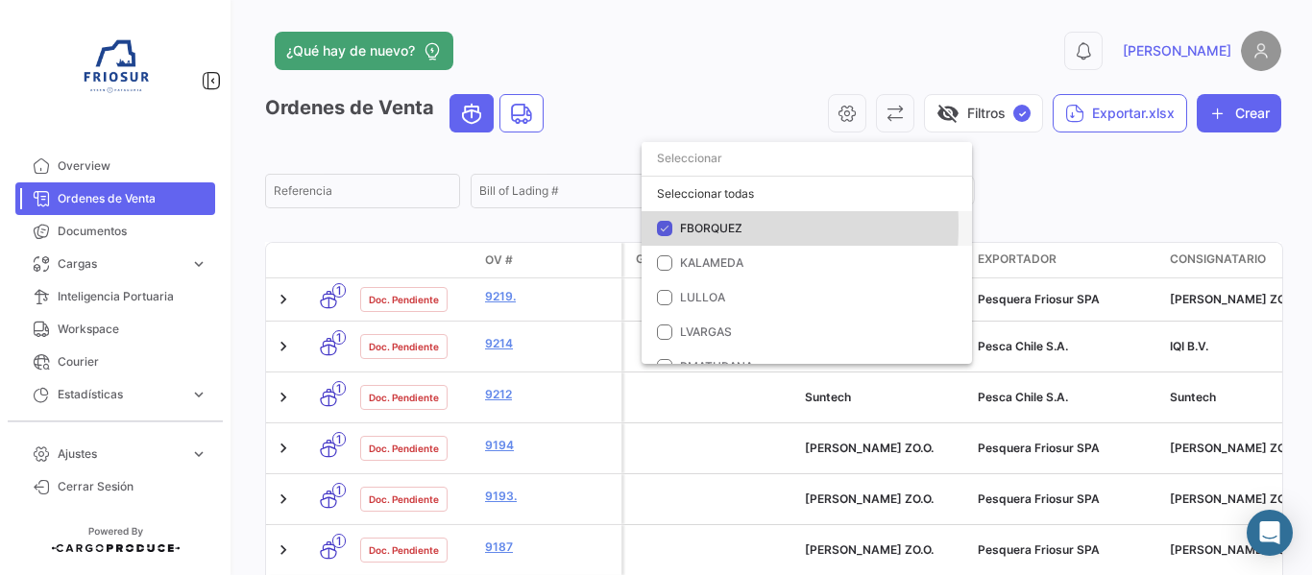
click at [665, 226] on mat-pseudo-checkbox at bounding box center [664, 228] width 15 height 15
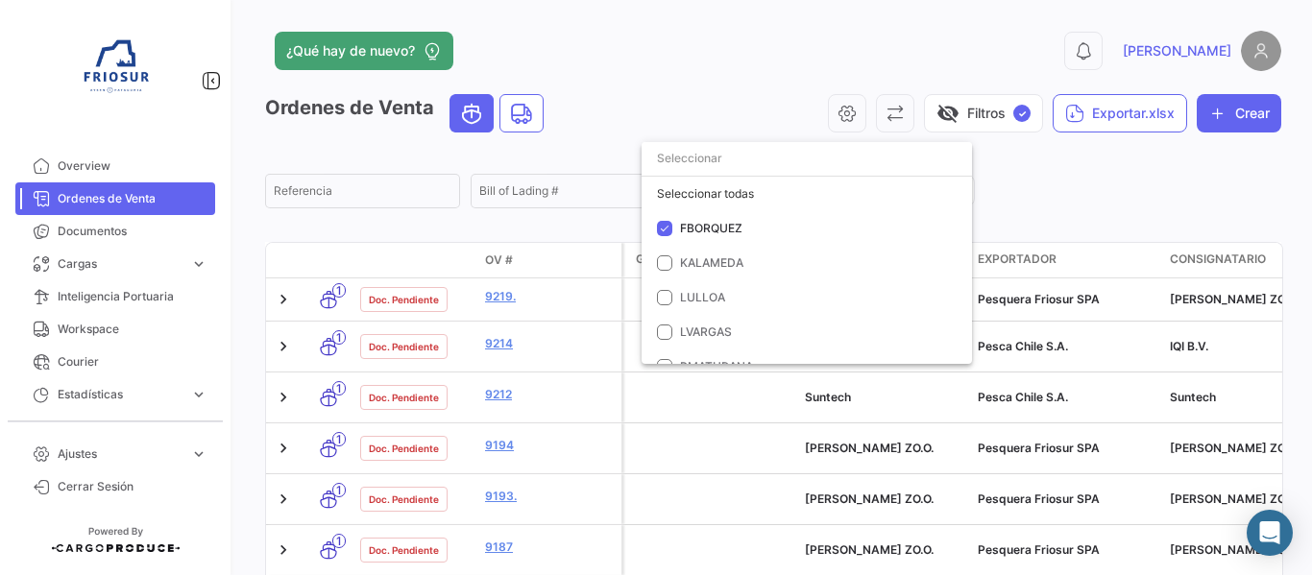
click at [511, 210] on div at bounding box center [656, 287] width 1312 height 575
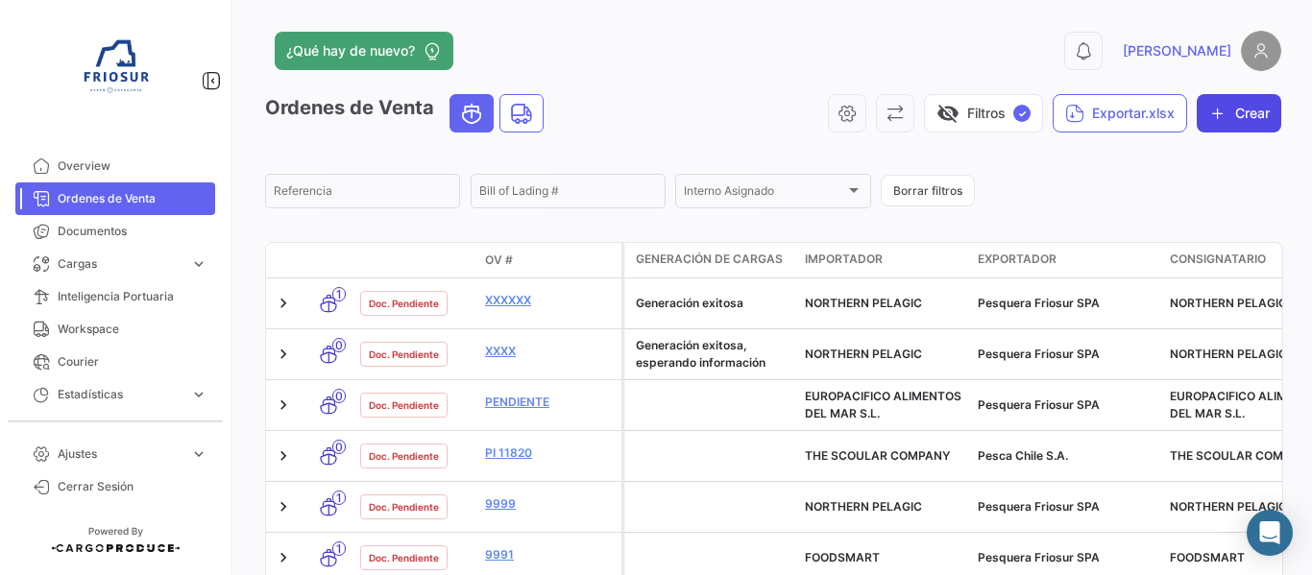
click at [1243, 123] on button "Crear" at bounding box center [1239, 113] width 85 height 38
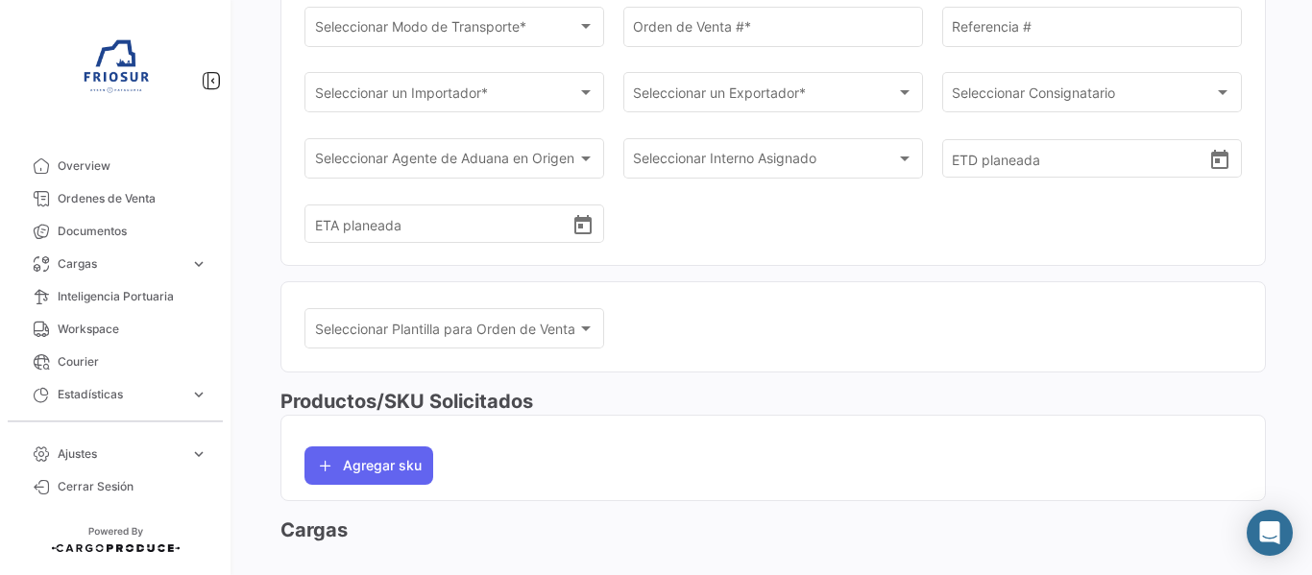
scroll to position [96, 0]
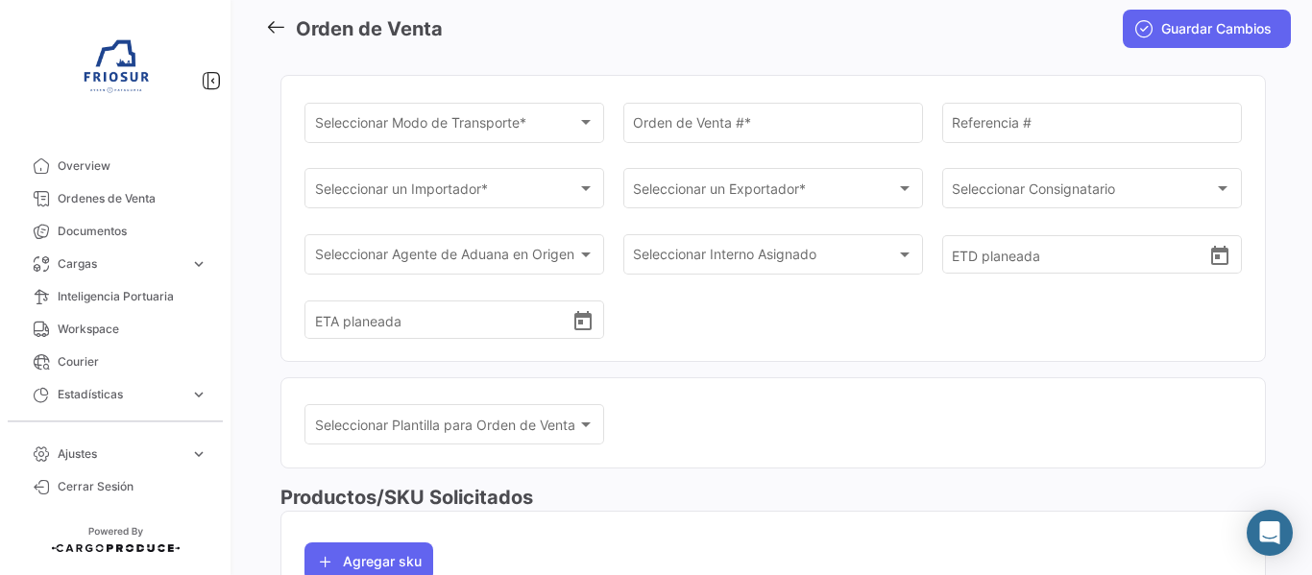
click at [284, 36] on icon at bounding box center [275, 26] width 21 height 21
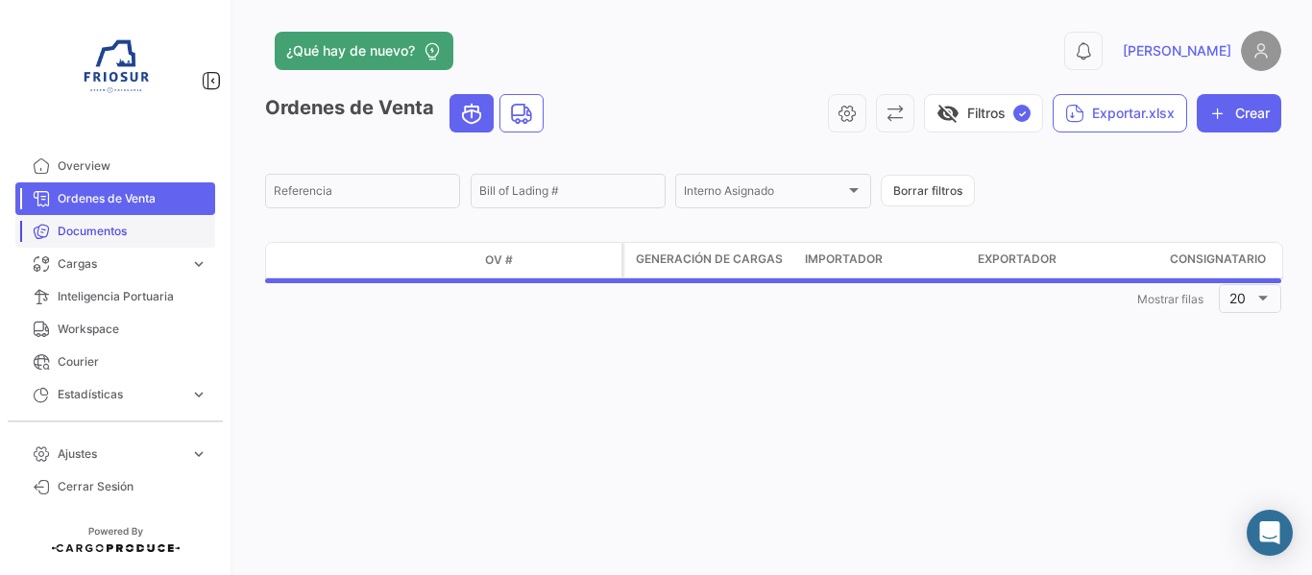
click at [120, 221] on link "Documentos" at bounding box center [115, 231] width 200 height 33
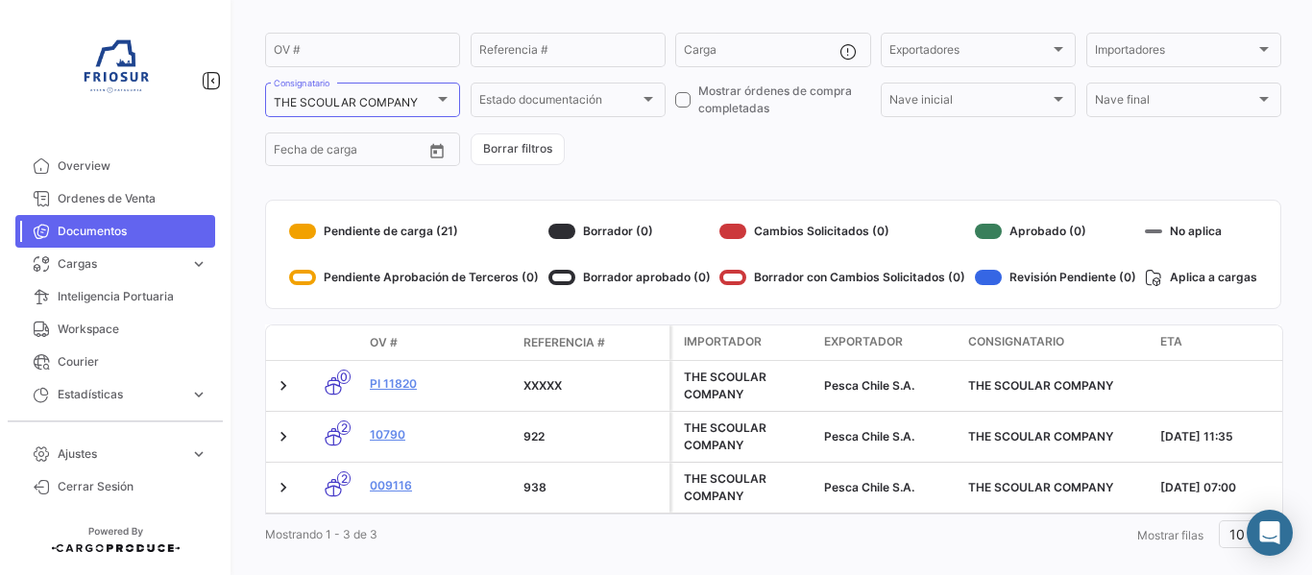
scroll to position [180, 0]
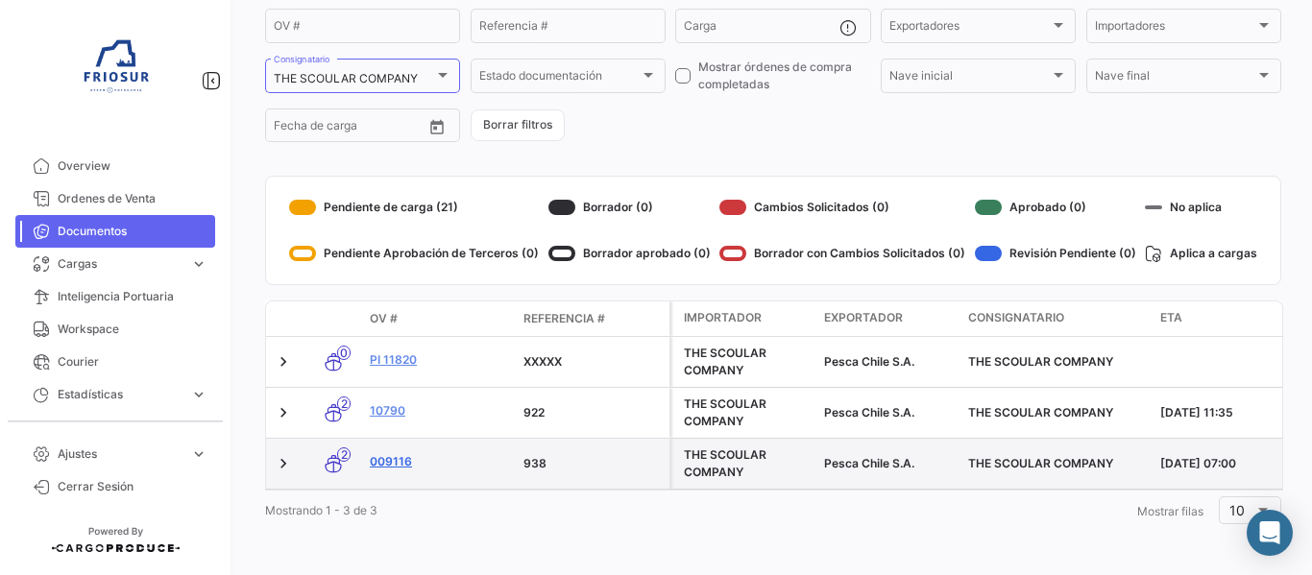
click at [397, 453] on link "009116" at bounding box center [439, 461] width 138 height 17
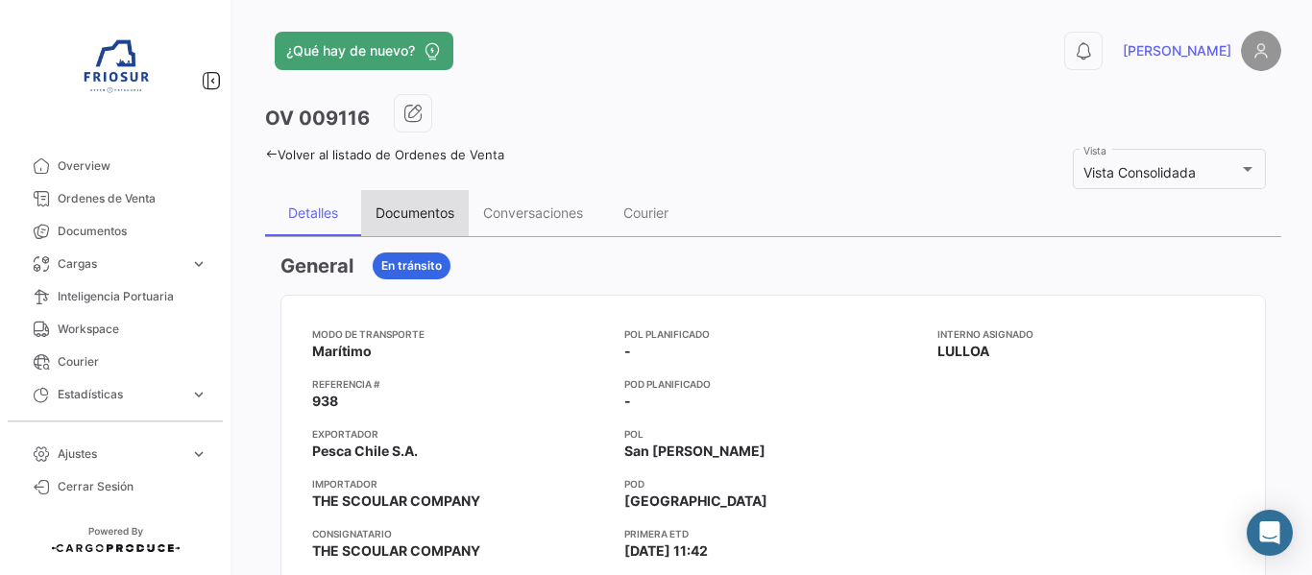
click at [423, 202] on div "Documentos" at bounding box center [415, 213] width 108 height 46
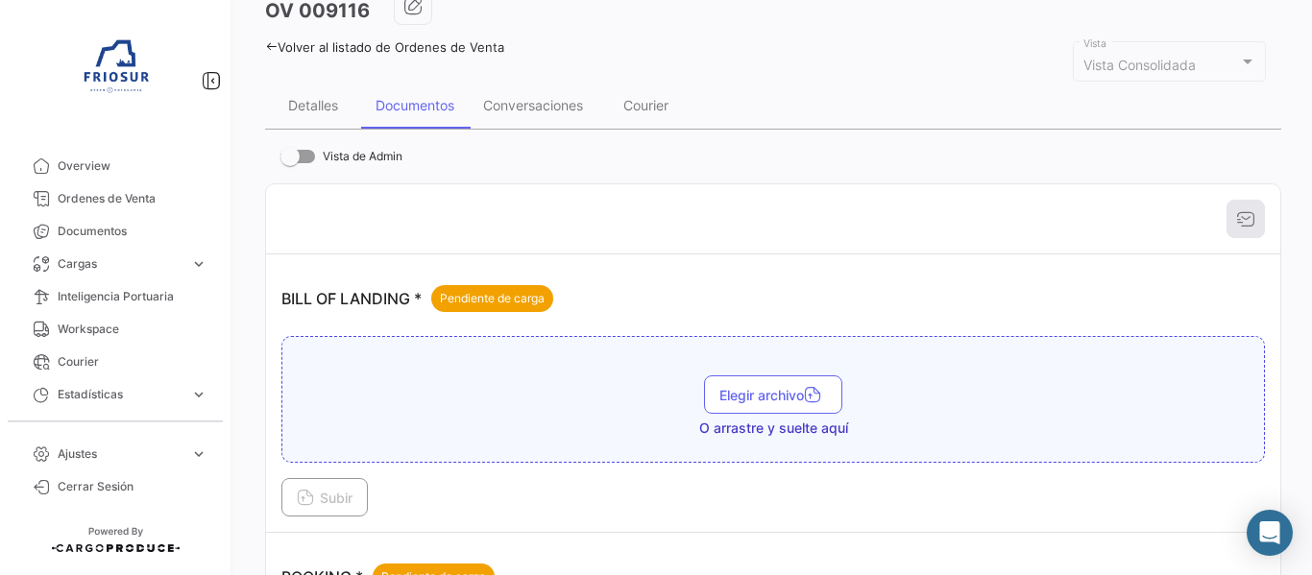
scroll to position [192, 0]
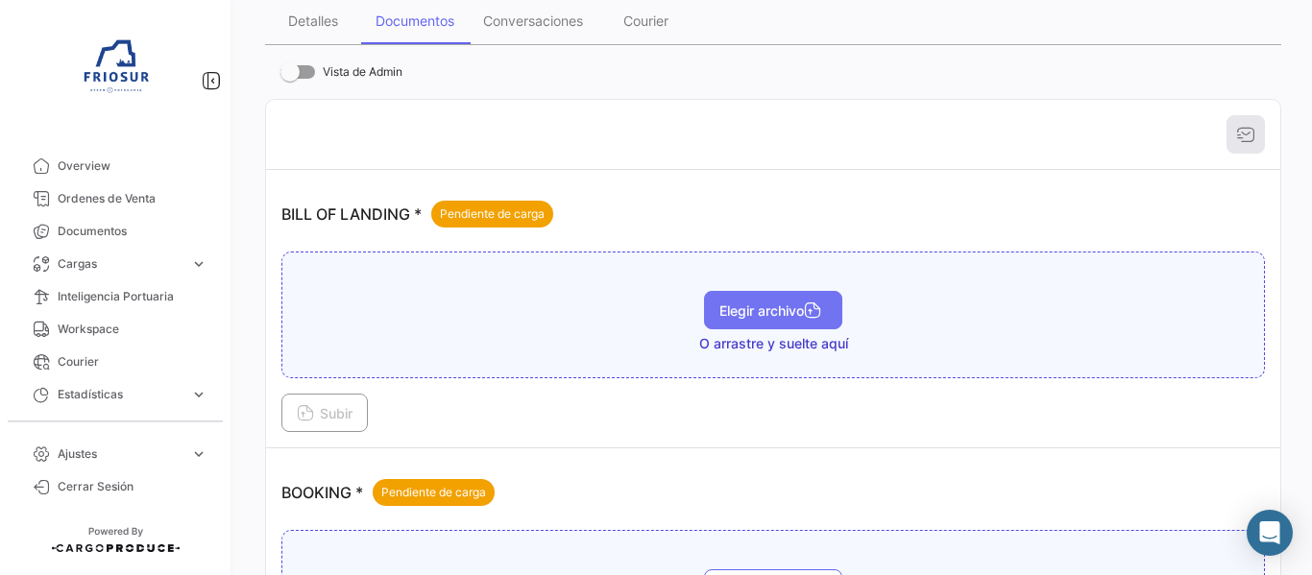
click at [804, 304] on icon "button" at bounding box center [812, 312] width 17 height 17
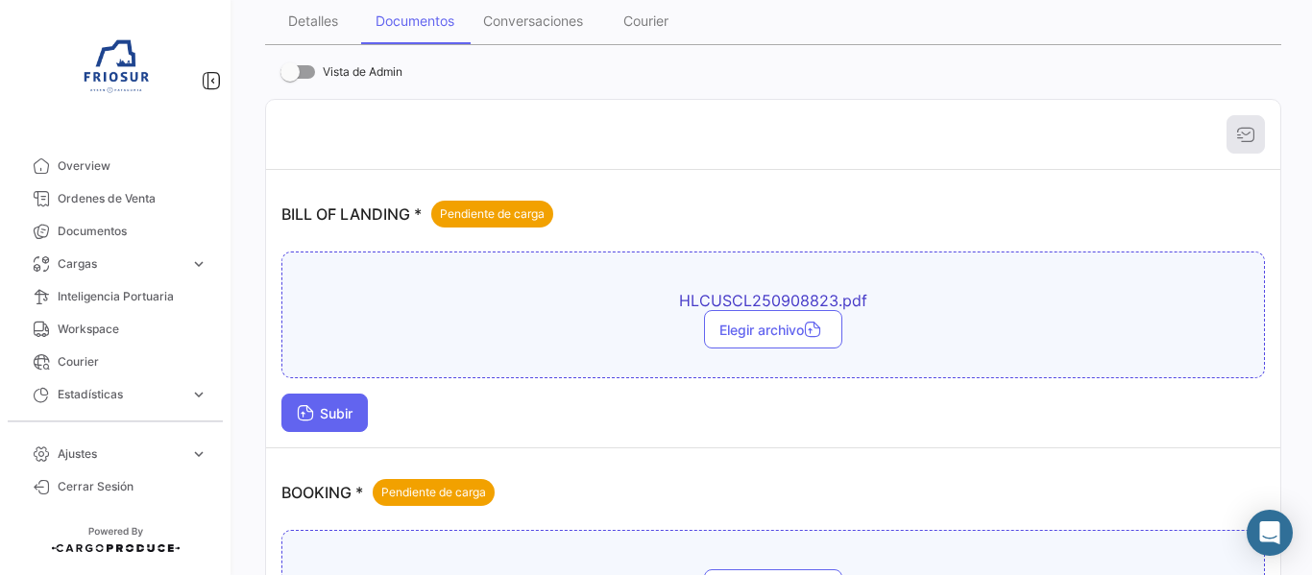
click at [342, 414] on span "Subir" at bounding box center [325, 413] width 56 height 16
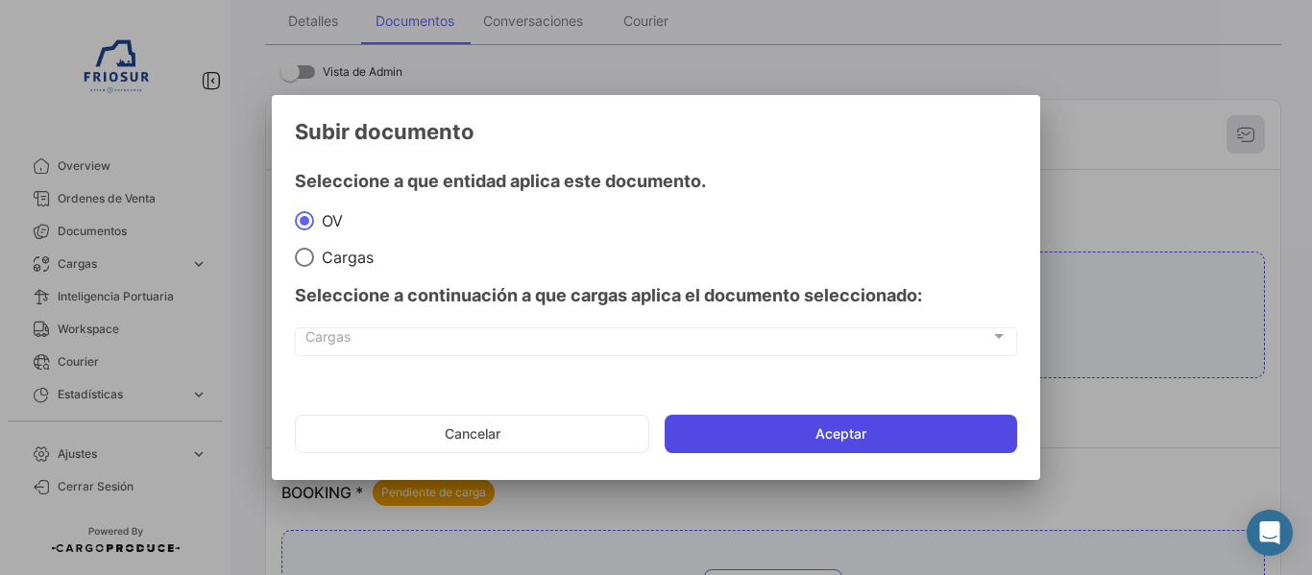
click at [774, 425] on button "Aceptar" at bounding box center [841, 434] width 353 height 38
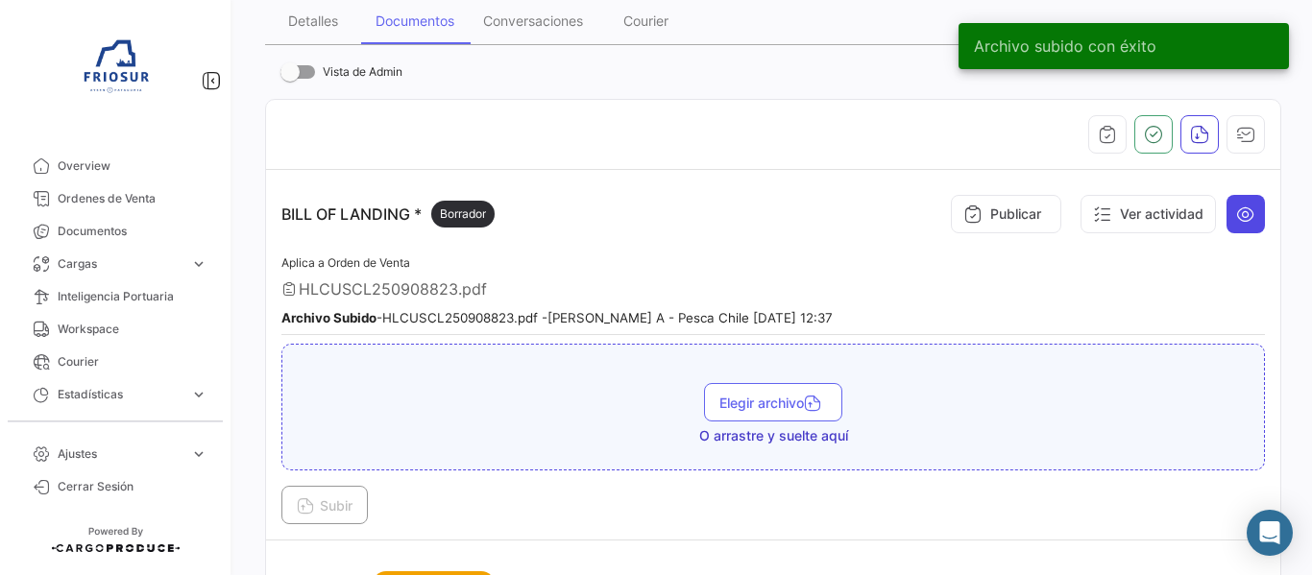
click at [1248, 208] on button at bounding box center [1246, 214] width 38 height 38
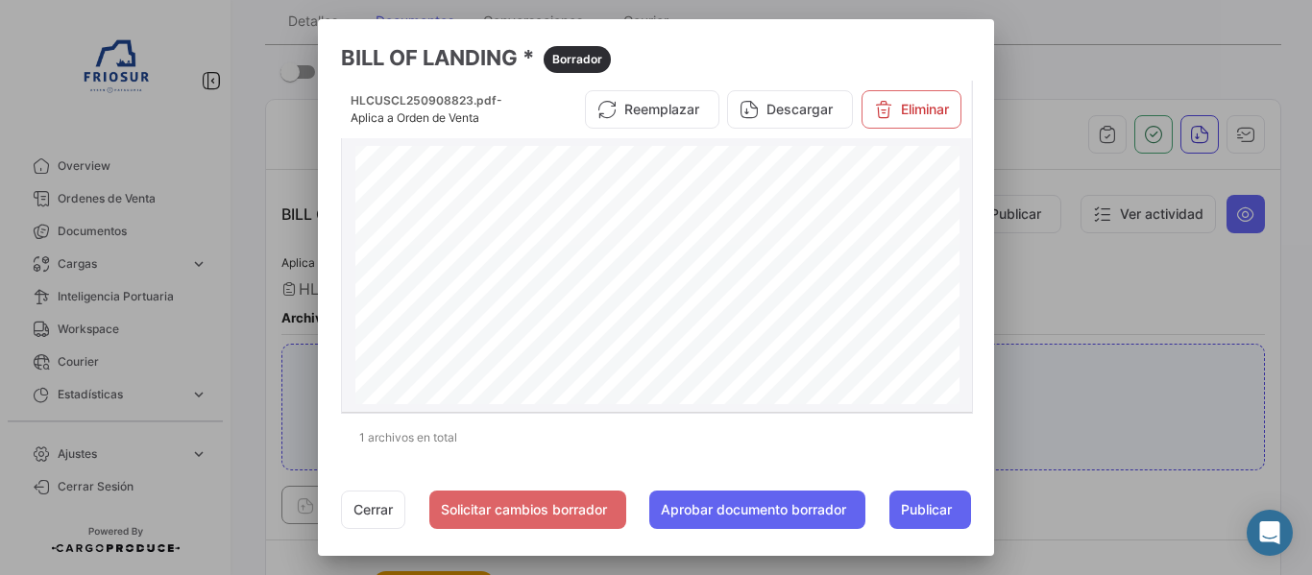
scroll to position [0, 0]
click at [1086, 283] on div at bounding box center [656, 287] width 1312 height 575
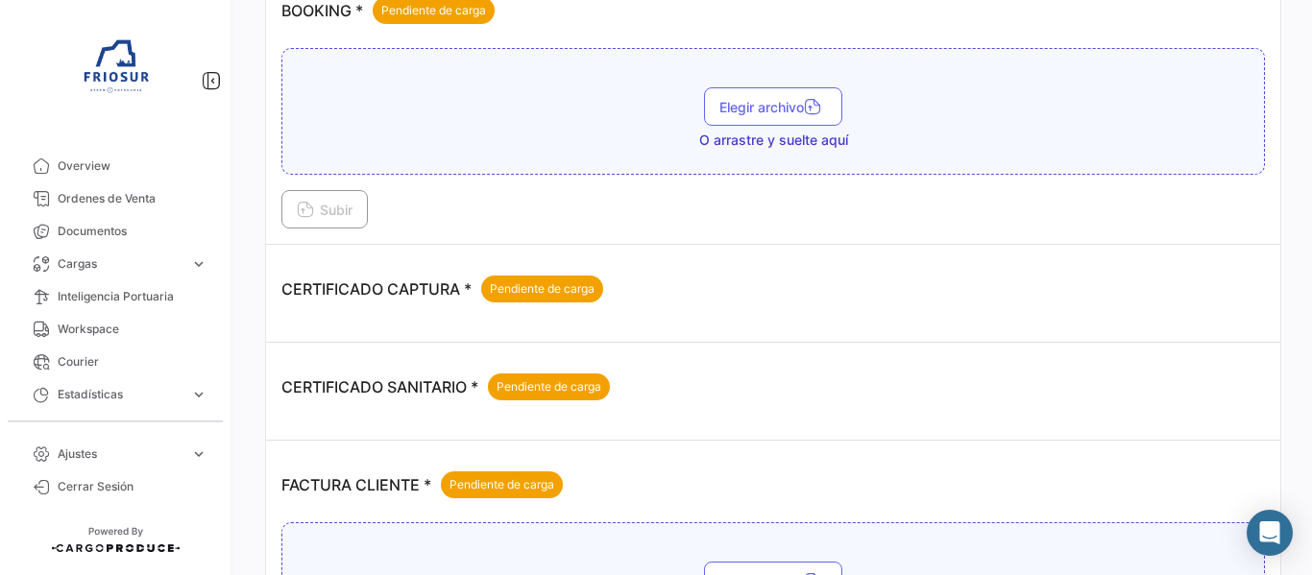
scroll to position [769, 0]
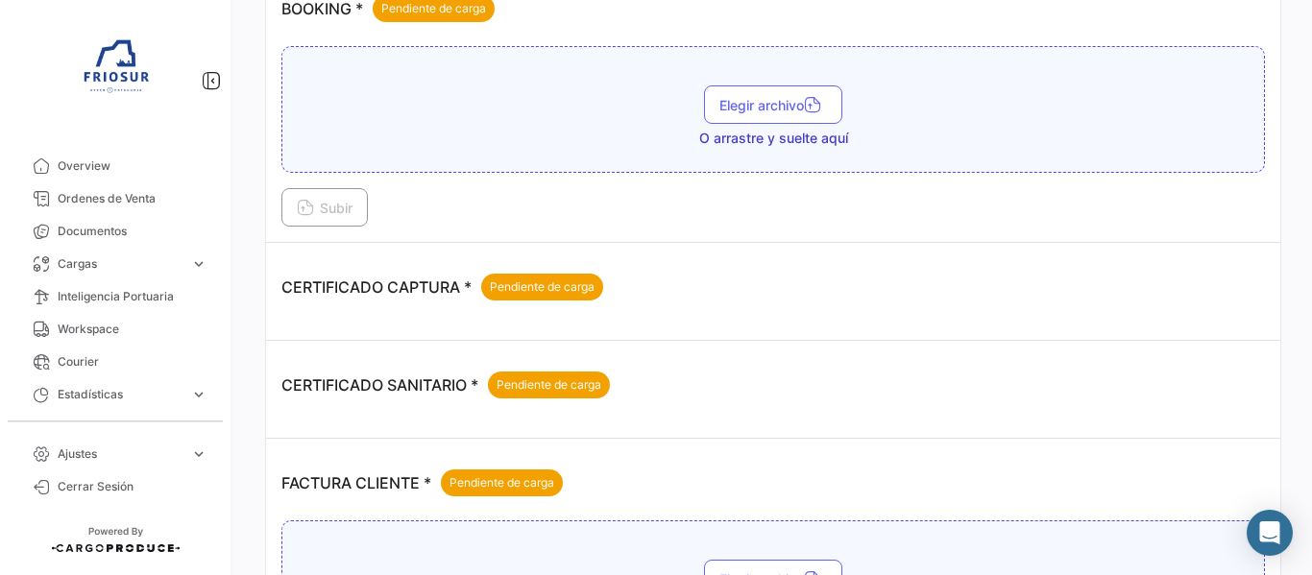
drag, startPoint x: 329, startPoint y: 285, endPoint x: 451, endPoint y: 289, distance: 121.1
click at [451, 289] on p "CERTIFICADO CAPTURA * Pendiente de carga" at bounding box center [442, 287] width 322 height 27
drag, startPoint x: 452, startPoint y: 374, endPoint x: 367, endPoint y: 382, distance: 85.9
click at [367, 382] on p "CERTIFICADO SANITARIO * Pendiente de carga" at bounding box center [445, 385] width 329 height 27
click at [354, 380] on p "CERTIFICADO SANITARIO * Pendiente de carga" at bounding box center [445, 385] width 329 height 27
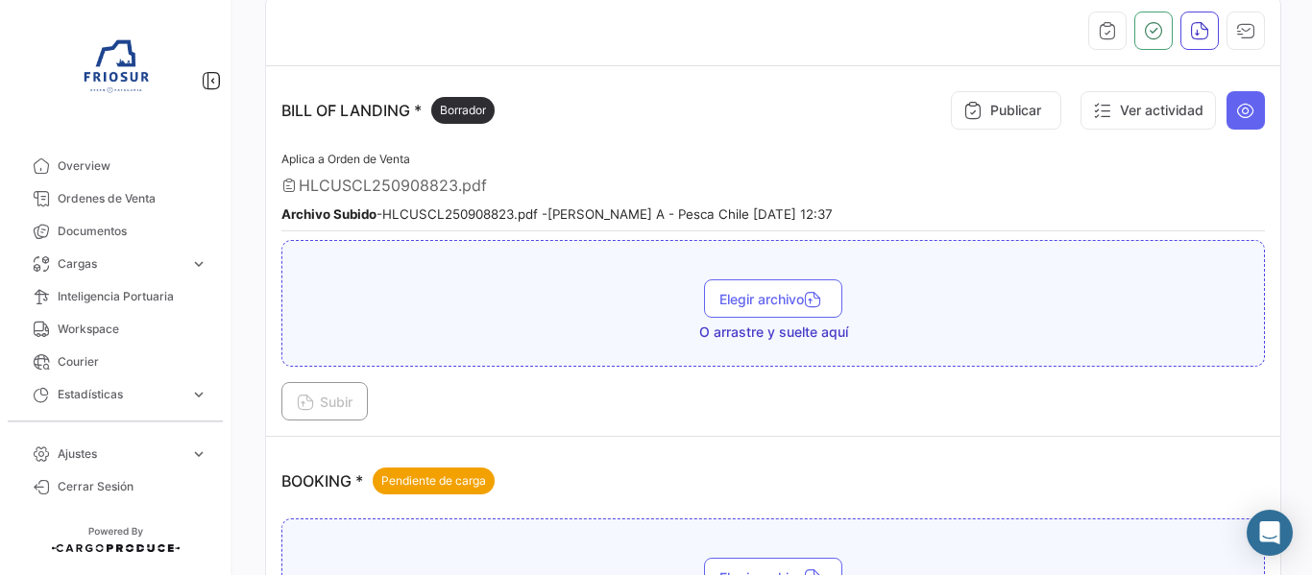
scroll to position [328, 0]
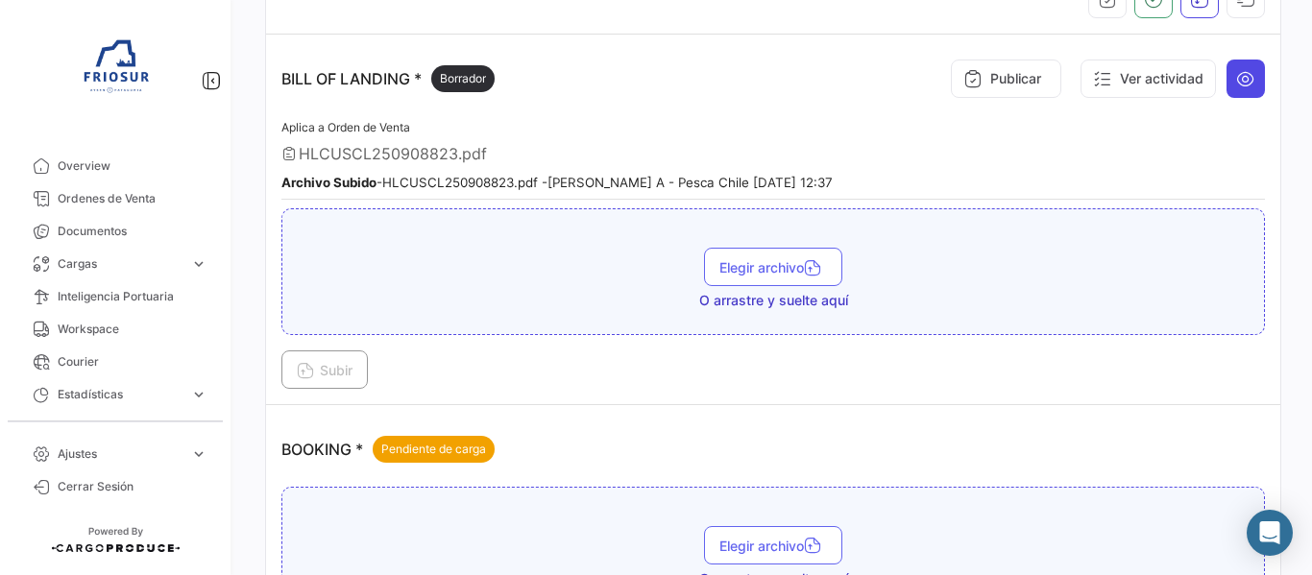
click at [1236, 79] on icon at bounding box center [1245, 78] width 19 height 19
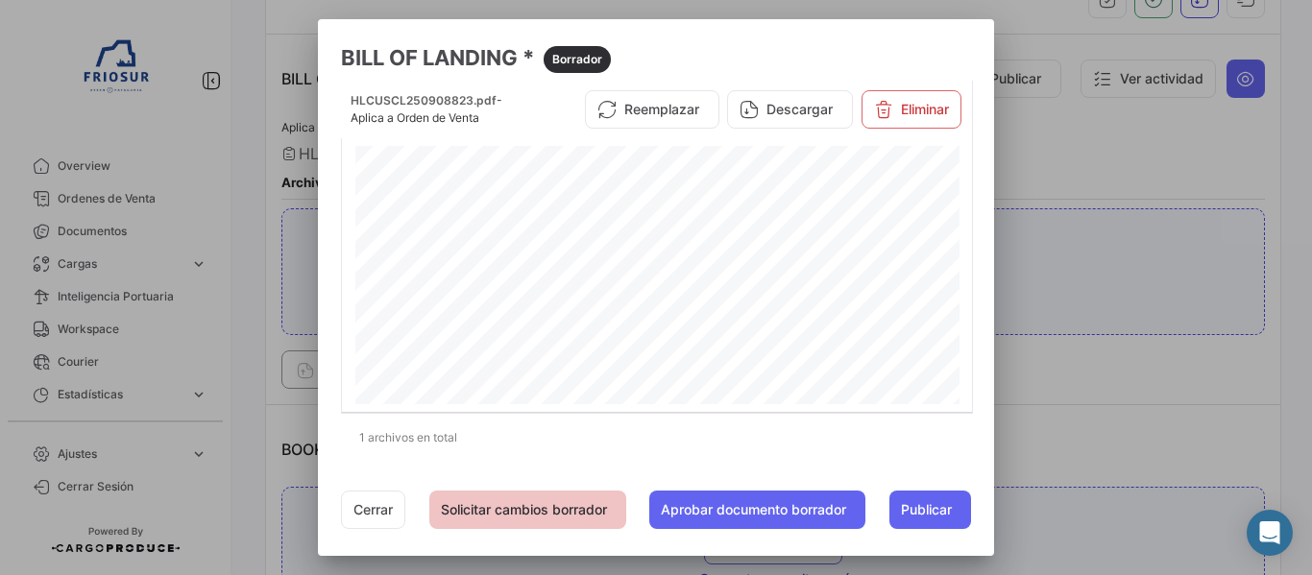
click at [540, 496] on button "Solicitar cambios borrador" at bounding box center [527, 510] width 197 height 38
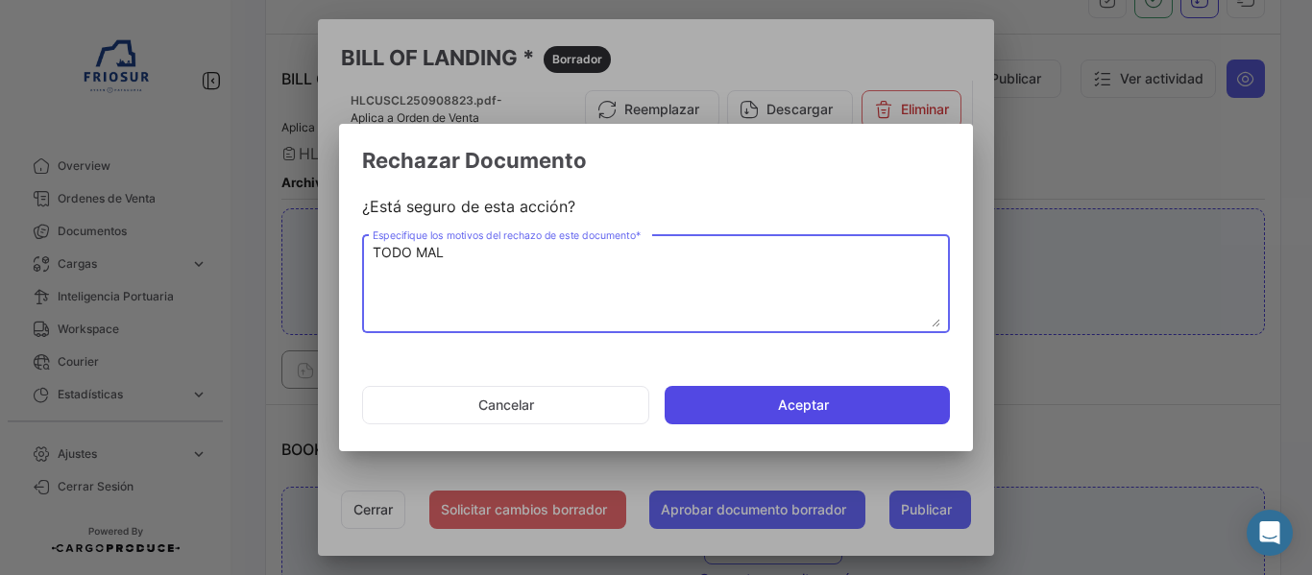
type textarea "TODO MAL"
click at [888, 406] on button "Aceptar" at bounding box center [807, 405] width 285 height 38
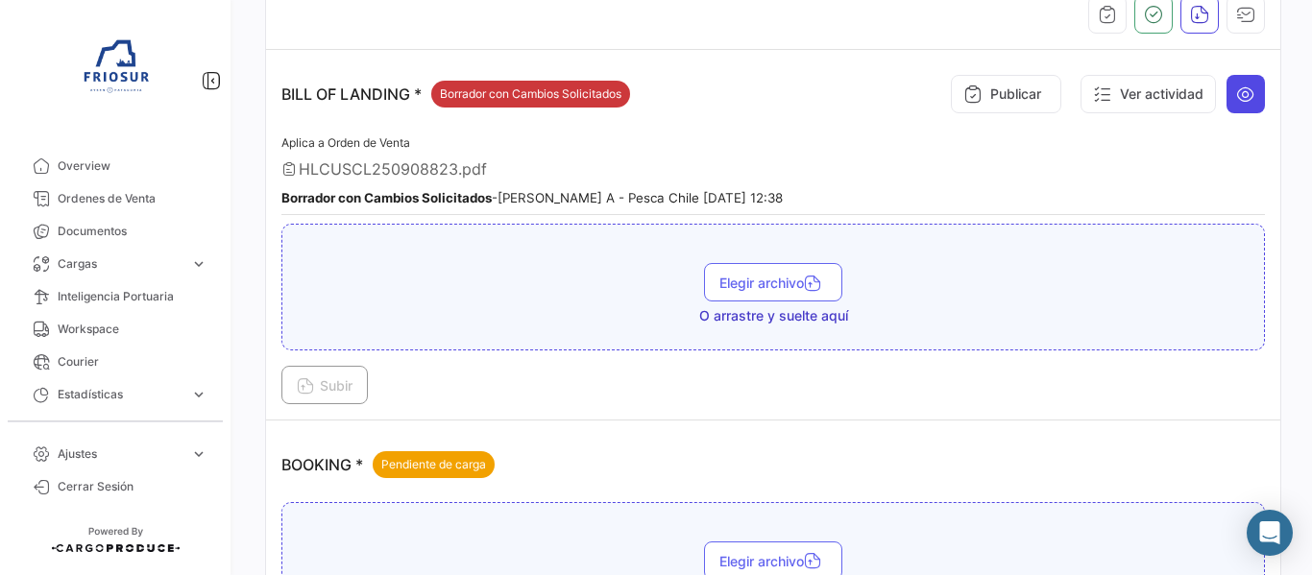
click at [1245, 90] on icon at bounding box center [1245, 94] width 19 height 19
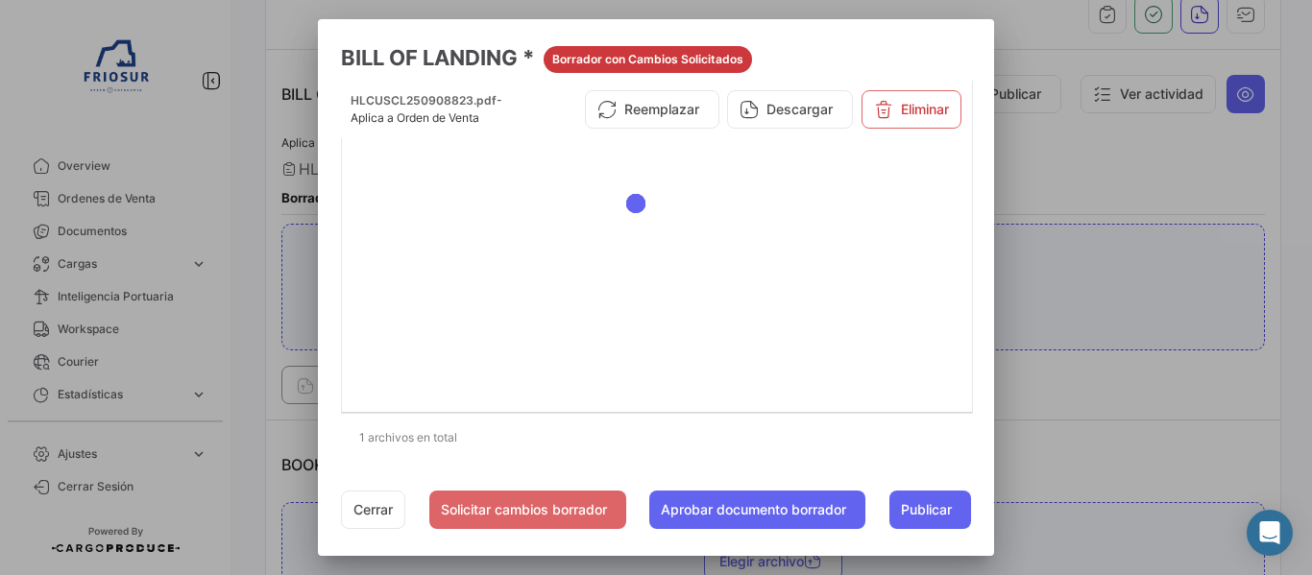
click at [1179, 90] on div at bounding box center [656, 287] width 1312 height 575
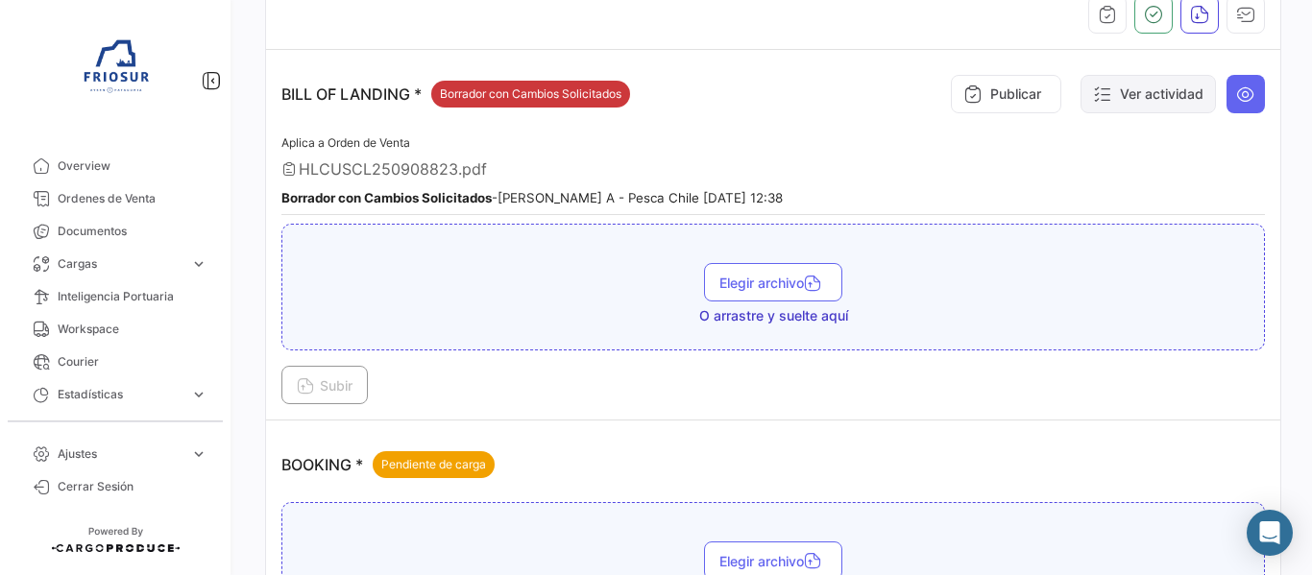
click at [1109, 107] on button "Ver actividad" at bounding box center [1148, 94] width 135 height 38
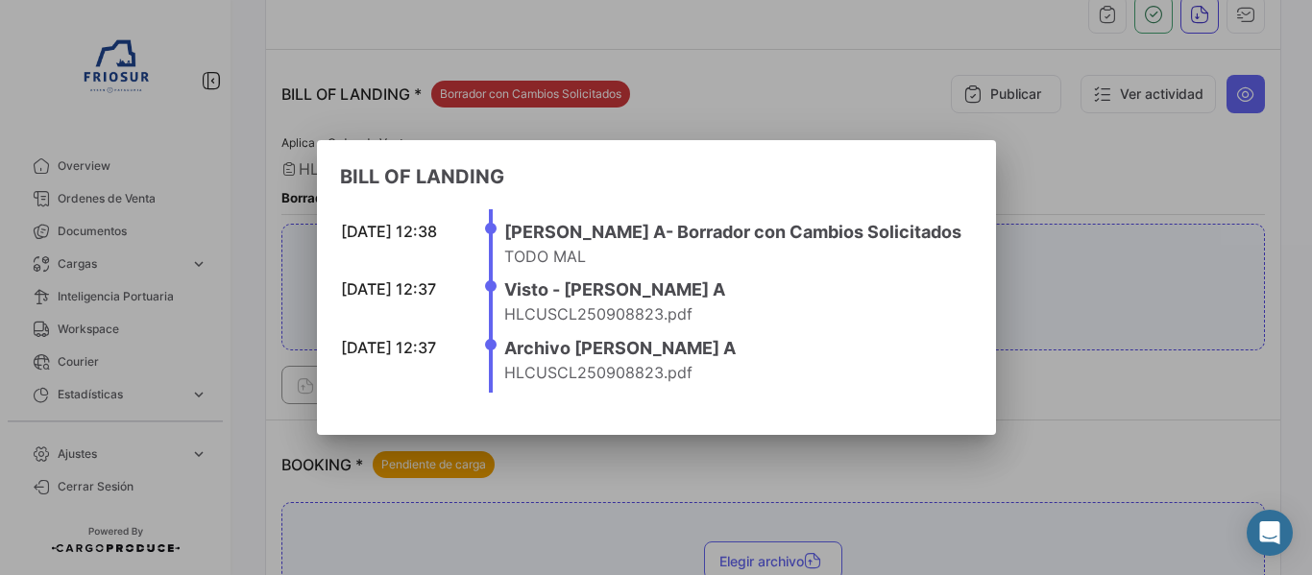
click at [1205, 225] on div at bounding box center [656, 287] width 1312 height 575
